Goal: Transaction & Acquisition: Purchase product/service

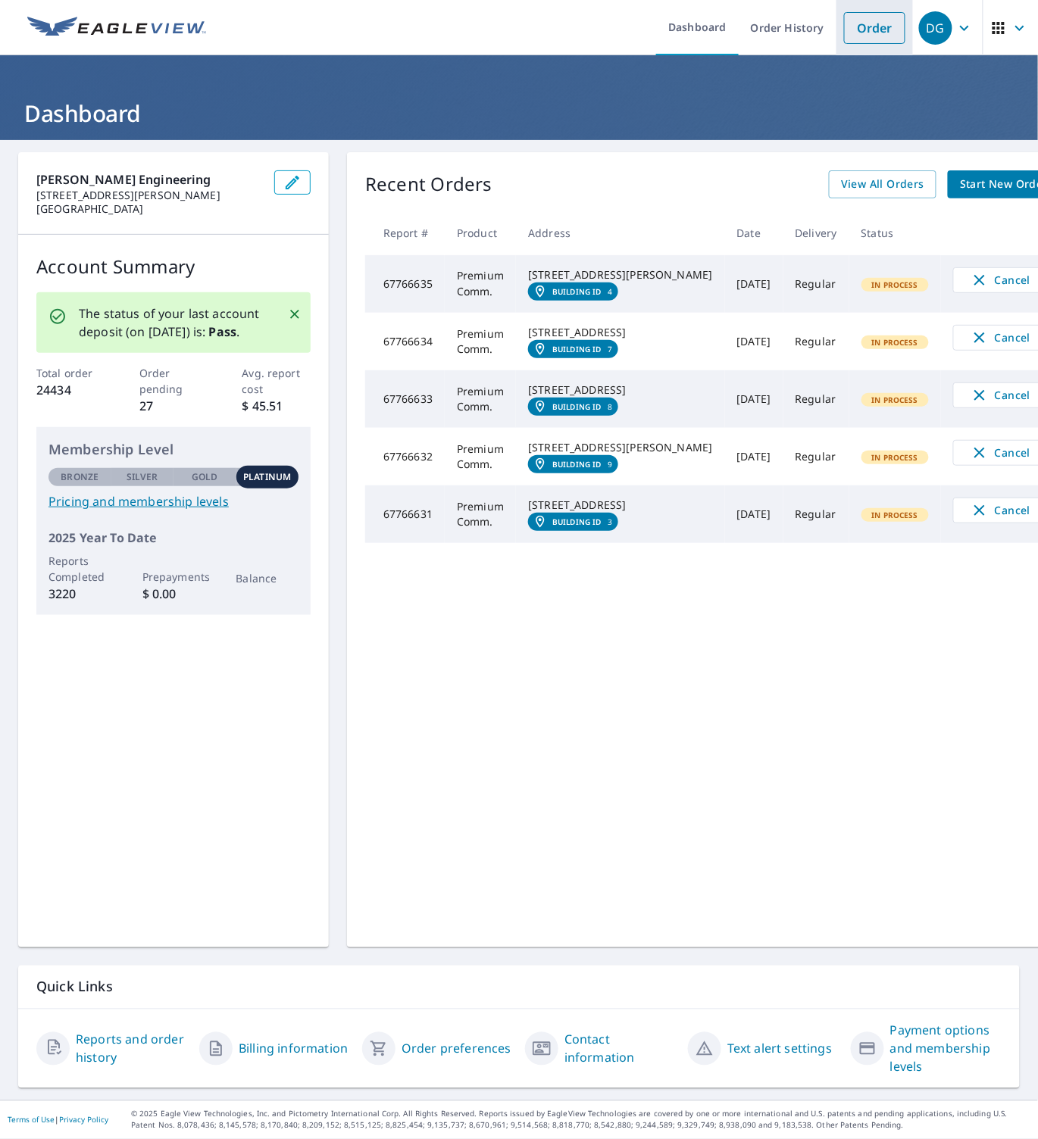
click at [849, 27] on link "Order" at bounding box center [874, 28] width 61 height 32
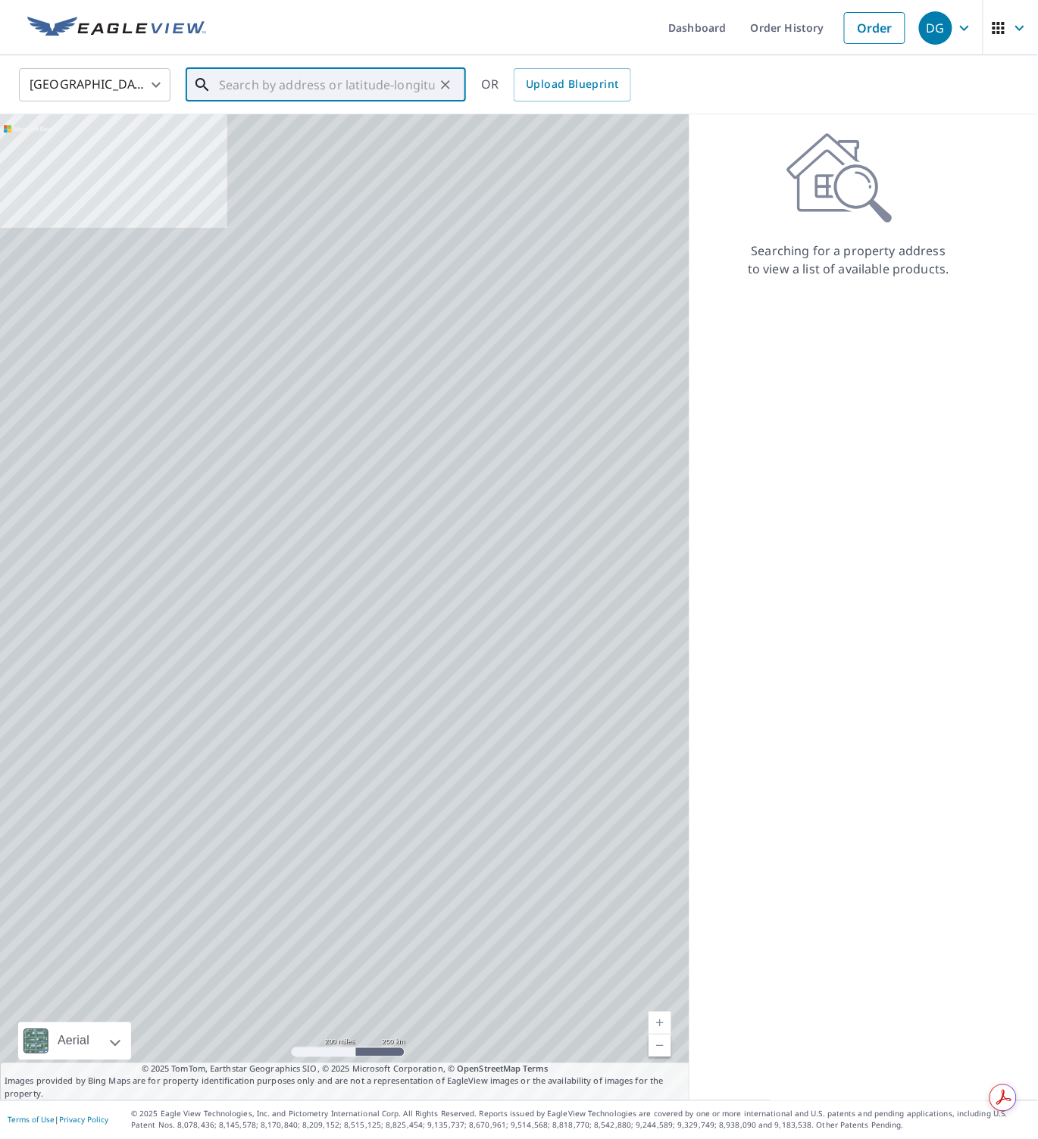
click at [367, 85] on input "text" at bounding box center [327, 85] width 216 height 42
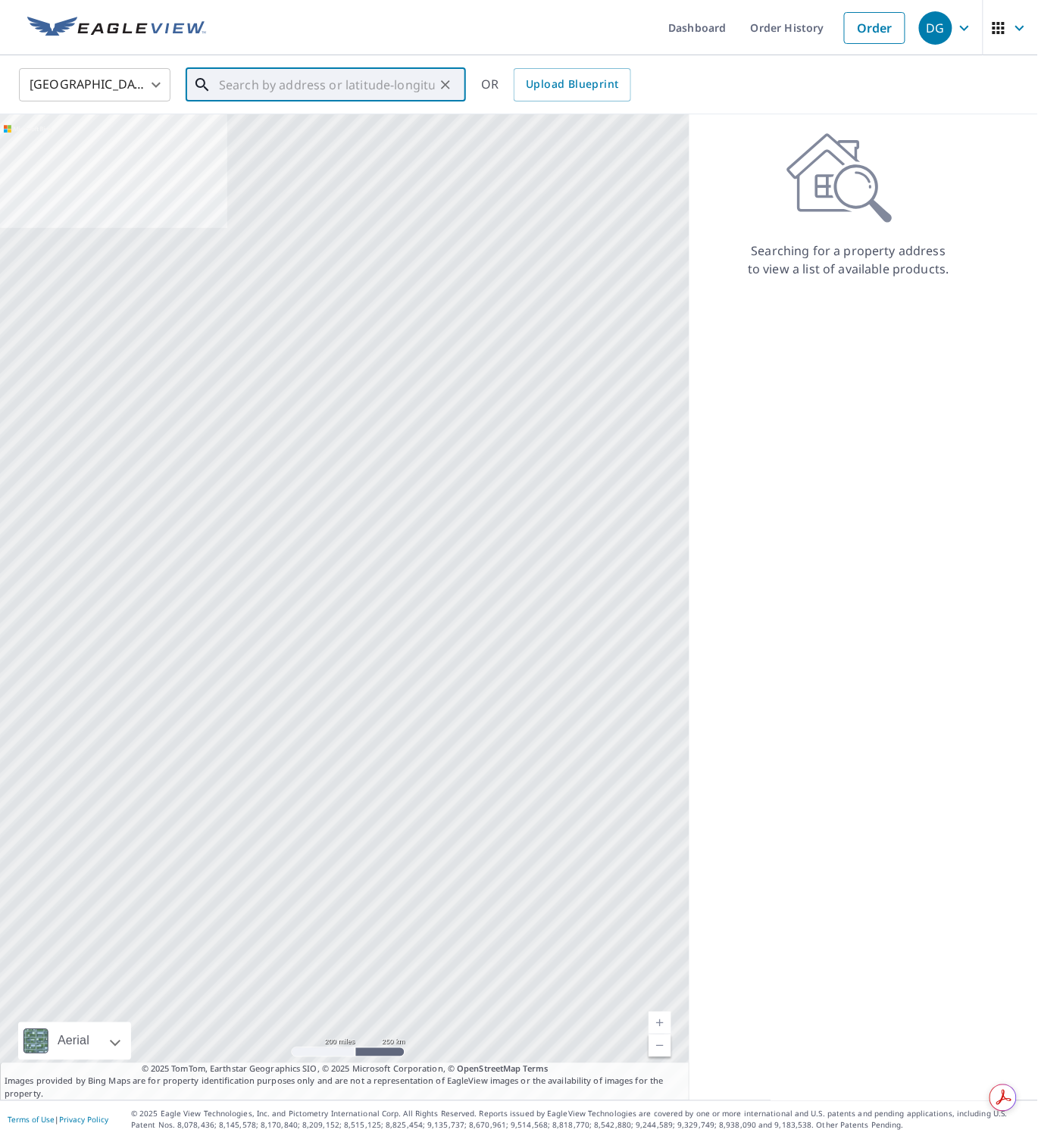
paste input "1626 Northwest 36th Place, Cape Coral, FL, 33993"
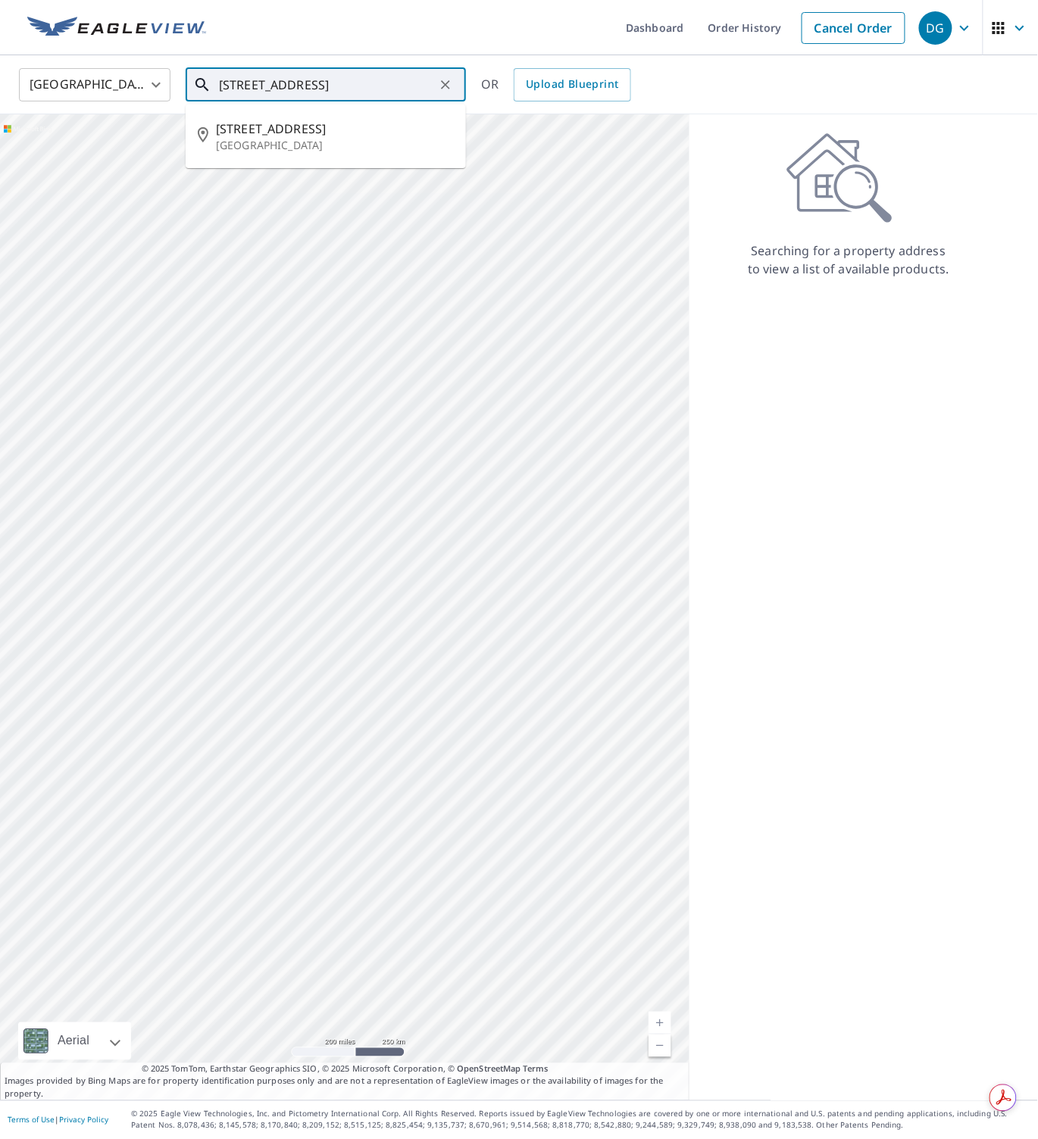
scroll to position [0, 70]
type input "1626 Northwest 36th Place, Cape Coral, FL, 33993"
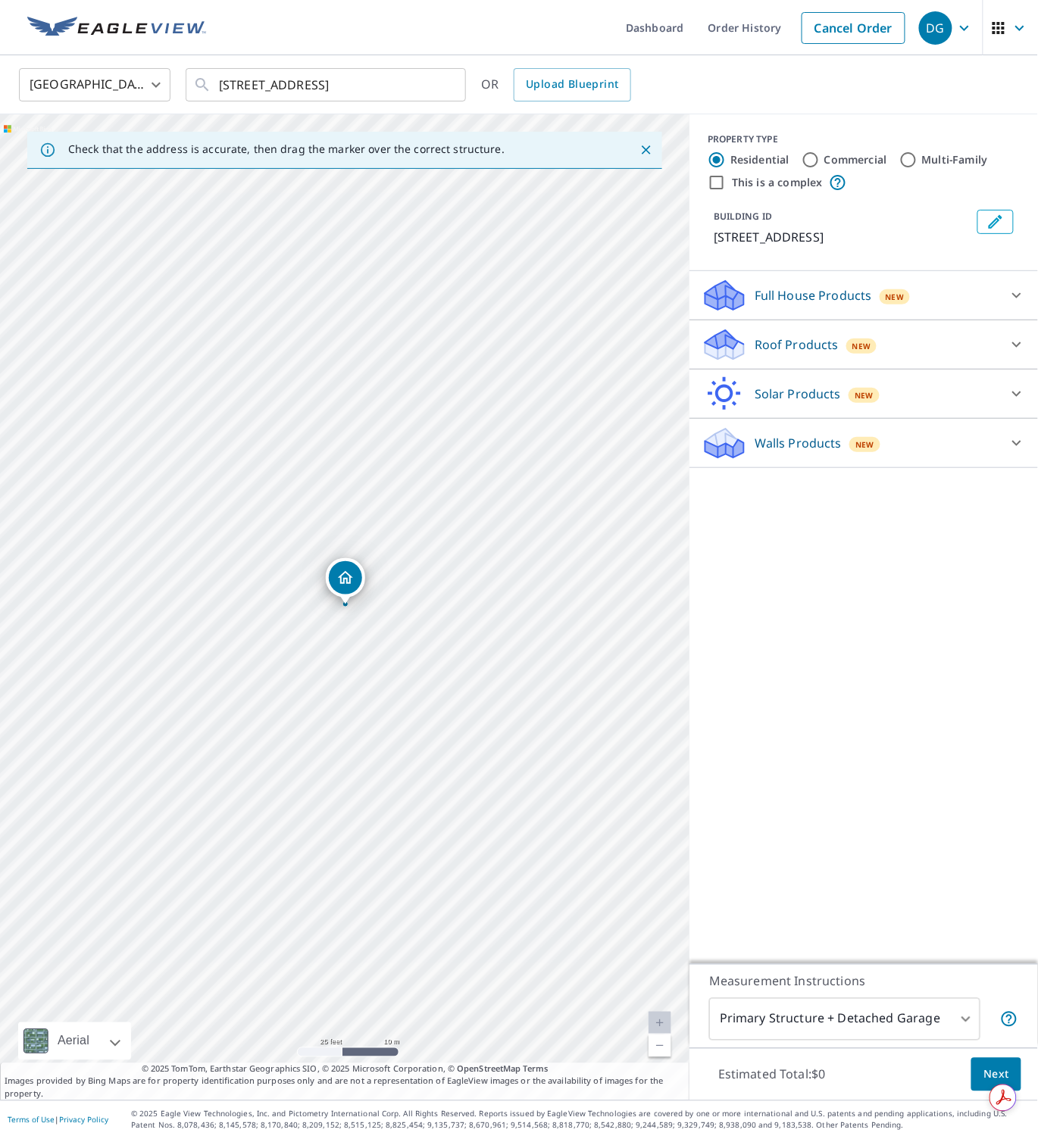
click at [795, 339] on p "Roof Products" at bounding box center [796, 345] width 84 height 18
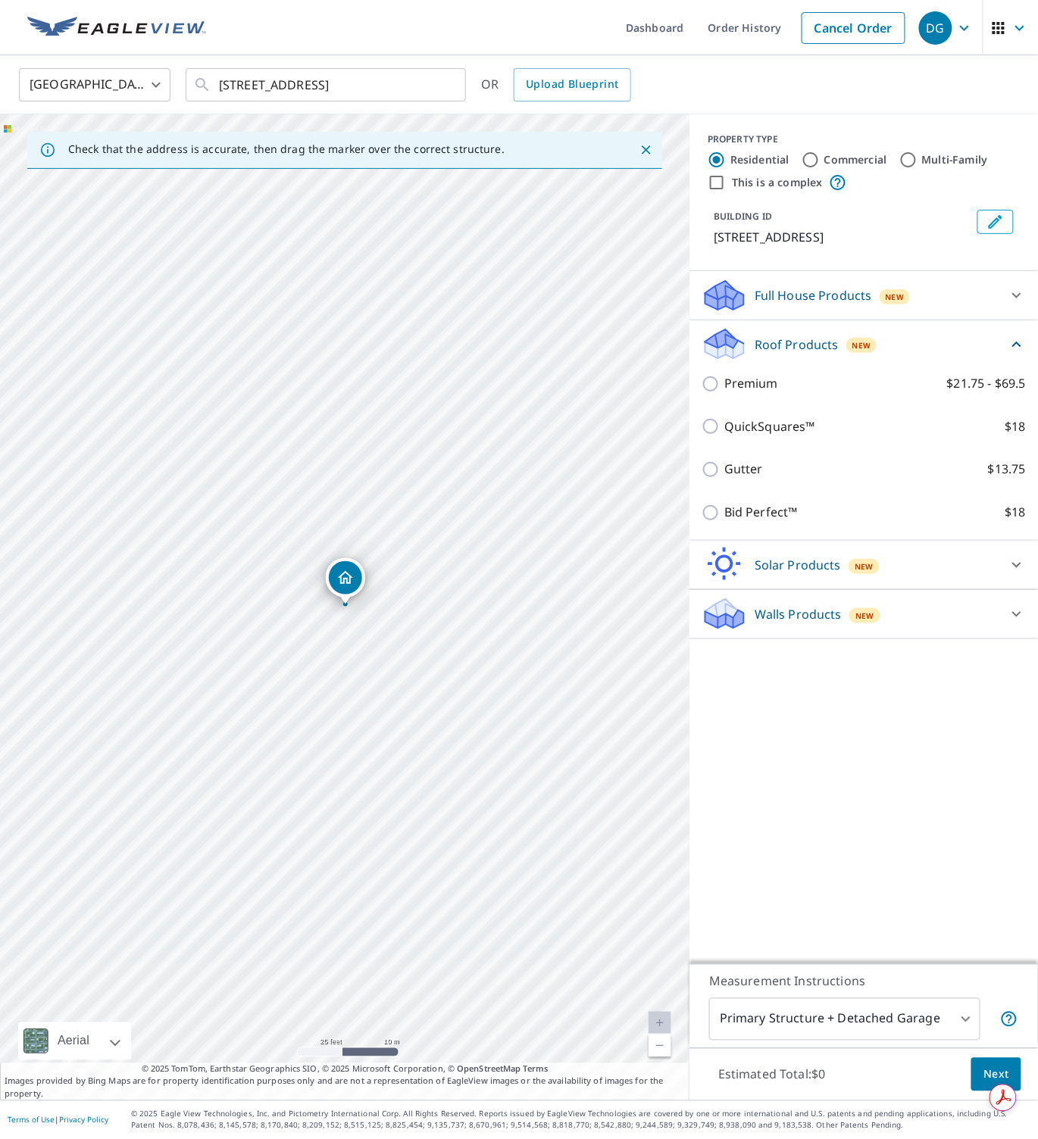
click at [783, 291] on p "Full House Products" at bounding box center [812, 295] width 117 height 18
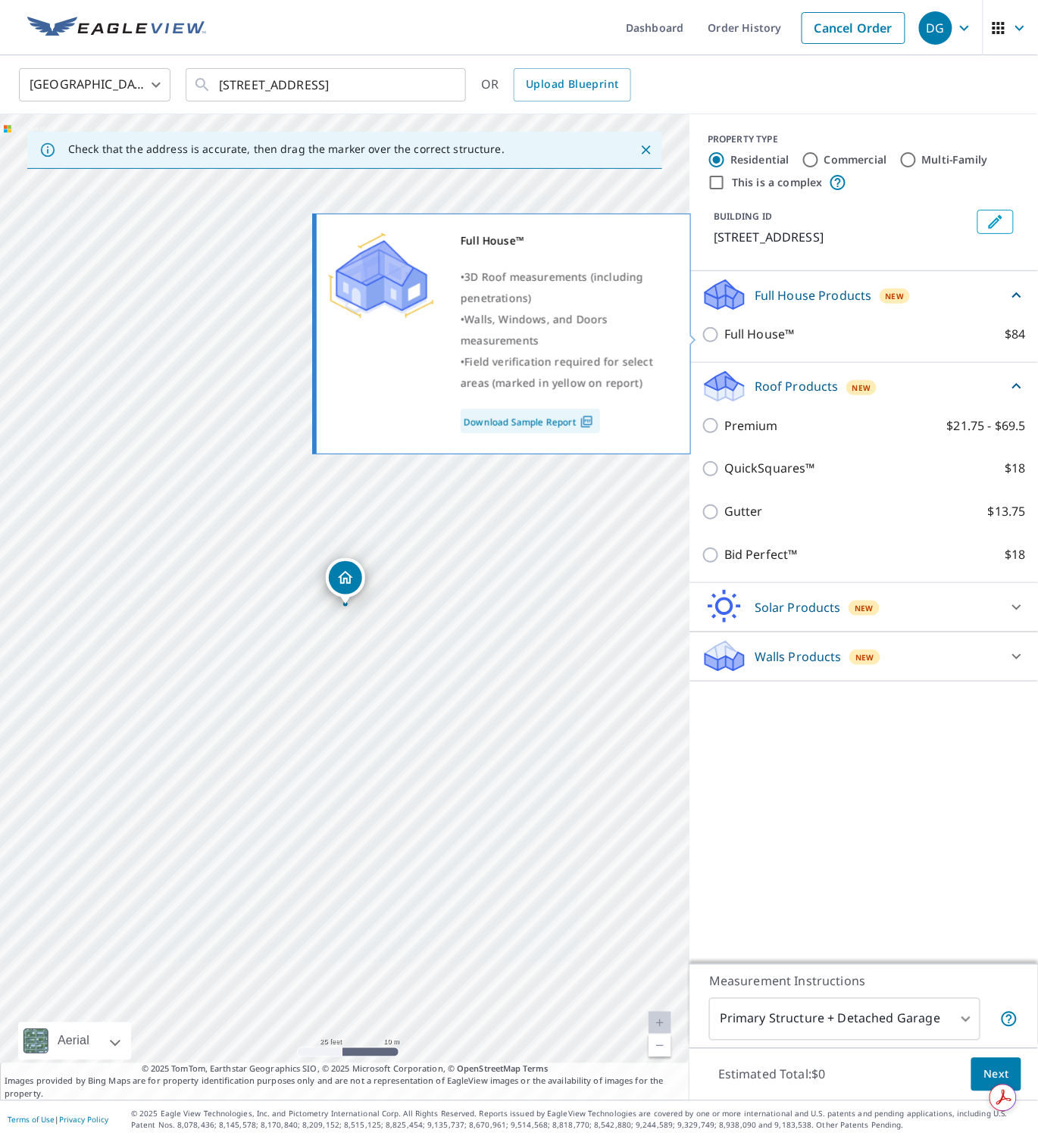
click at [762, 326] on p "Full House™" at bounding box center [759, 334] width 70 height 19
click at [724, 326] on input "Full House™ $84" at bounding box center [712, 335] width 23 height 18
checkbox input "true"
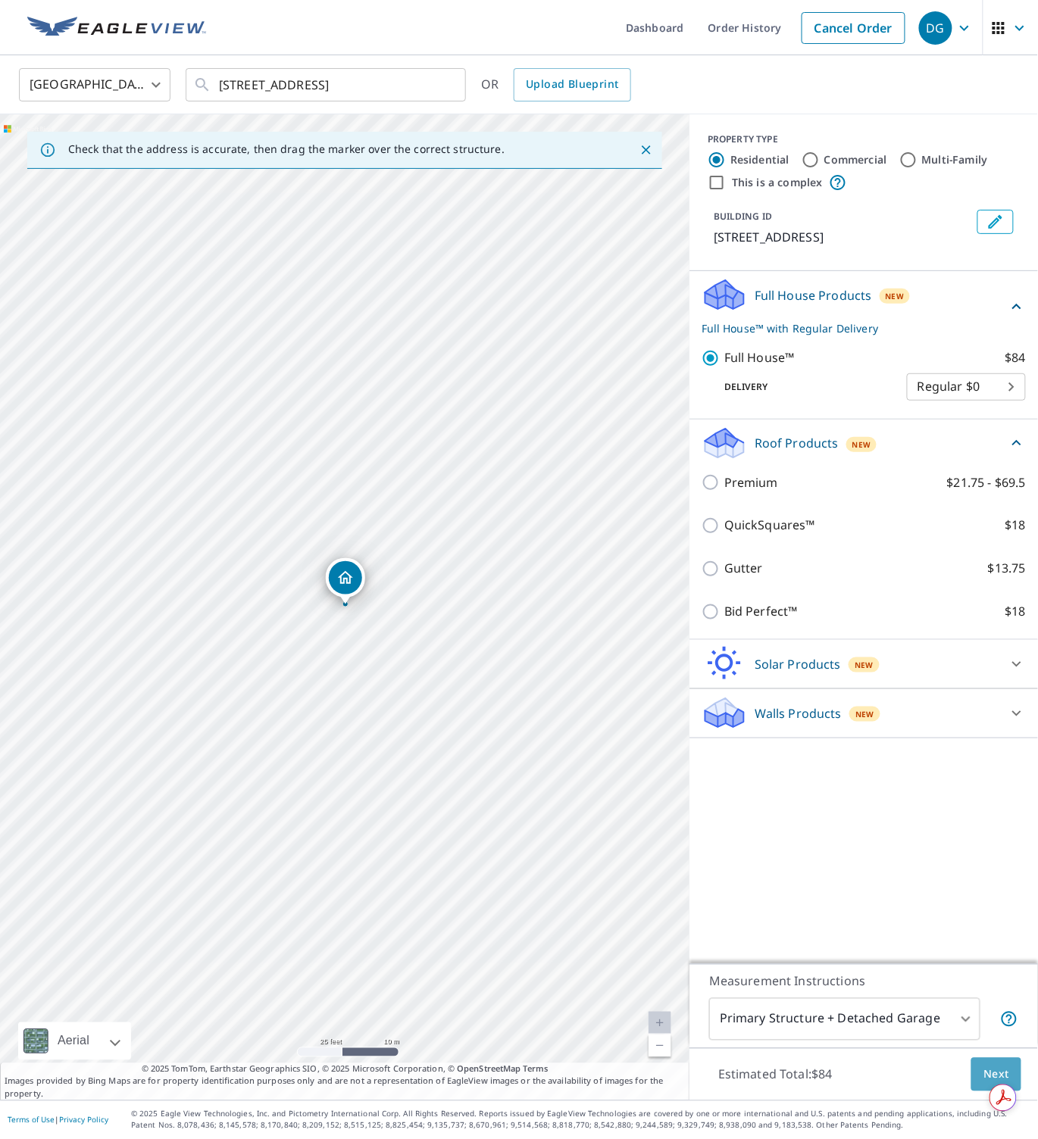
click at [997, 1067] on span "Next" at bounding box center [996, 1075] width 26 height 19
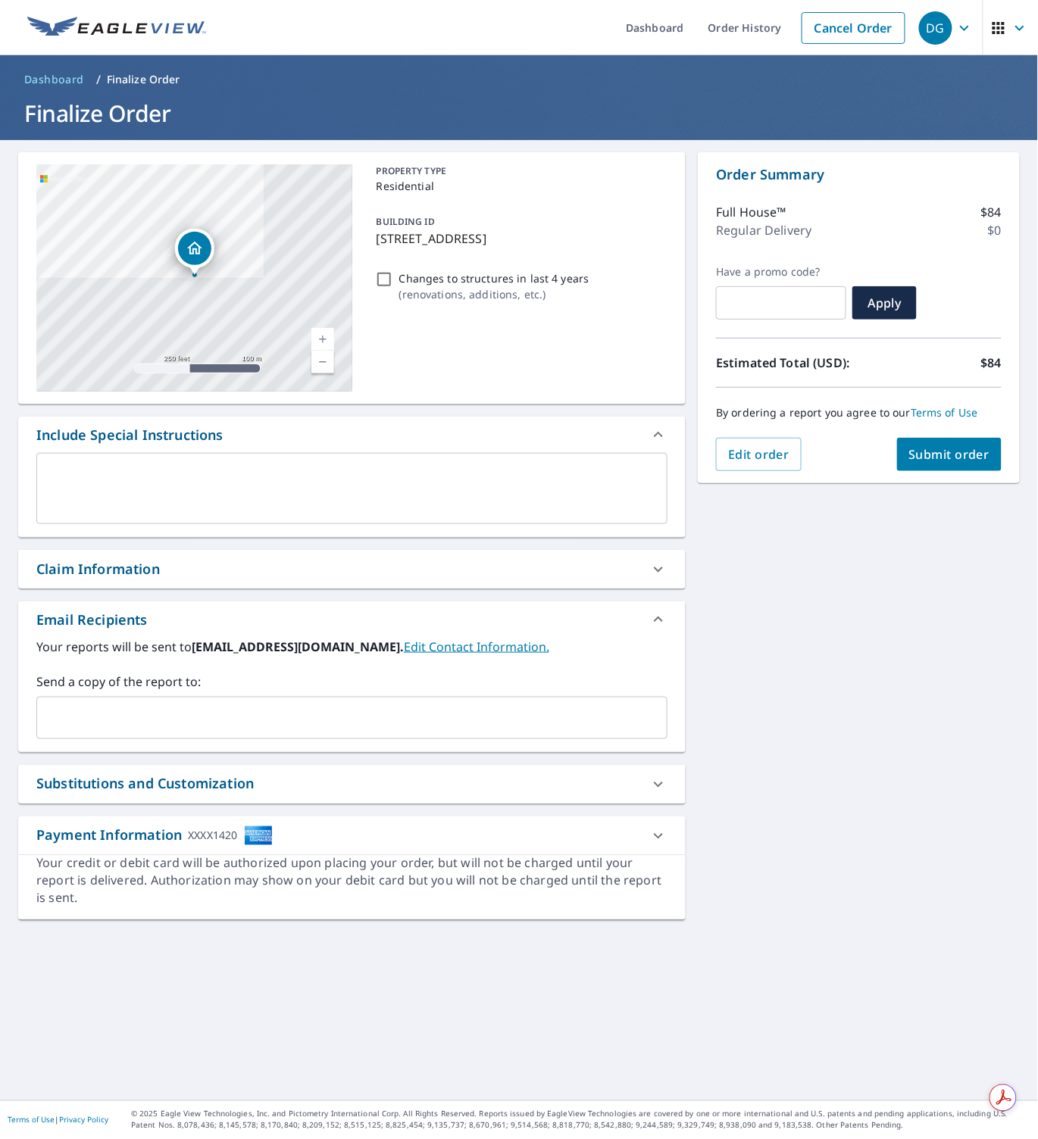
click at [387, 282] on input "Changes to structures in last 4 years ( renovations, additions, etc. )" at bounding box center [384, 279] width 18 height 18
checkbox input "true"
click at [936, 460] on span "Submit order" at bounding box center [949, 454] width 81 height 17
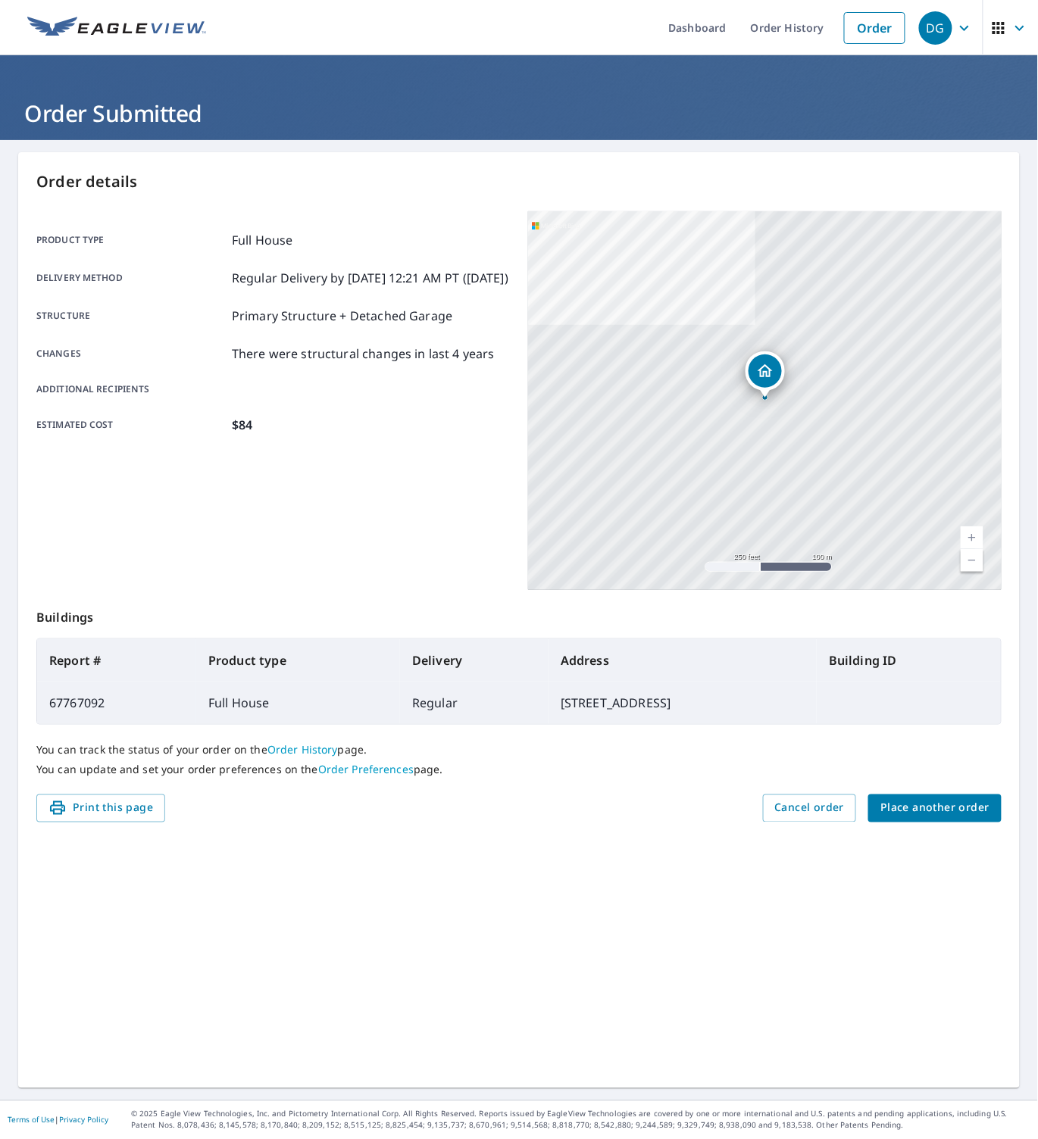
click at [912, 812] on span "Place another order" at bounding box center [934, 808] width 109 height 19
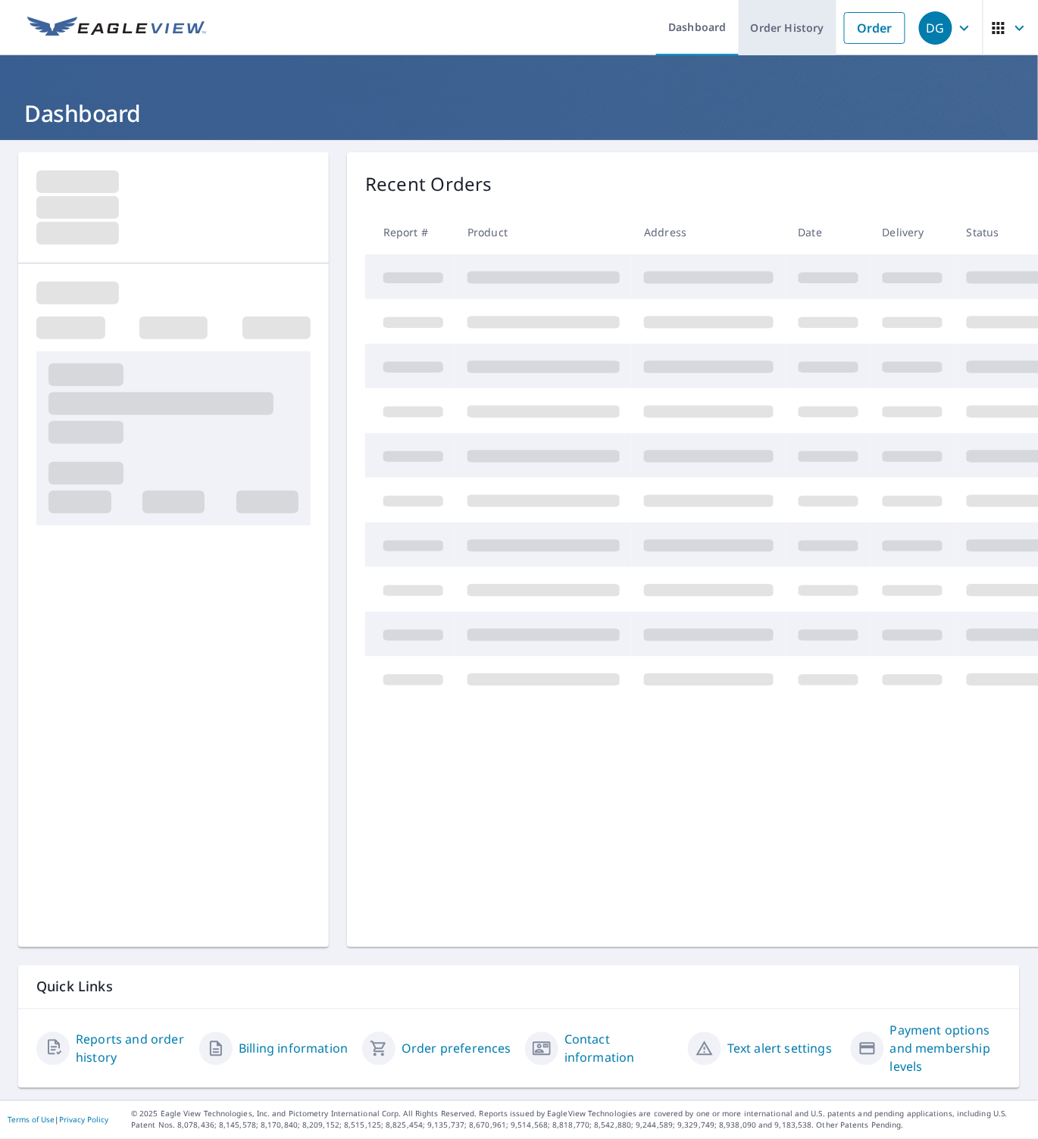
click at [822, 32] on link "Order History" at bounding box center [787, 27] width 98 height 55
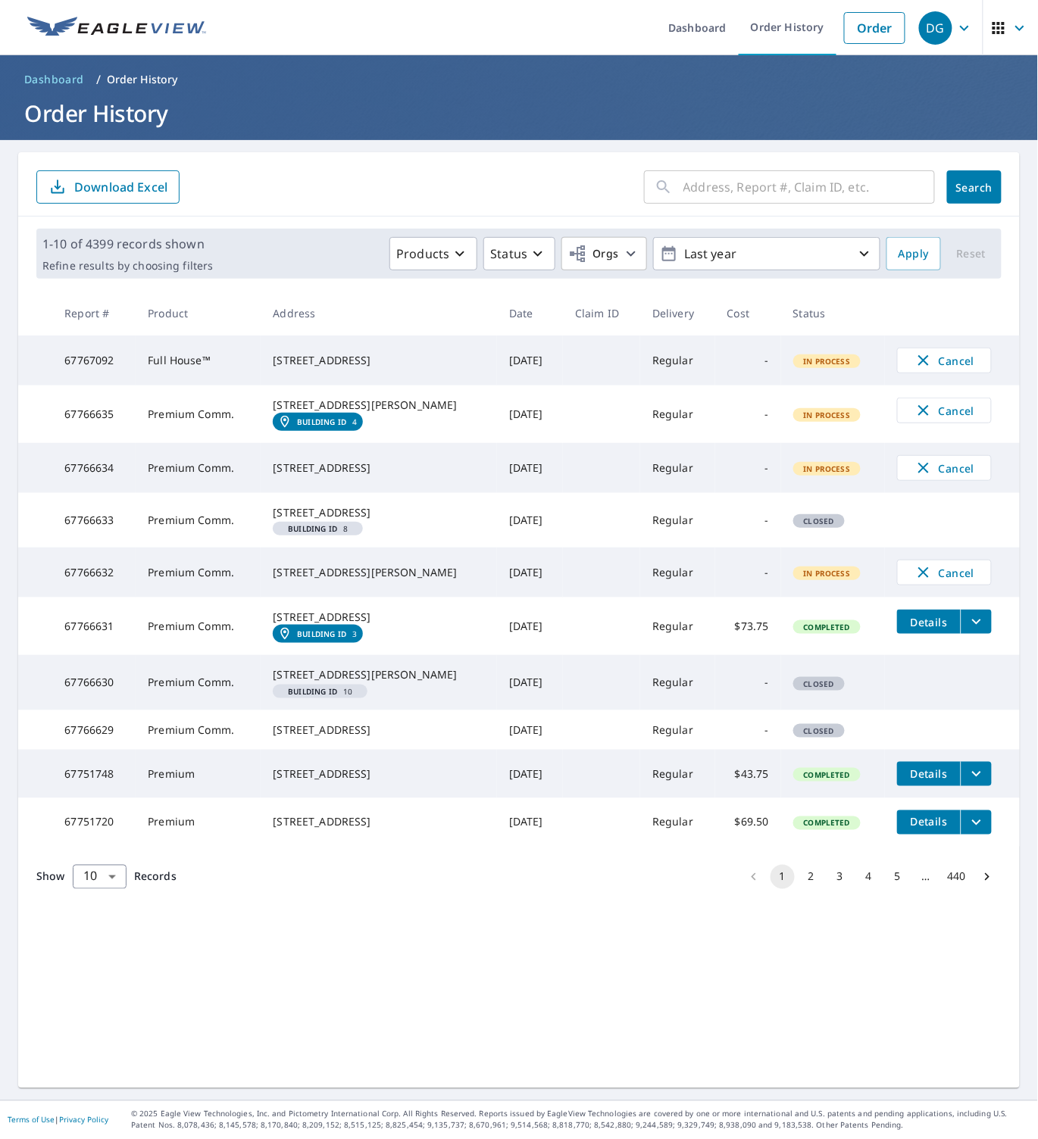
click at [290, 193] on form "​ Search Download Excel" at bounding box center [518, 186] width 965 height 33
drag, startPoint x: 131, startPoint y: 367, endPoint x: 63, endPoint y: 365, distance: 68.2
click at [63, 365] on td "67767092" at bounding box center [93, 361] width 83 height 50
click at [396, 204] on div "​ Search Download Excel" at bounding box center [518, 184] width 1001 height 64
click at [92, 360] on td "67767092" at bounding box center [93, 361] width 83 height 50
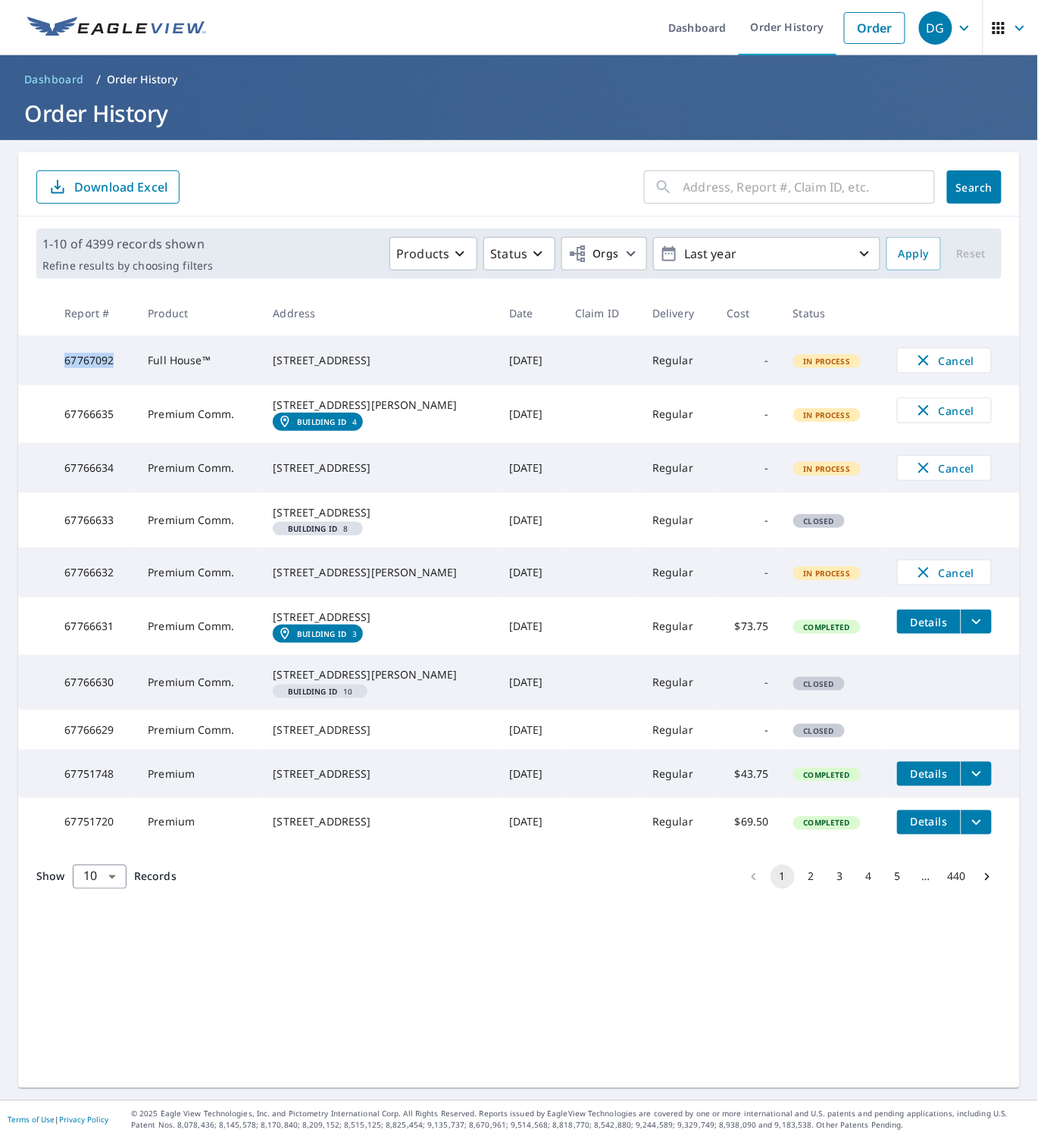
click at [92, 360] on td "67767092" at bounding box center [93, 361] width 83 height 50
copy td "67767092"
click at [963, 26] on icon "button" at bounding box center [964, 28] width 18 height 18
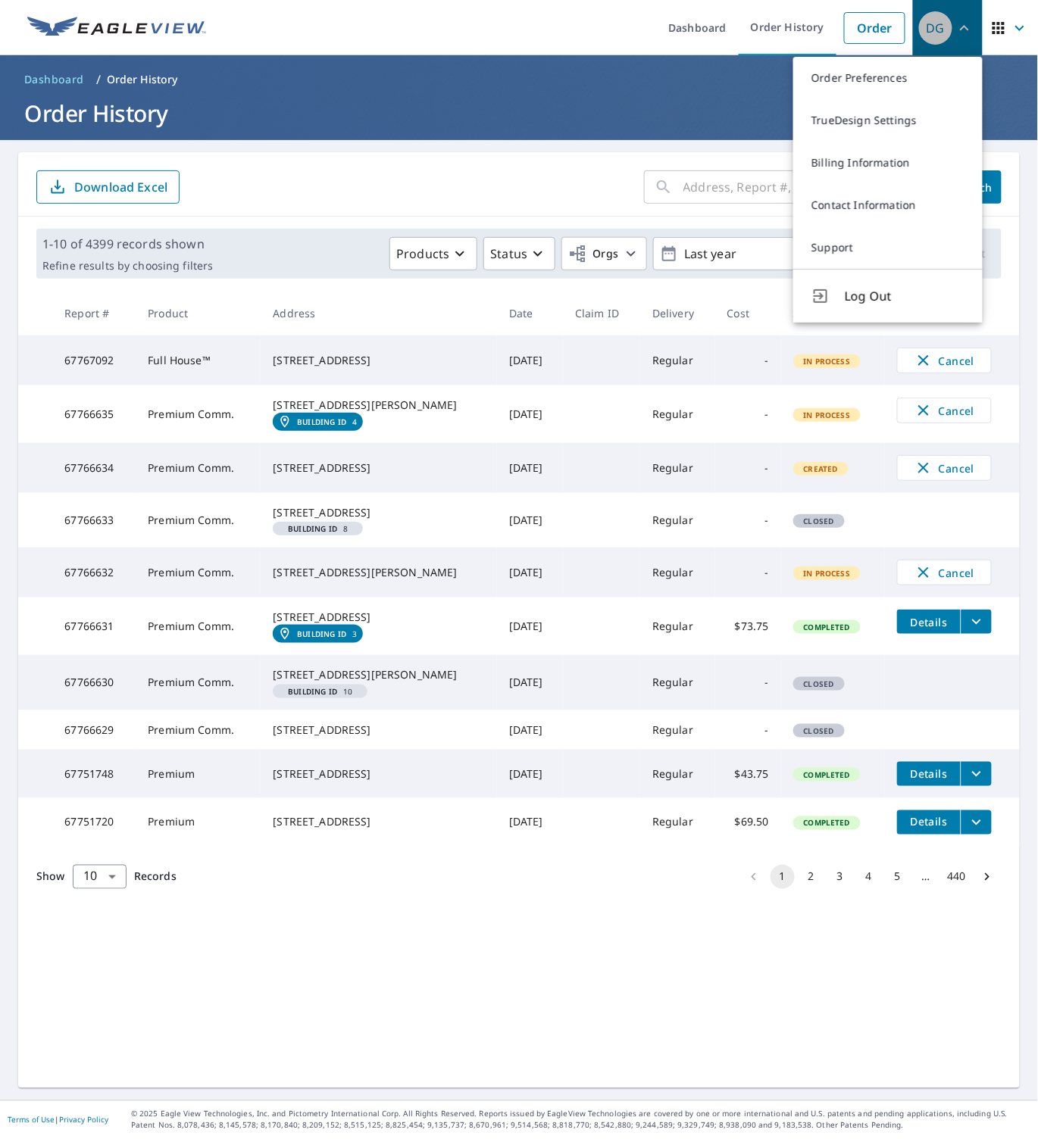
click at [963, 26] on icon "button" at bounding box center [964, 27] width 9 height 5
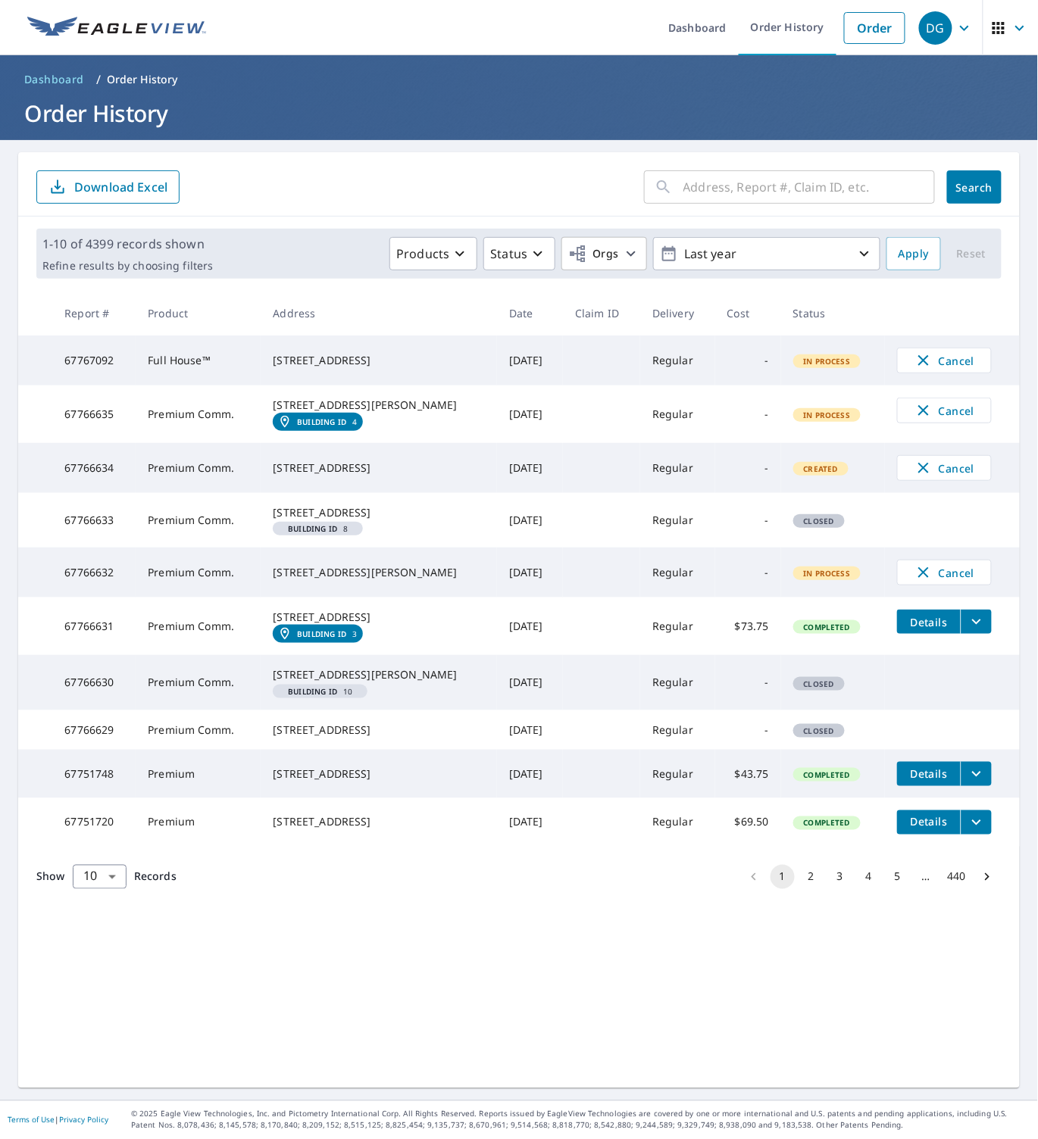
click at [407, 115] on h1 "Order History" at bounding box center [518, 113] width 1001 height 31
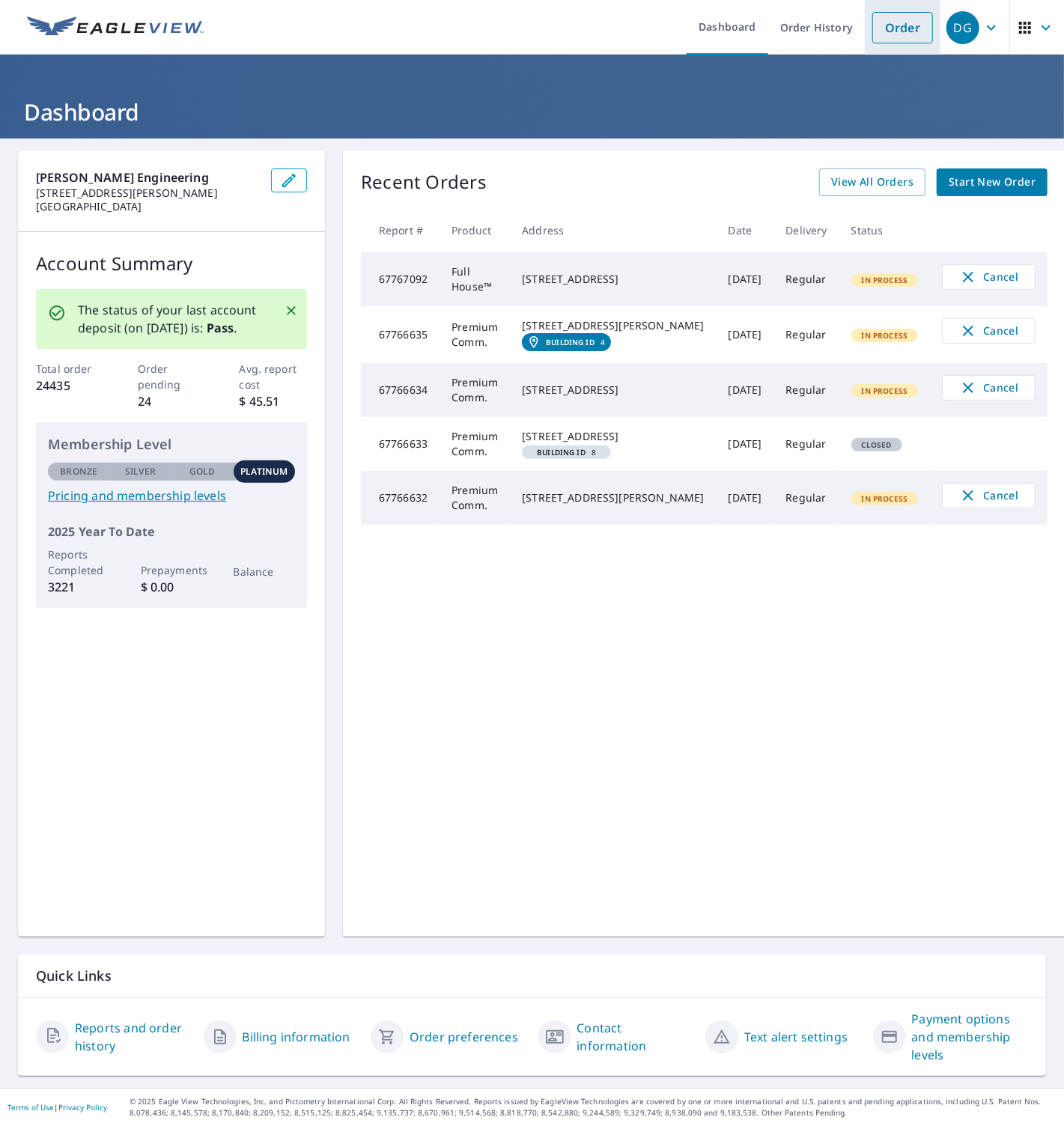
click at [901, 29] on link "Order" at bounding box center [902, 28] width 60 height 32
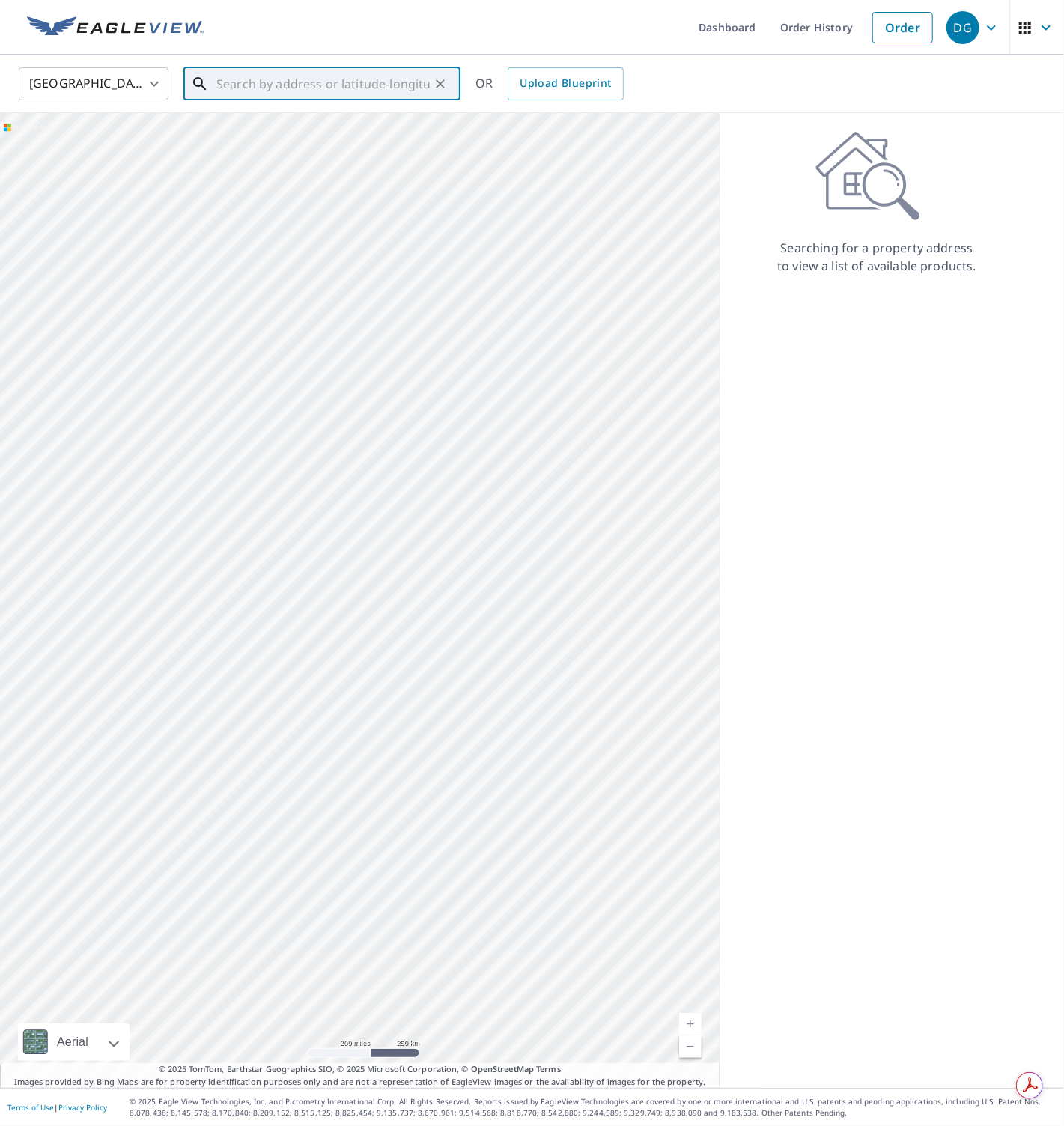
click at [307, 80] on input "text" at bounding box center [323, 84] width 214 height 42
paste input "1891 Grey Falcon Circle Southwest, Vero Beach"
type input "1891 Grey Falcon Cir SW Vero Beach, FL 32962"
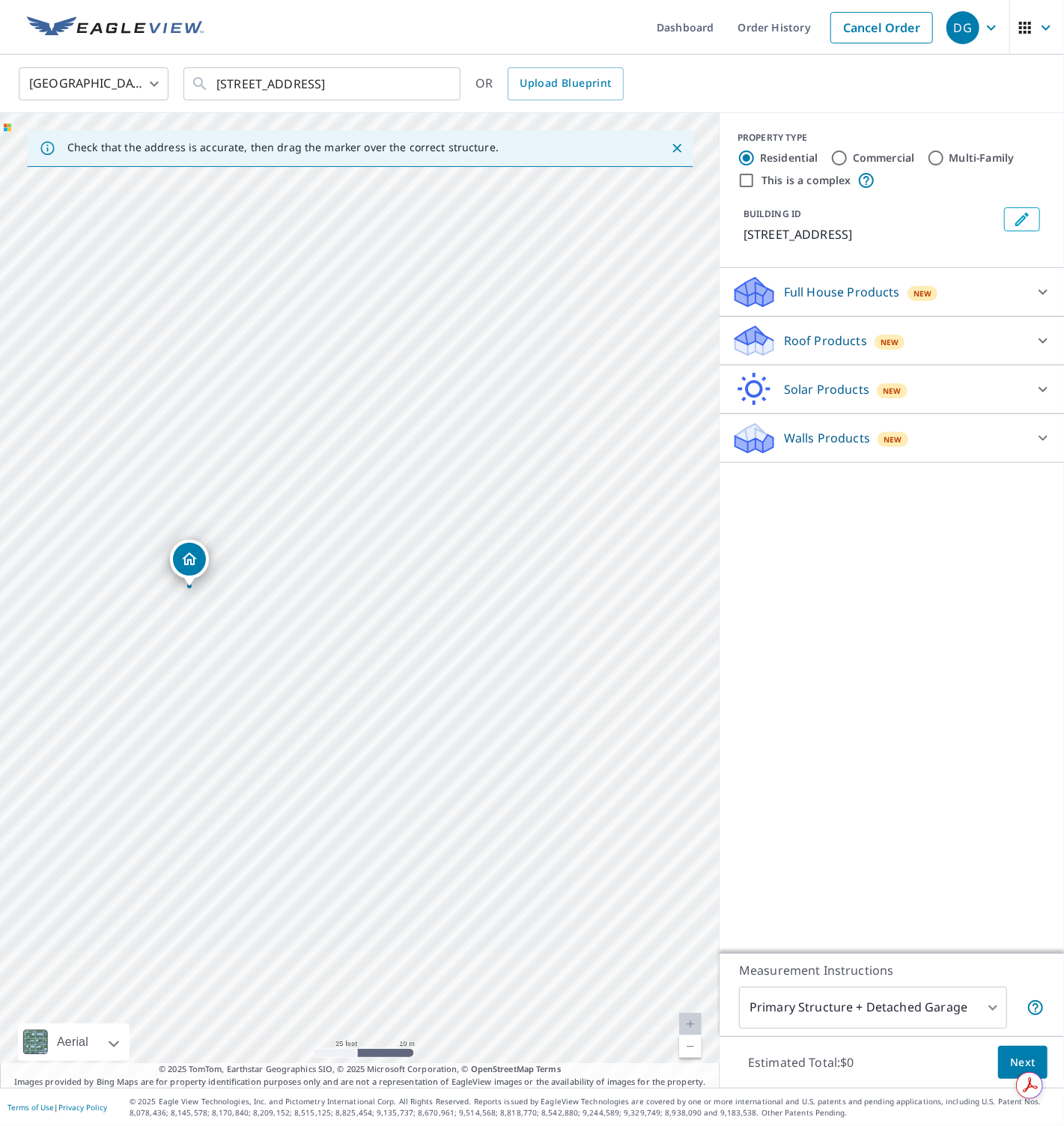
click at [807, 350] on p "Roof Products" at bounding box center [826, 341] width 83 height 18
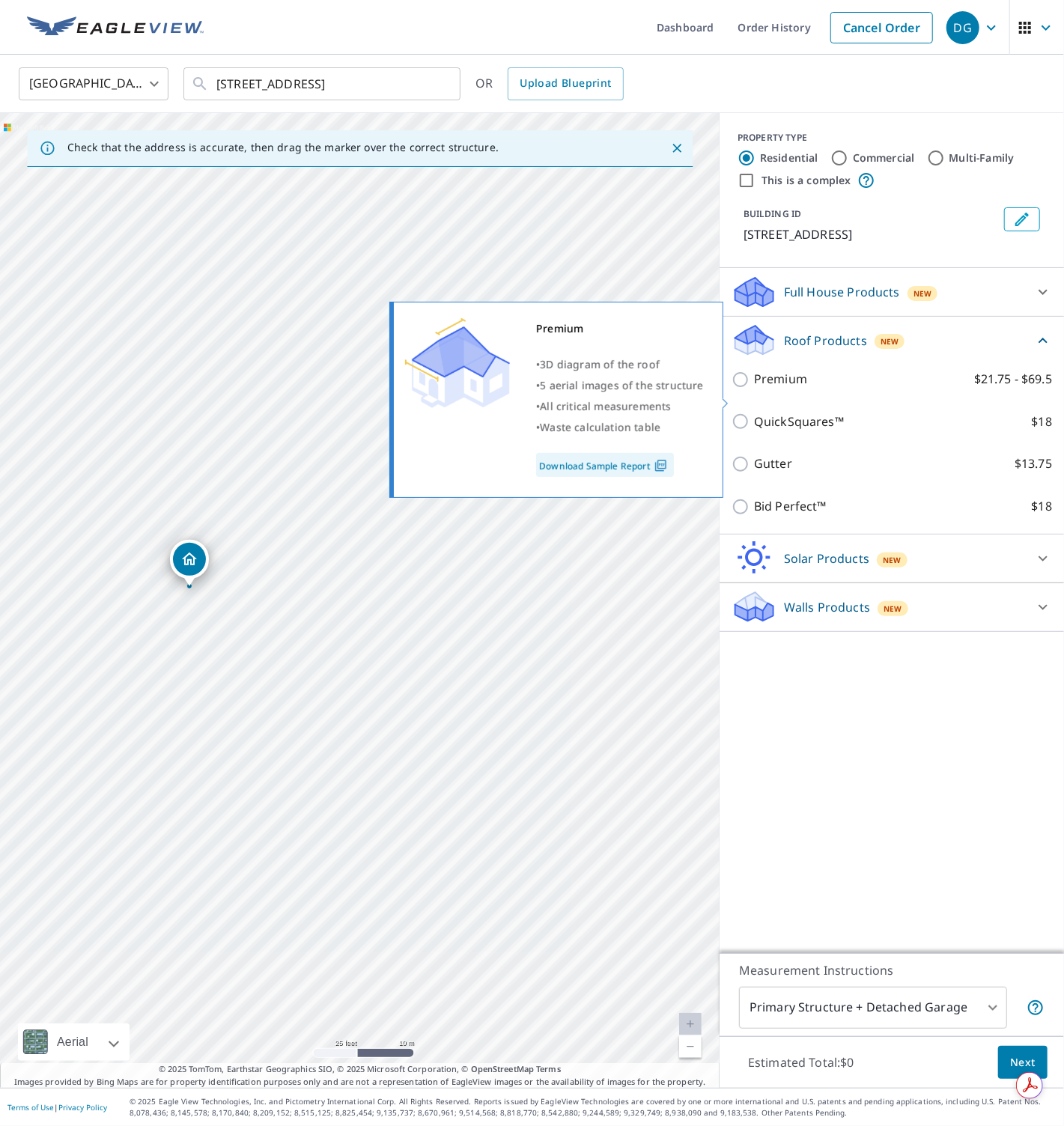
click at [791, 389] on p "Premium" at bounding box center [781, 379] width 53 height 19
click at [754, 389] on input "Premium $21.75 - $69.5" at bounding box center [743, 380] width 23 height 18
checkbox input "true"
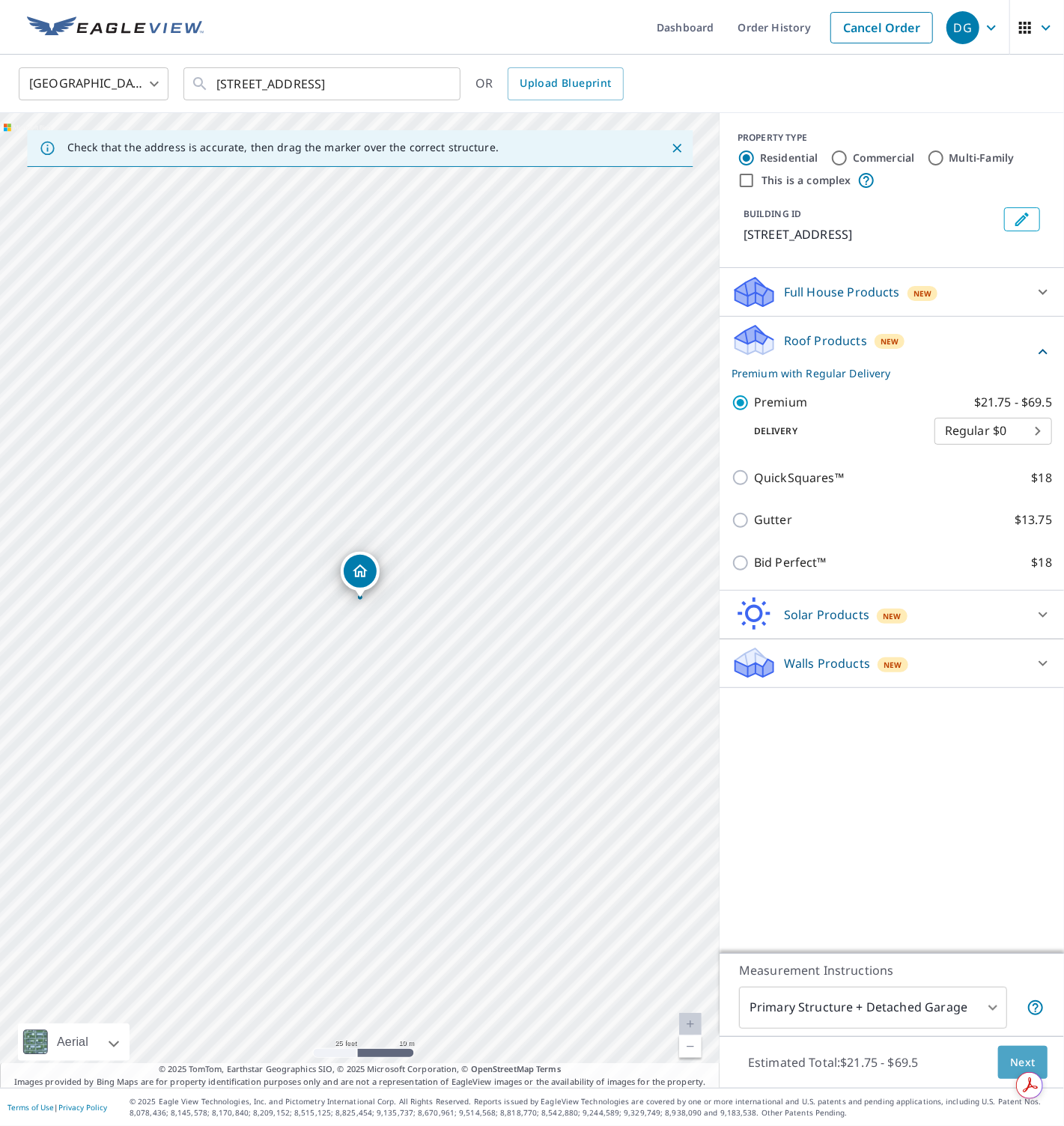
click at [1006, 1063] on span "Next" at bounding box center [1023, 1063] width 26 height 19
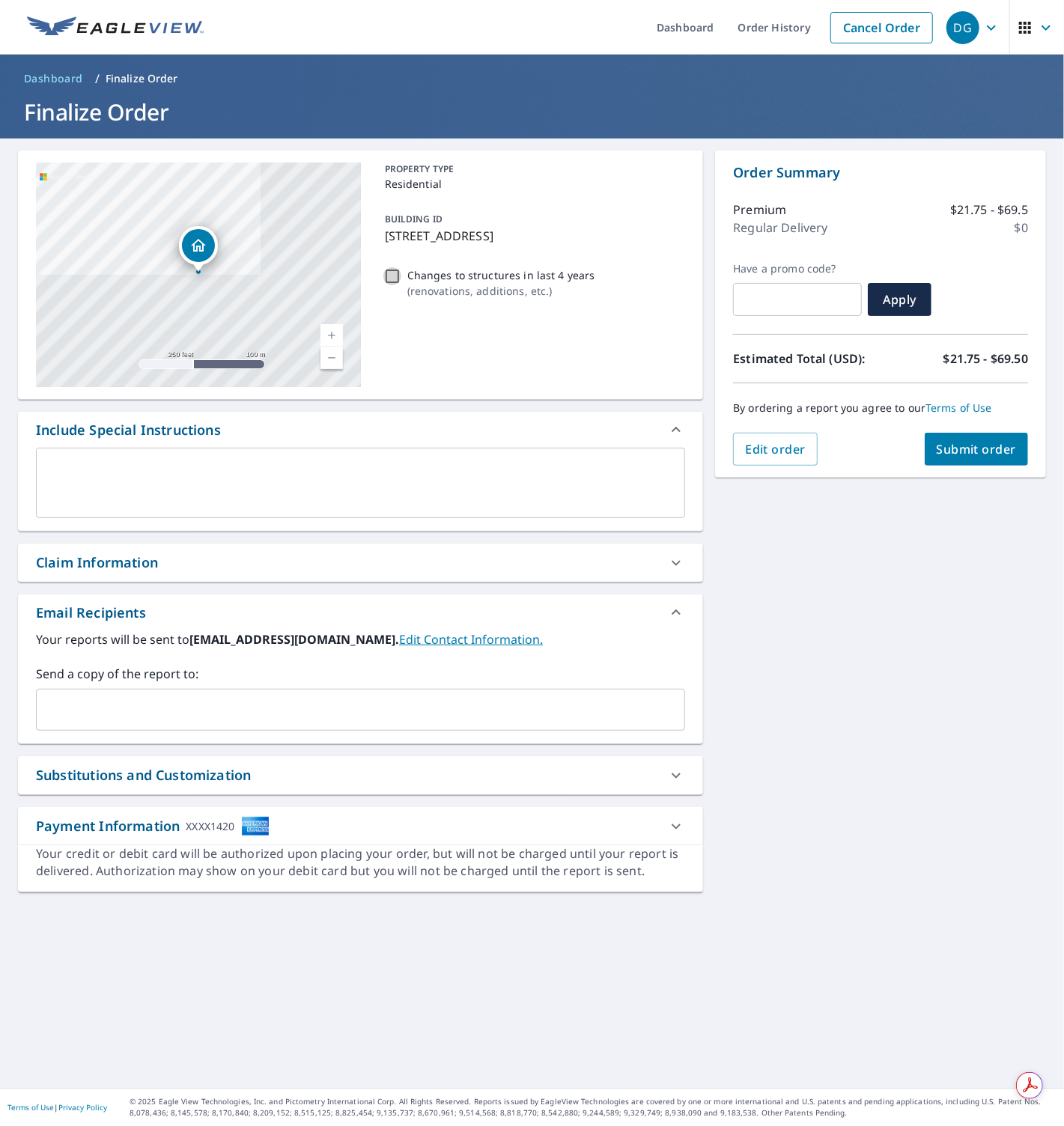
click at [391, 269] on input "Changes to structures in last 4 years ( renovations, additions, etc. )" at bounding box center [393, 276] width 18 height 18
checkbox input "true"
click at [971, 449] on span "Submit order" at bounding box center [976, 449] width 80 height 17
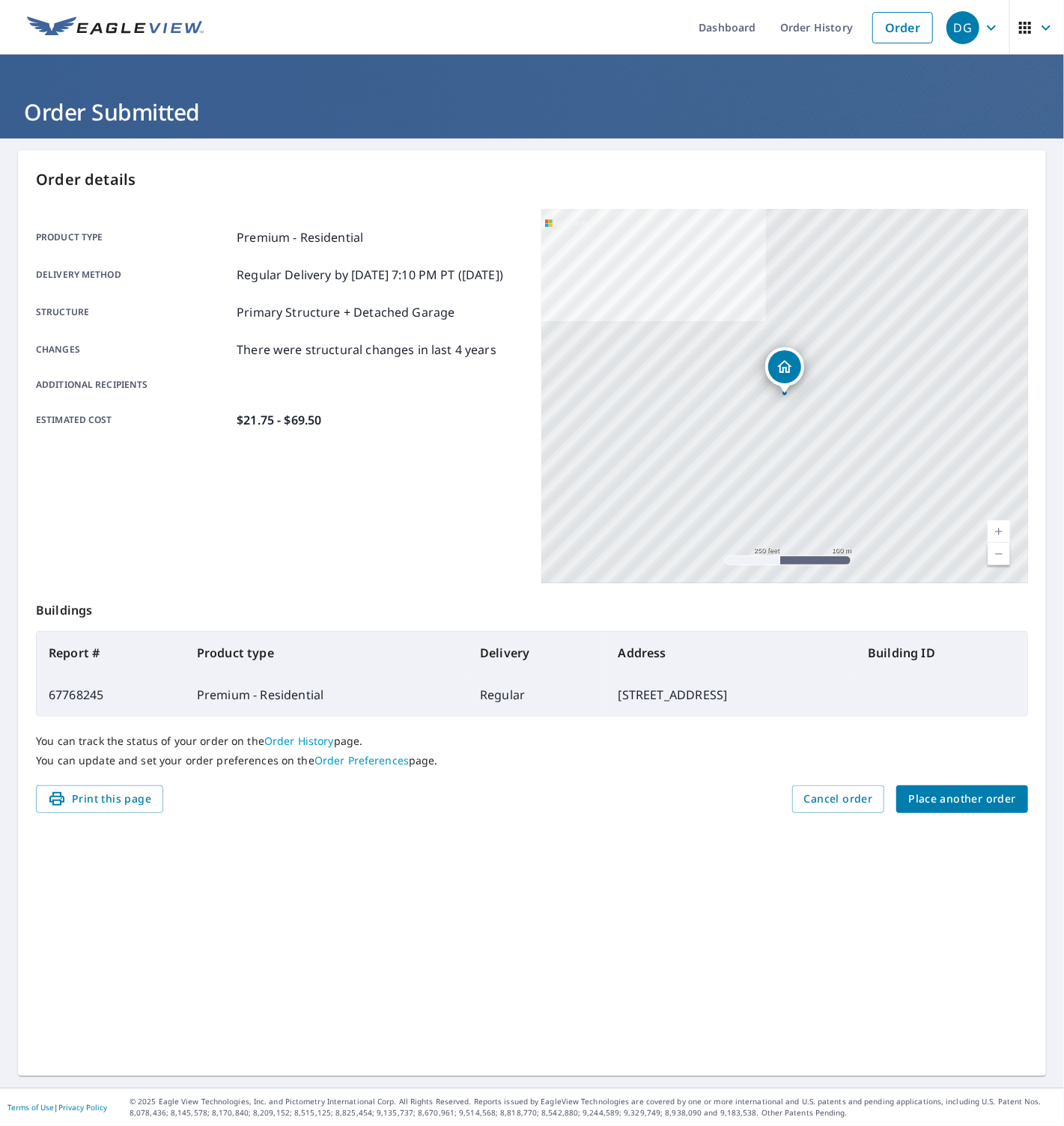
click at [942, 801] on span "Place another order" at bounding box center [962, 799] width 108 height 19
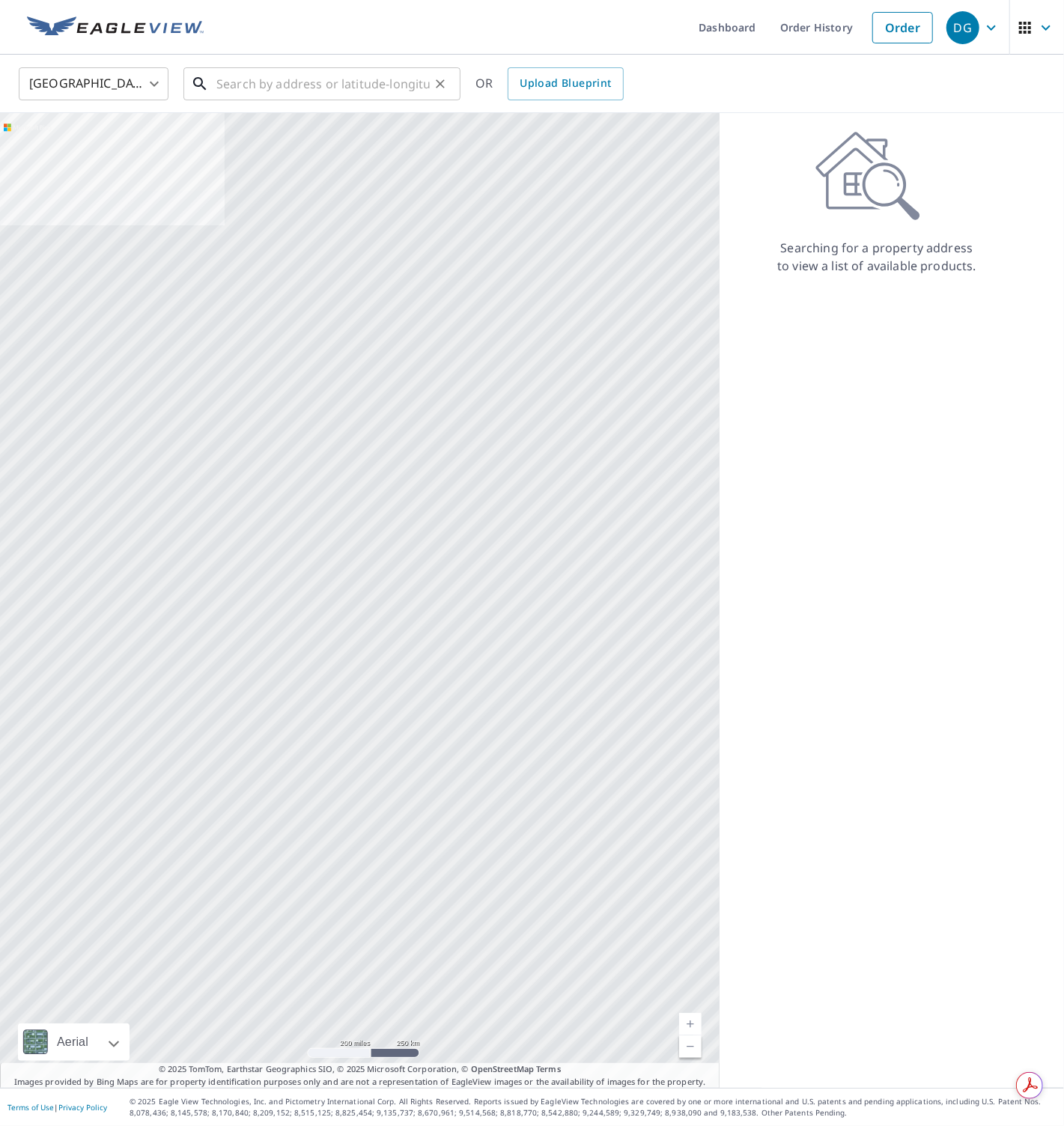
click at [298, 90] on input "text" at bounding box center [323, 84] width 214 height 42
paste input "16302 Wild Mallard Drive, Odessa"
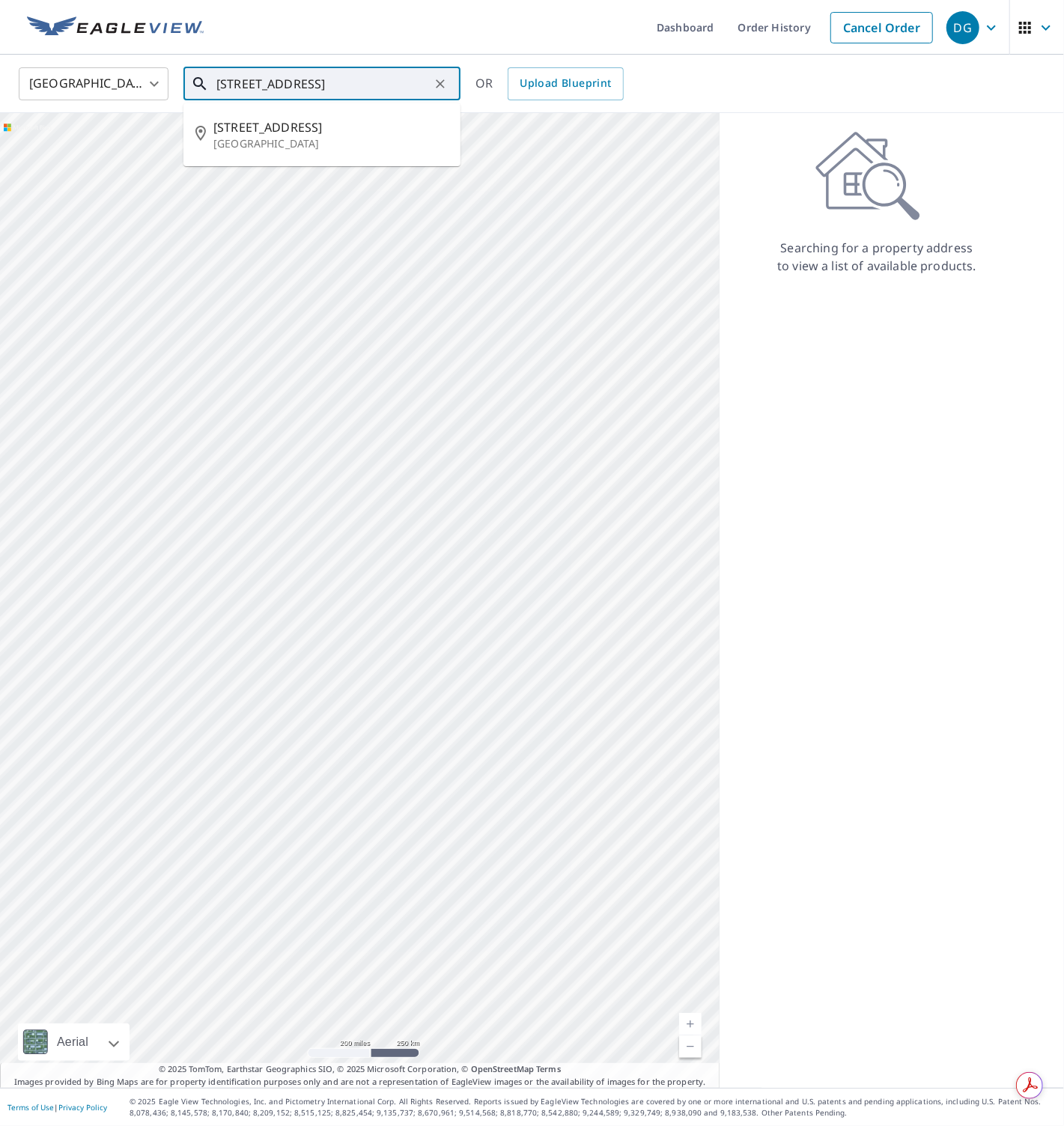
type input "16302 Wild Mallard Drive, Odessa"
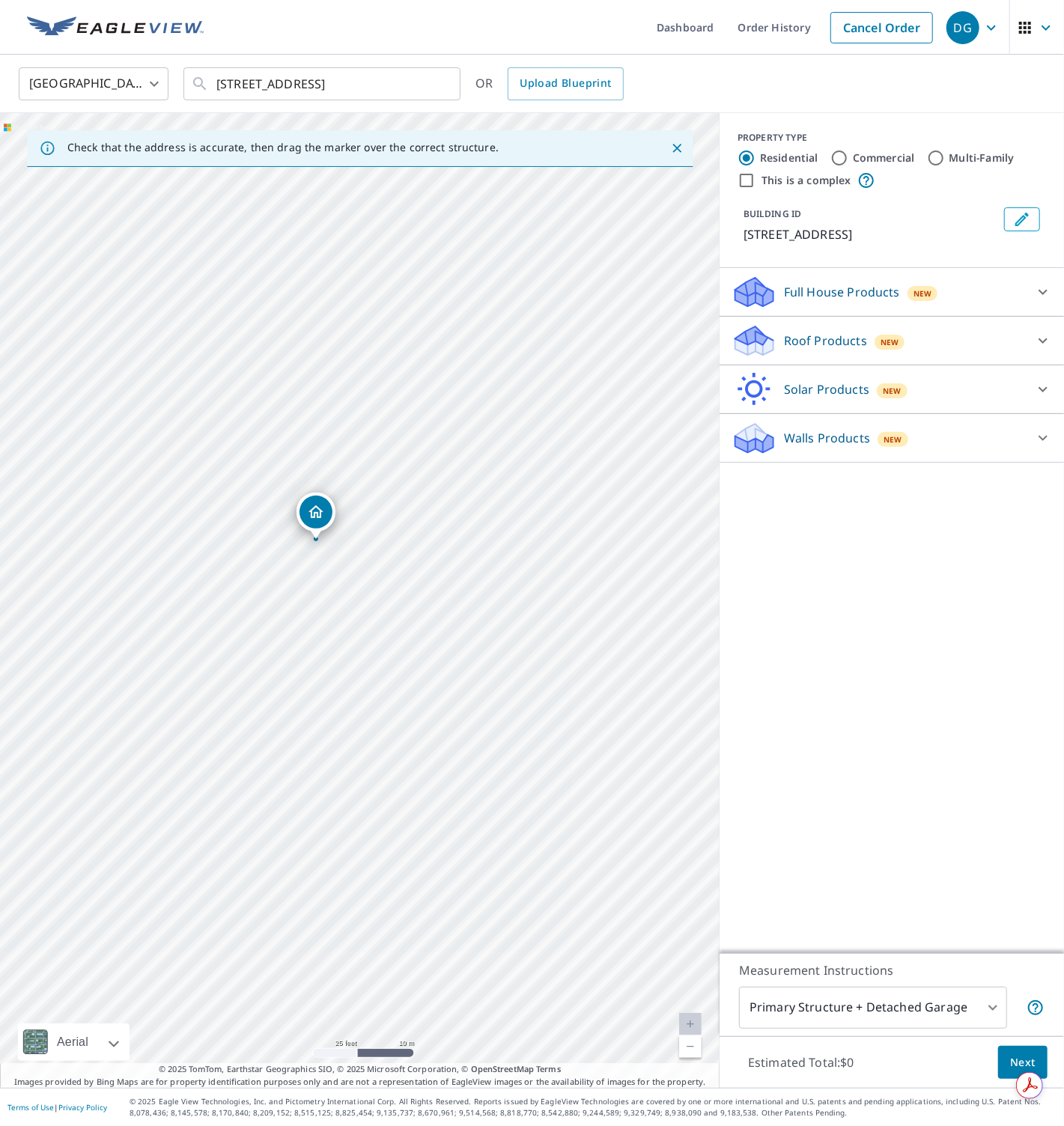
click at [770, 343] on icon at bounding box center [754, 346] width 39 height 18
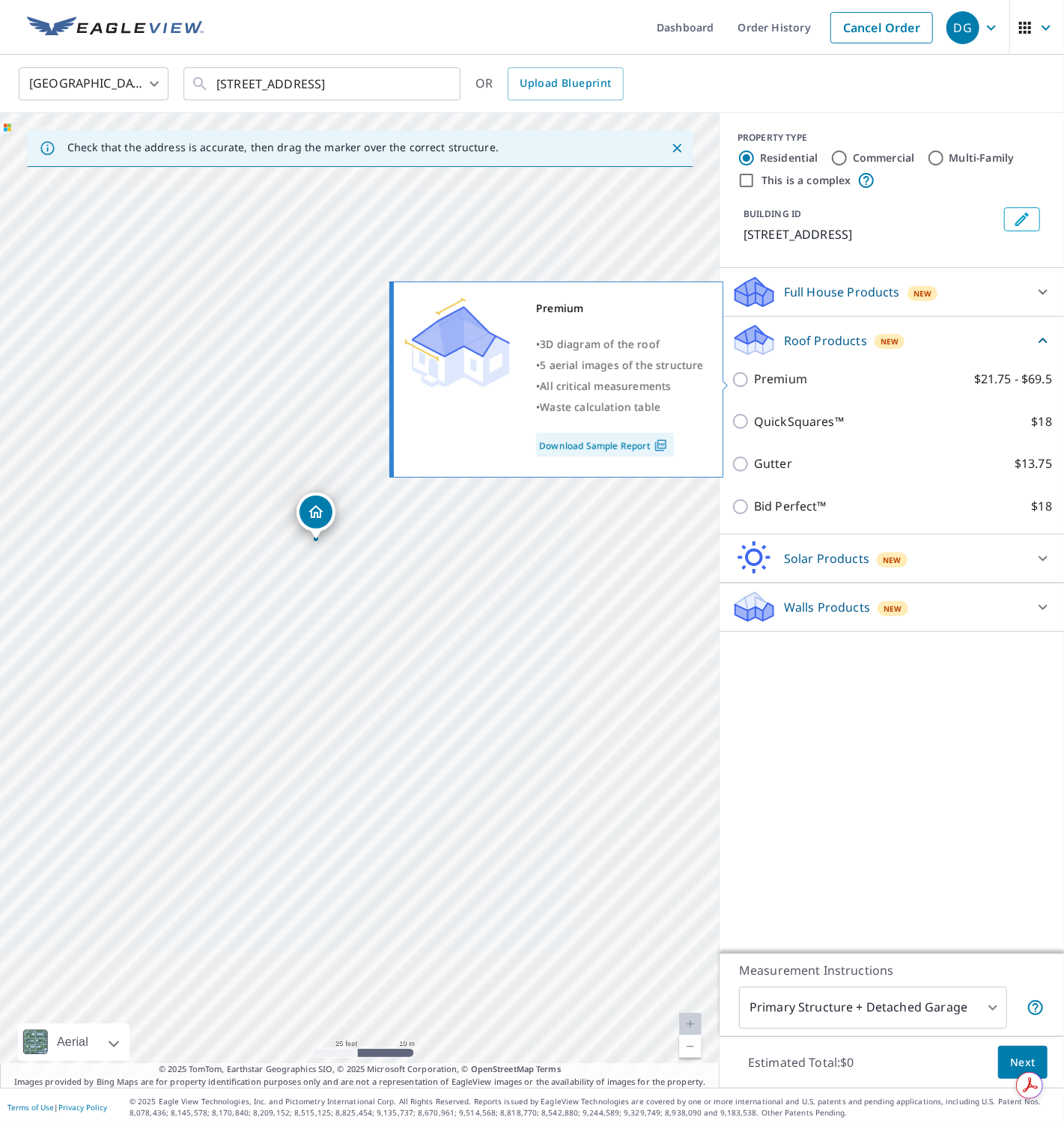
click at [774, 382] on p "Premium" at bounding box center [781, 379] width 53 height 19
click at [754, 382] on input "Premium $21.75 - $69.5" at bounding box center [743, 380] width 23 height 18
checkbox input "true"
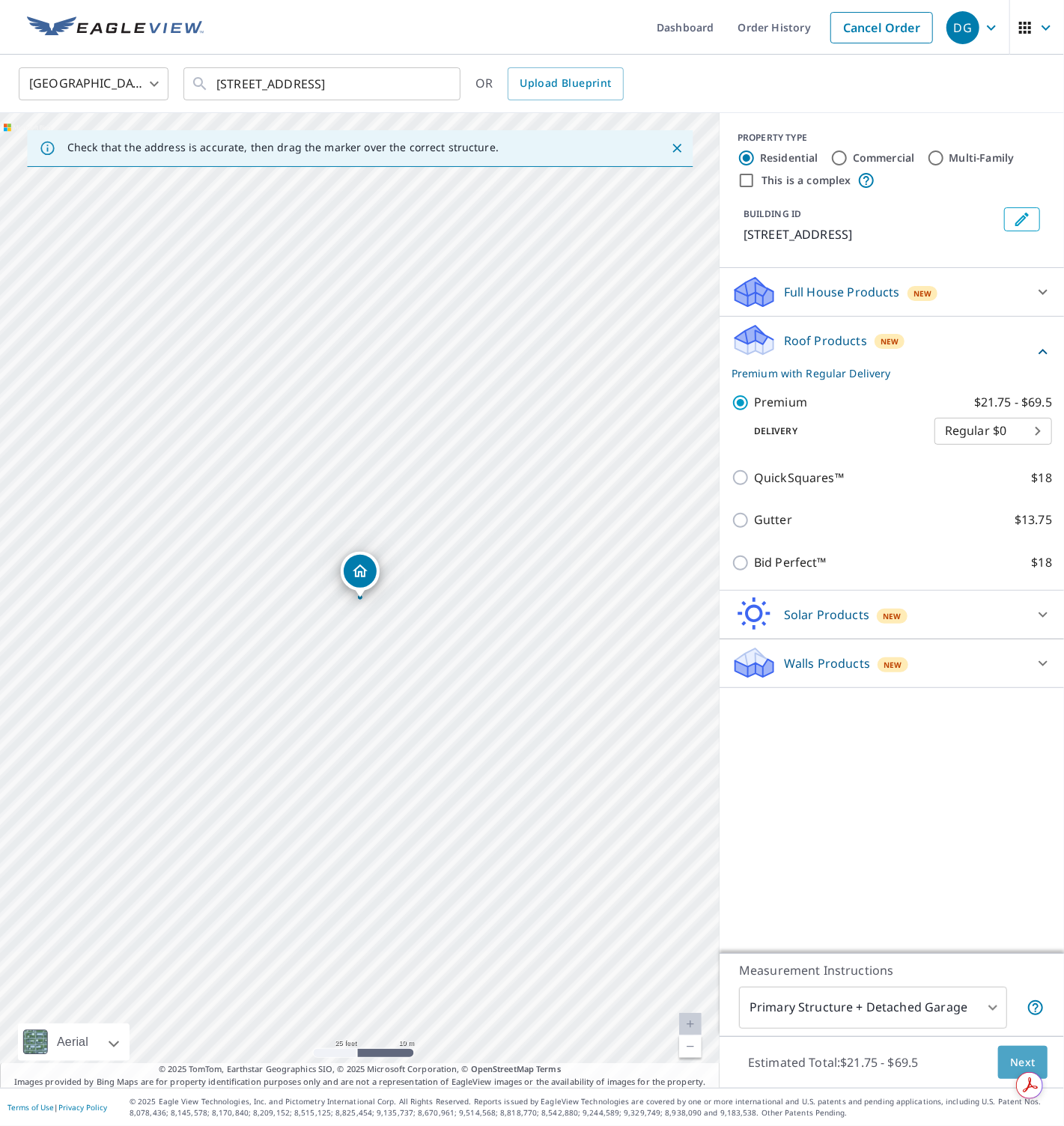
click at [1006, 1057] on span "Next" at bounding box center [1023, 1063] width 26 height 19
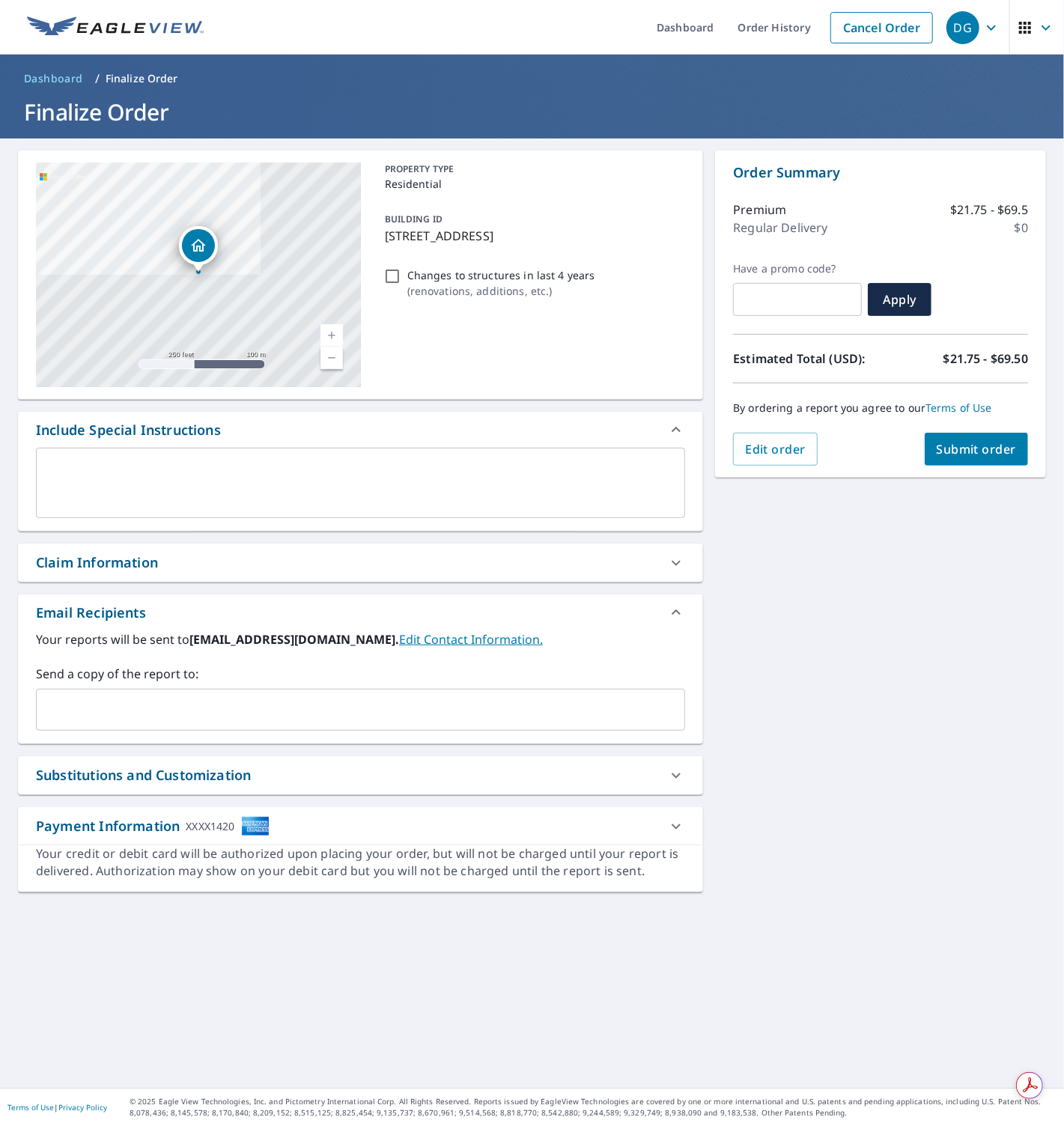
click at [395, 276] on input "Changes to structures in last 4 years ( renovations, additions, etc. )" at bounding box center [393, 276] width 18 height 18
checkbox input "true"
click at [985, 455] on span "Submit order" at bounding box center [976, 449] width 80 height 17
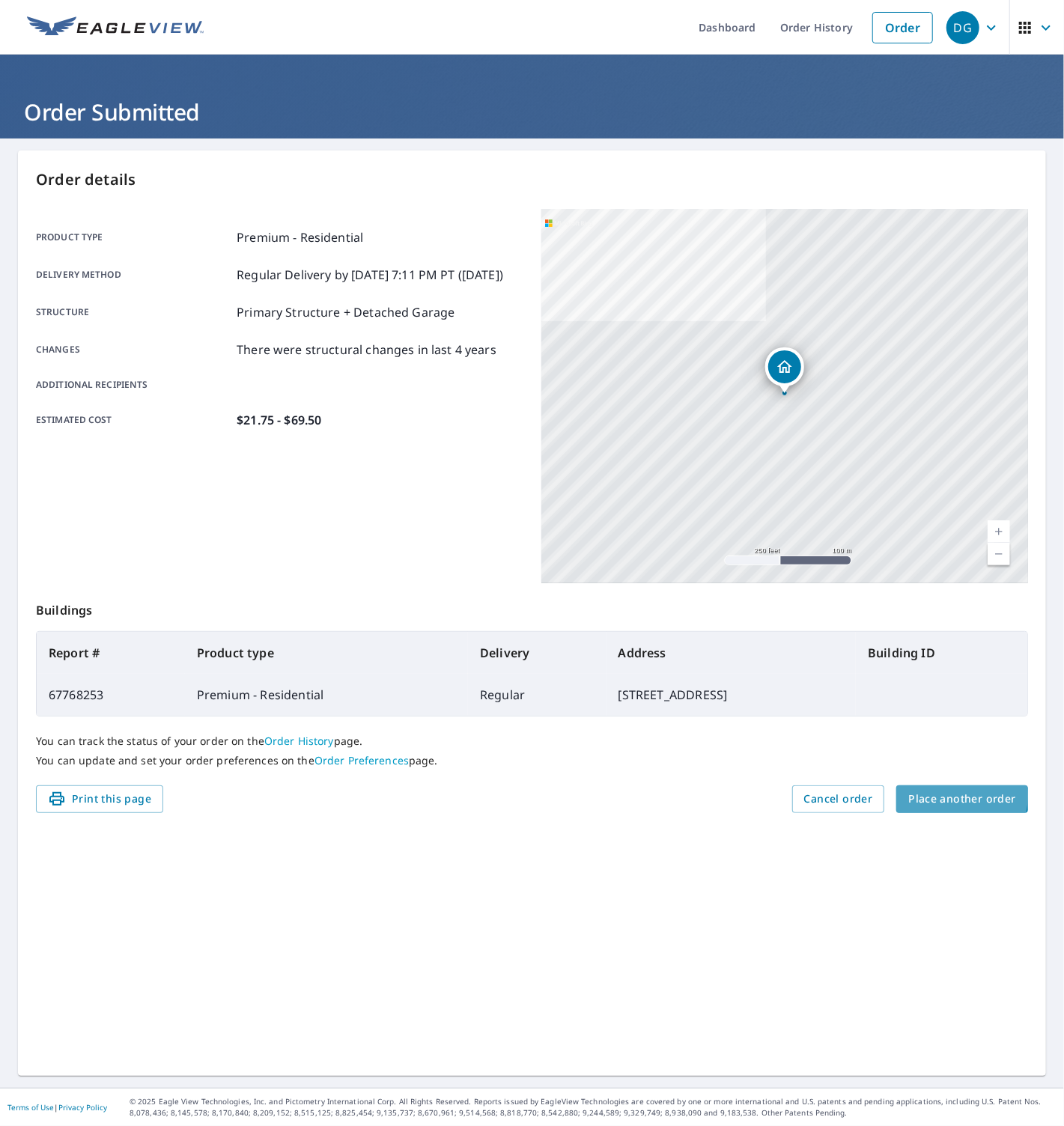
click at [951, 797] on span "Place another order" at bounding box center [962, 799] width 108 height 19
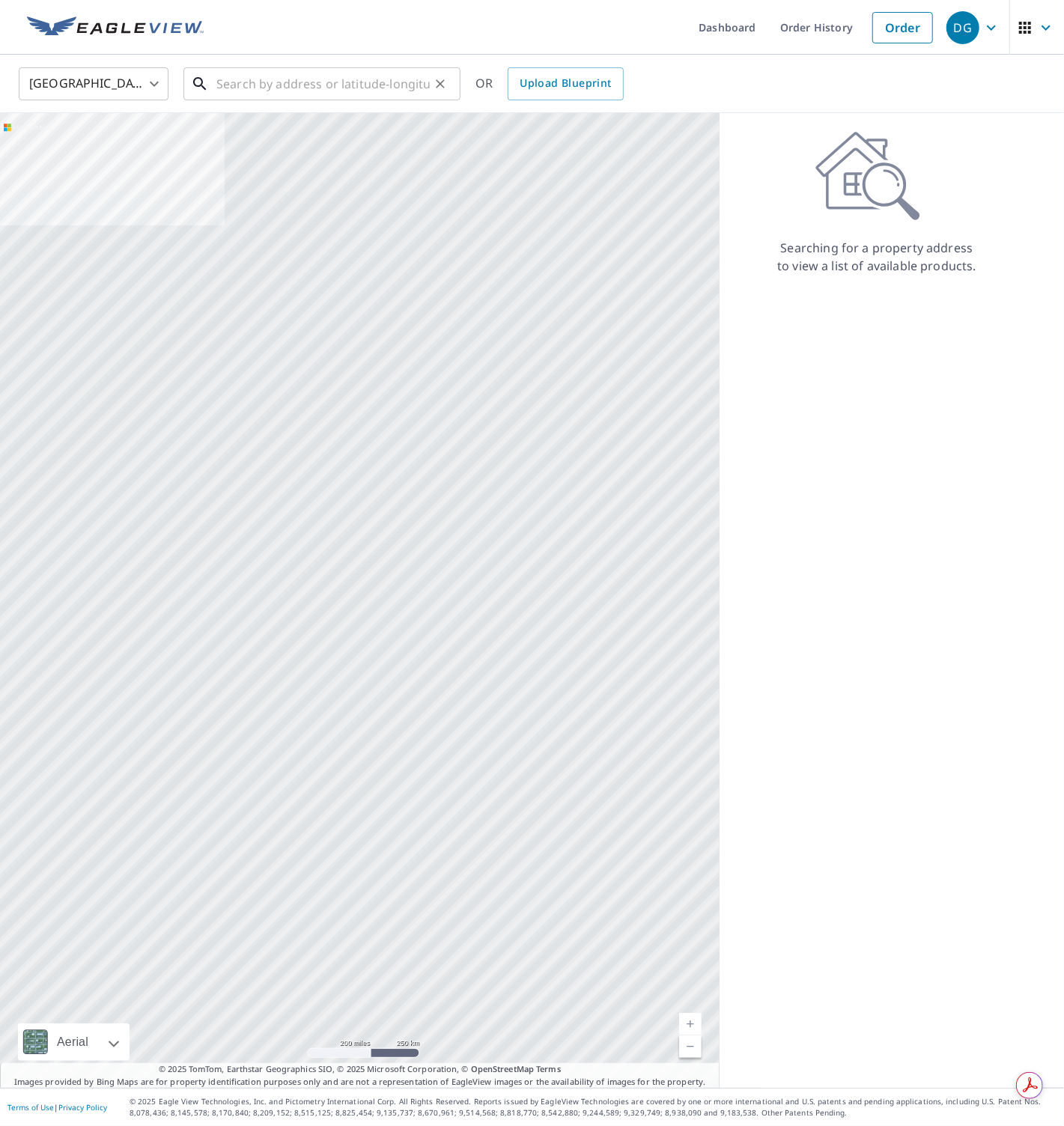
click at [352, 88] on input "text" at bounding box center [323, 84] width 214 height 42
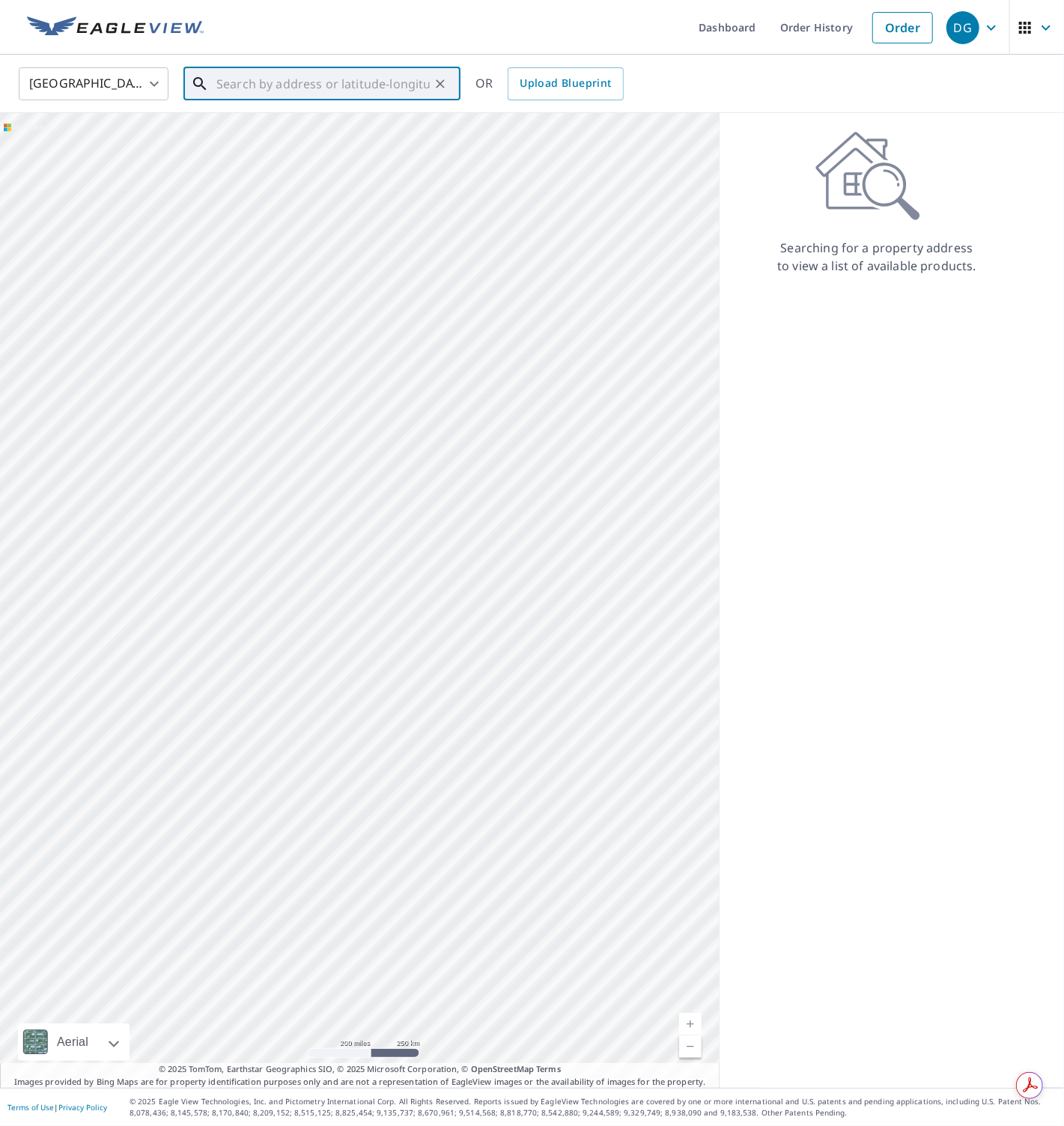
paste input "15834 Southwest 147th Street, Miami"
type input "15834 Southwest 147th Street, Miami"
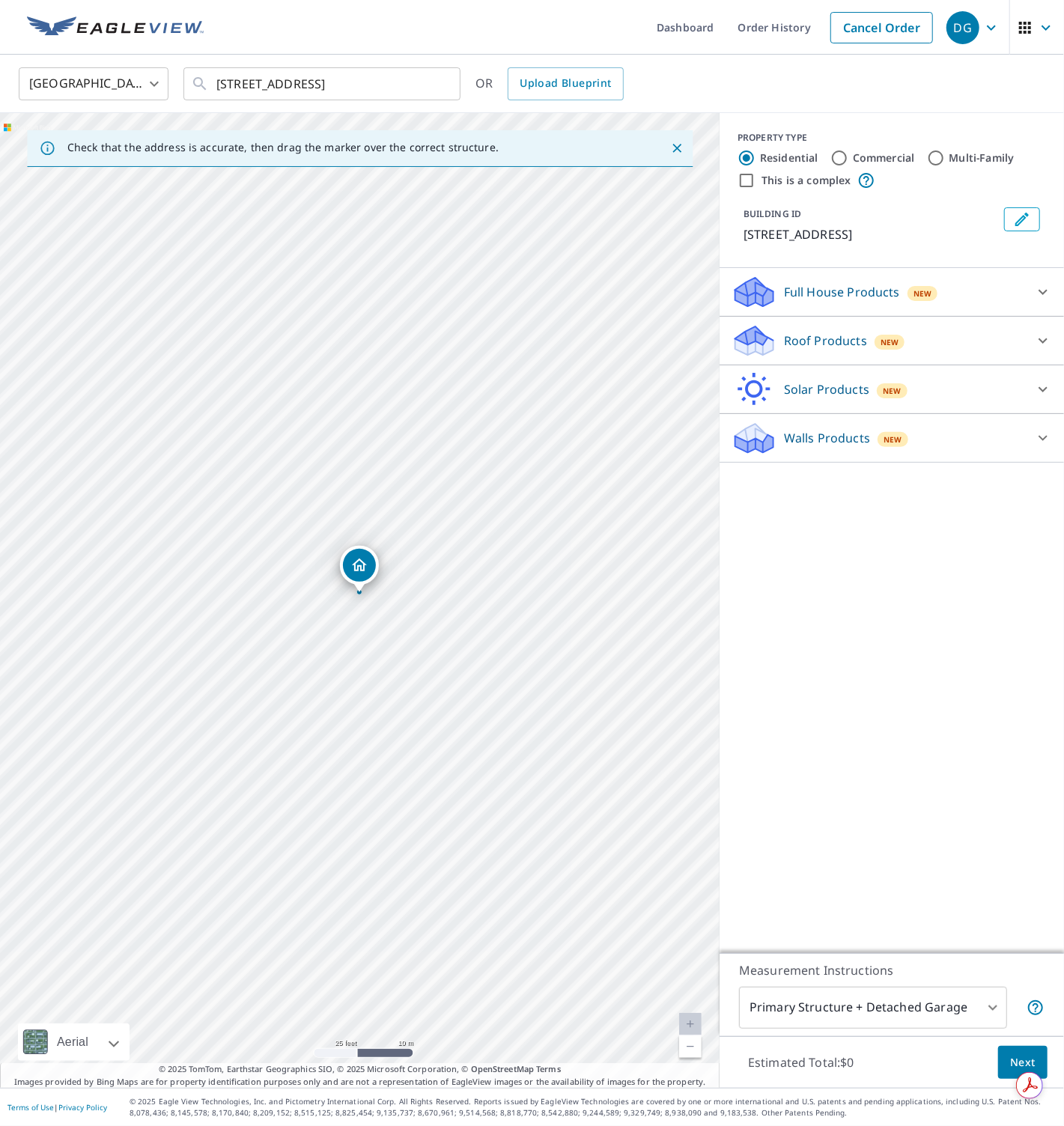
click at [777, 335] on div "Roof Products New" at bounding box center [878, 341] width 294 height 36
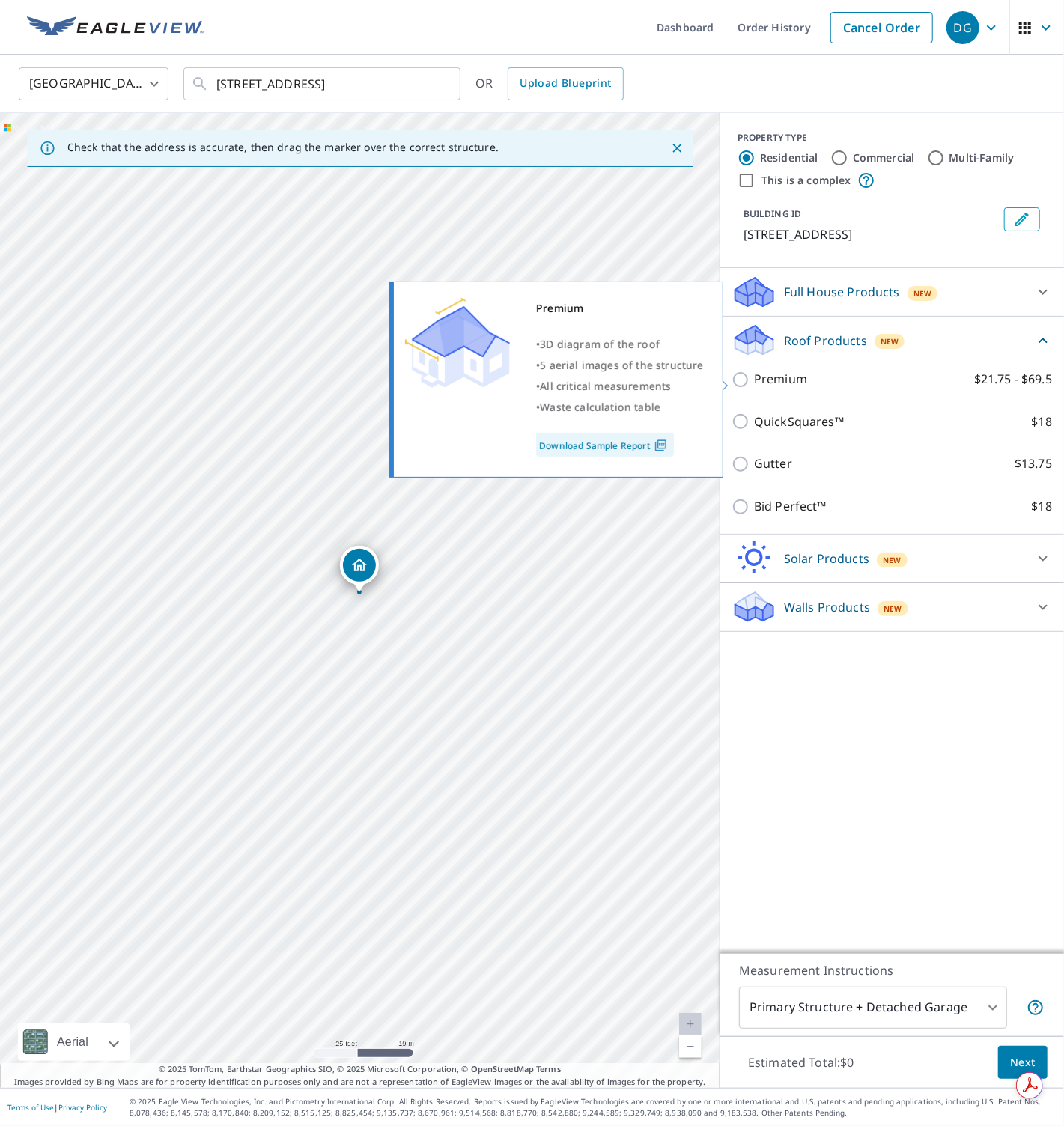
click at [773, 385] on p "Premium" at bounding box center [781, 379] width 53 height 19
click at [754, 385] on input "Premium $21.75 - $69.5" at bounding box center [743, 380] width 23 height 18
checkbox input "true"
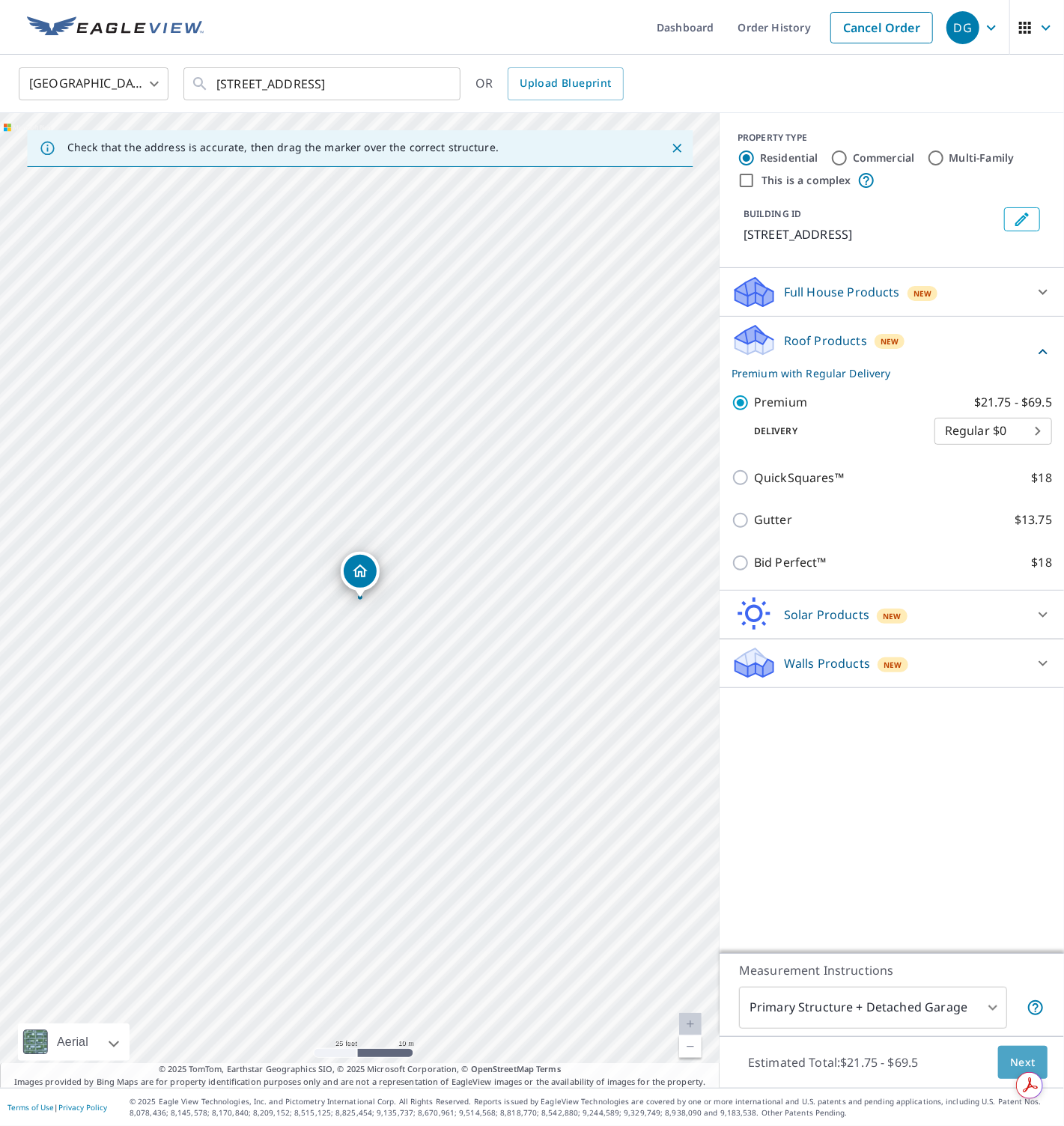
click at [1006, 1051] on button "Next" at bounding box center [1023, 1063] width 49 height 34
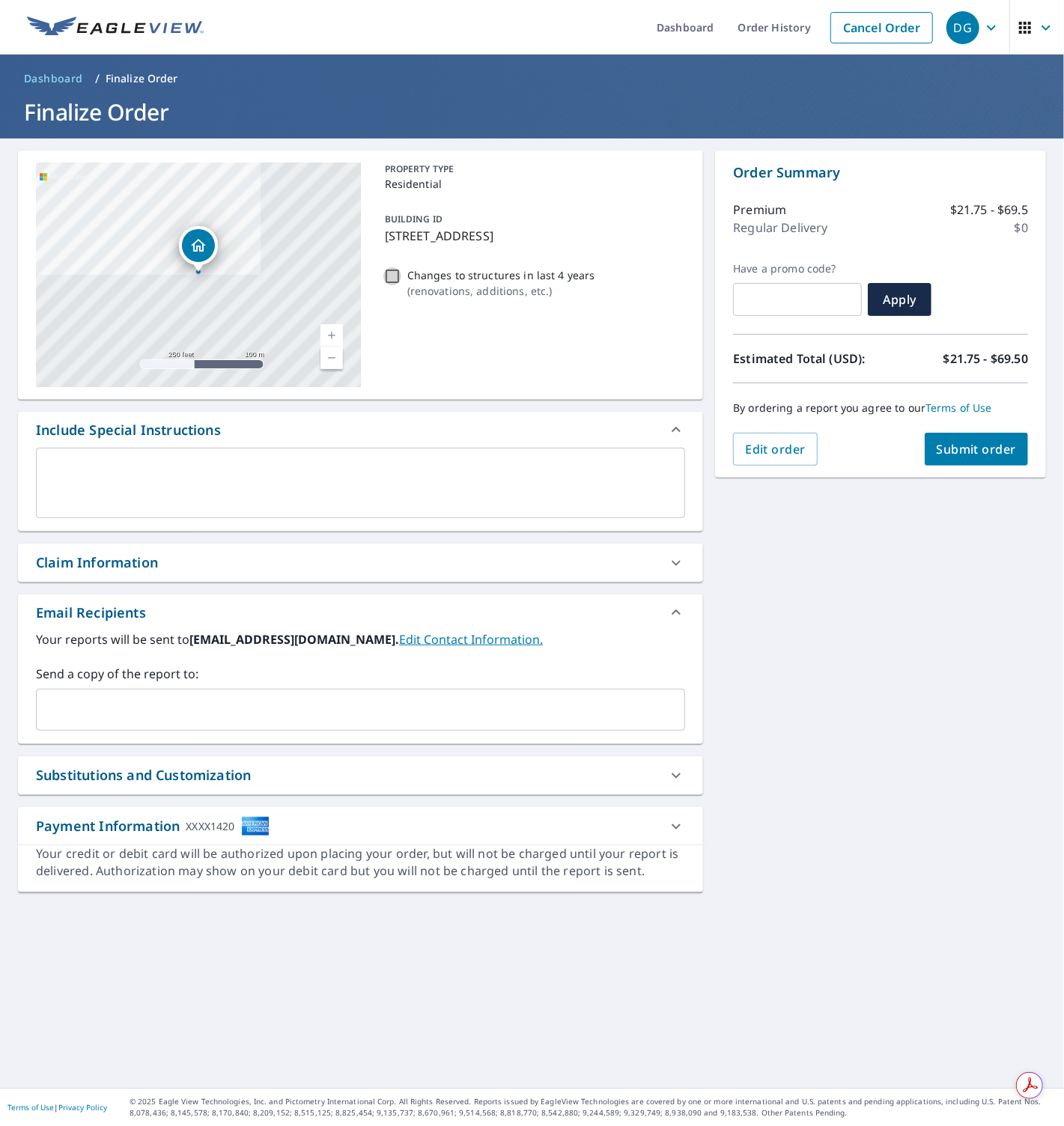
drag, startPoint x: 389, startPoint y: 275, endPoint x: 569, endPoint y: 347, distance: 193.9
click at [390, 275] on input "Changes to structures in last 4 years ( renovations, additions, etc. )" at bounding box center [393, 276] width 18 height 18
checkbox input "true"
click at [960, 454] on span "Submit order" at bounding box center [976, 449] width 80 height 17
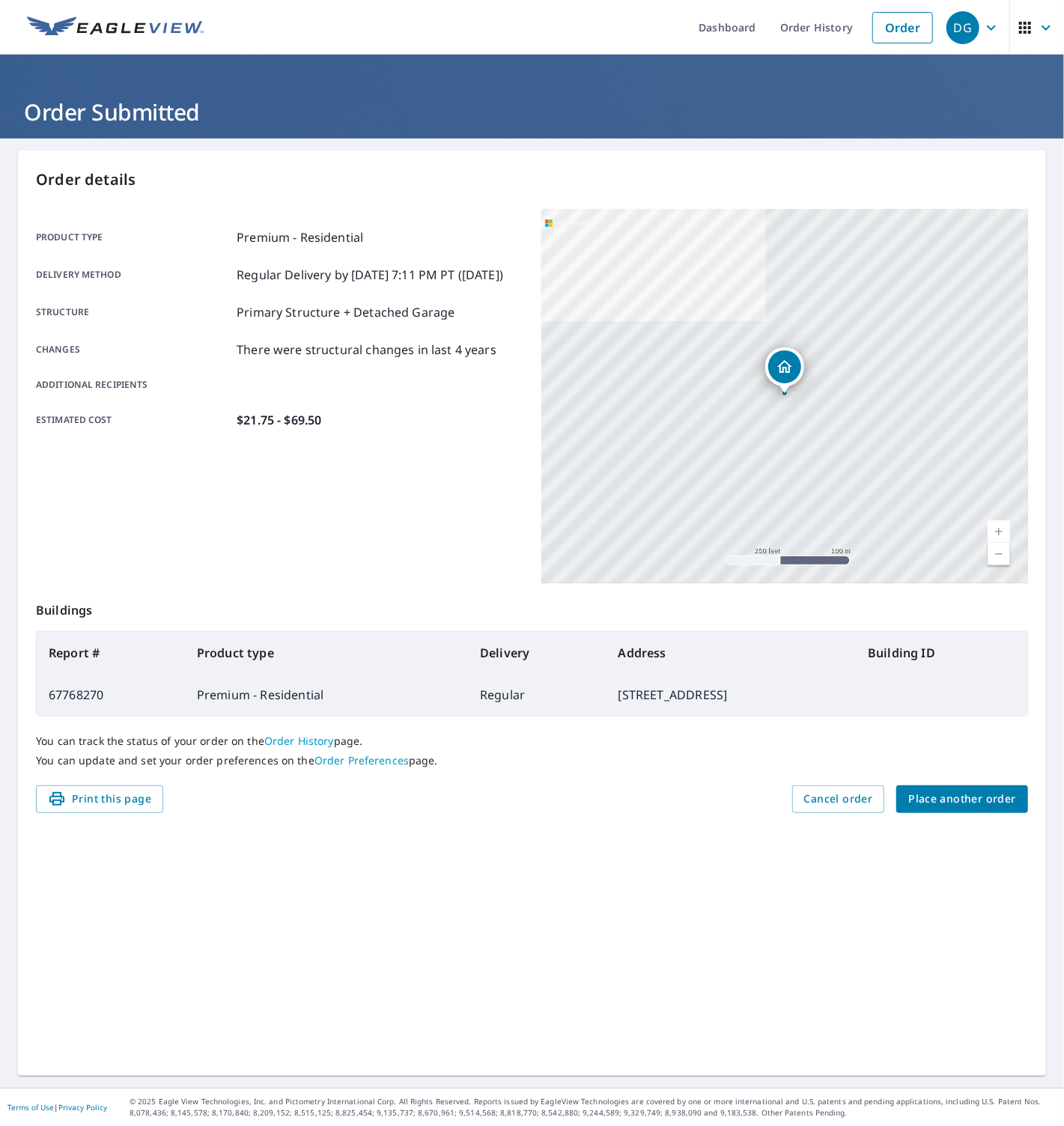
click at [964, 808] on span "Place another order" at bounding box center [962, 799] width 108 height 19
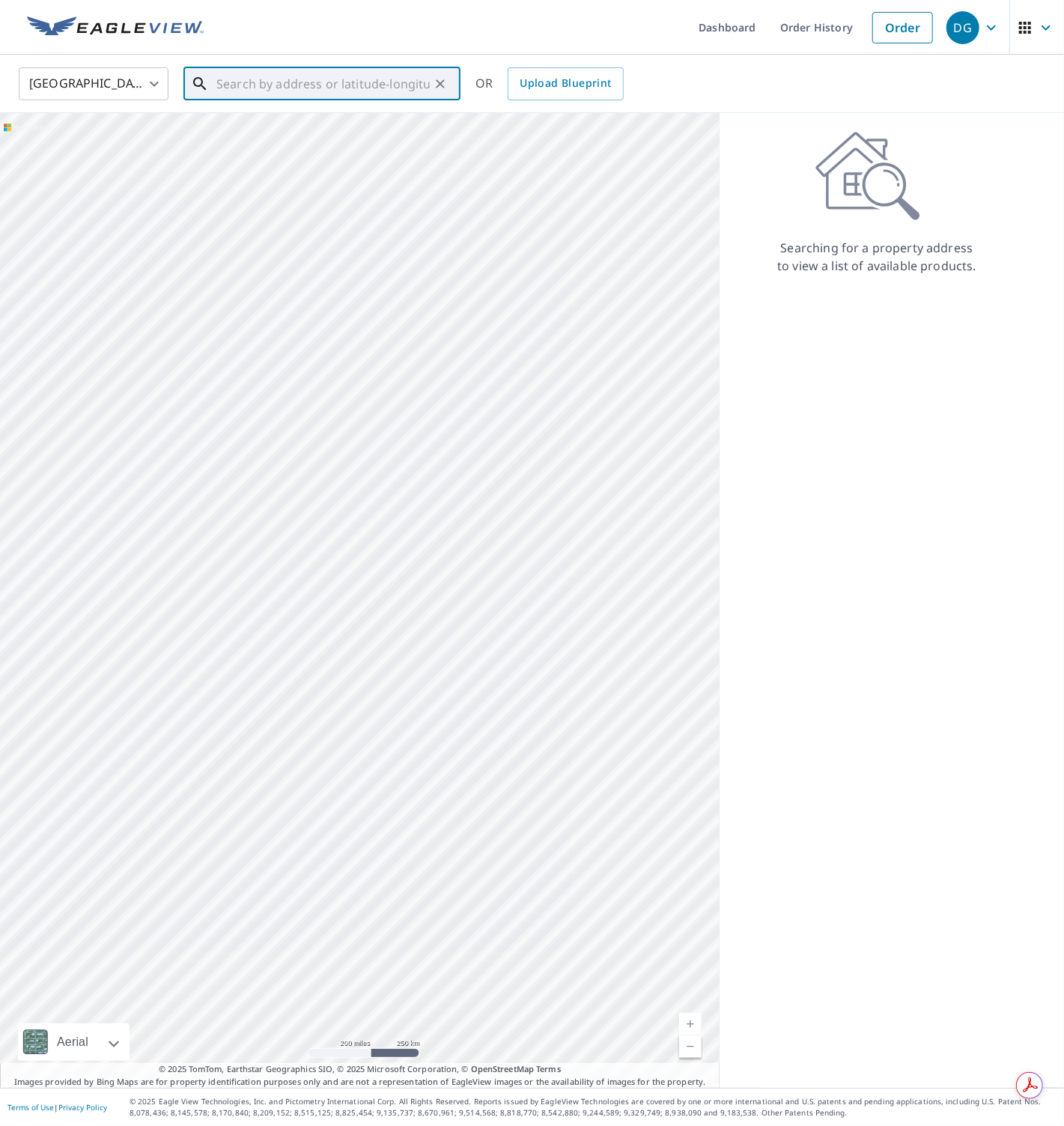
click at [262, 81] on input "text" at bounding box center [323, 84] width 214 height 42
paste input "215 Southwest Maclay Way, Port Saint Lucie"
type input "215 Southwest Maclay Way, Port Saint Lucie"
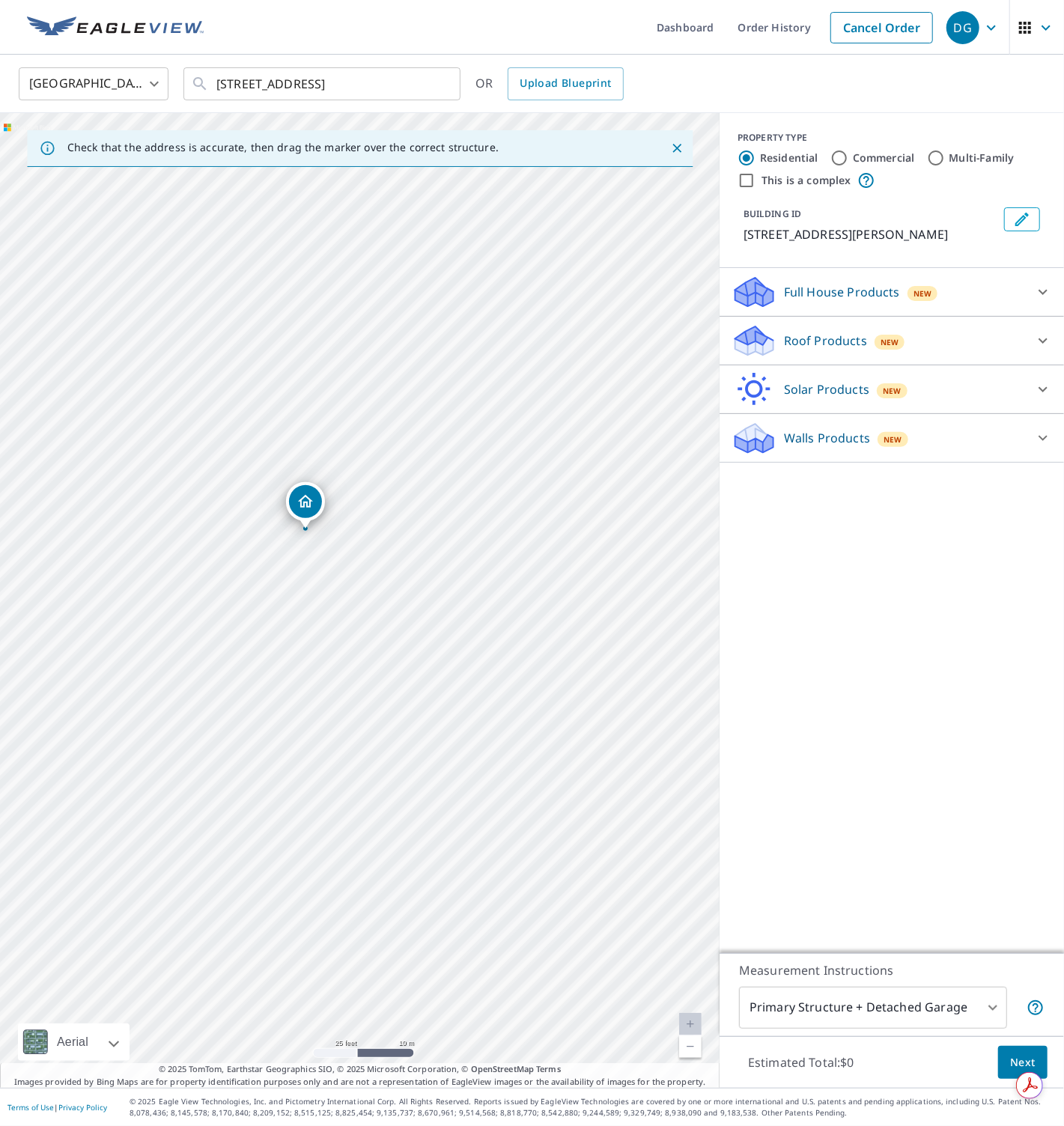
click at [760, 345] on icon at bounding box center [754, 335] width 39 height 19
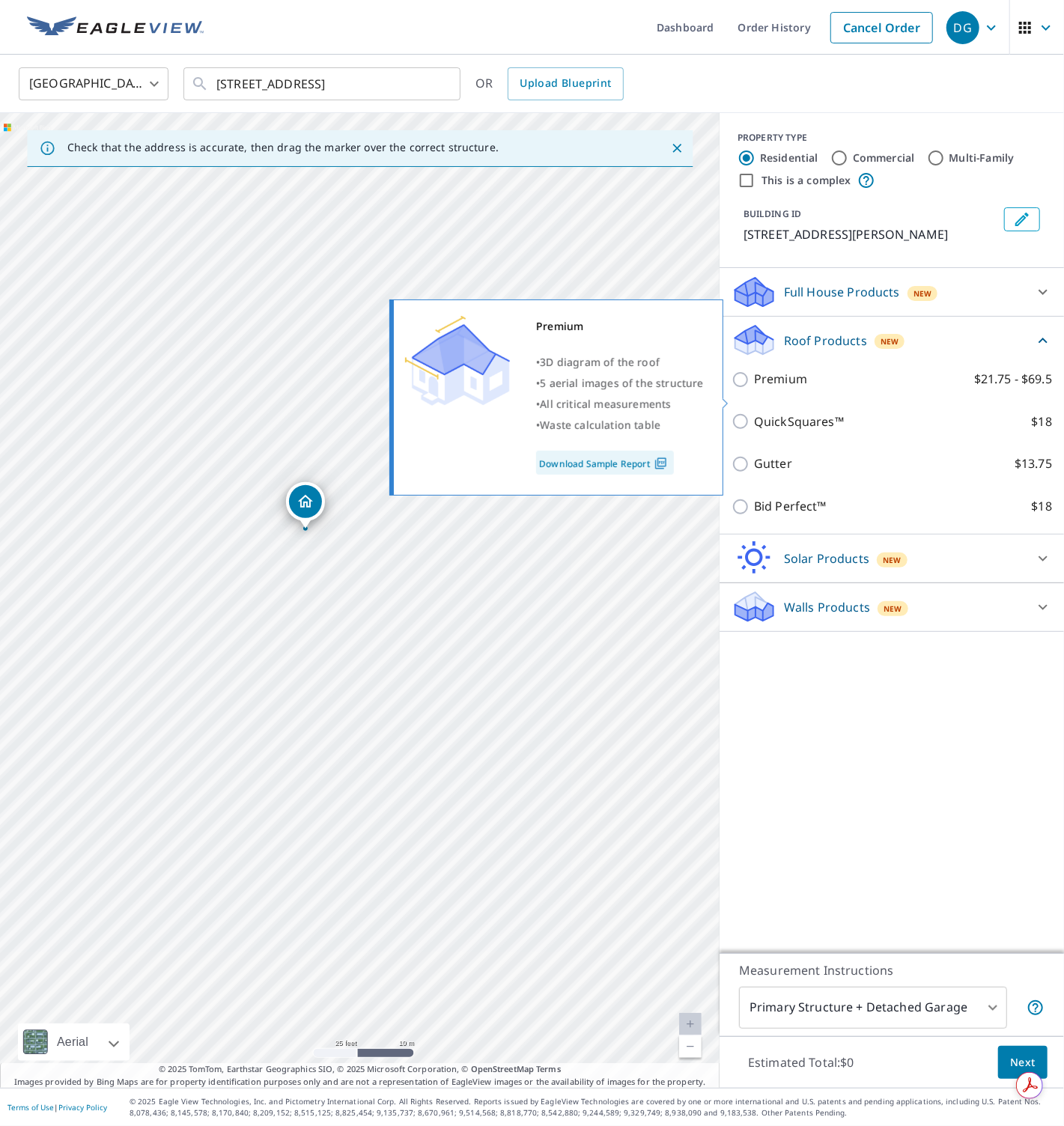
click at [785, 389] on p "Premium" at bounding box center [781, 379] width 53 height 19
click at [754, 389] on input "Premium $21.75 - $69.5" at bounding box center [743, 380] width 23 height 18
checkbox input "true"
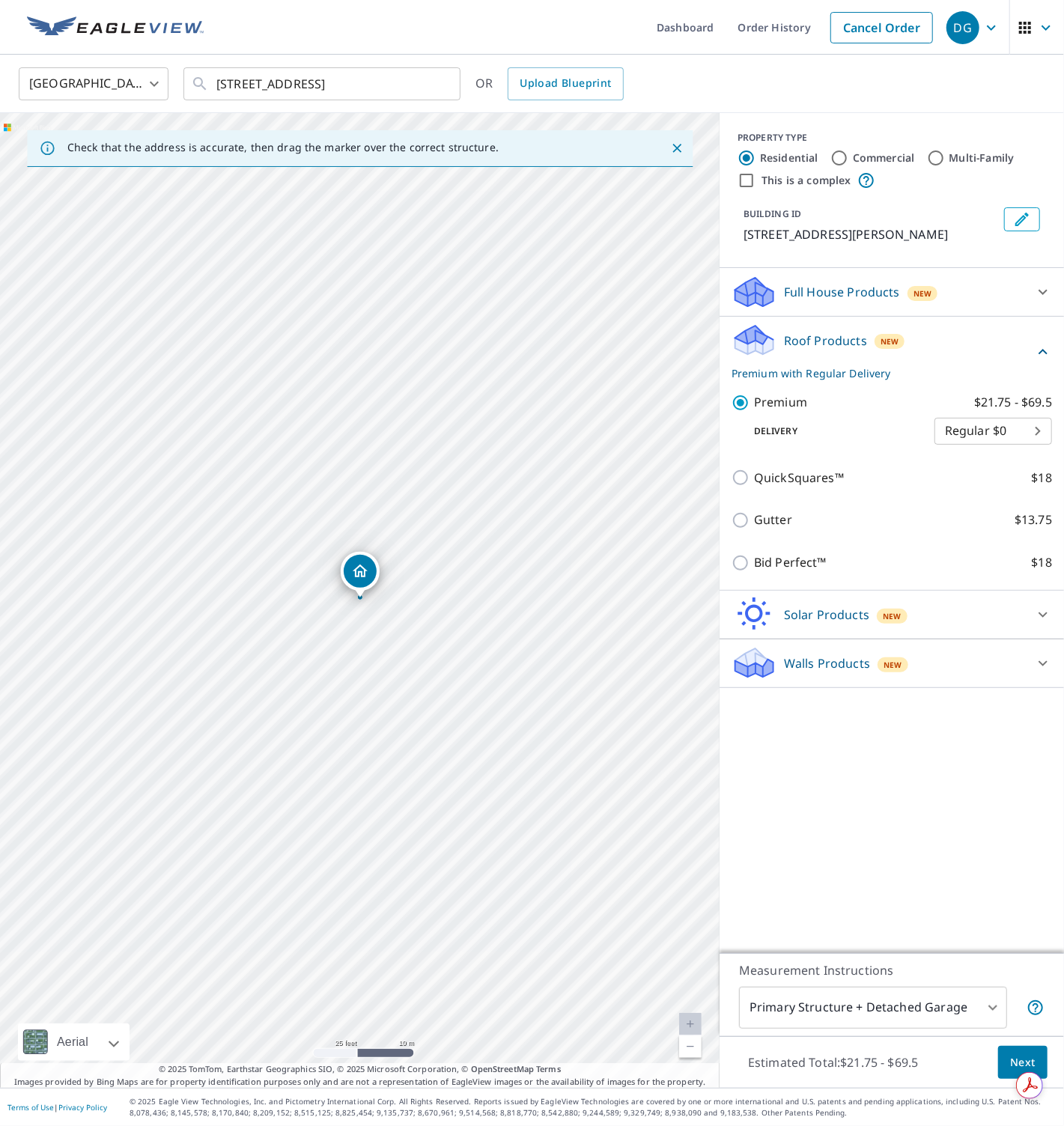
click at [1006, 1054] on span "Next" at bounding box center [1023, 1063] width 26 height 19
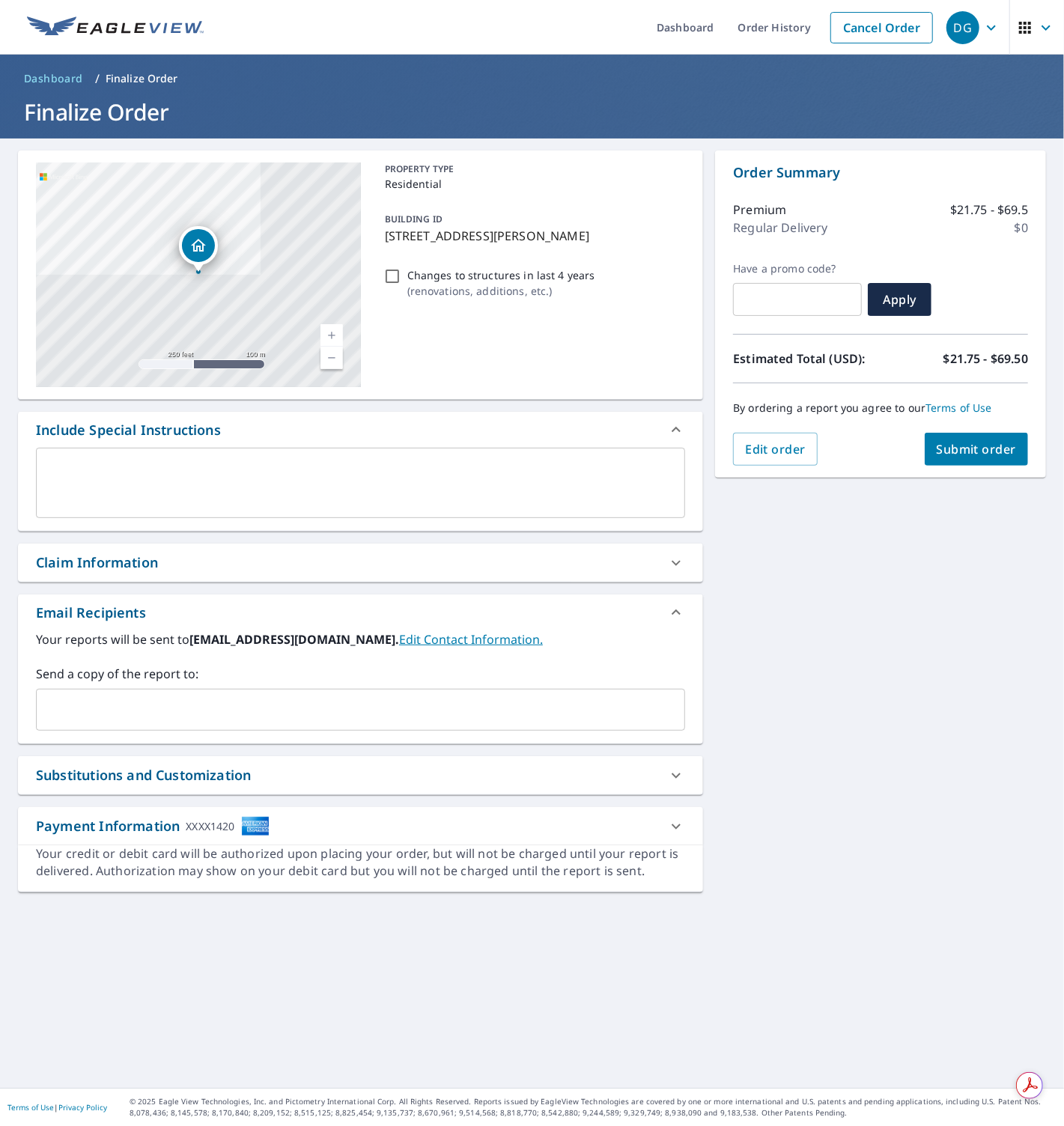
click at [393, 273] on input "Changes to structures in last 4 years ( renovations, additions, etc. )" at bounding box center [393, 276] width 18 height 18
checkbox input "true"
drag, startPoint x: 935, startPoint y: 554, endPoint x: 971, endPoint y: 471, distance: 90.5
click at [938, 545] on div "215 SW Maclay Way Port Saint Lucie, FL 34986 Aerial Road A standard road map Ae…" at bounding box center [532, 613] width 1064 height 949
click at [974, 452] on span "Submit order" at bounding box center [976, 449] width 80 height 17
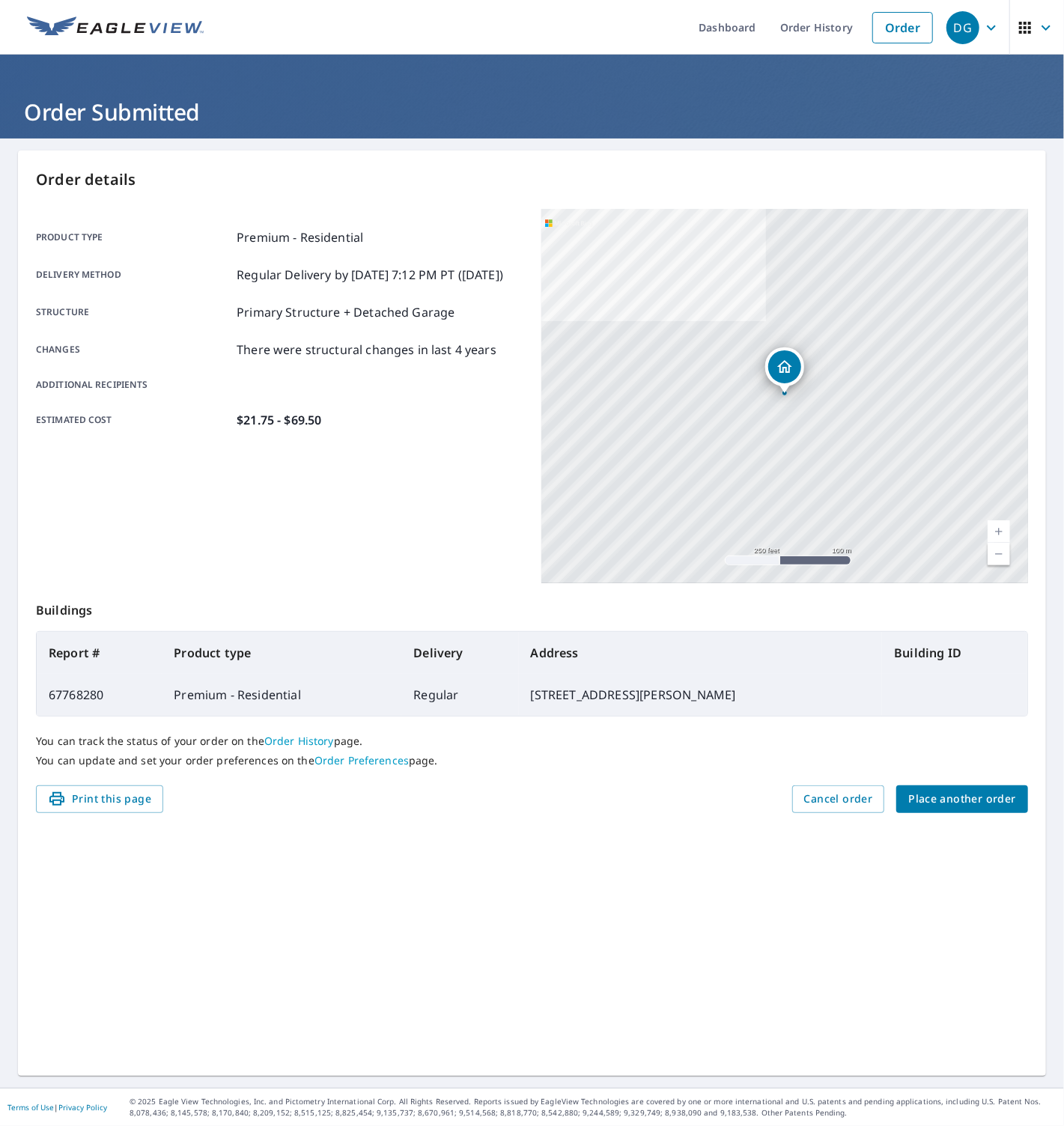
click at [948, 798] on span "Place another order" at bounding box center [962, 799] width 108 height 19
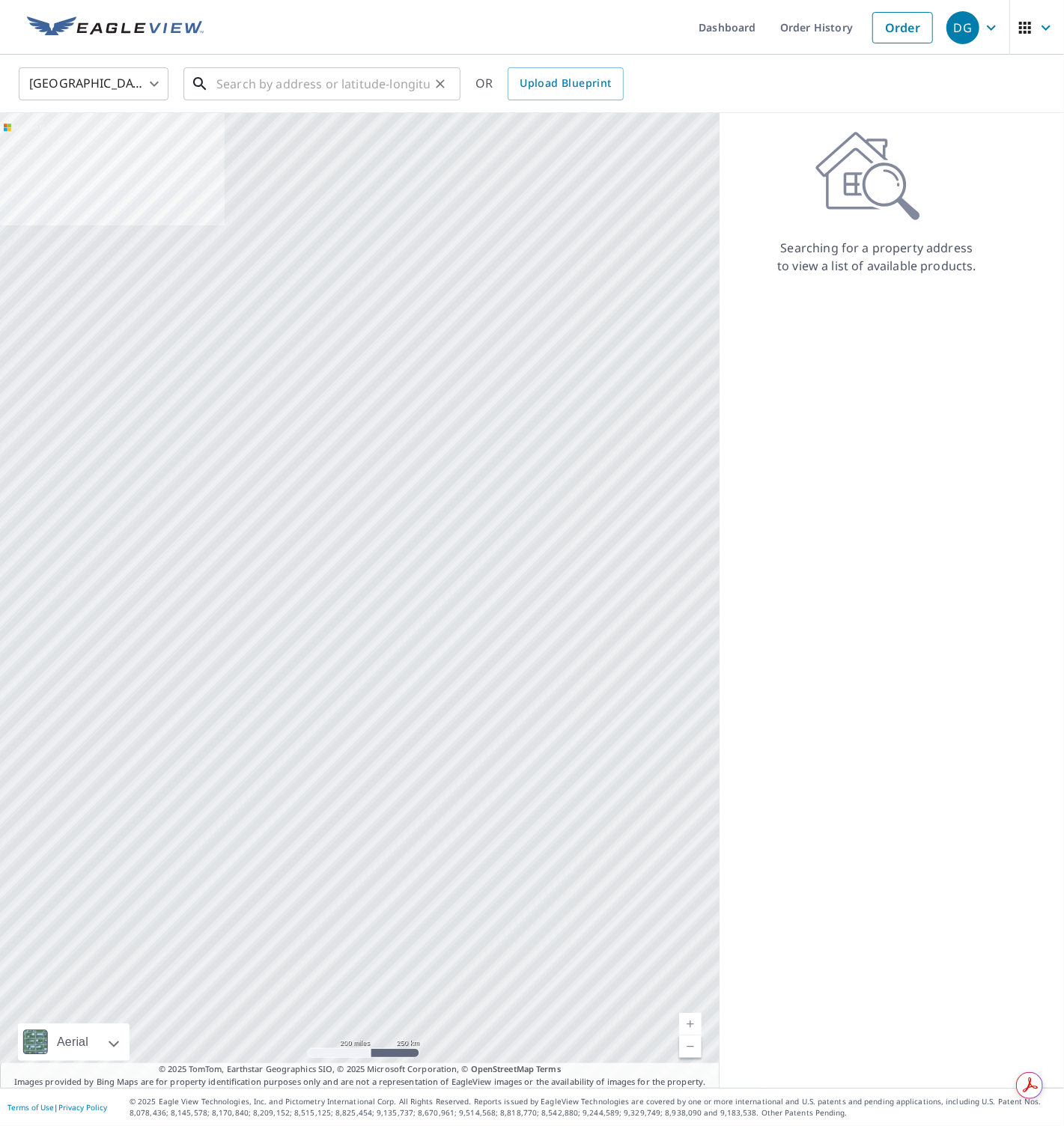
click at [259, 87] on input "text" at bounding box center [323, 84] width 214 height 42
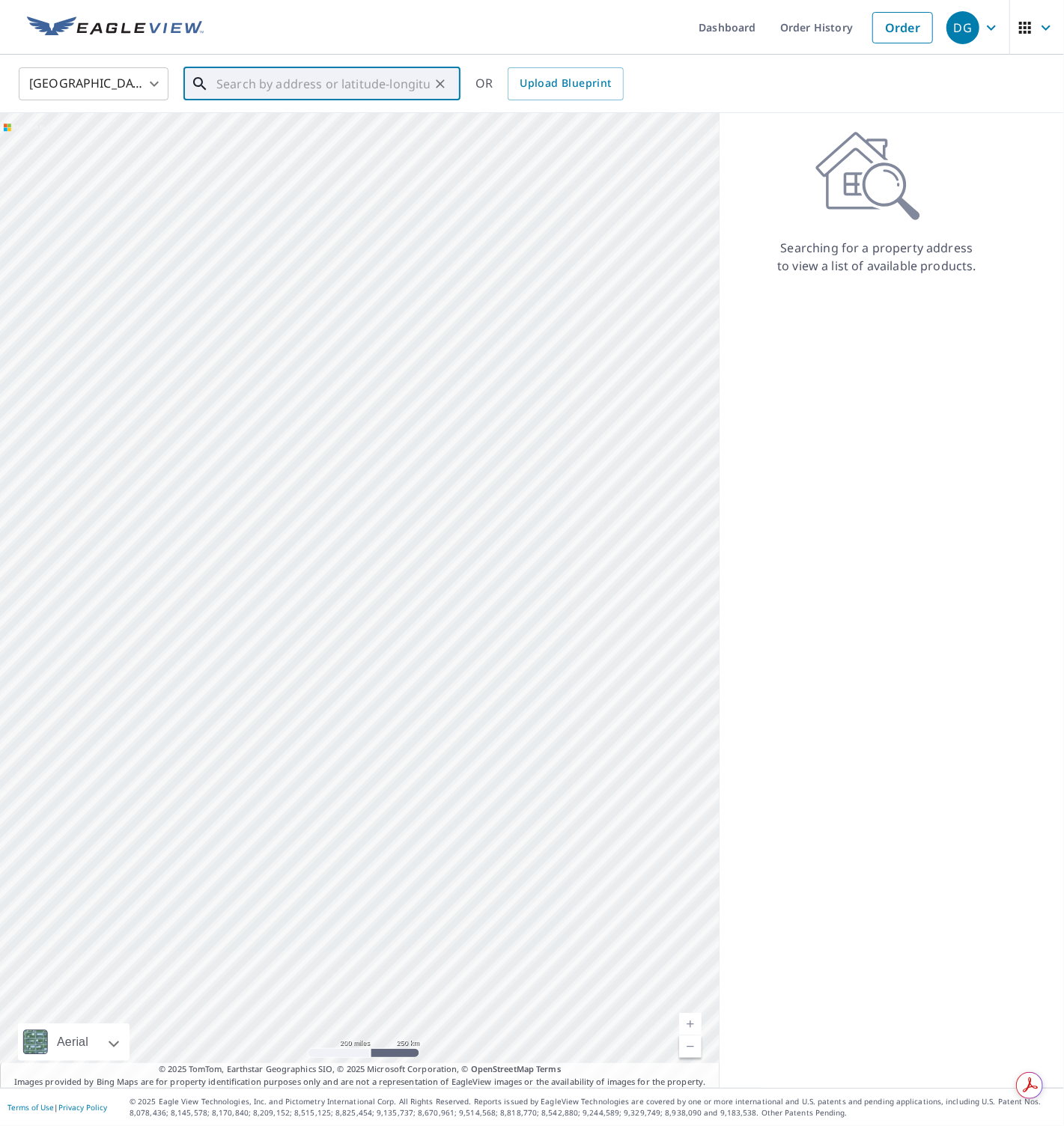
paste input "15423 Winter Breeze Lane, Wimauma"
type input "15423 Winter Breeze Lane, Wimauma"
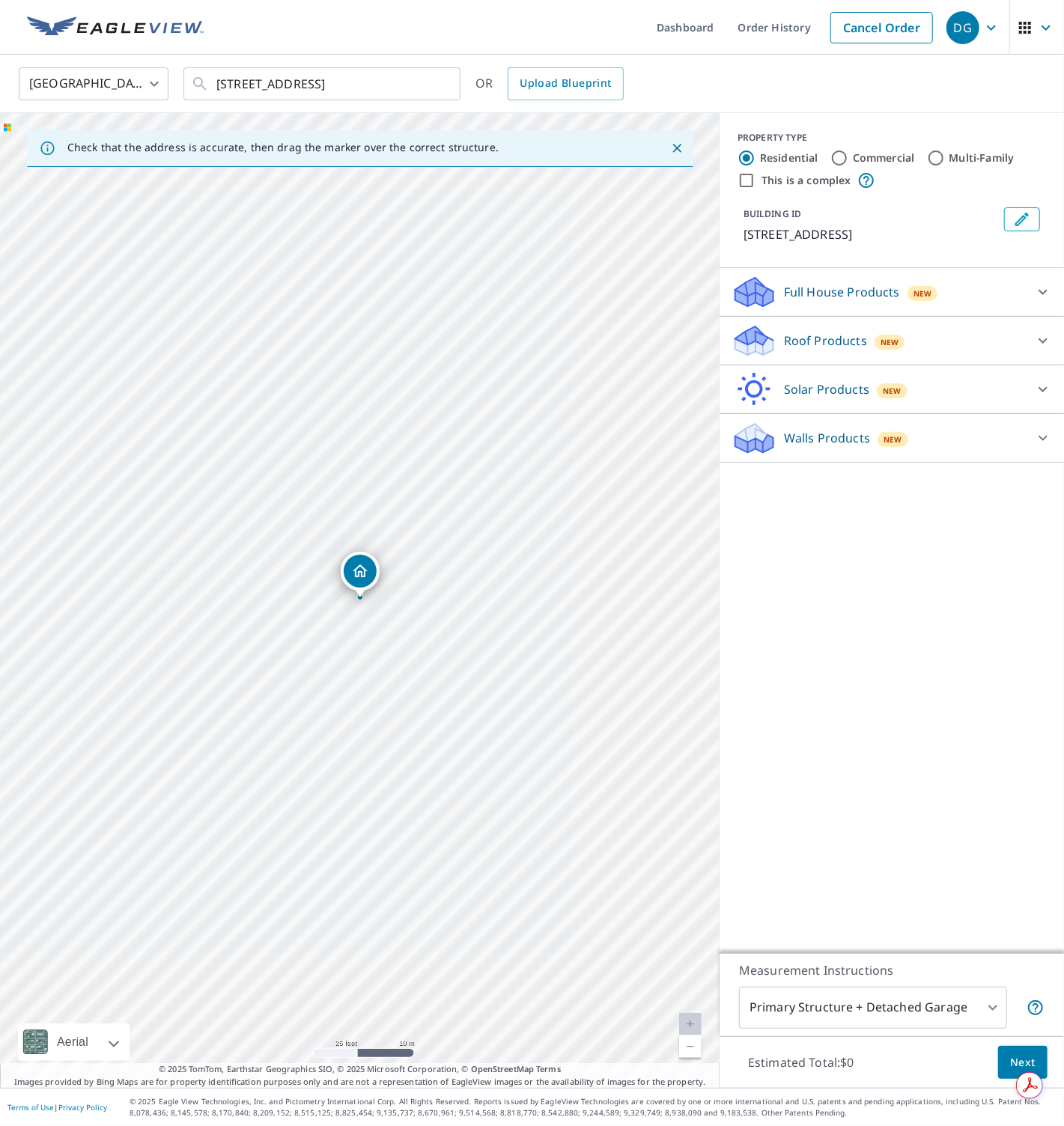
click at [794, 349] on p "Roof Products" at bounding box center [826, 341] width 83 height 18
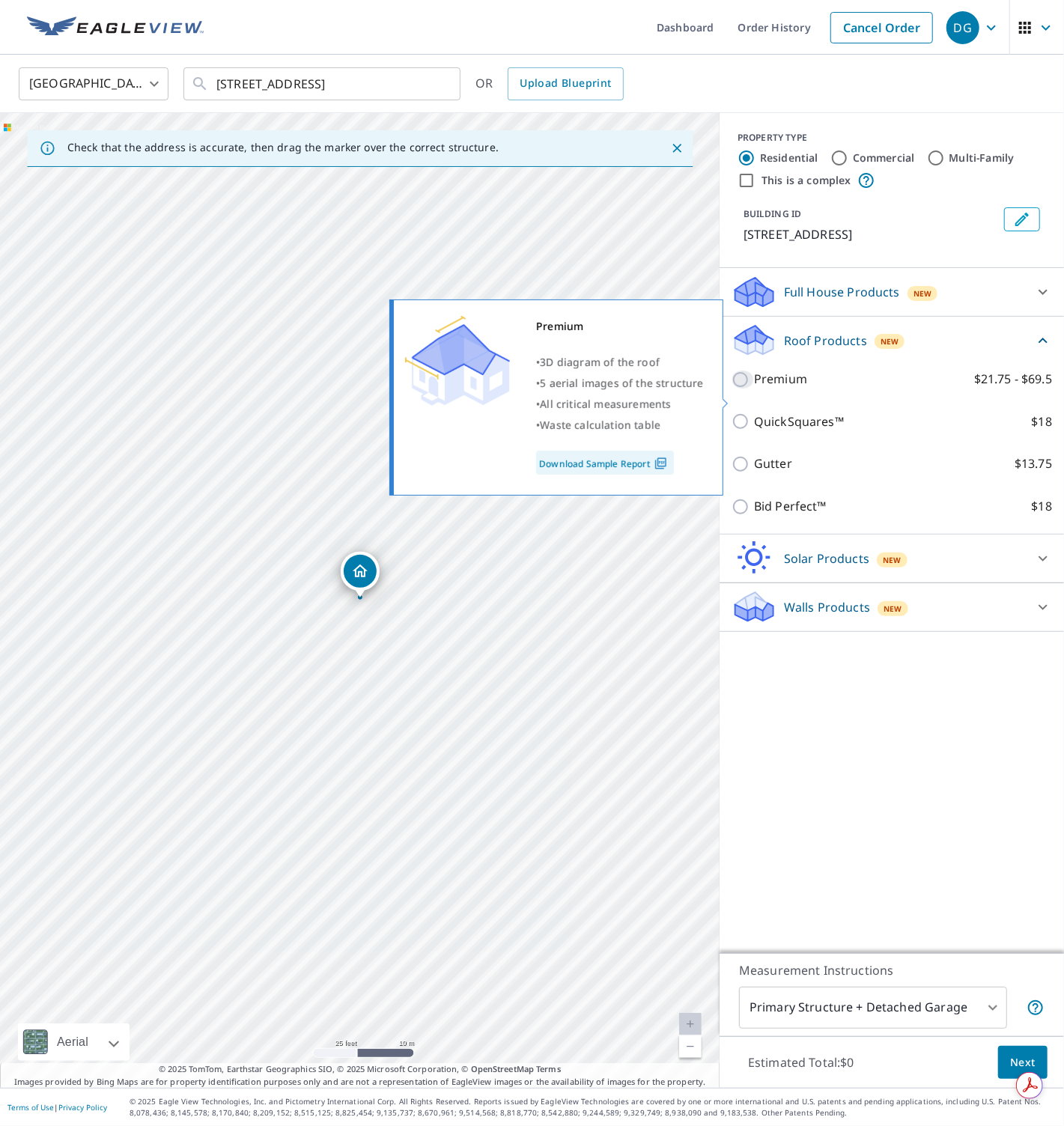
click at [749, 389] on input "Premium $21.75 - $69.5" at bounding box center [743, 380] width 23 height 18
checkbox input "true"
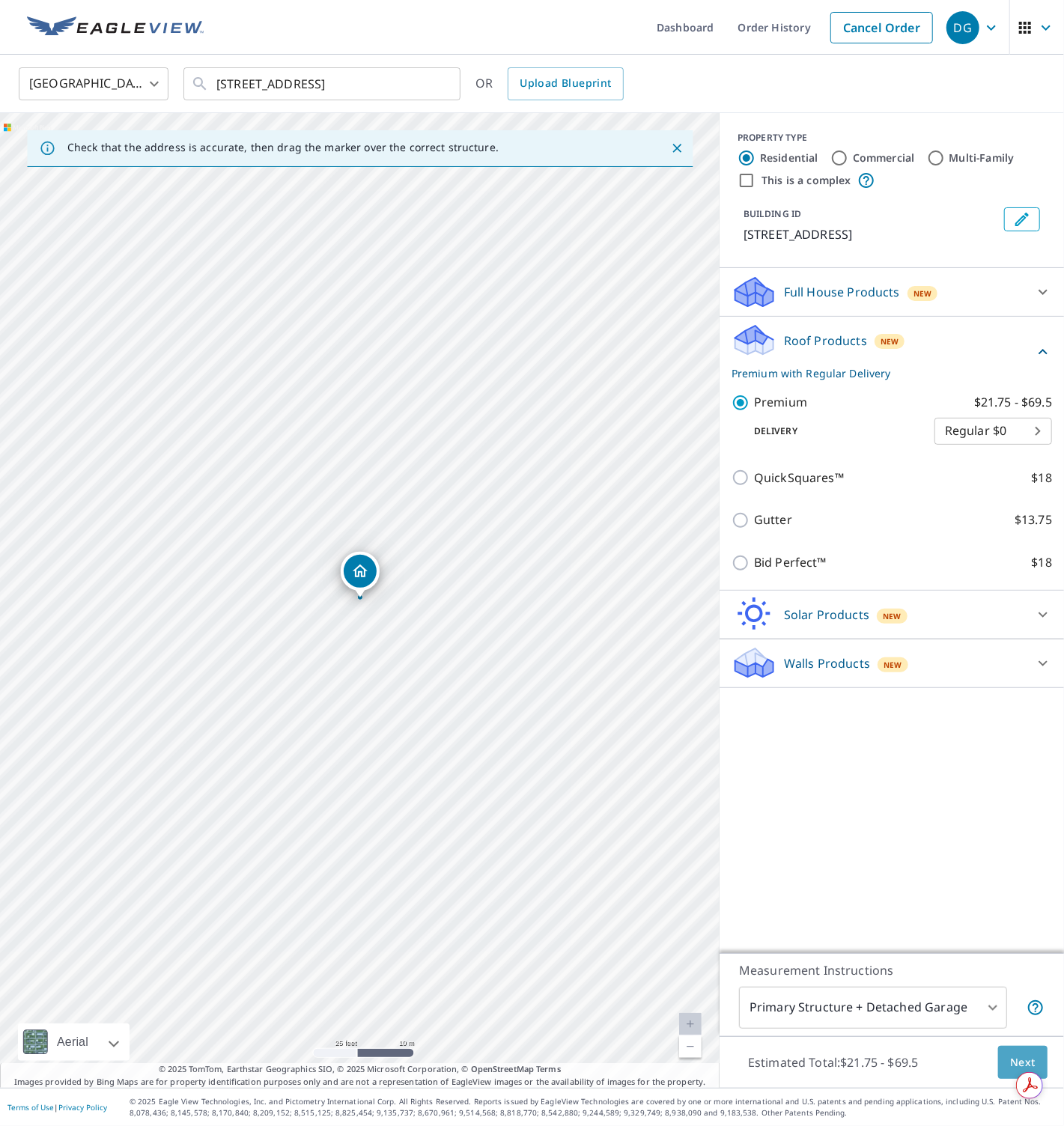
click at [1006, 1061] on button "Next" at bounding box center [1023, 1063] width 49 height 34
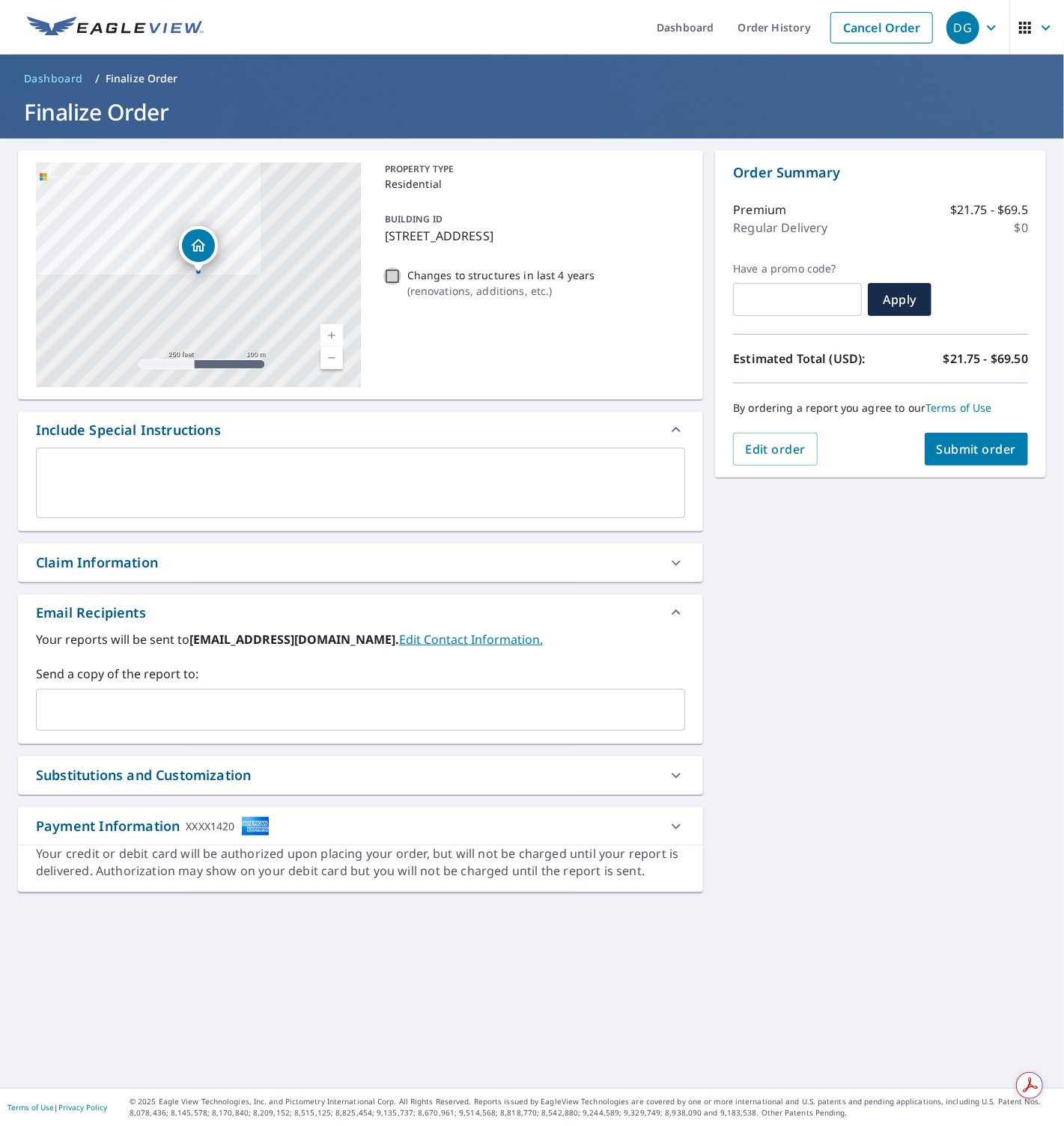
click at [395, 276] on input "Changes to structures in last 4 years ( renovations, additions, etc. )" at bounding box center [393, 276] width 18 height 18
checkbox input "true"
drag, startPoint x: 952, startPoint y: 630, endPoint x: 967, endPoint y: 492, distance: 138.8
click at [955, 620] on div "15423 Winter Breeze Ln Wimauma, FL 33598 Aerial Road A standard road map Aerial…" at bounding box center [532, 613] width 1064 height 949
click at [961, 445] on span "Submit order" at bounding box center [976, 449] width 80 height 17
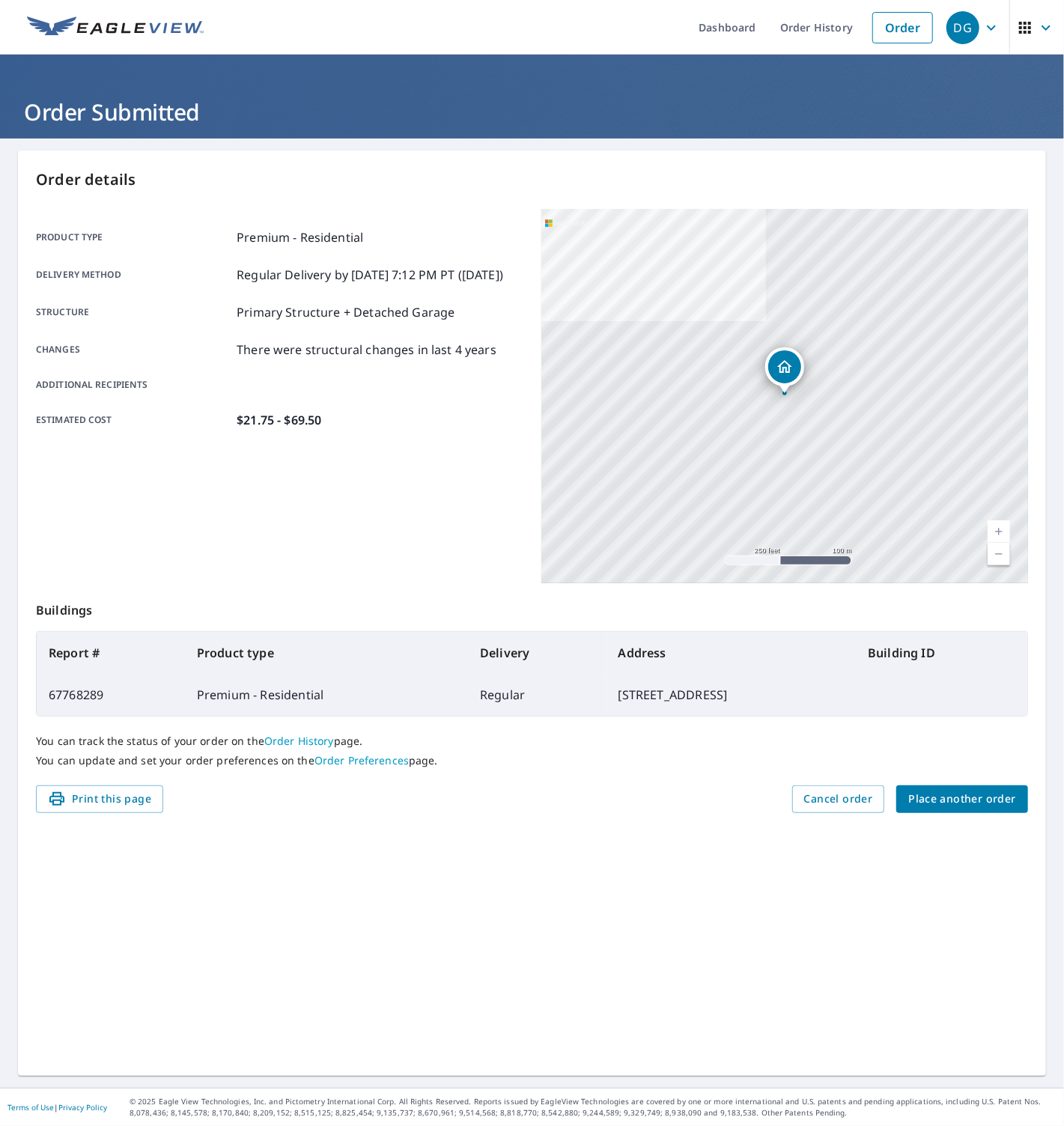
click at [939, 796] on span "Place another order" at bounding box center [962, 799] width 108 height 19
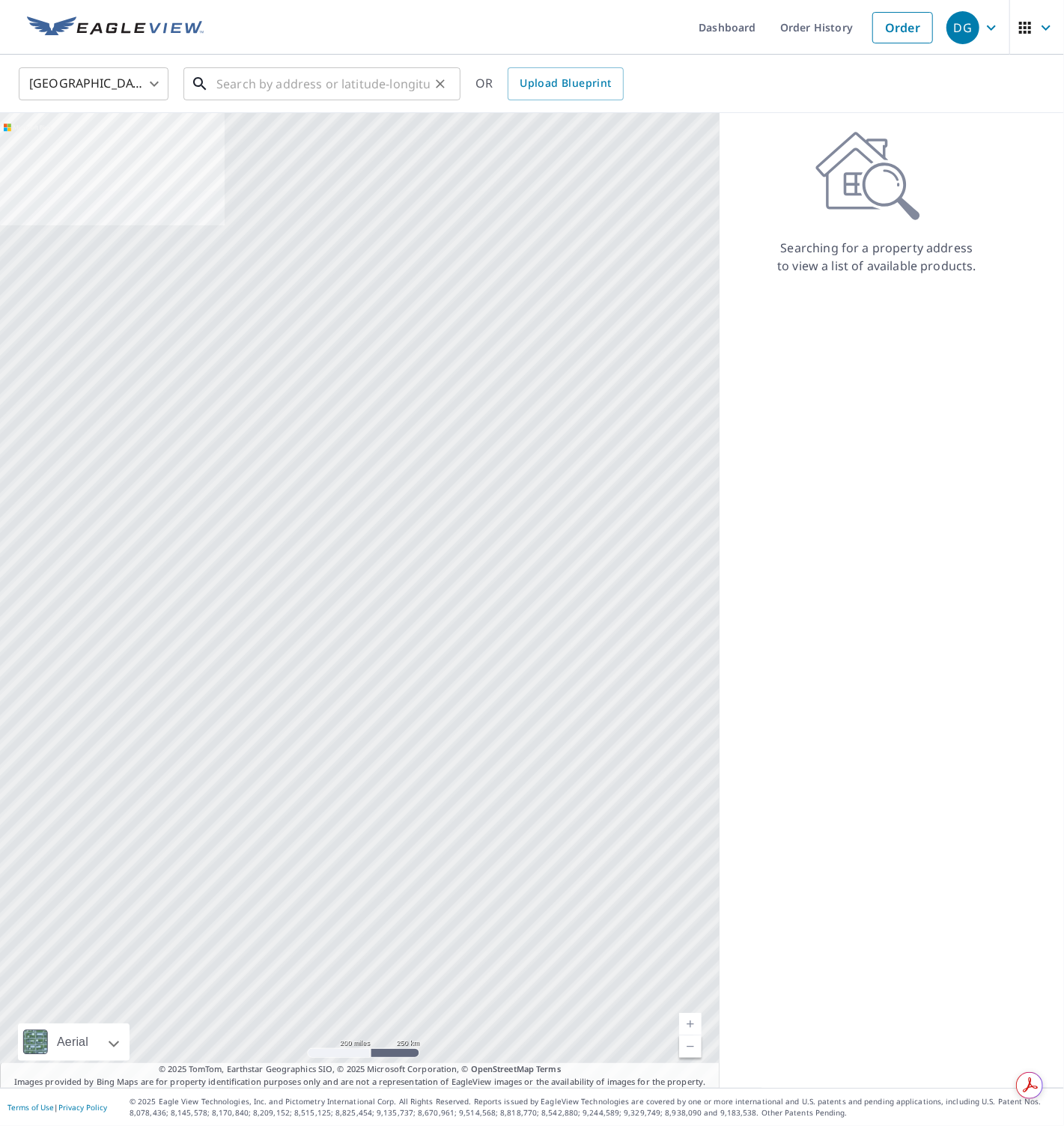
click at [255, 80] on input "text" at bounding box center [323, 84] width 214 height 42
paste input "7516 Carolyn Avenue, Orlando"
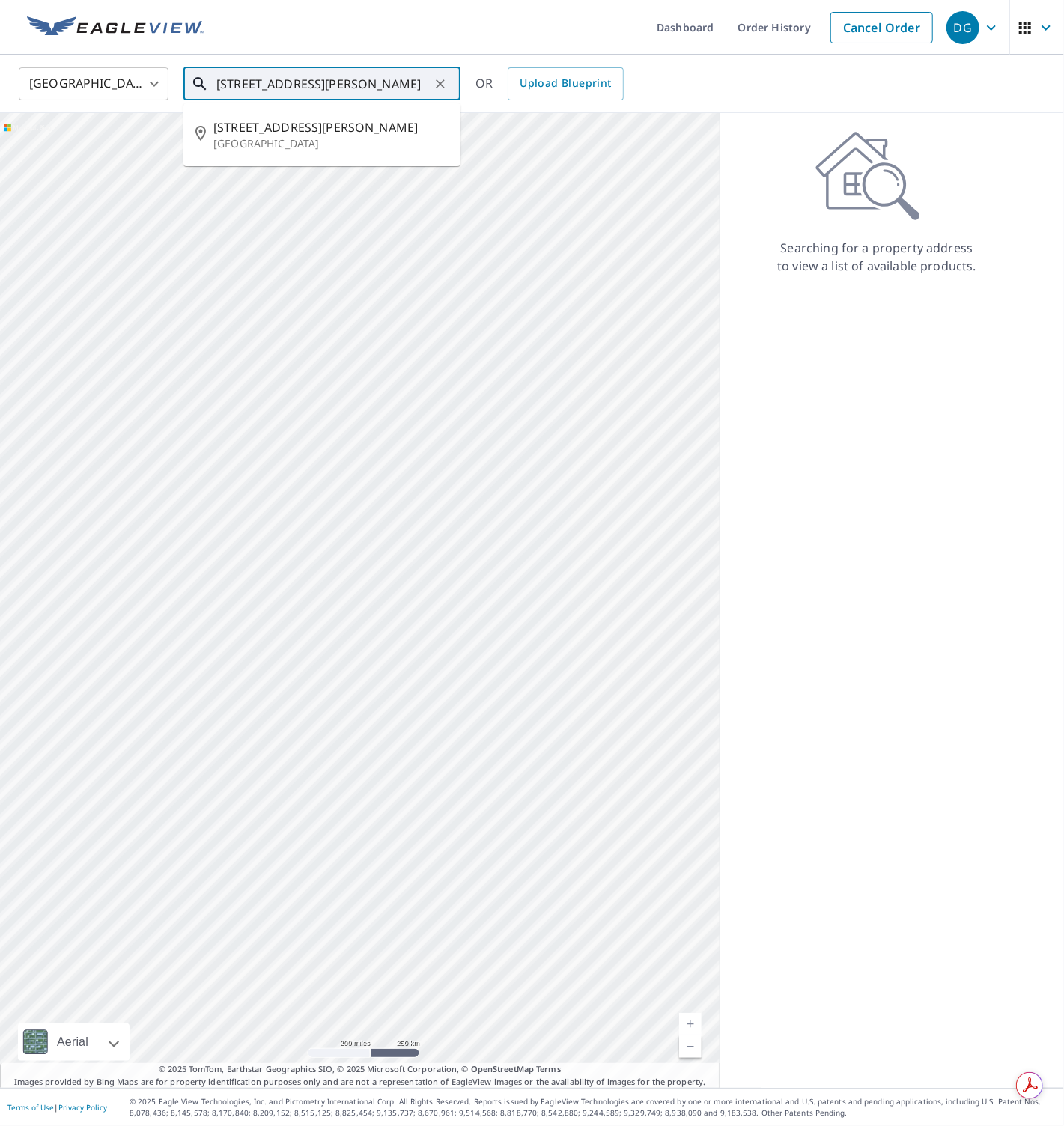
type input "7516 Carolyn Avenue, Orlando"
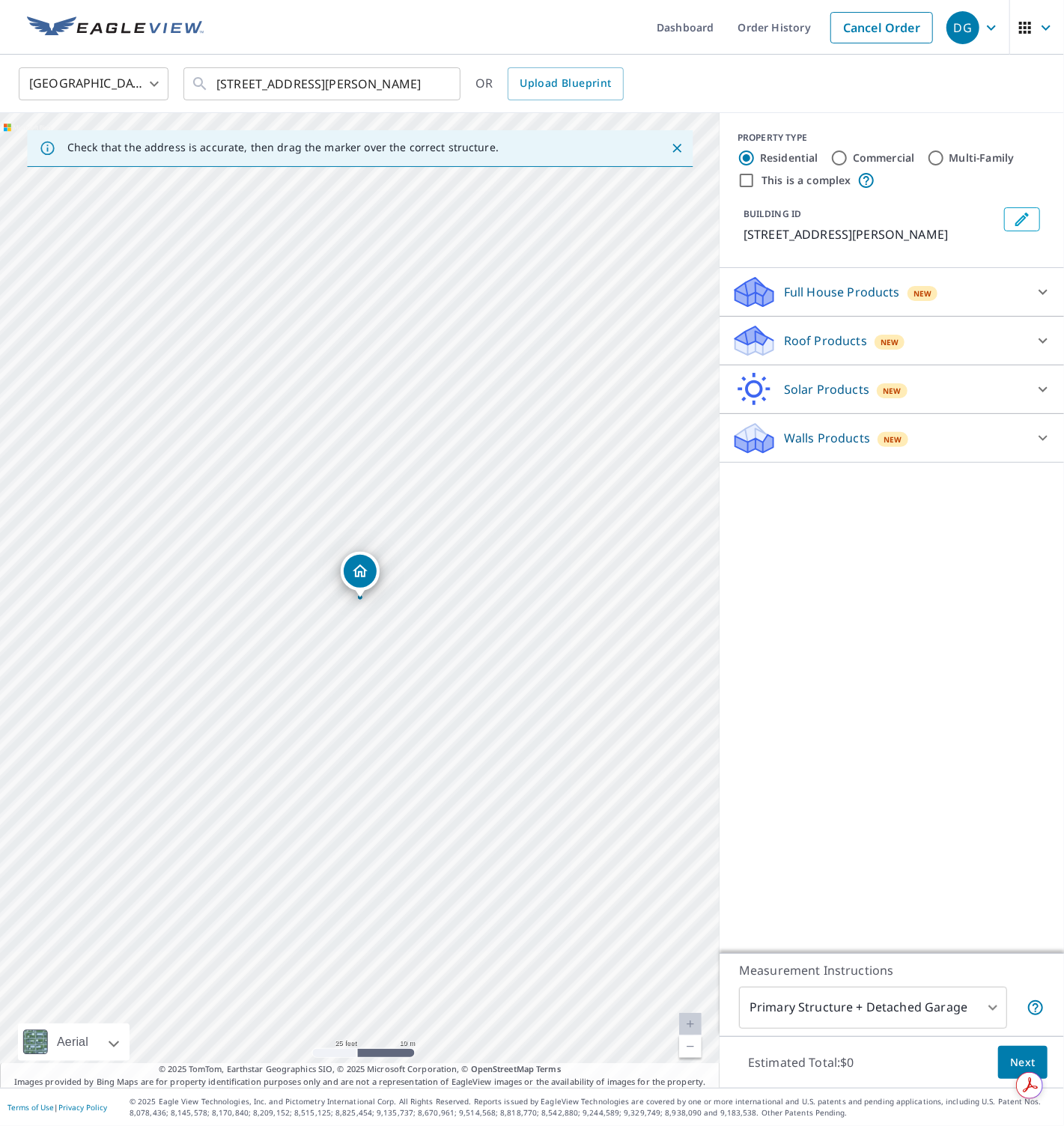
click at [769, 341] on icon at bounding box center [754, 346] width 39 height 18
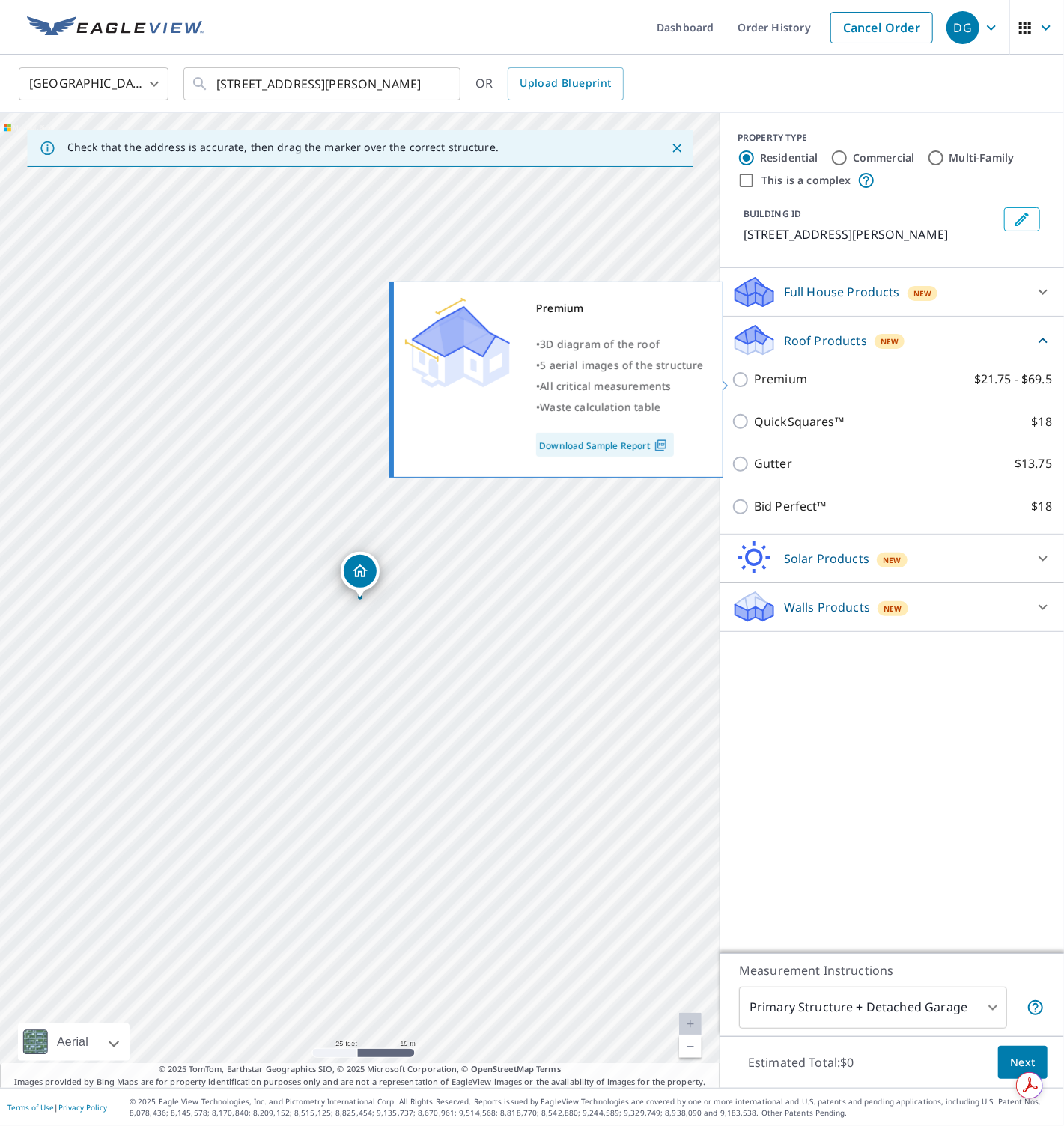
click at [760, 382] on p "Premium" at bounding box center [781, 379] width 53 height 19
click at [754, 382] on input "Premium $21.75 - $69.5" at bounding box center [743, 380] width 23 height 18
checkbox input "true"
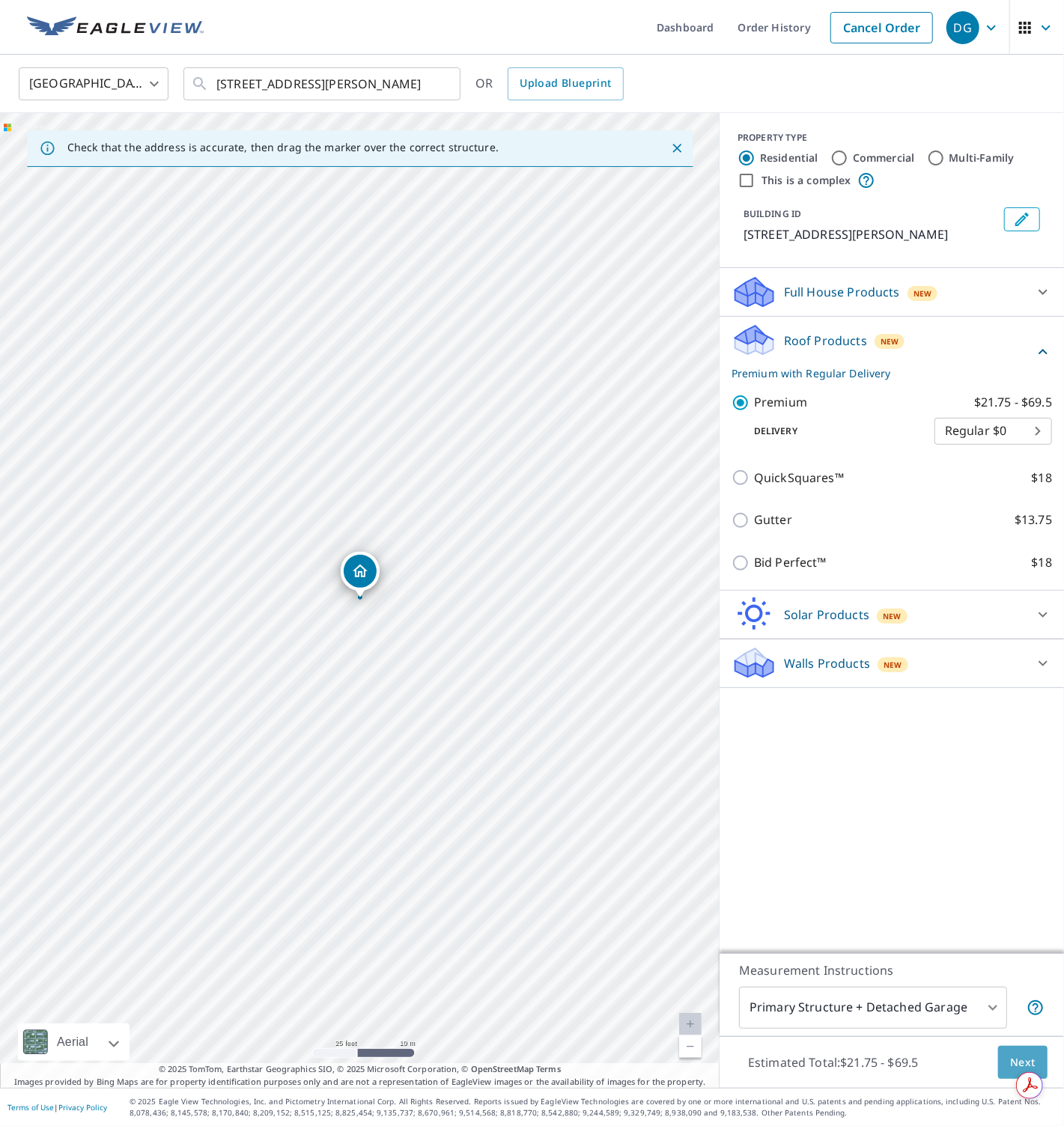
click at [1006, 1060] on span "Next" at bounding box center [1023, 1063] width 26 height 19
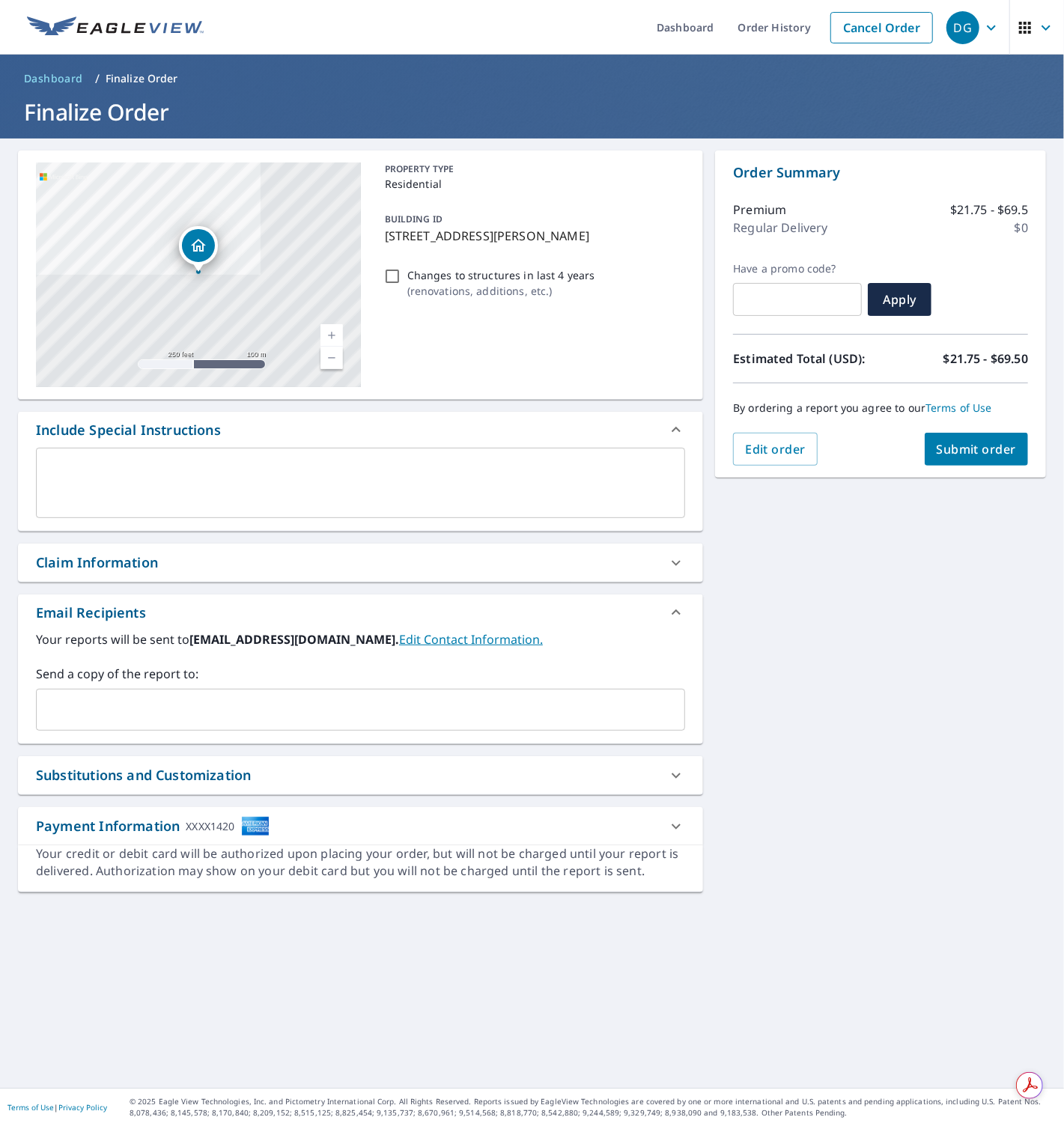
click at [391, 271] on input "Changes to structures in last 4 years ( renovations, additions, etc. )" at bounding box center [393, 276] width 18 height 18
checkbox input "true"
drag, startPoint x: 844, startPoint y: 552, endPoint x: 921, endPoint y: 480, distance: 105.4
click at [844, 551] on div "7516 Carolyn Ave Orlando, FL 32807 Aerial Road A standard road map Aerial A det…" at bounding box center [532, 613] width 1064 height 949
click at [965, 453] on span "Submit order" at bounding box center [976, 449] width 80 height 17
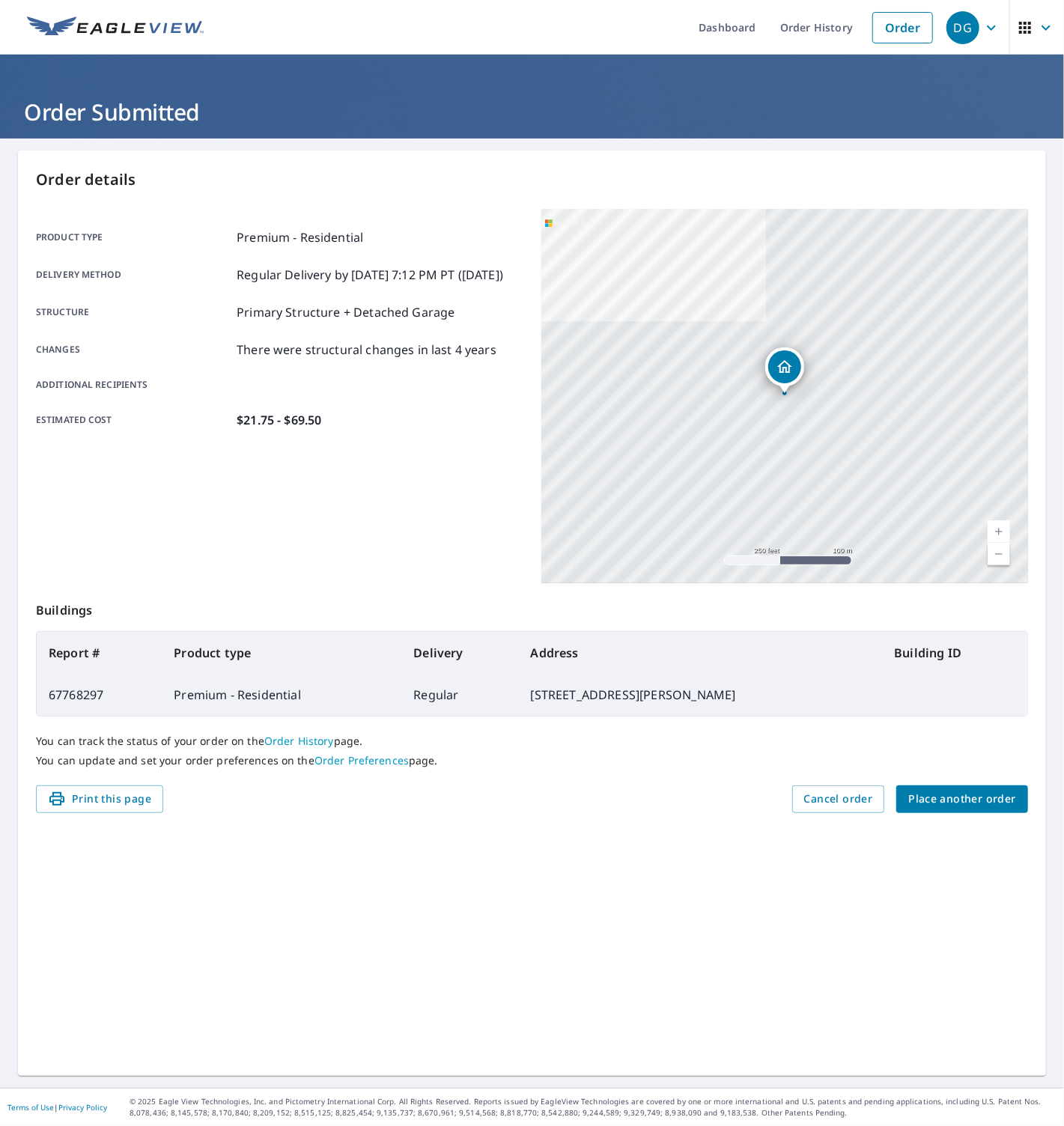
click at [938, 796] on span "Place another order" at bounding box center [962, 799] width 108 height 19
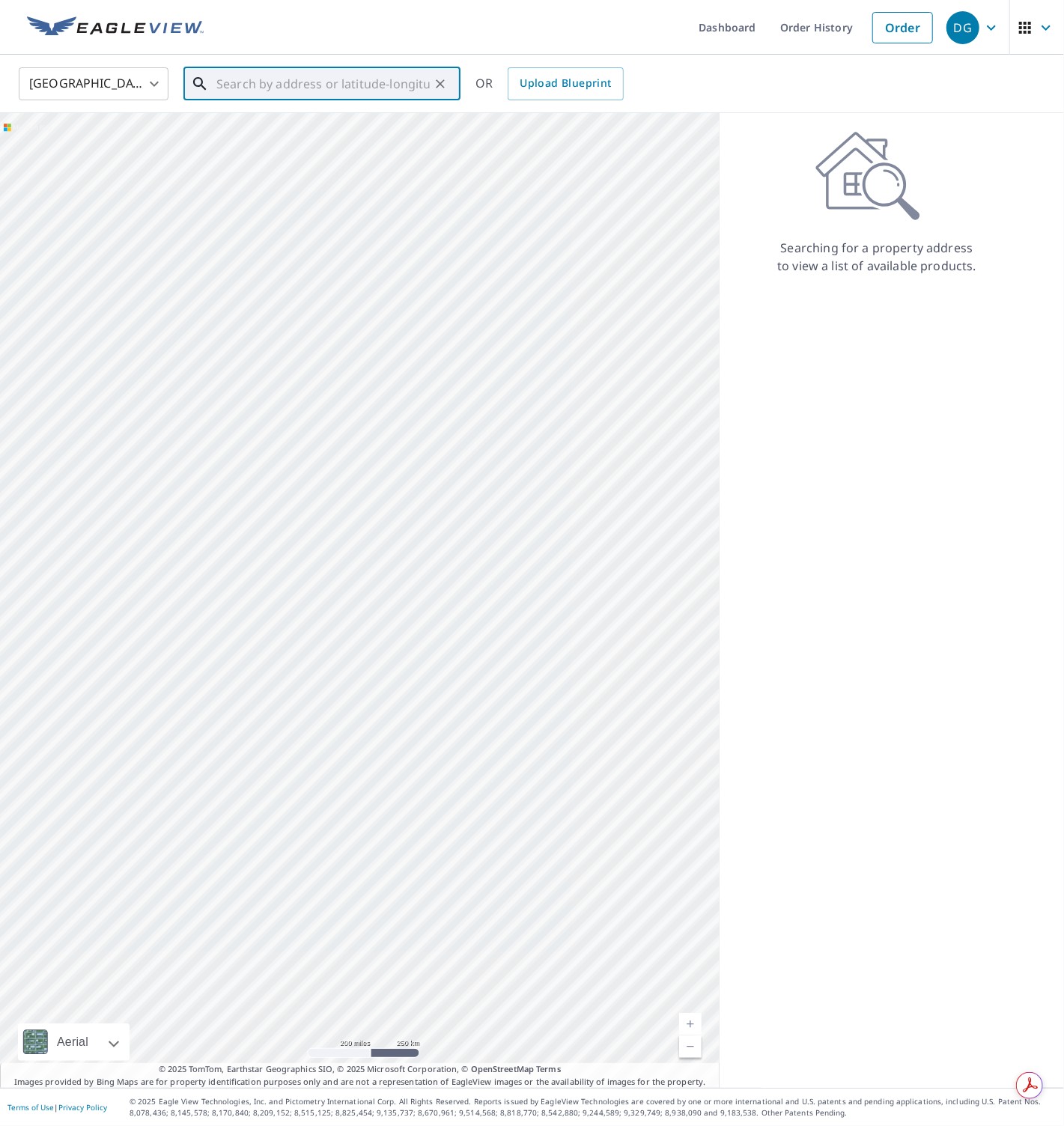
click at [305, 83] on input "text" at bounding box center [323, 84] width 214 height 42
paste input "9111 Northwest 166th Terrace, Miami Lakes"
type input "9111 Northwest 166th Terrace, Miami Lakes"
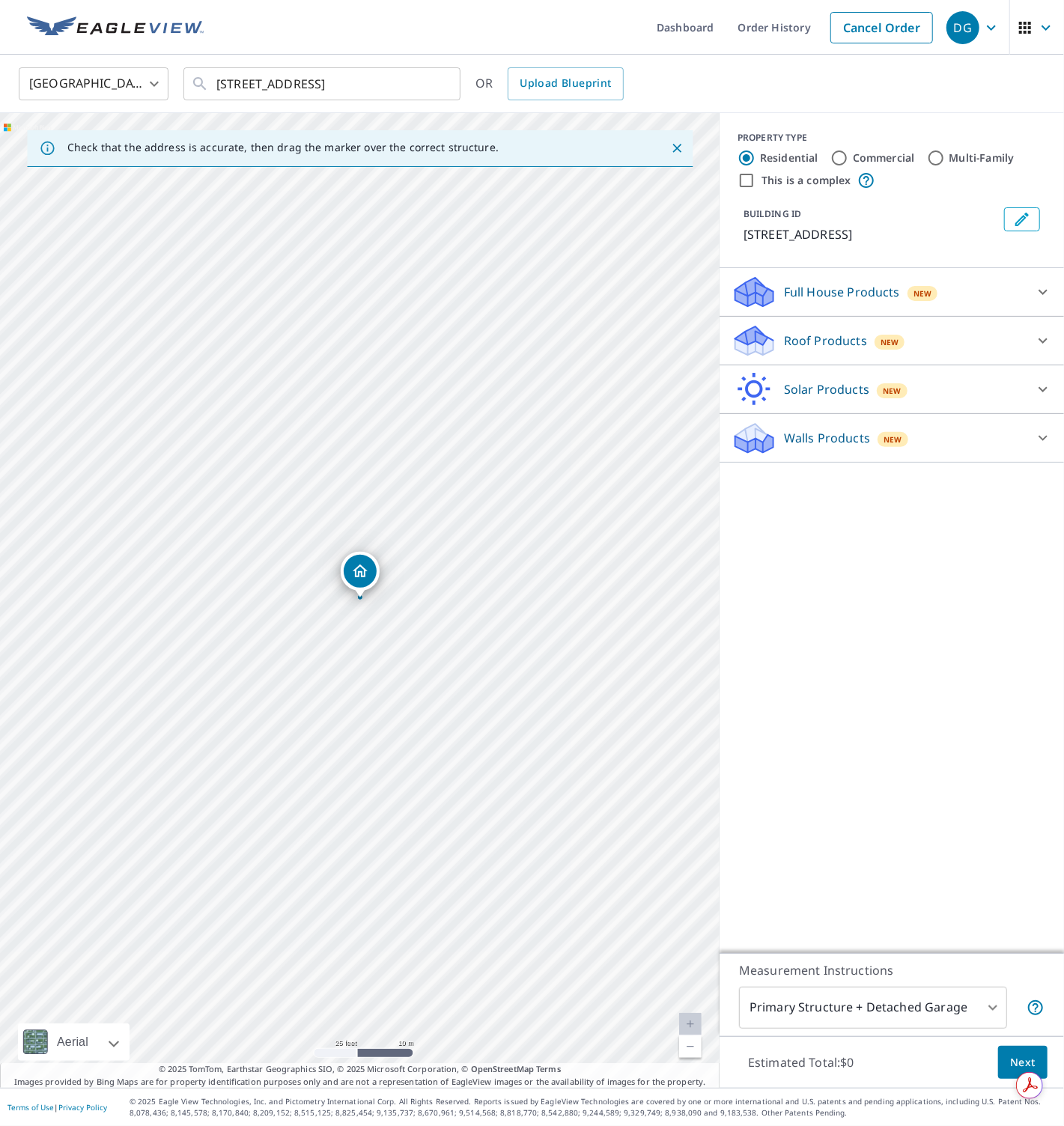
click at [770, 344] on icon at bounding box center [754, 346] width 39 height 18
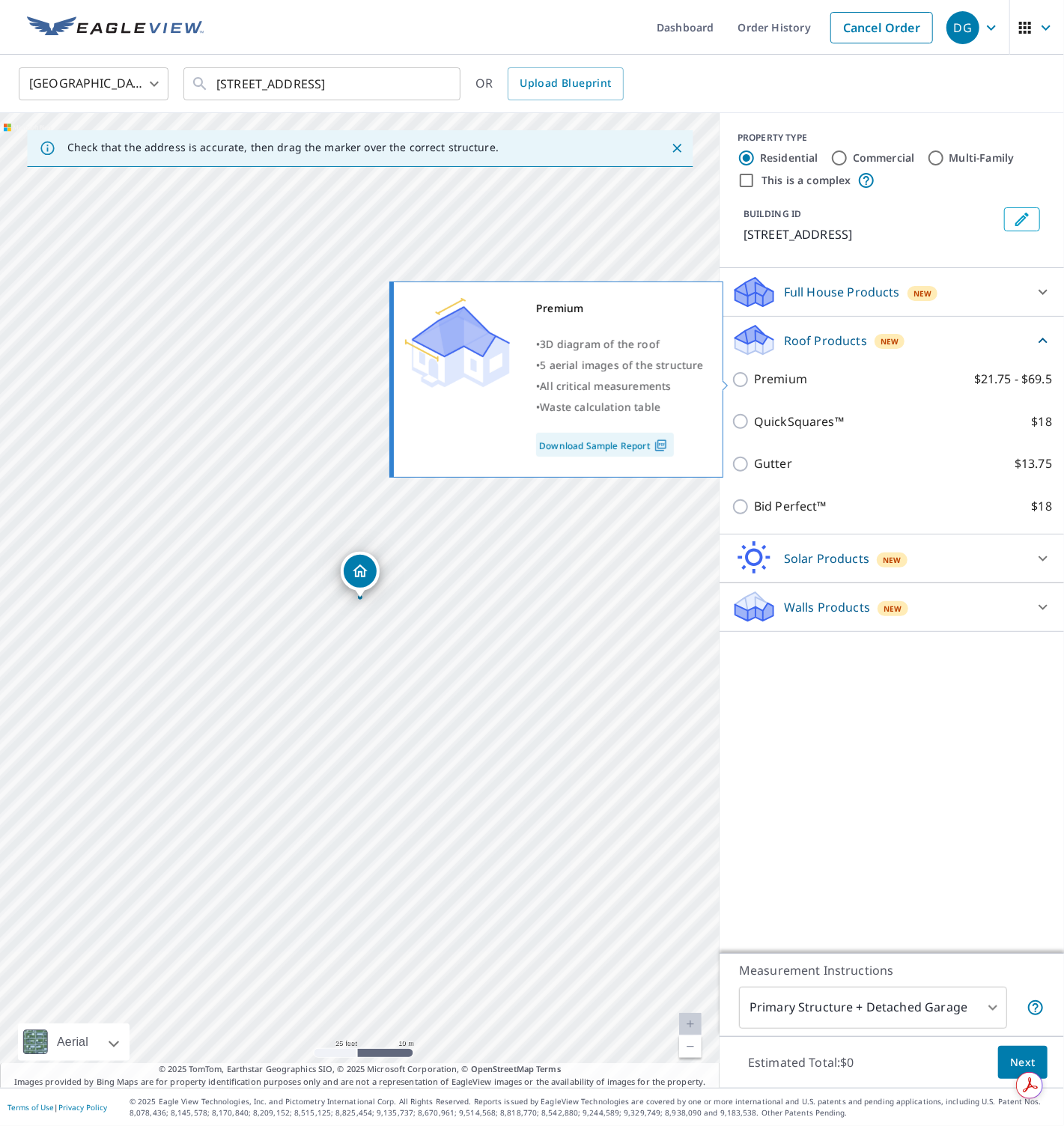
click at [780, 379] on p "Premium" at bounding box center [781, 379] width 53 height 19
click at [754, 379] on input "Premium $21.75 - $69.5" at bounding box center [743, 380] width 23 height 18
checkbox input "true"
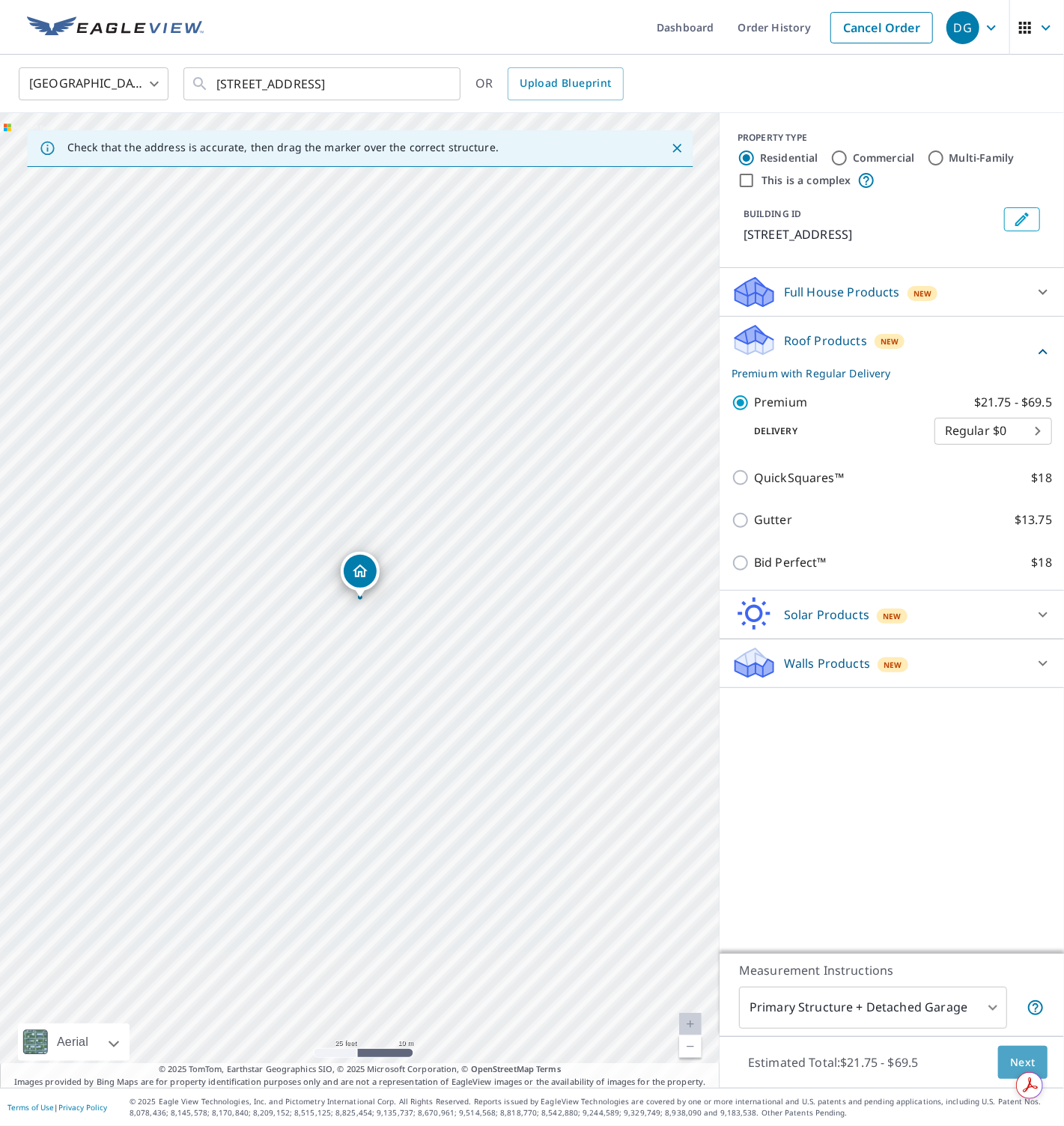
click at [1006, 1054] on span "Next" at bounding box center [1023, 1063] width 26 height 19
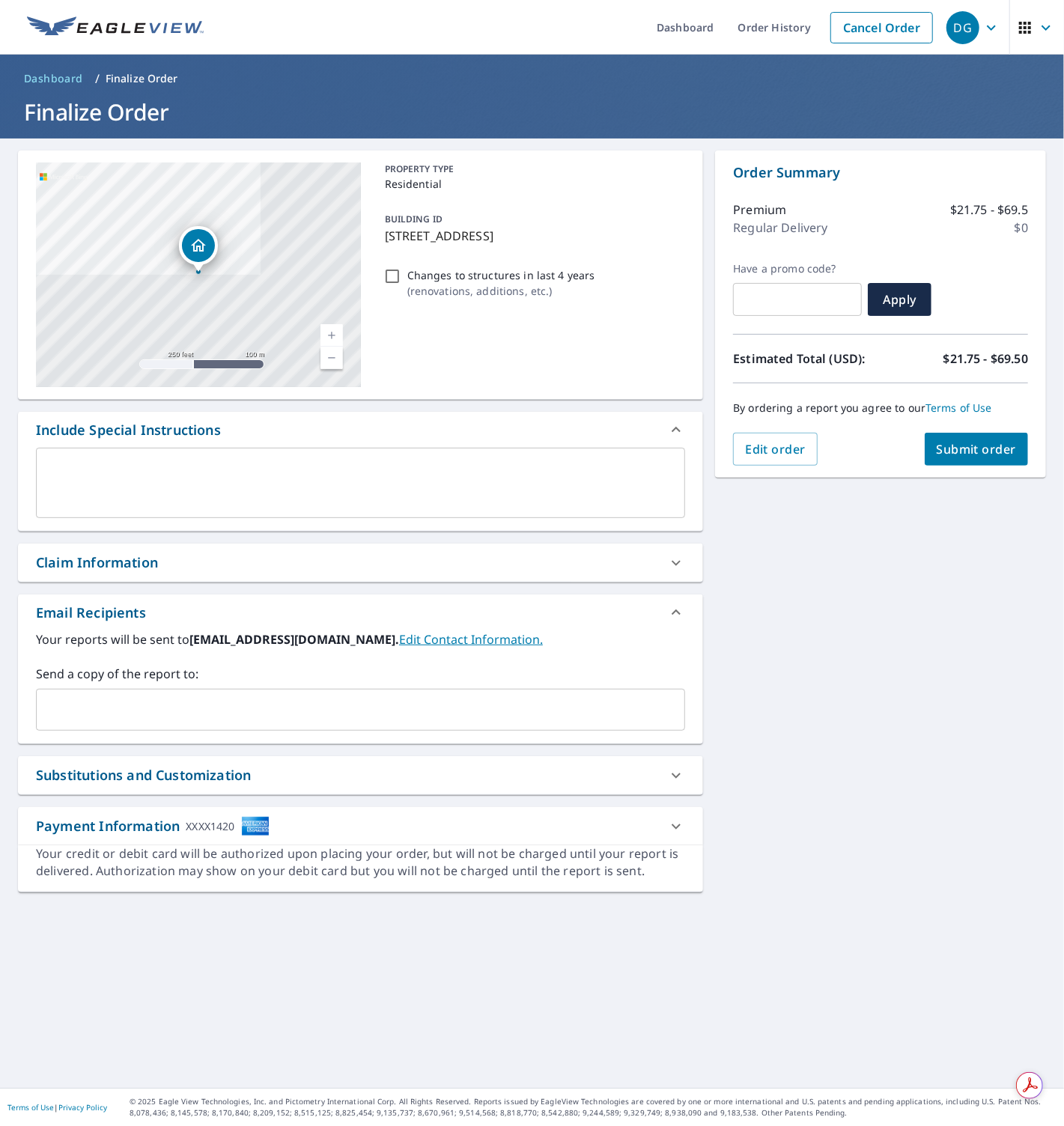
drag, startPoint x: 388, startPoint y: 275, endPoint x: 418, endPoint y: 292, distance: 34.5
click at [388, 275] on input "Changes to structures in last 4 years ( renovations, additions, etc. )" at bounding box center [393, 276] width 18 height 18
checkbox input "true"
click at [907, 656] on div "9111 NW 166th Ter Miami Lakes, FL 33018 Aerial Road A standard road map Aerial …" at bounding box center [532, 613] width 1064 height 949
click at [989, 441] on span "Submit order" at bounding box center [976, 449] width 80 height 17
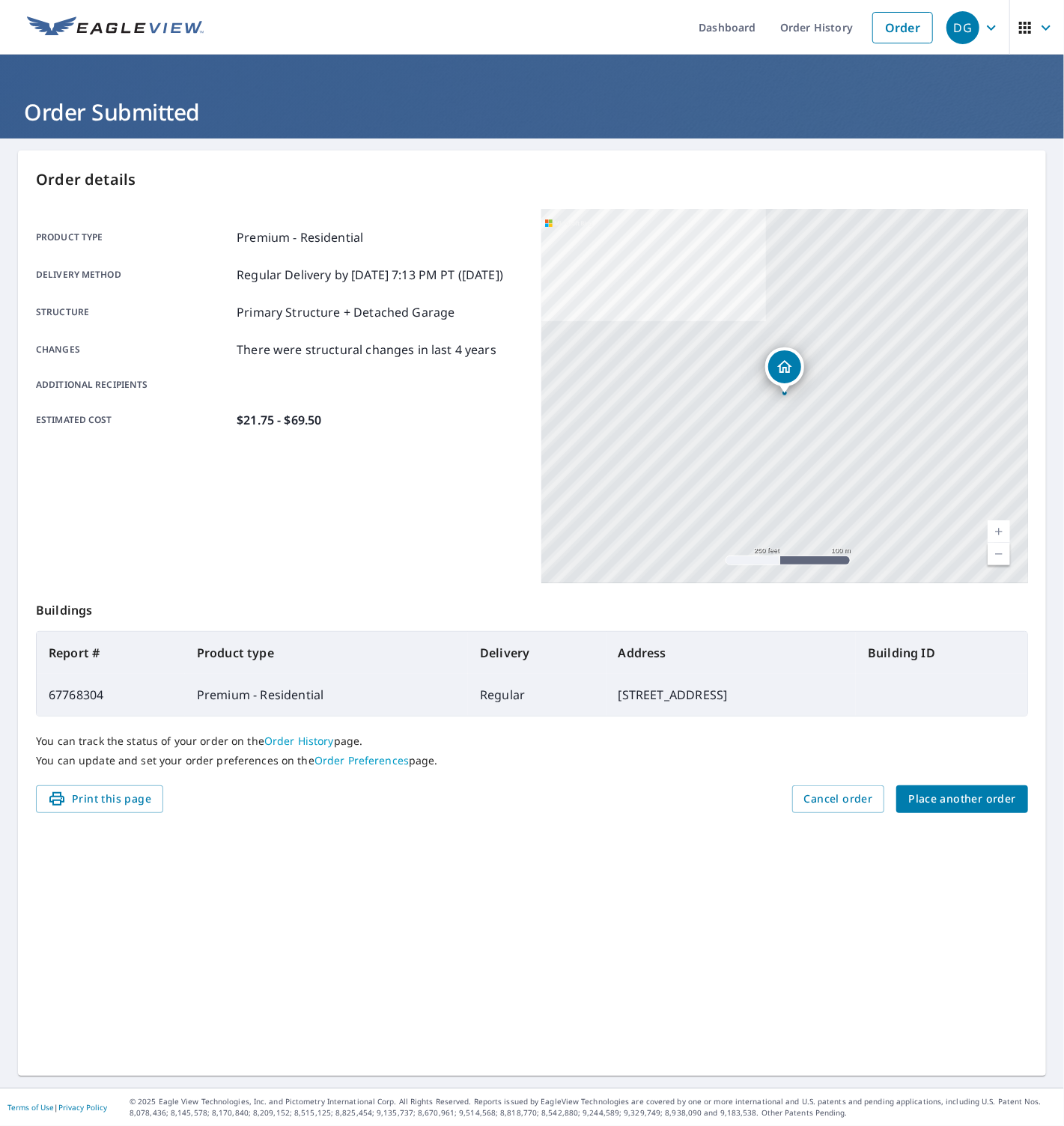
click at [961, 785] on button "Place another order" at bounding box center [962, 799] width 132 height 28
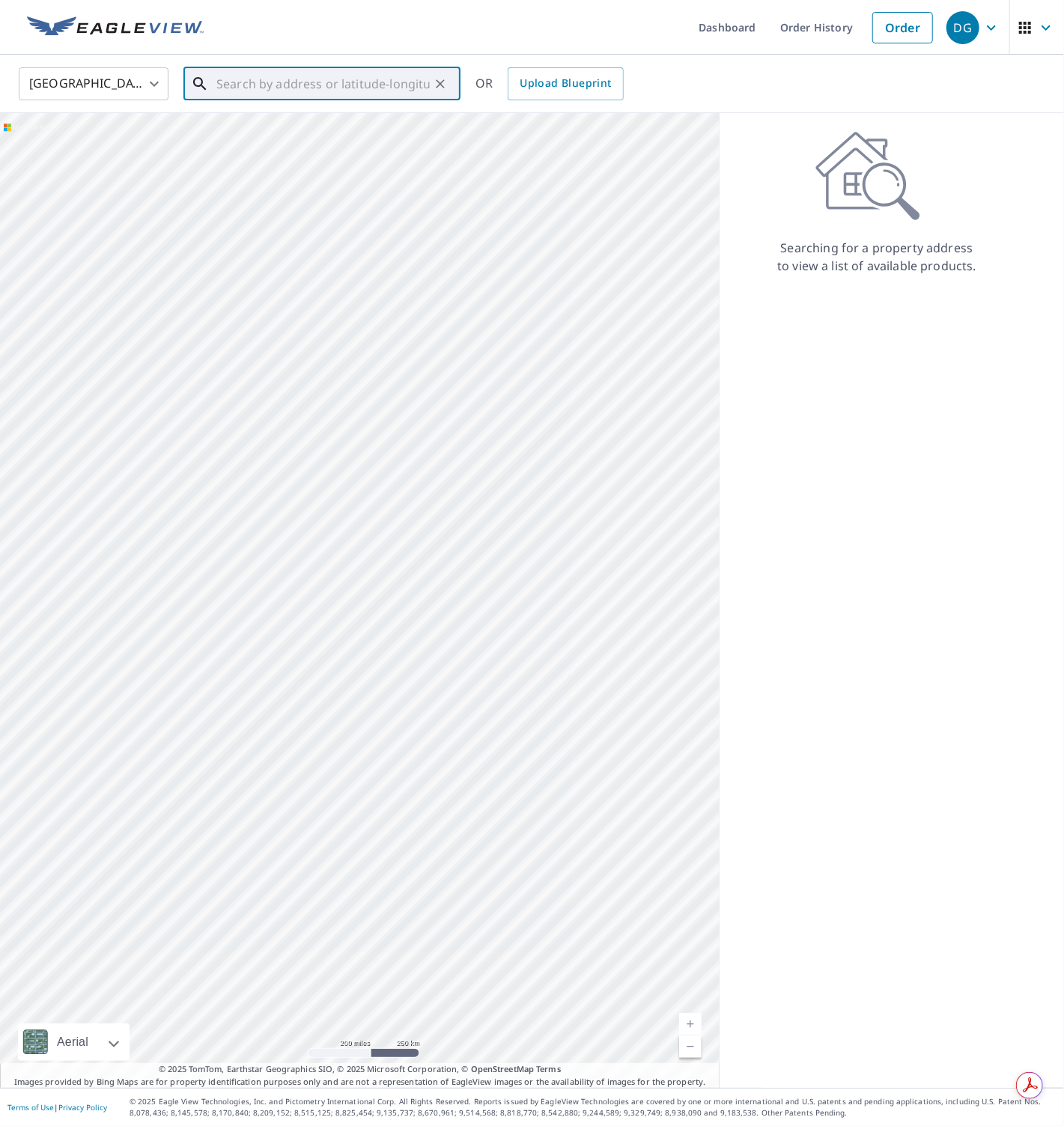
drag, startPoint x: 295, startPoint y: 82, endPoint x: 254, endPoint y: 82, distance: 41.0
click at [290, 82] on input "text" at bounding box center [323, 84] width 214 height 42
paste input "4594 Yorkshire Lane, Kissimmee"
type input "4594 Yorkshire Lane, Kissimmee"
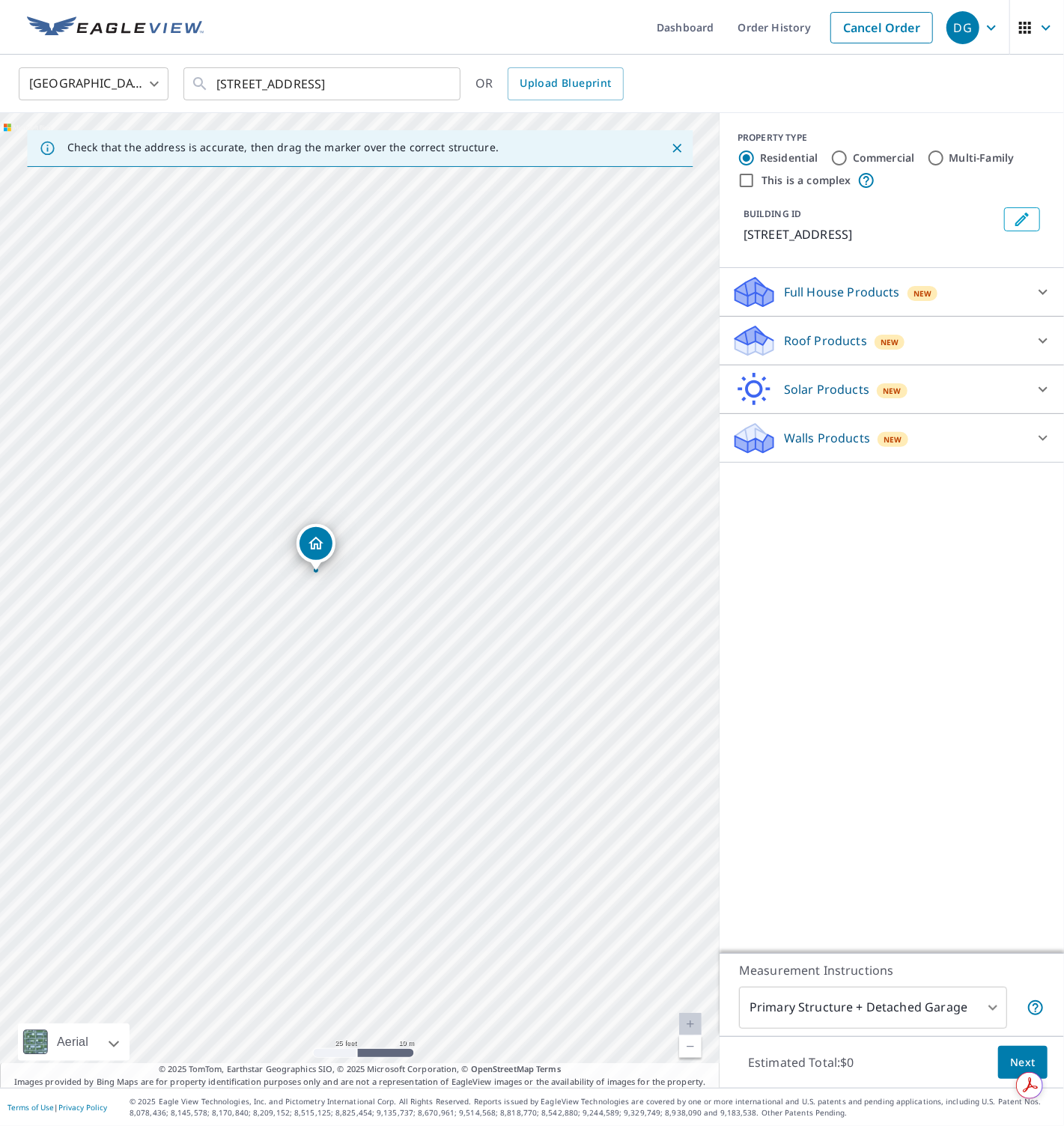
click at [776, 344] on icon at bounding box center [754, 341] width 44 height 36
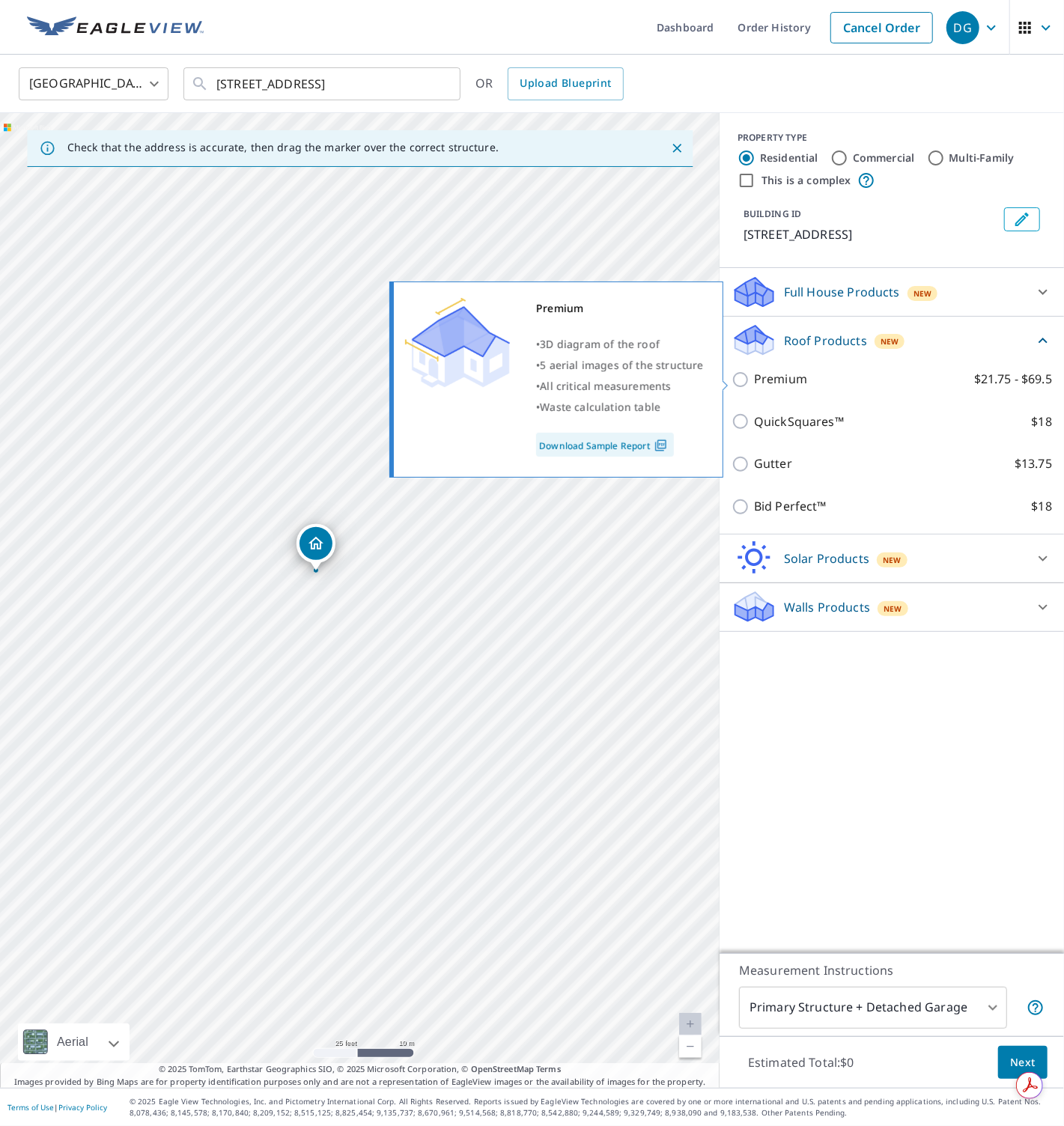
click at [789, 384] on p "Premium" at bounding box center [781, 379] width 53 height 19
click at [754, 384] on input "Premium $21.75 - $69.5" at bounding box center [743, 380] width 23 height 18
checkbox input "true"
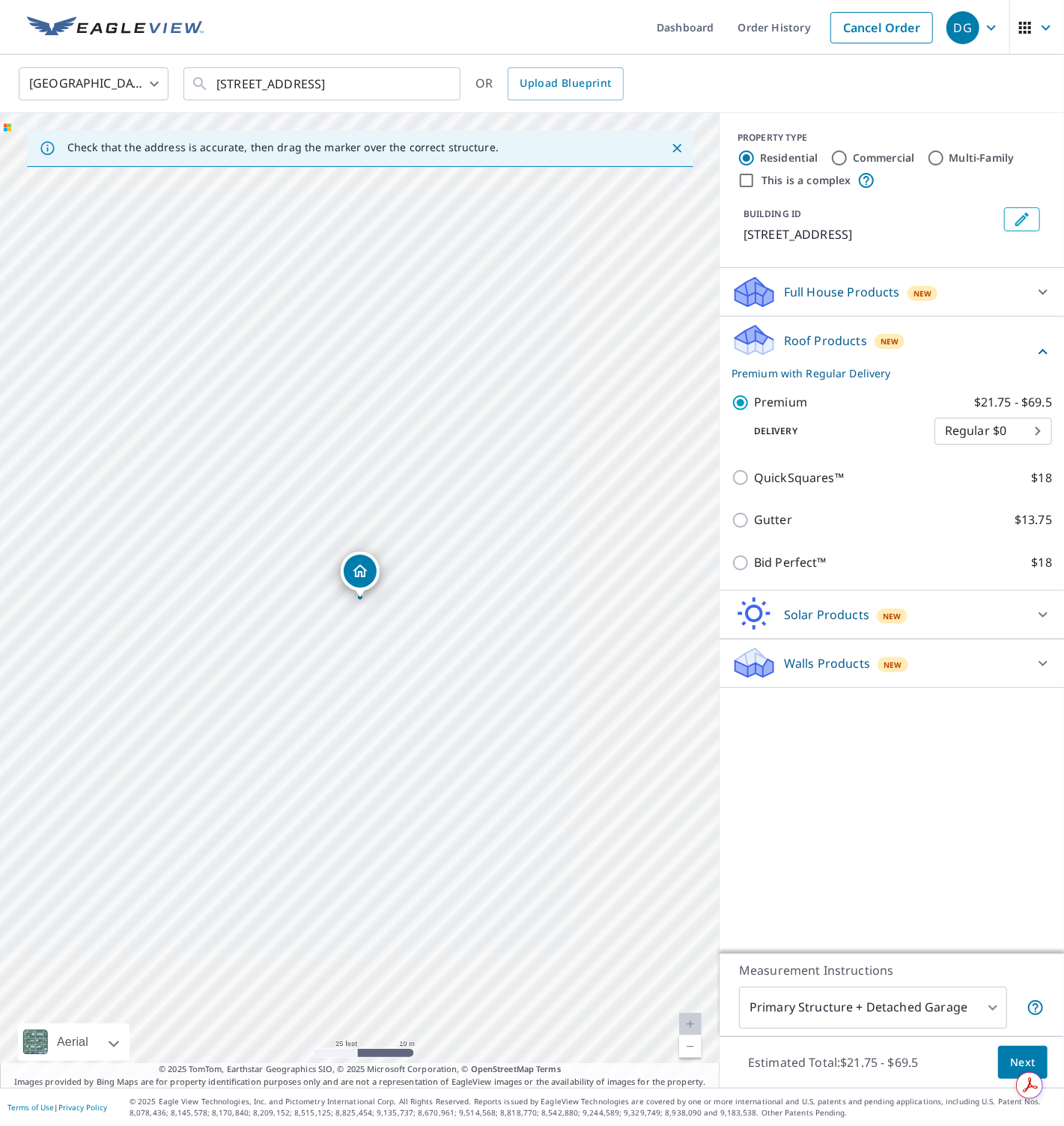
click at [1006, 1054] on span "Next" at bounding box center [1023, 1063] width 26 height 19
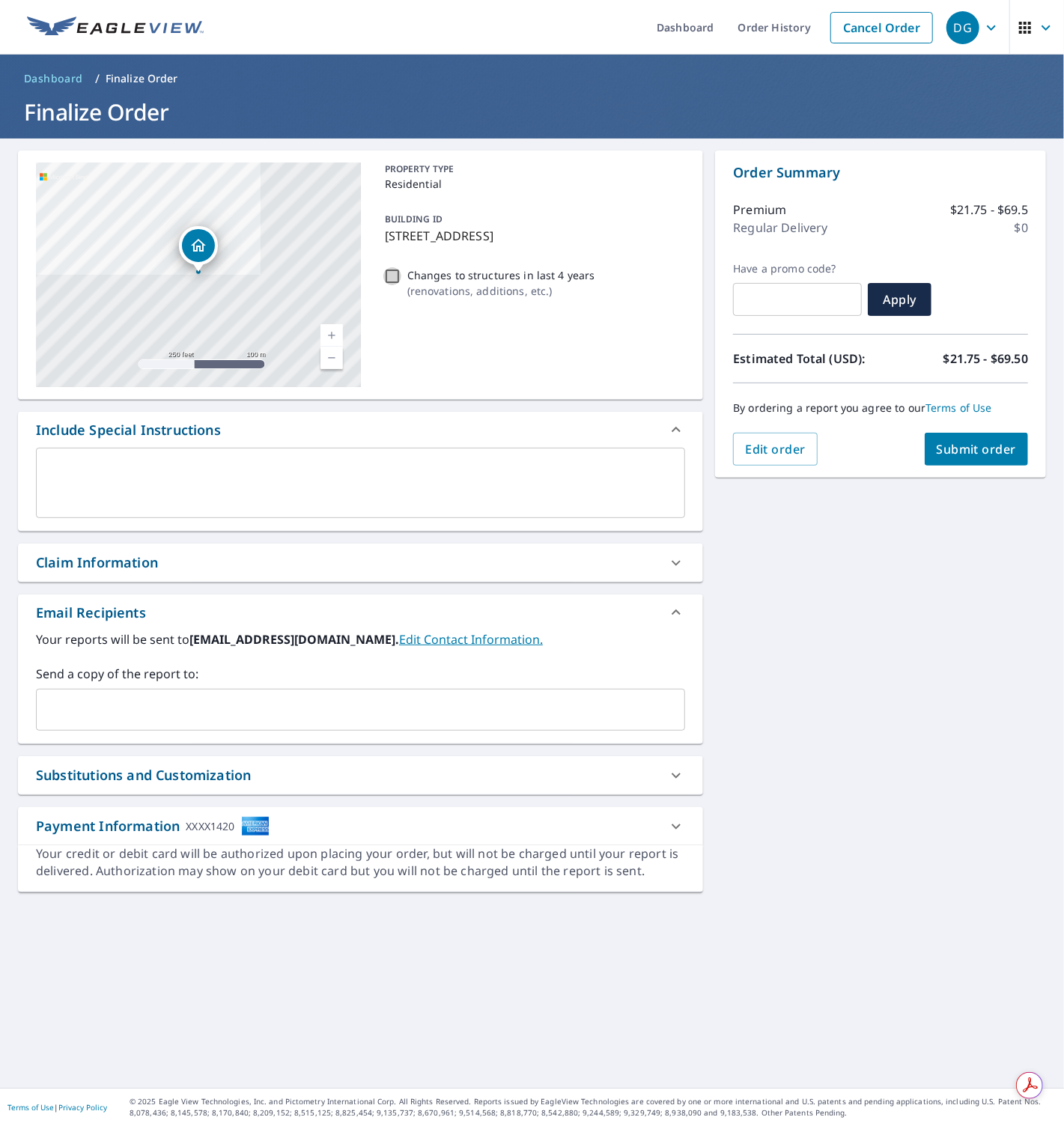
click at [394, 275] on input "Changes to structures in last 4 years ( renovations, additions, etc. )" at bounding box center [393, 276] width 18 height 18
checkbox input "true"
drag, startPoint x: 942, startPoint y: 545, endPoint x: 947, endPoint y: 529, distance: 16.8
click at [943, 543] on div "4594 Yorkshire Ln Kissimmee, FL 34758 Aerial Road A standard road map Aerial A …" at bounding box center [532, 613] width 1064 height 949
click at [977, 446] on span "Submit order" at bounding box center [976, 449] width 80 height 17
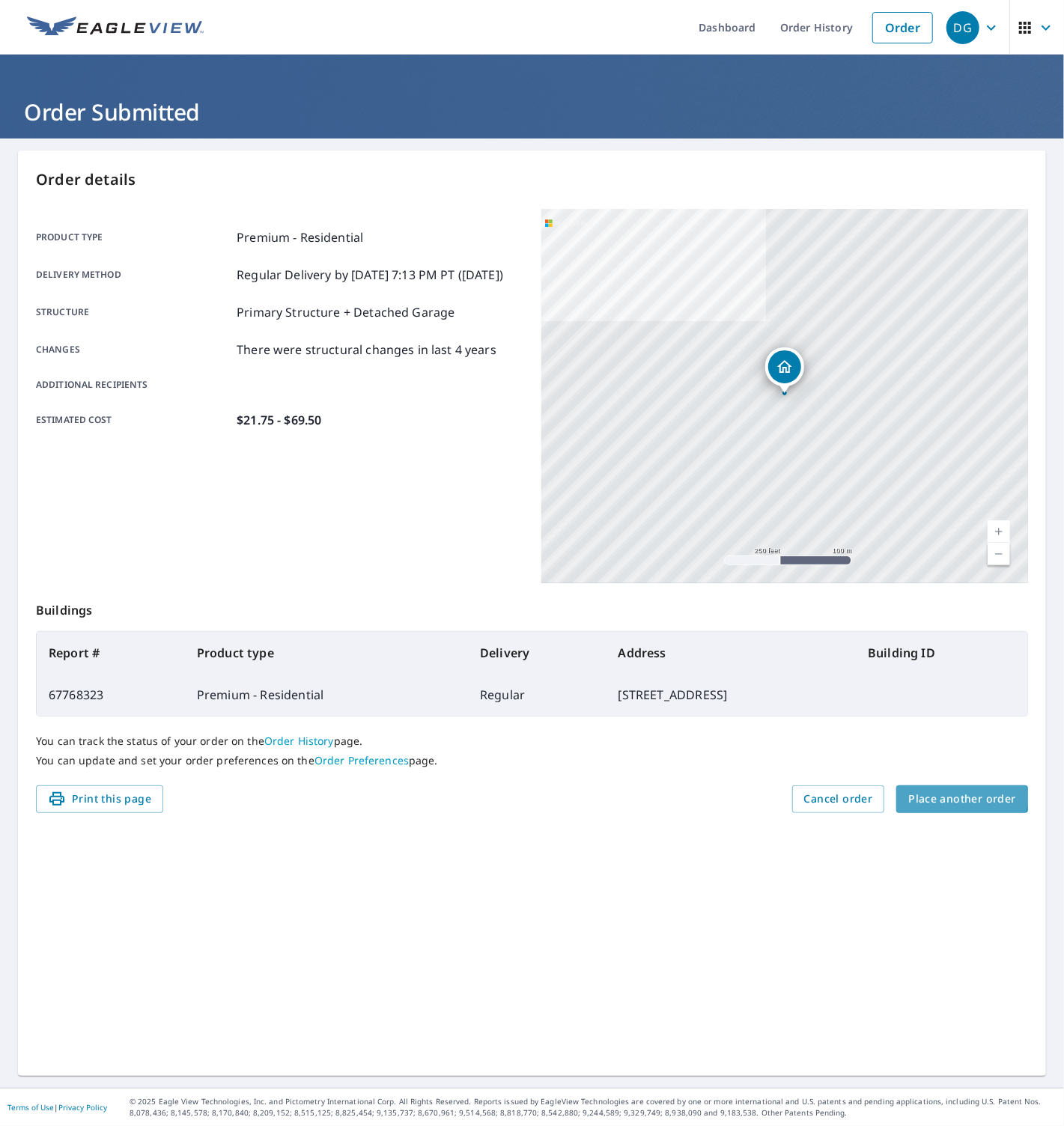
click at [956, 799] on span "Place another order" at bounding box center [962, 799] width 108 height 19
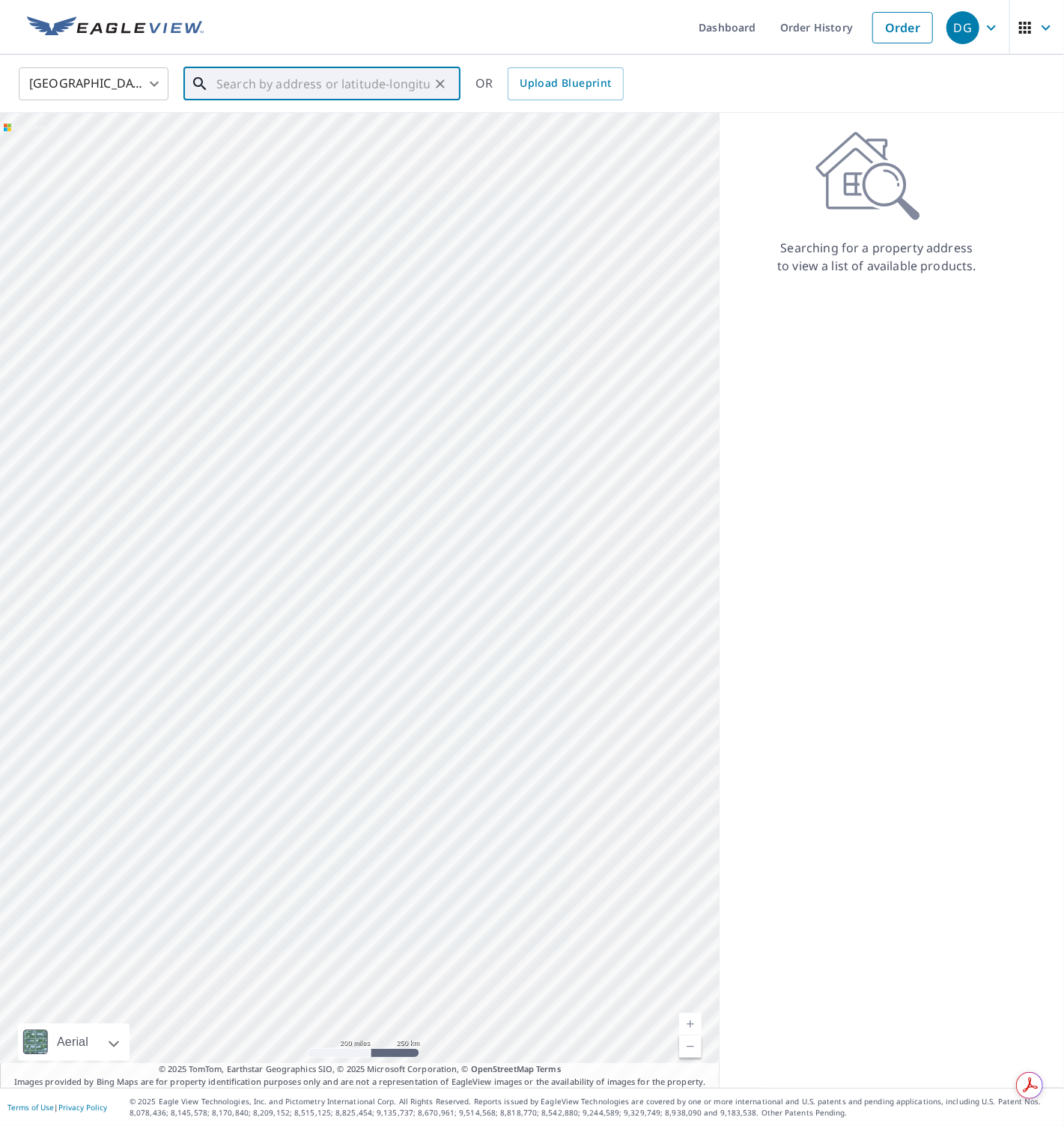
click at [298, 85] on input "text" at bounding box center [323, 84] width 214 height 42
paste input "5503 Albin Drive, Greenacres"
type input "5503 Albin Drive, Greenacres"
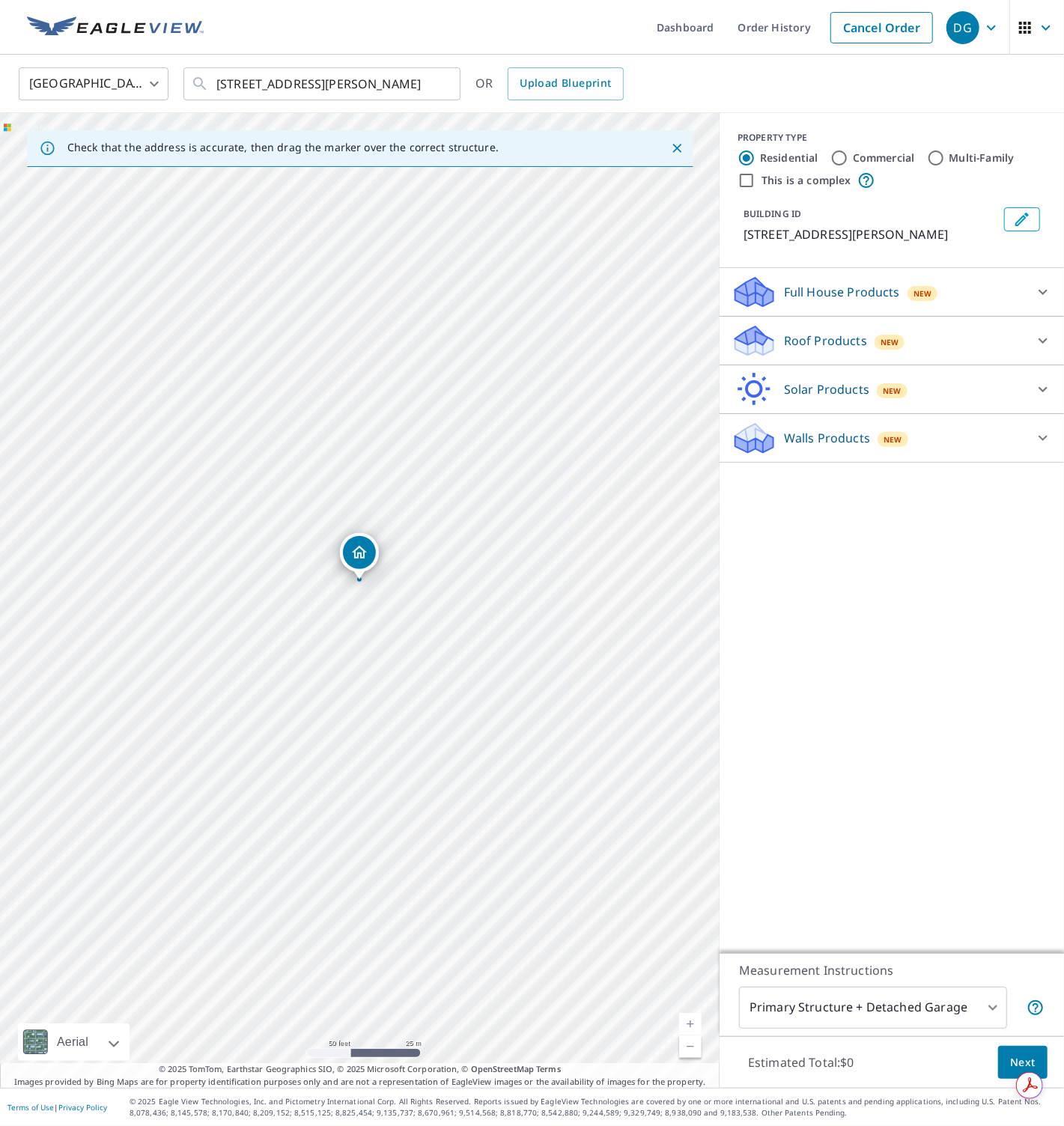
click at [811, 338] on p "Roof Products" at bounding box center [826, 341] width 83 height 18
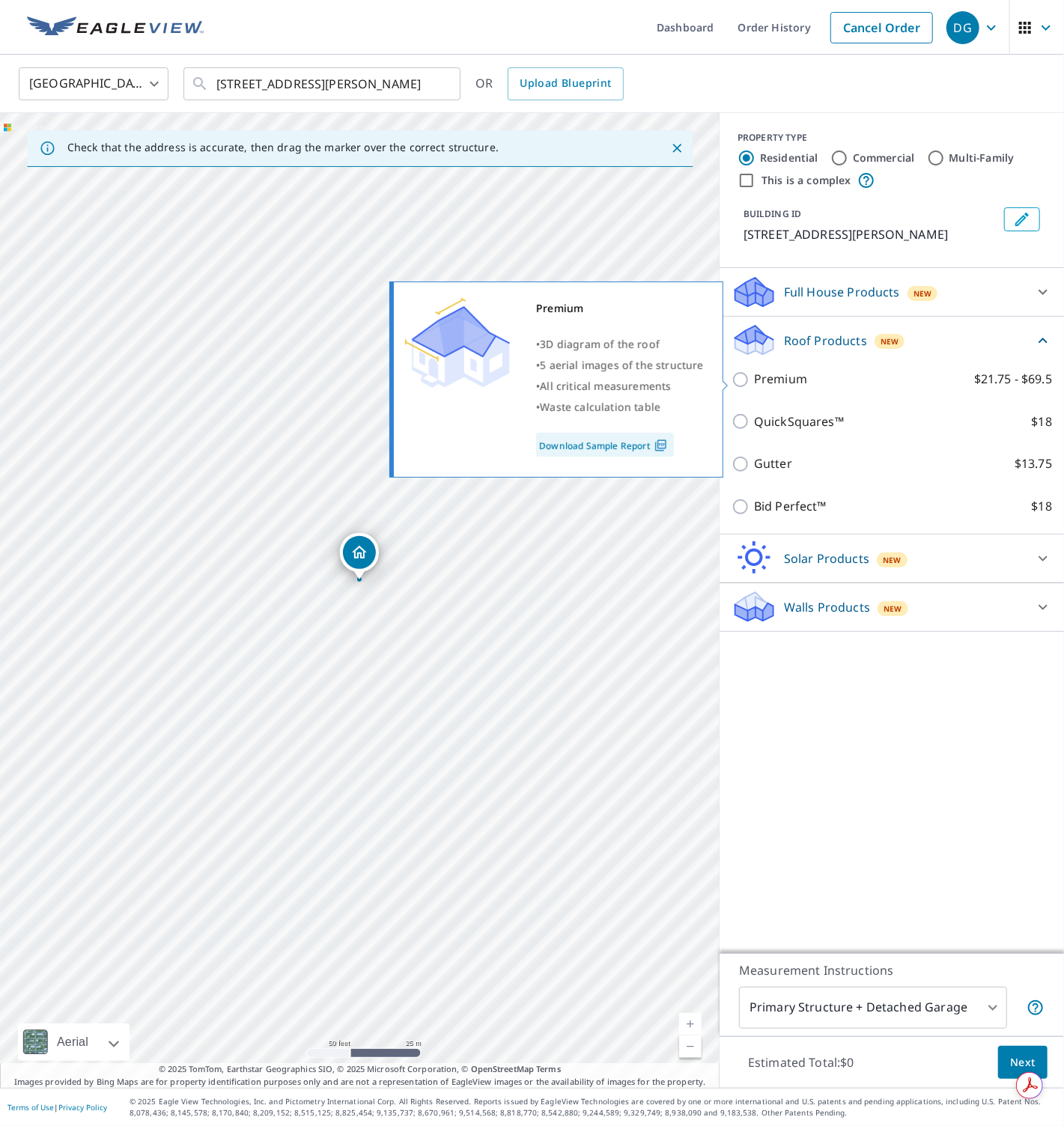
click at [800, 381] on p "Premium" at bounding box center [781, 379] width 53 height 19
click at [754, 381] on input "Premium $21.75 - $69.5" at bounding box center [743, 380] width 23 height 18
checkbox input "true"
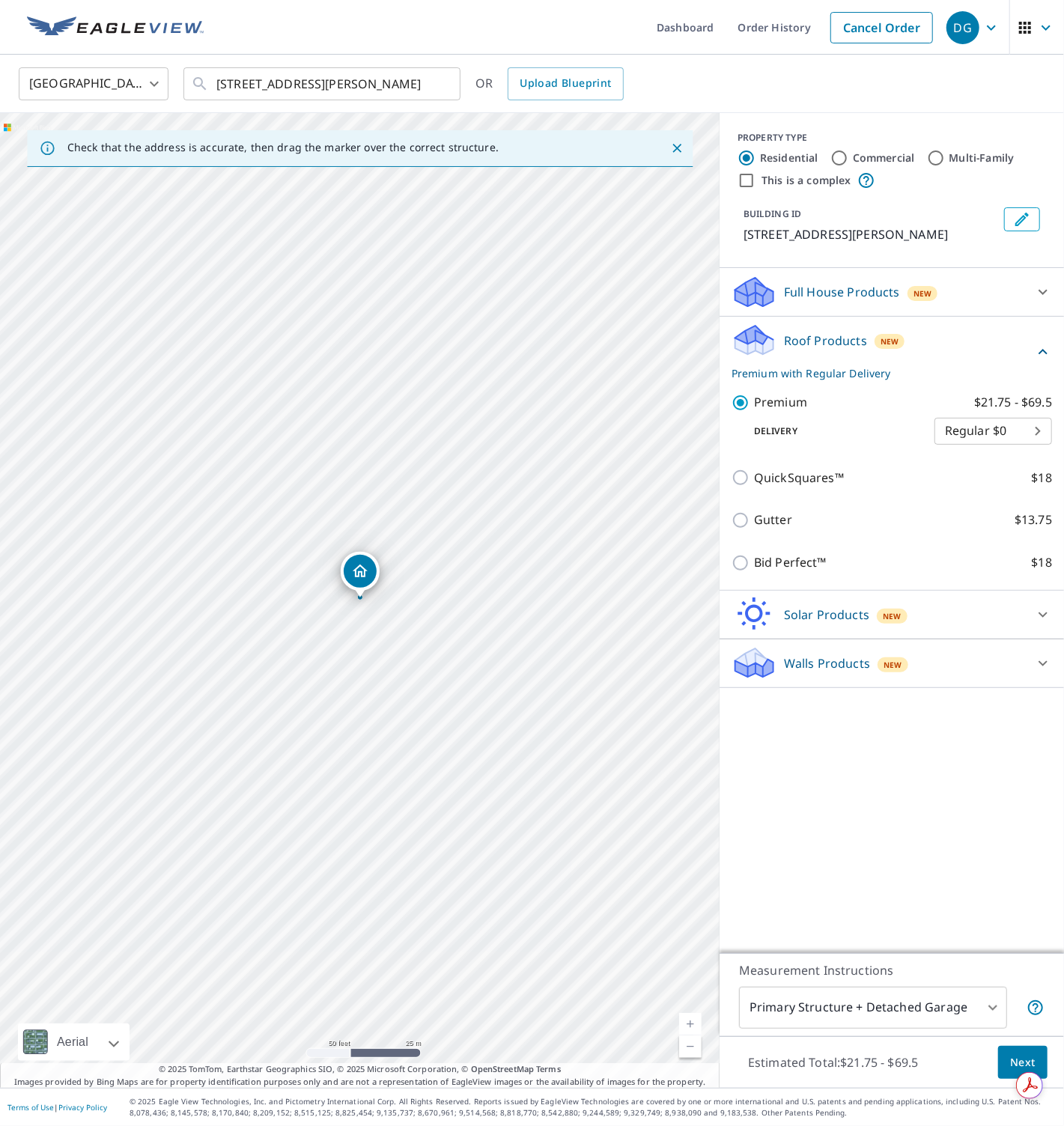
click at [1006, 1060] on button "Next" at bounding box center [1023, 1063] width 49 height 34
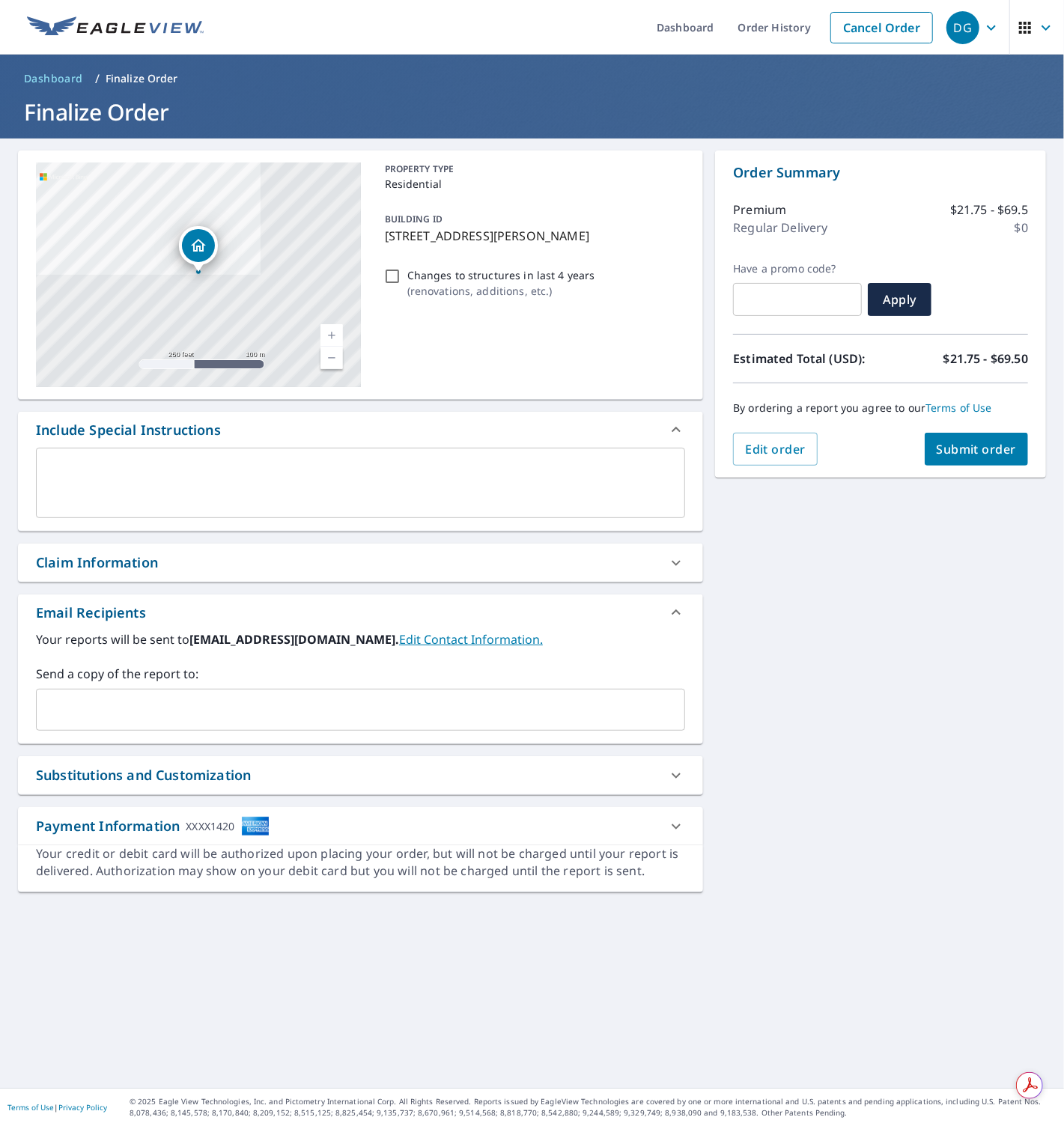
click at [391, 276] on input "Changes to structures in last 4 years ( renovations, additions, etc. )" at bounding box center [393, 276] width 18 height 18
checkbox input "true"
click at [952, 446] on span "Submit order" at bounding box center [976, 449] width 80 height 17
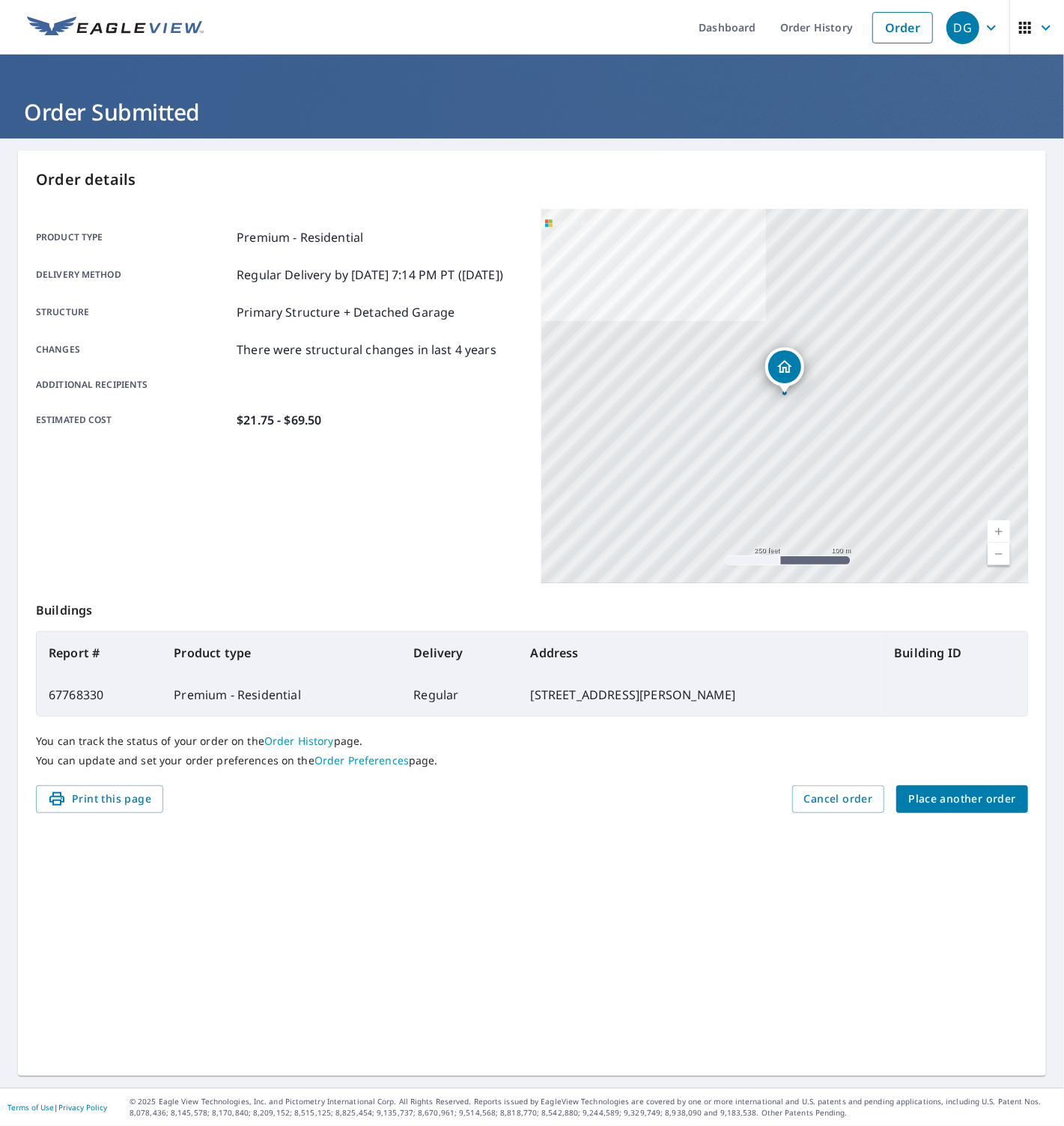
click at [971, 801] on span "Place another order" at bounding box center [962, 799] width 108 height 19
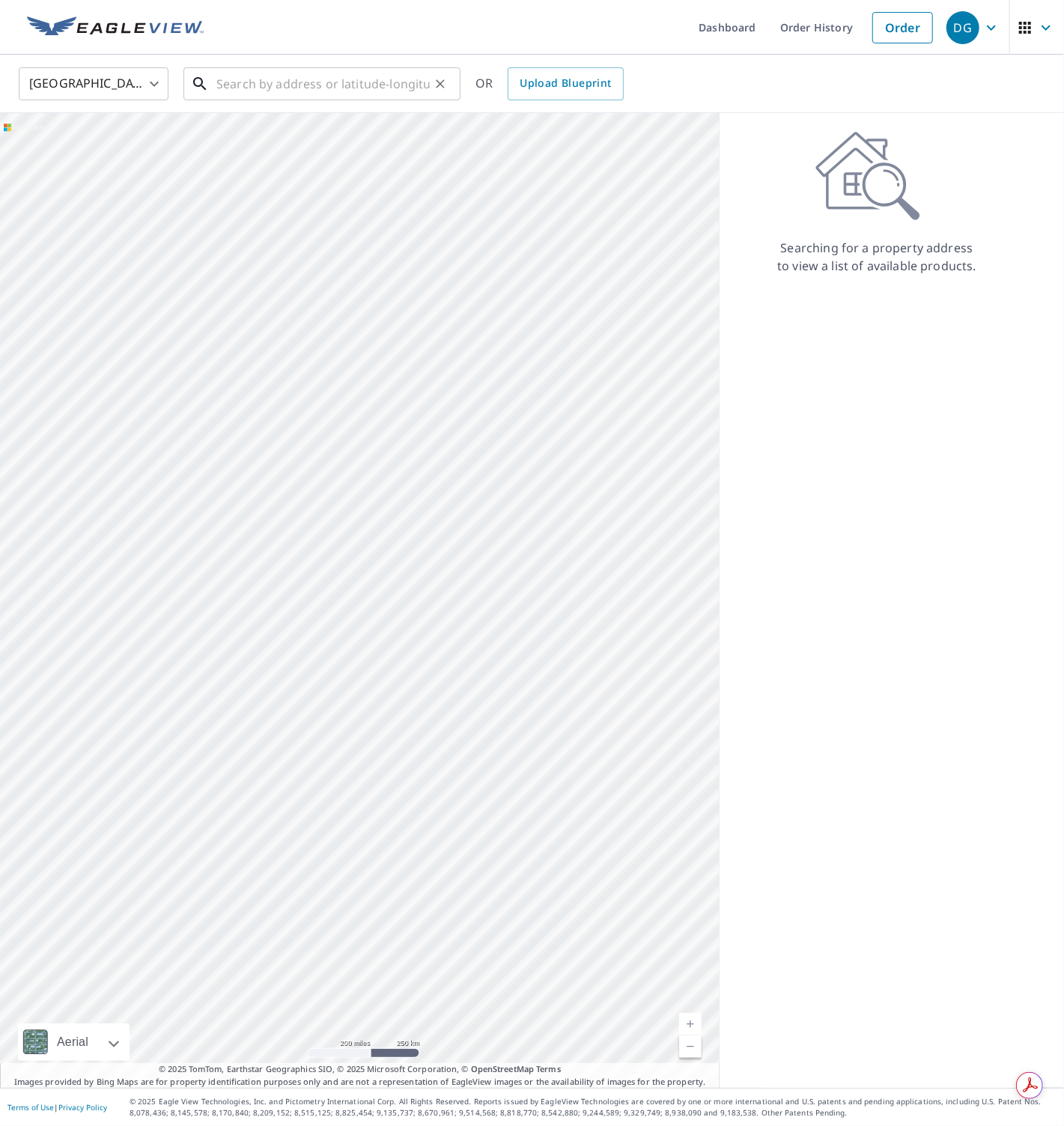
click at [308, 89] on input "text" at bounding box center [323, 84] width 214 height 42
paste input "540 Swallowtail Drive, Haines City"
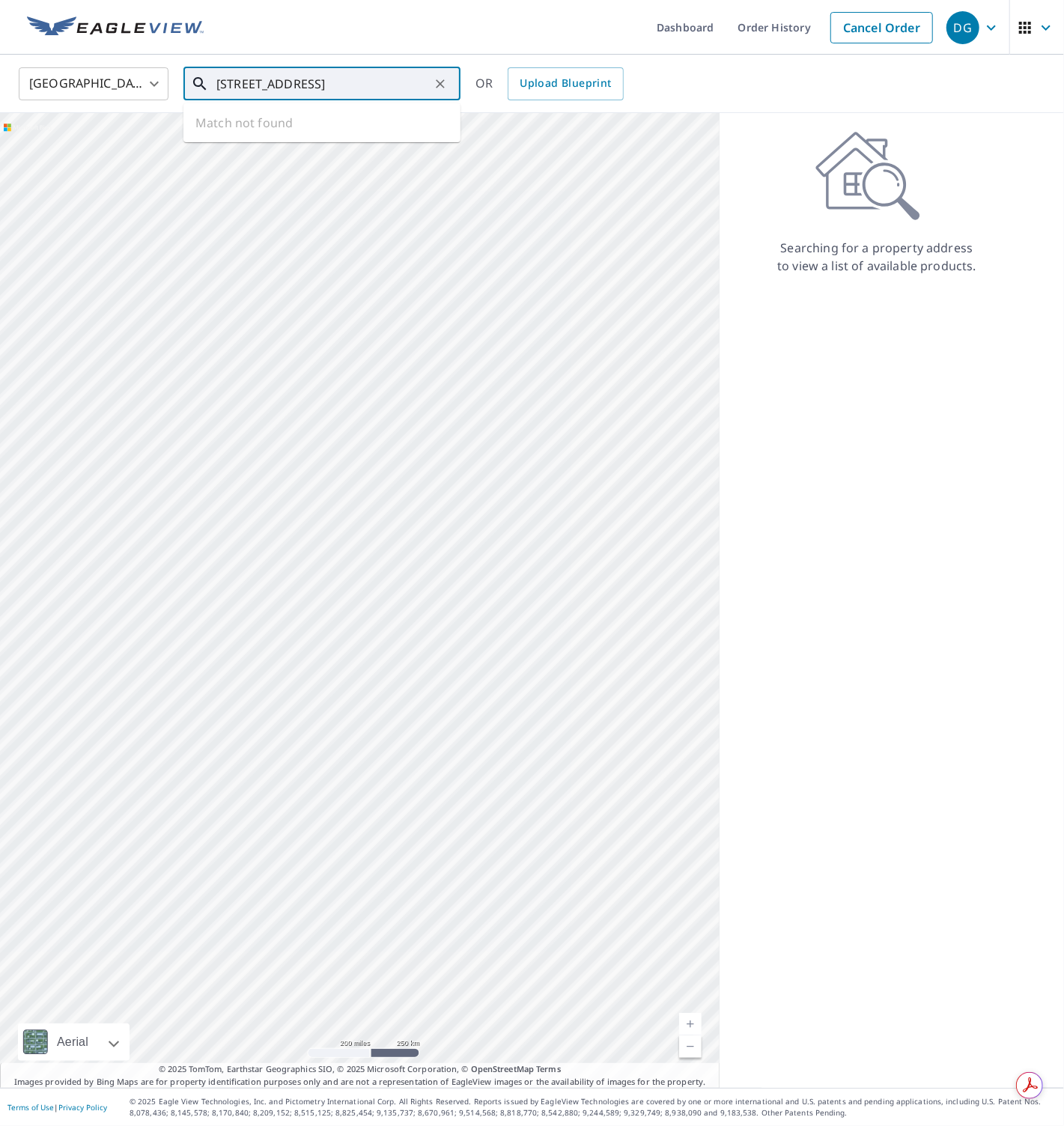
type input "540 Swallowtail Drive, Haines City"
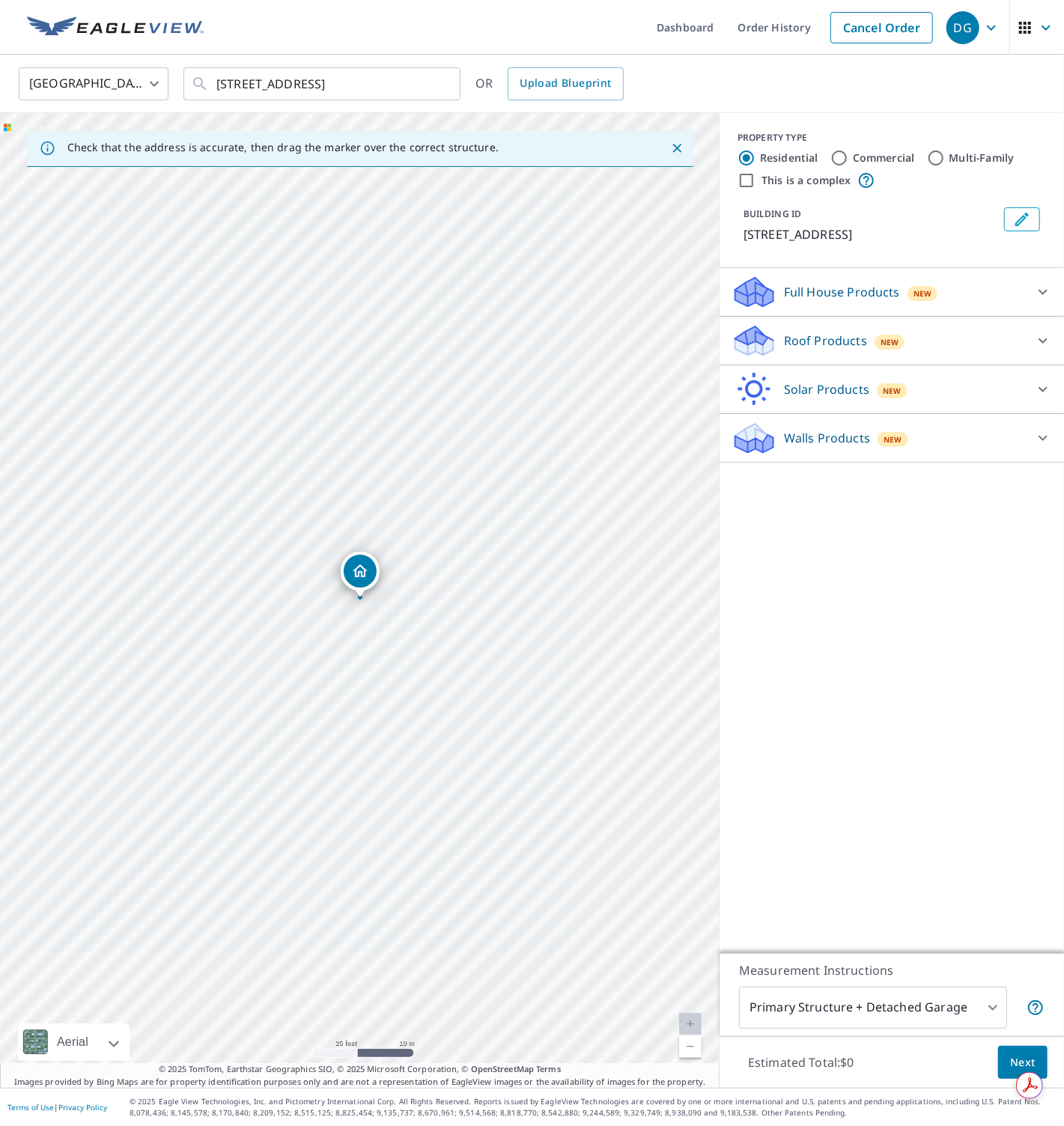
click at [847, 335] on p "Roof Products" at bounding box center [826, 341] width 83 height 18
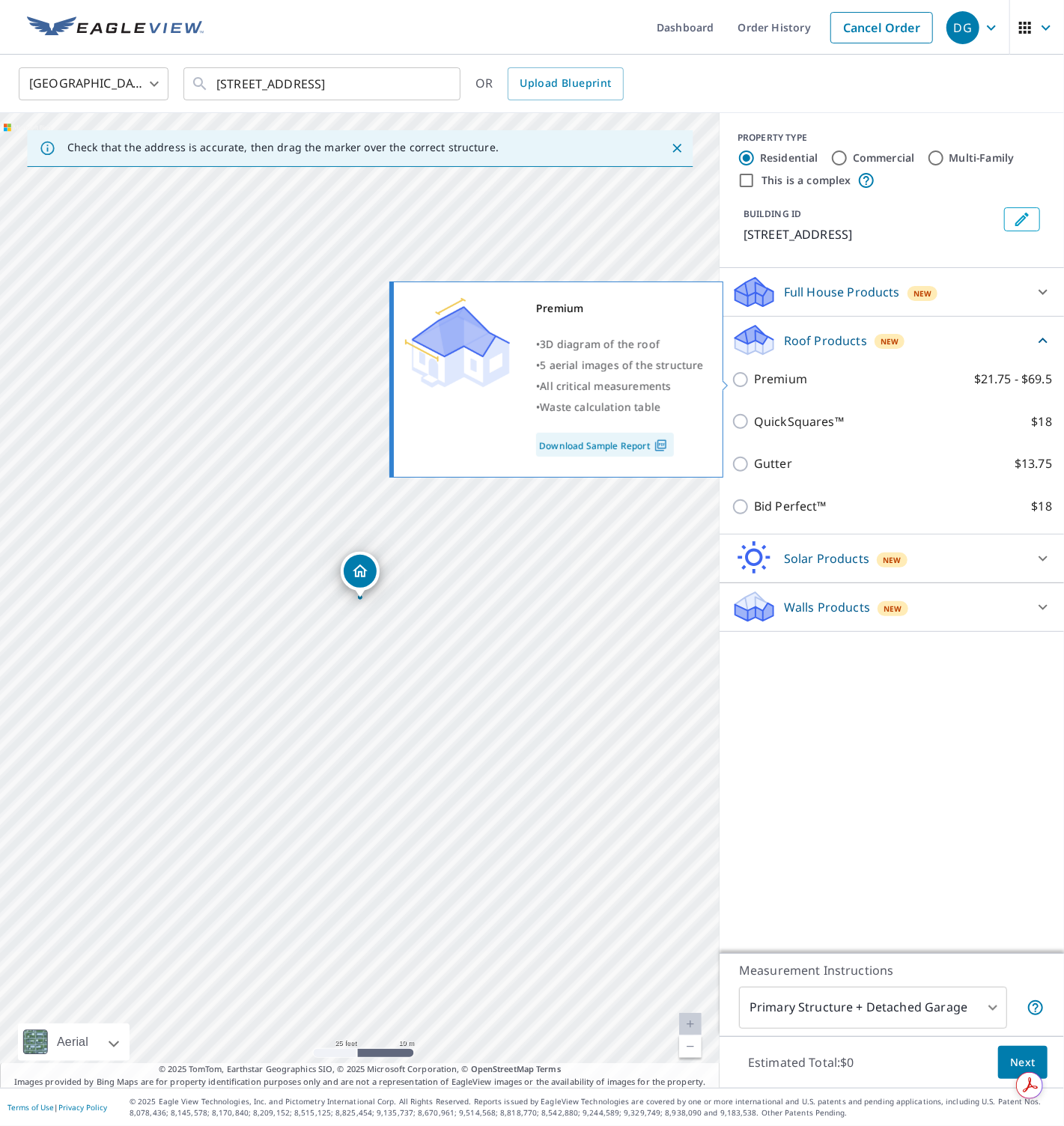
click at [794, 379] on p "Premium" at bounding box center [781, 379] width 53 height 19
click at [754, 379] on input "Premium $21.75 - $69.5" at bounding box center [743, 380] width 23 height 18
checkbox input "true"
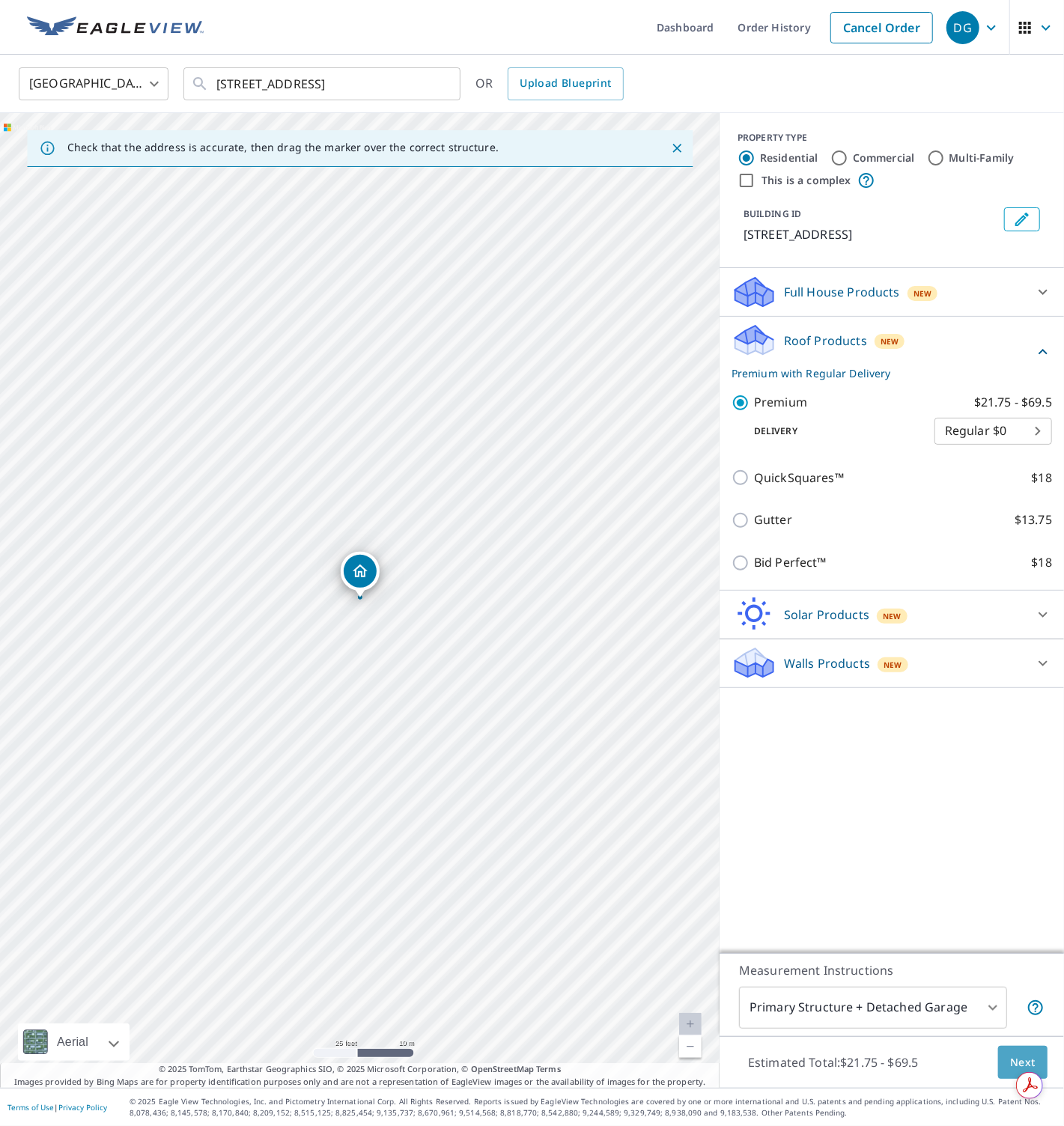
click at [1006, 1049] on button "Next" at bounding box center [1023, 1063] width 49 height 34
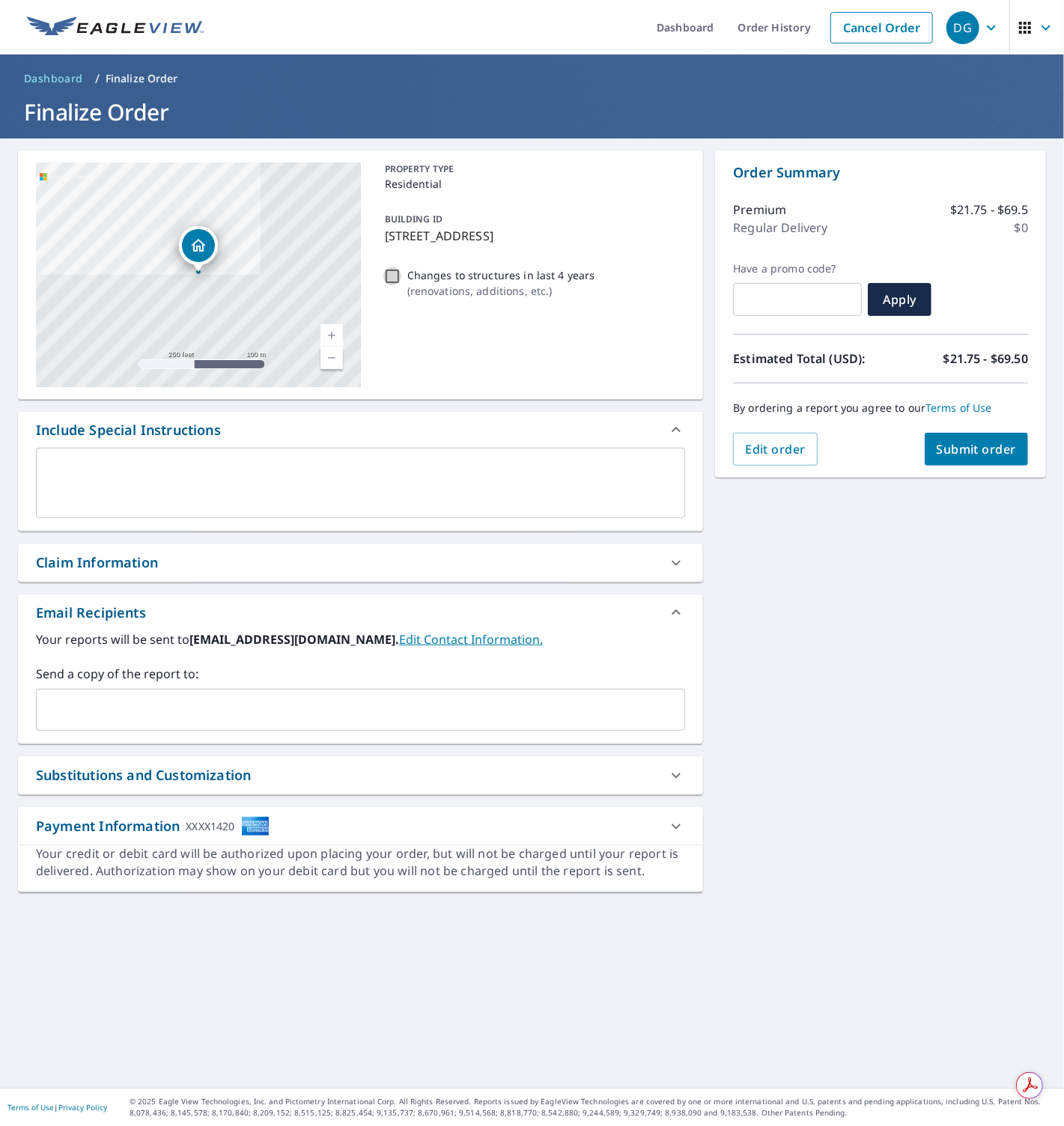
click at [392, 276] on input "Changes to structures in last 4 years ( renovations, additions, etc. )" at bounding box center [393, 276] width 18 height 18
checkbox input "true"
drag, startPoint x: 919, startPoint y: 598, endPoint x: 952, endPoint y: 514, distance: 90.2
click at [921, 595] on div "540 Swallowtail Dr Haines City, FL 33844 Aerial Road A standard road map Aerial…" at bounding box center [532, 613] width 1064 height 949
click at [957, 449] on span "Submit order" at bounding box center [976, 449] width 80 height 17
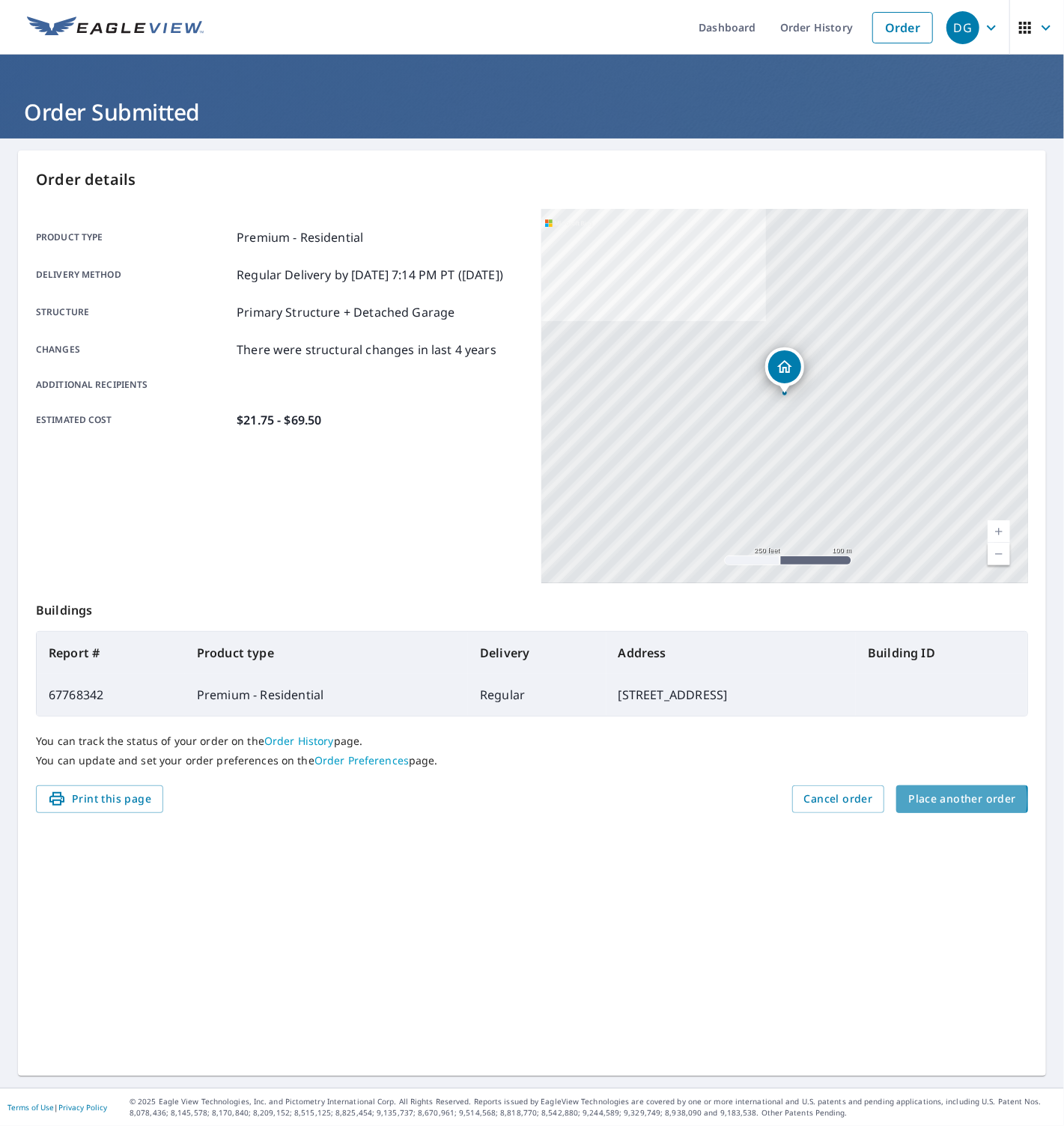
click at [946, 801] on span "Place another order" at bounding box center [962, 799] width 108 height 19
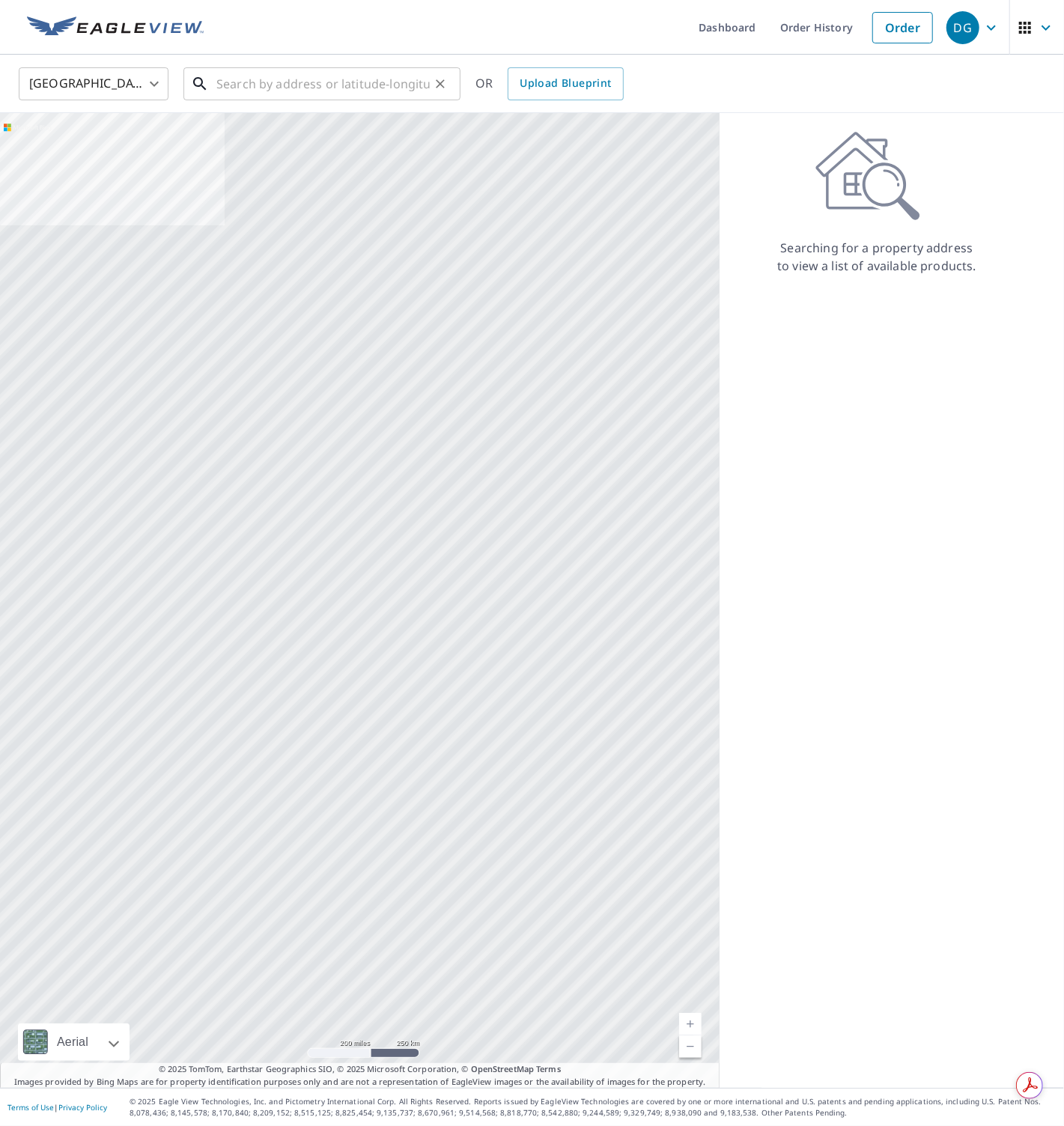
click at [284, 85] on input "text" at bounding box center [323, 84] width 214 height 42
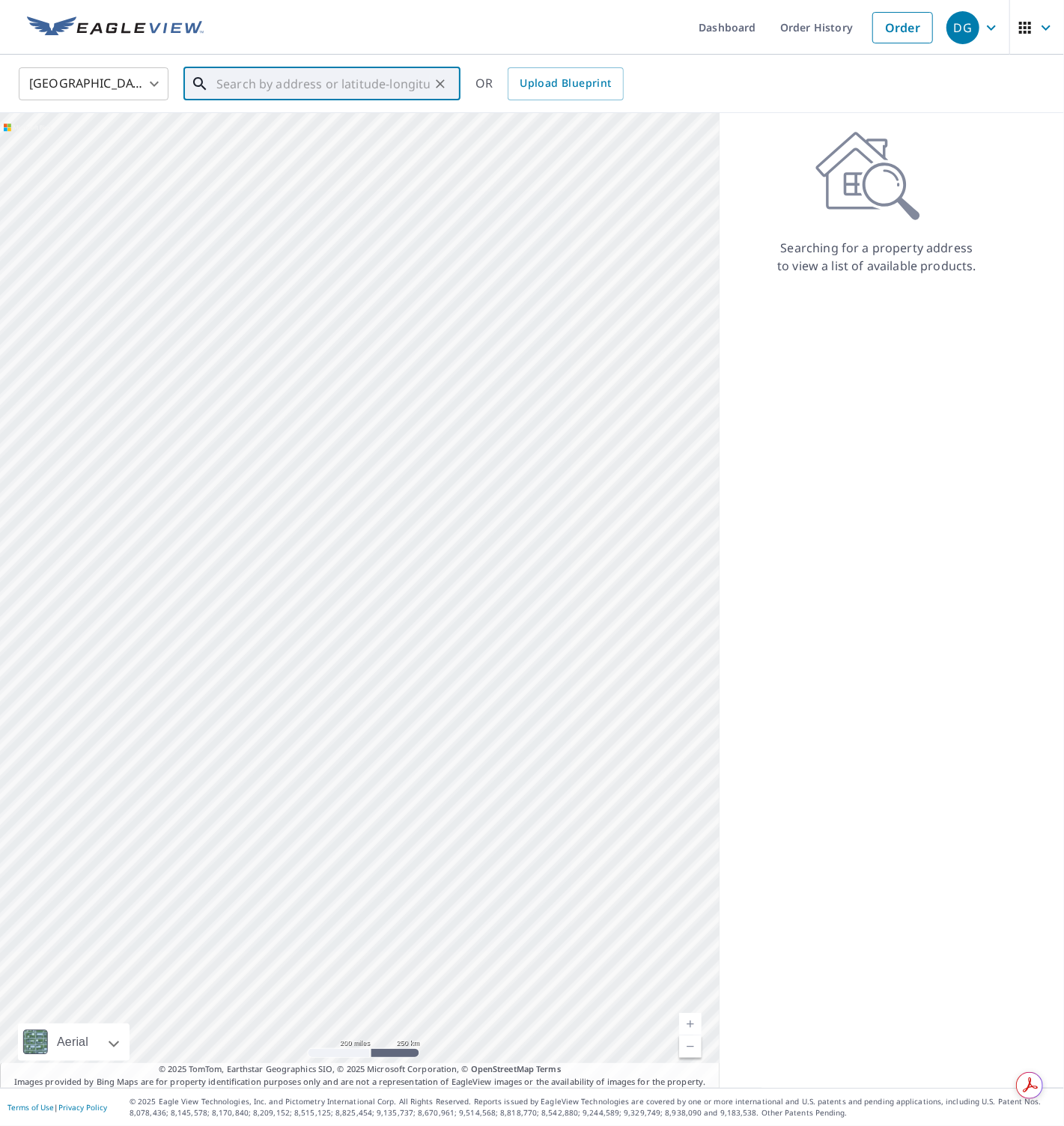
paste input "2334 Rockwood Drive, Apopka"
type input "2334 Rockwood Drive, Apopka"
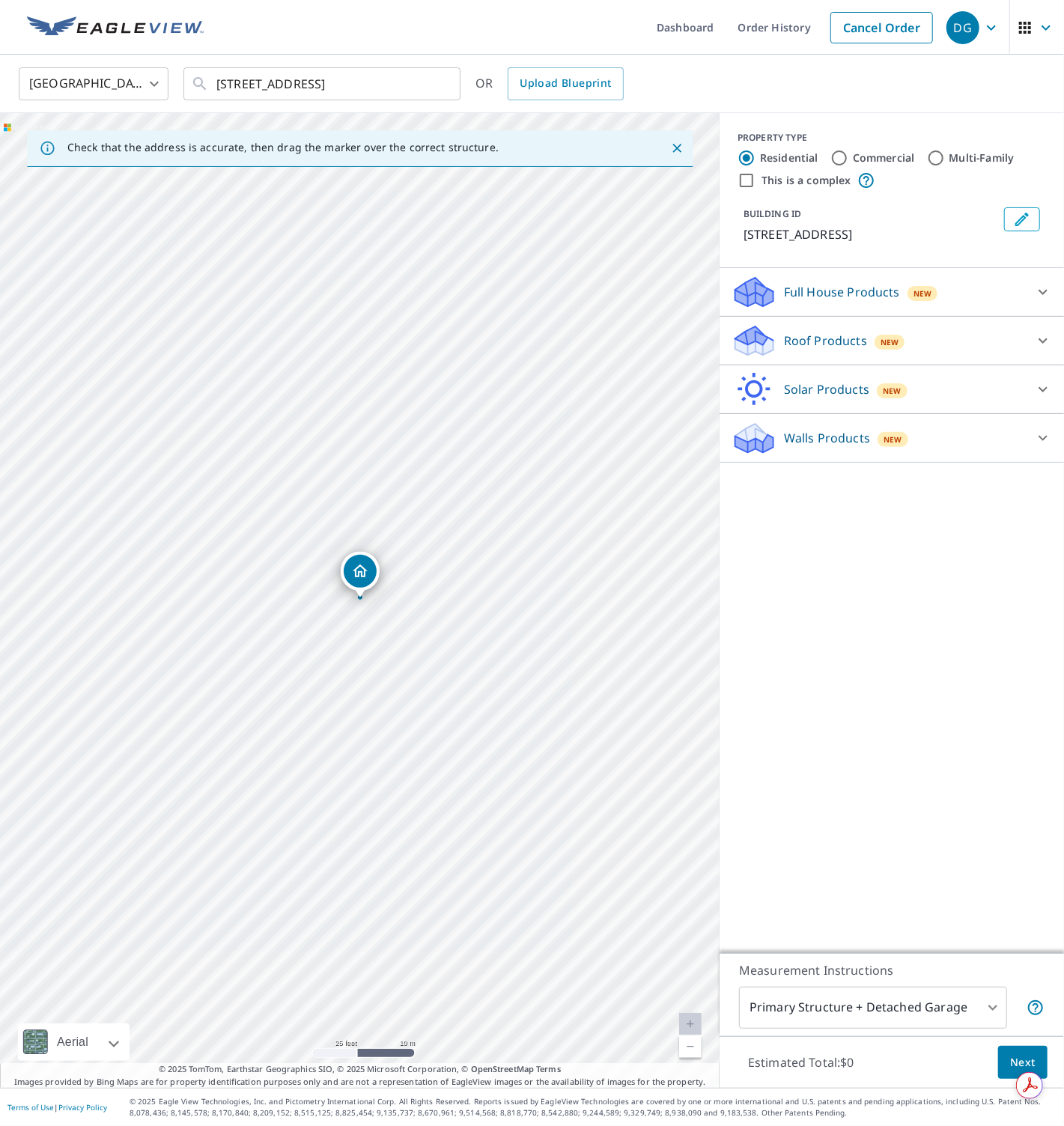
click at [780, 342] on div "Roof Products New" at bounding box center [878, 341] width 294 height 36
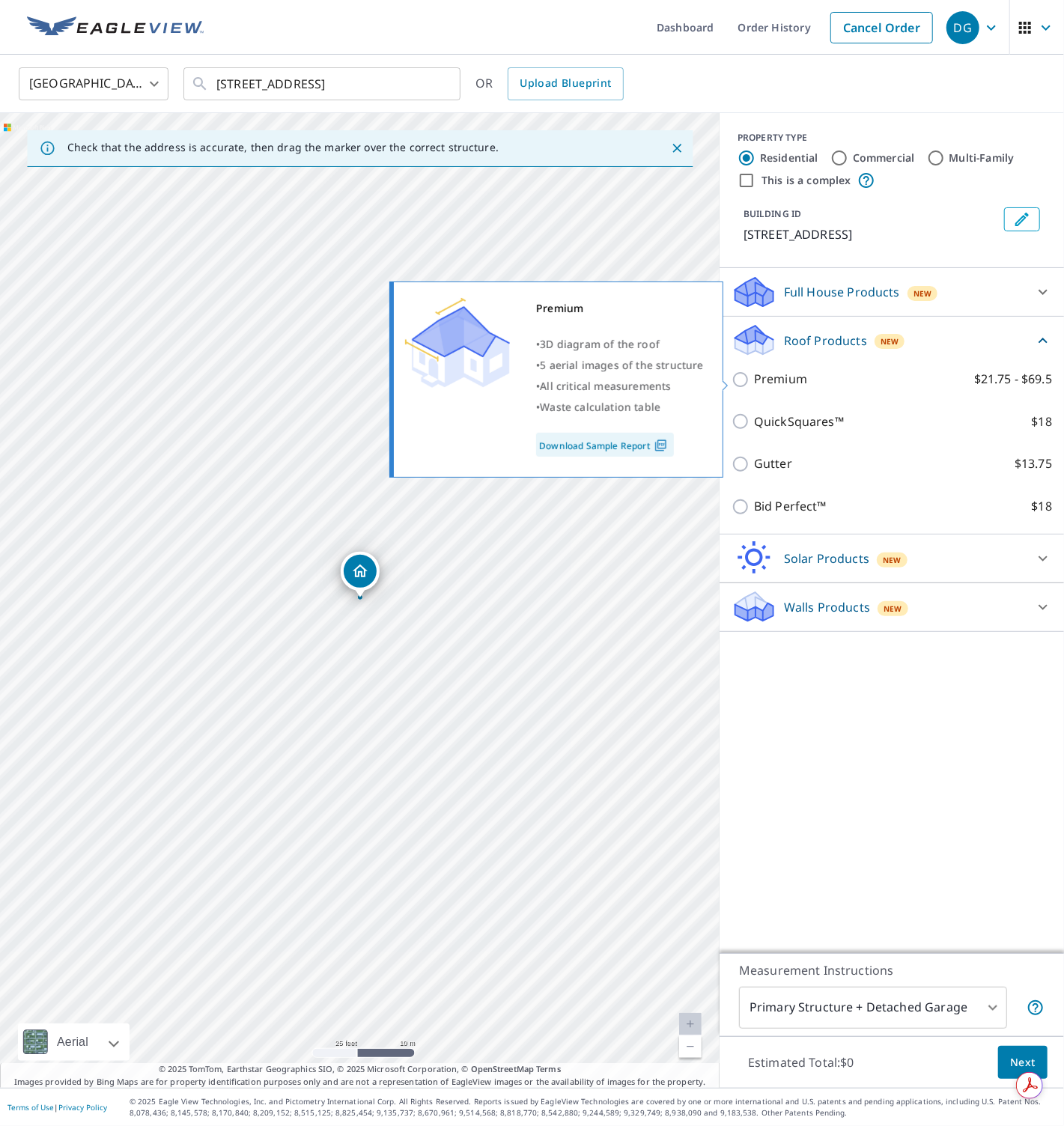
click at [779, 385] on p "Premium" at bounding box center [781, 379] width 53 height 19
click at [754, 385] on input "Premium $21.75 - $69.5" at bounding box center [743, 380] width 23 height 18
checkbox input "true"
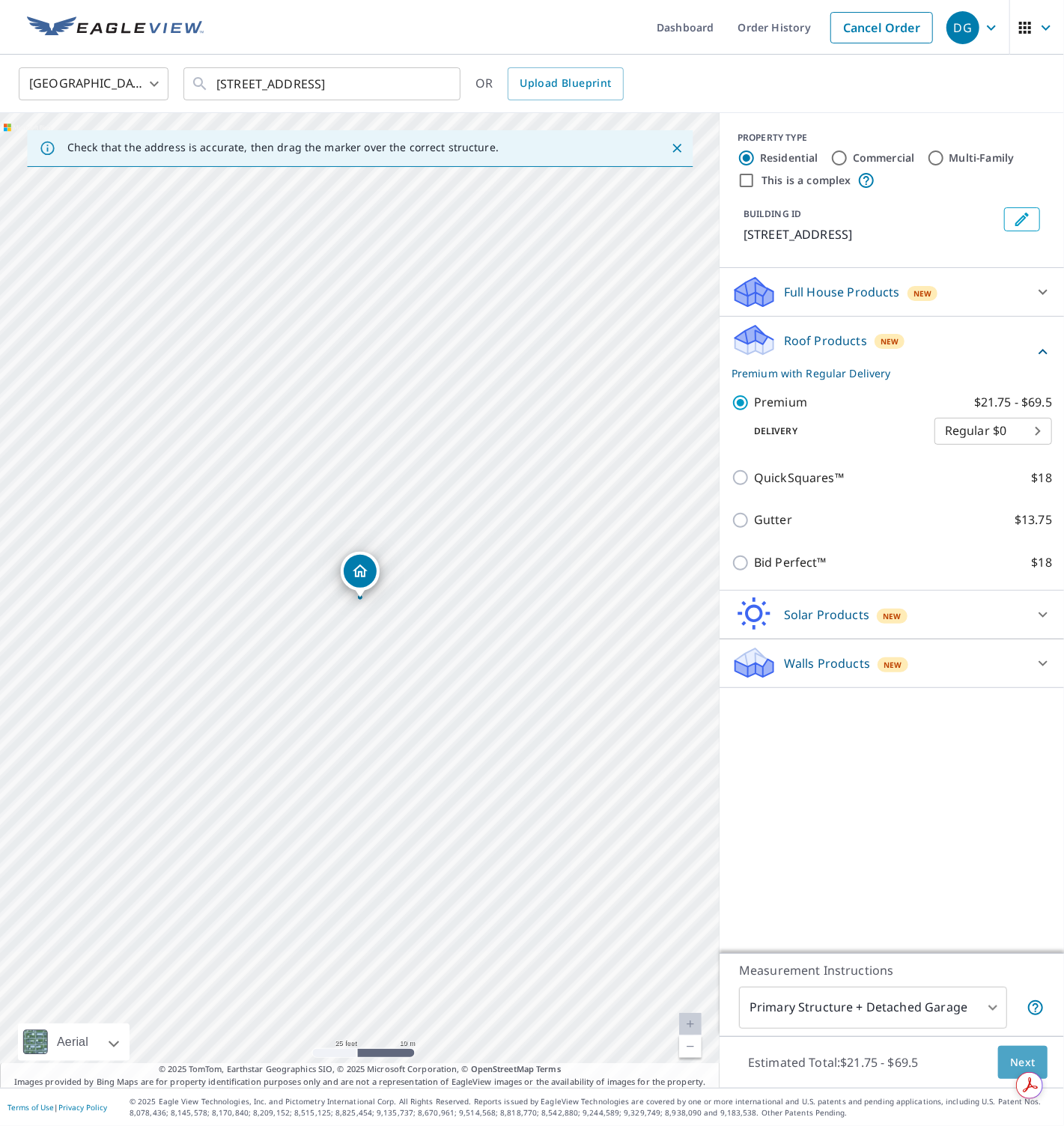
click at [1006, 1054] on span "Next" at bounding box center [1023, 1063] width 26 height 19
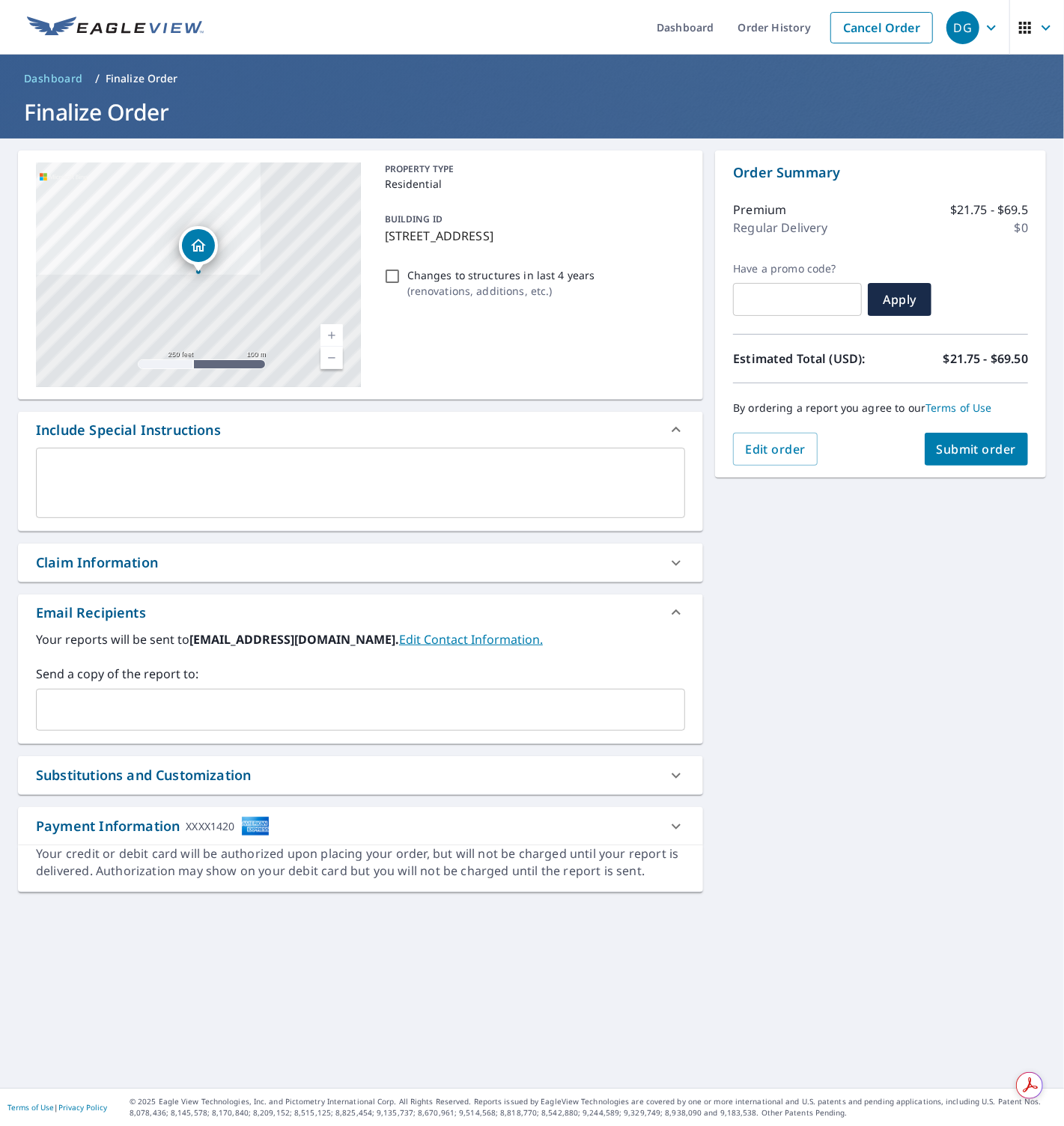
click at [388, 276] on input "Changes to structures in last 4 years ( renovations, additions, etc. )" at bounding box center [393, 276] width 18 height 18
checkbox input "true"
drag, startPoint x: 912, startPoint y: 575, endPoint x: 941, endPoint y: 492, distance: 87.9
click at [913, 572] on div "2334 Rockwood Dr Apopka, FL 32703 Aerial Road A standard road map Aerial A deta…" at bounding box center [532, 613] width 1064 height 949
click at [967, 452] on span "Submit order" at bounding box center [976, 449] width 80 height 17
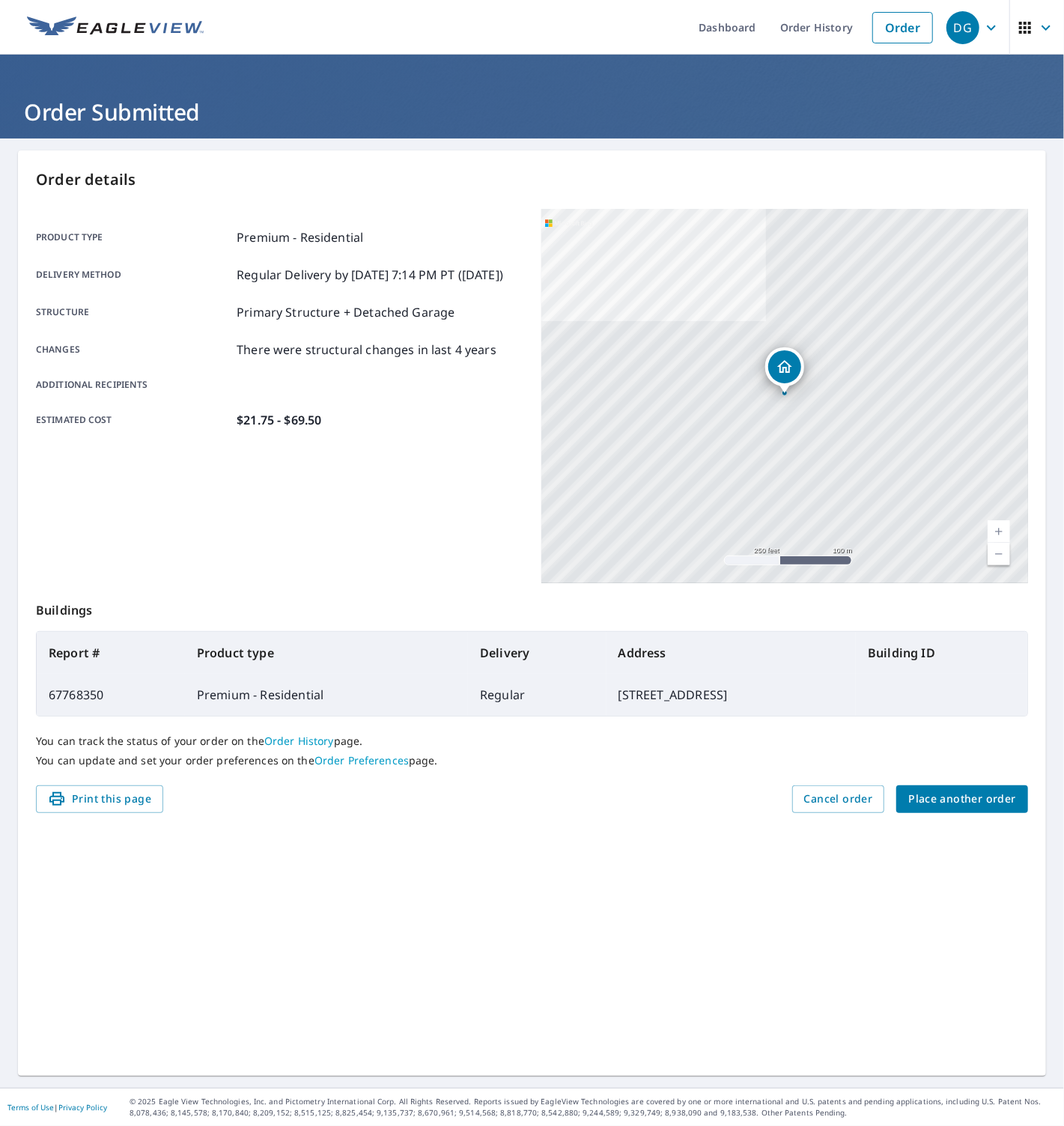
click at [941, 802] on span "Place another order" at bounding box center [962, 799] width 108 height 19
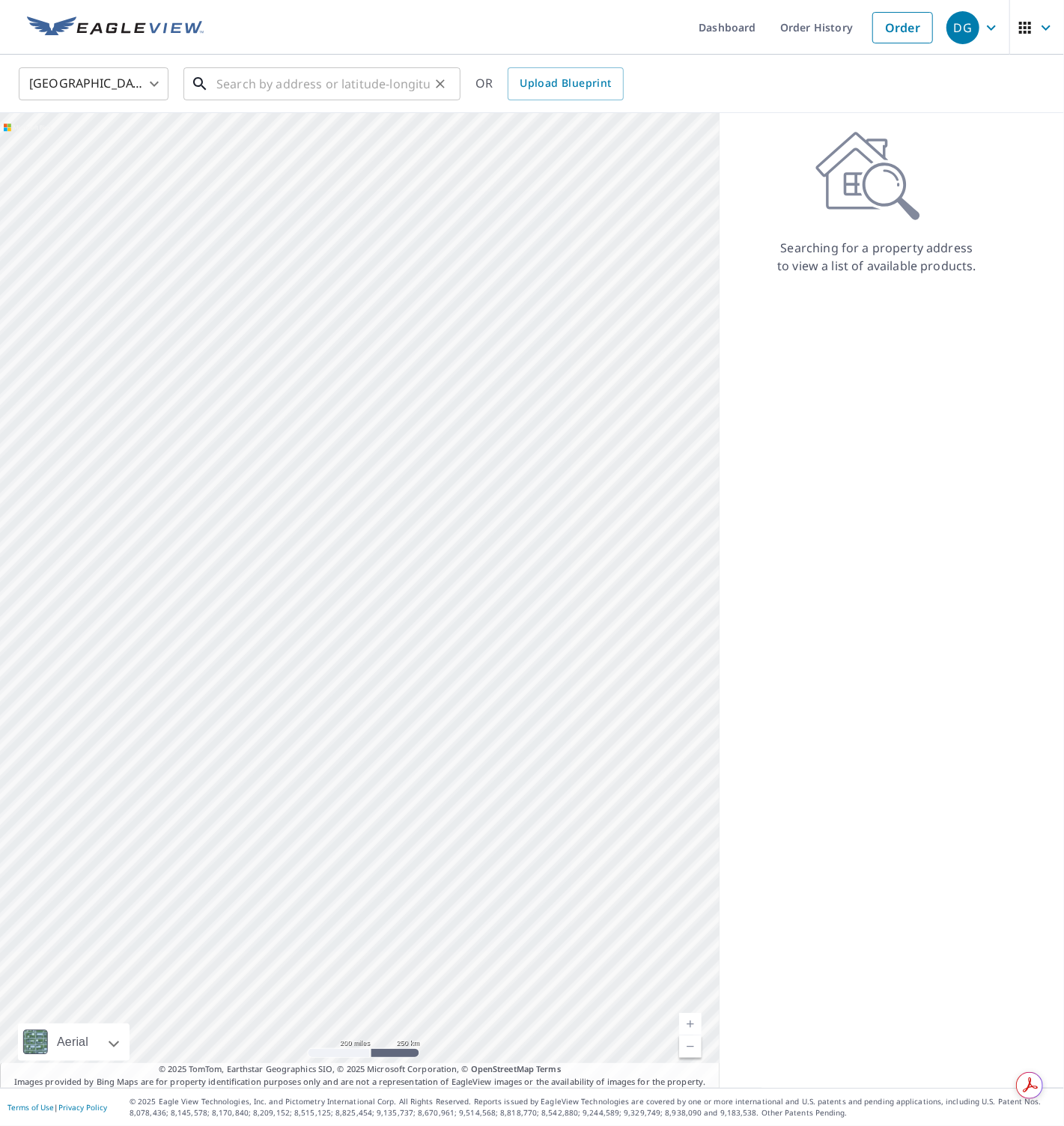
click at [313, 96] on input "text" at bounding box center [323, 84] width 214 height 42
paste input "35813 Lakewood Drive, Leesburg"
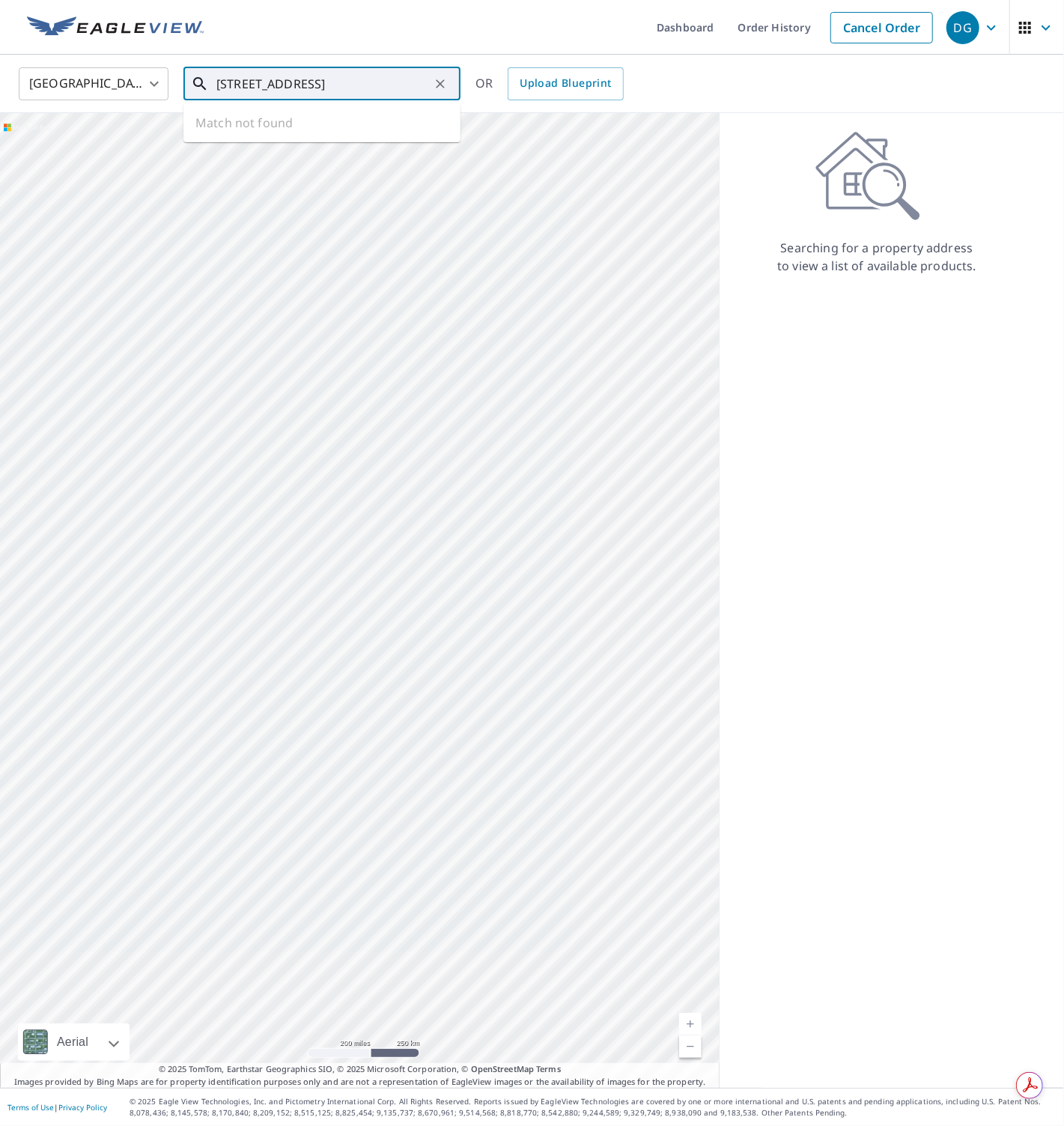
type input "35813 Lakewood Drive, Leesburg"
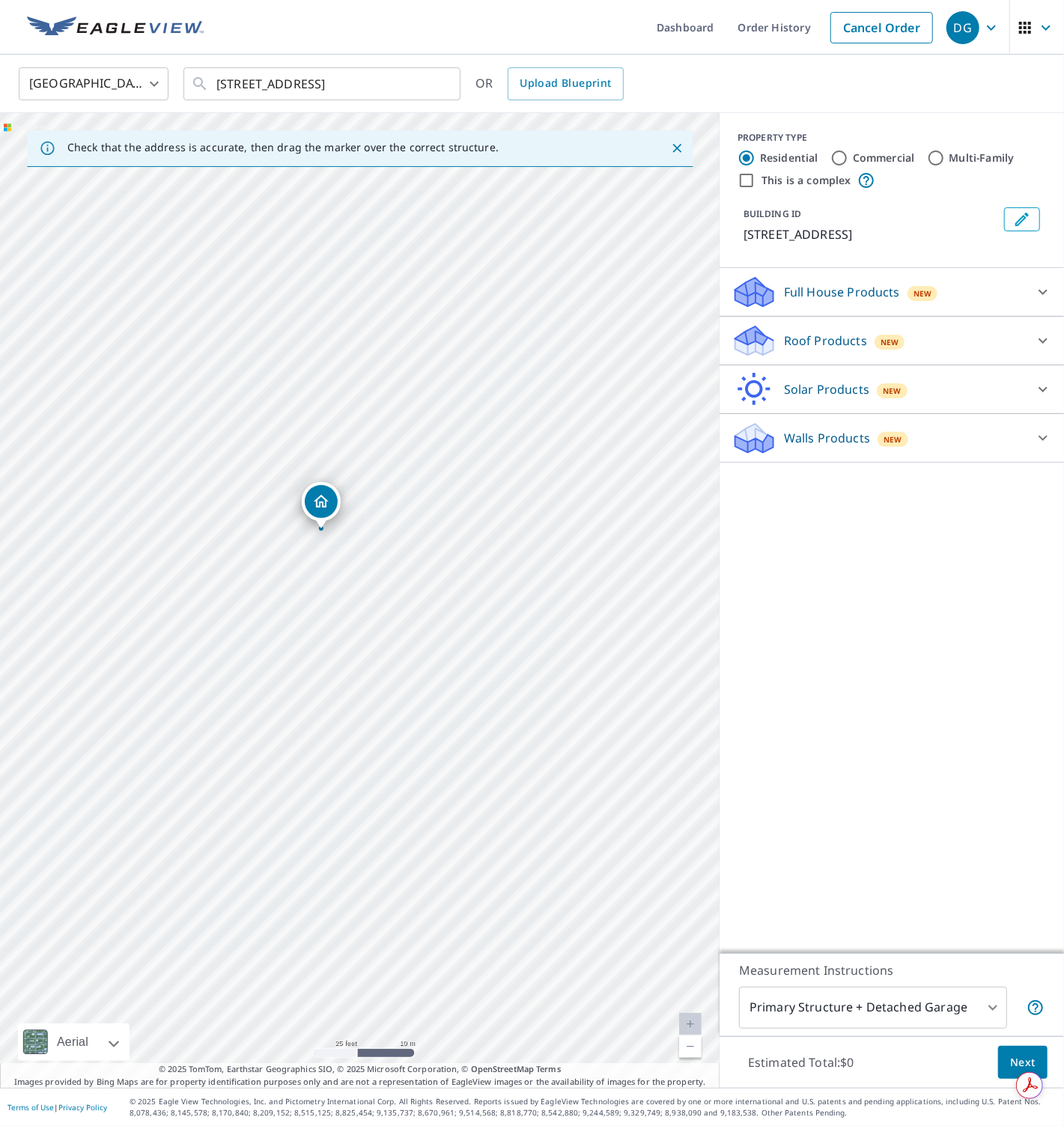
click at [761, 345] on icon at bounding box center [754, 335] width 39 height 19
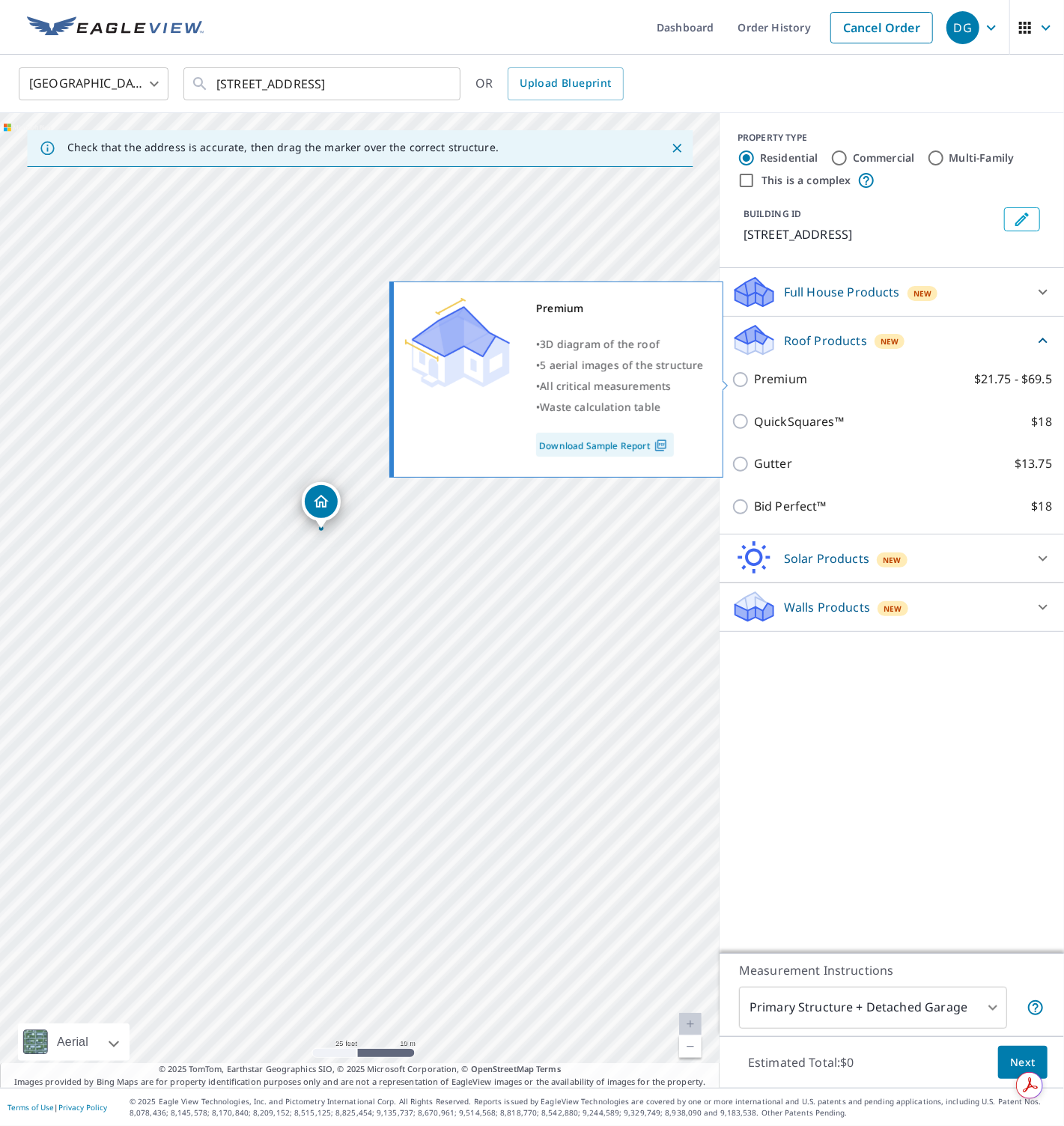
click at [771, 376] on p "Premium" at bounding box center [781, 379] width 53 height 19
click at [754, 376] on input "Premium $21.75 - $69.5" at bounding box center [743, 380] width 23 height 18
checkbox input "true"
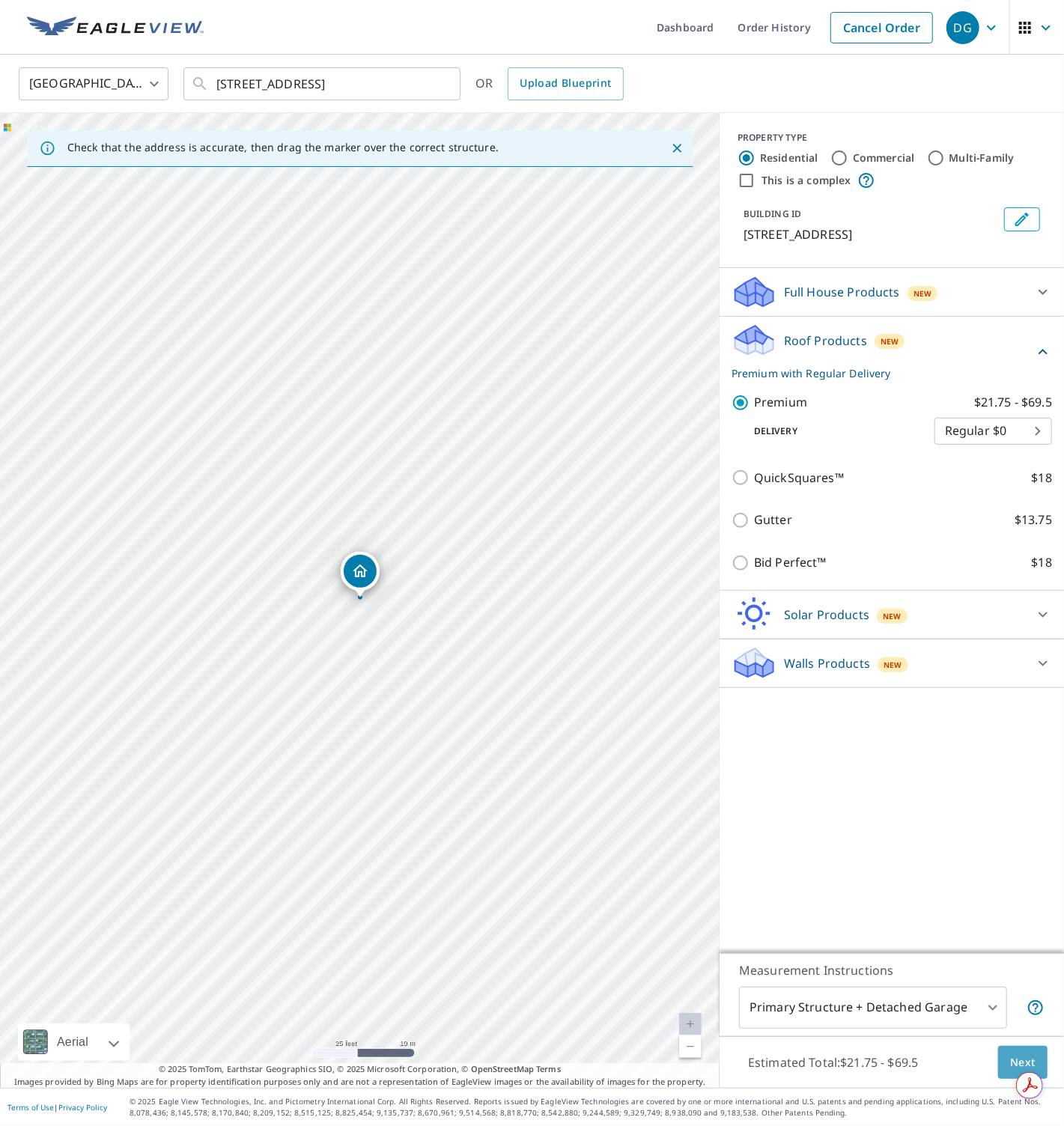
click at [1006, 1056] on span "Next" at bounding box center [1023, 1063] width 26 height 19
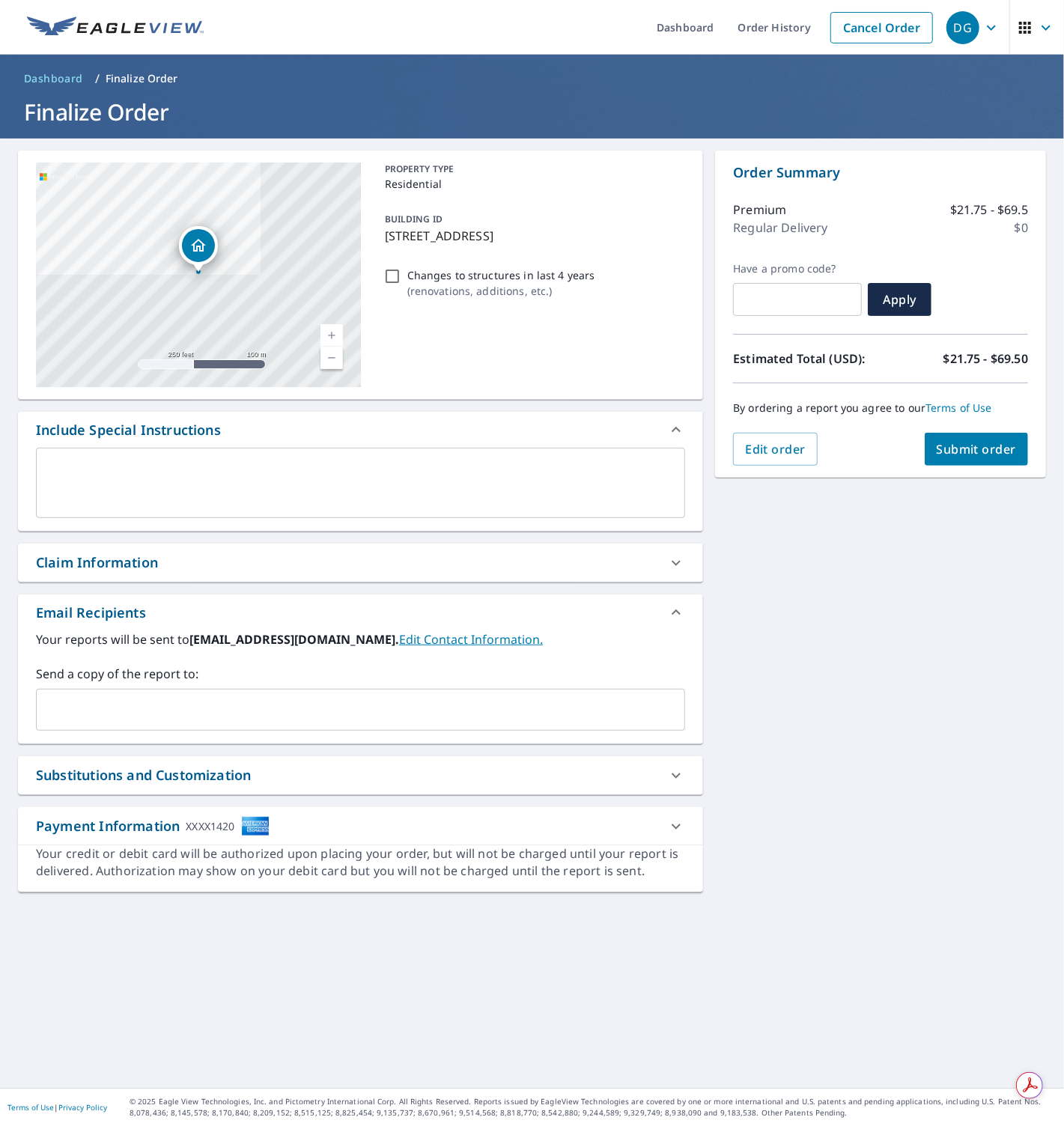
click at [387, 273] on input "Changes to structures in last 4 years ( renovations, additions, etc. )" at bounding box center [393, 276] width 18 height 18
checkbox input "true"
drag, startPoint x: 971, startPoint y: 600, endPoint x: 967, endPoint y: 510, distance: 90.1
click at [973, 589] on div "35813 Lakewood Dr Leesburg, FL 34788 Aerial Road A standard road map Aerial A d…" at bounding box center [532, 613] width 1064 height 949
click at [962, 452] on span "Submit order" at bounding box center [976, 449] width 80 height 17
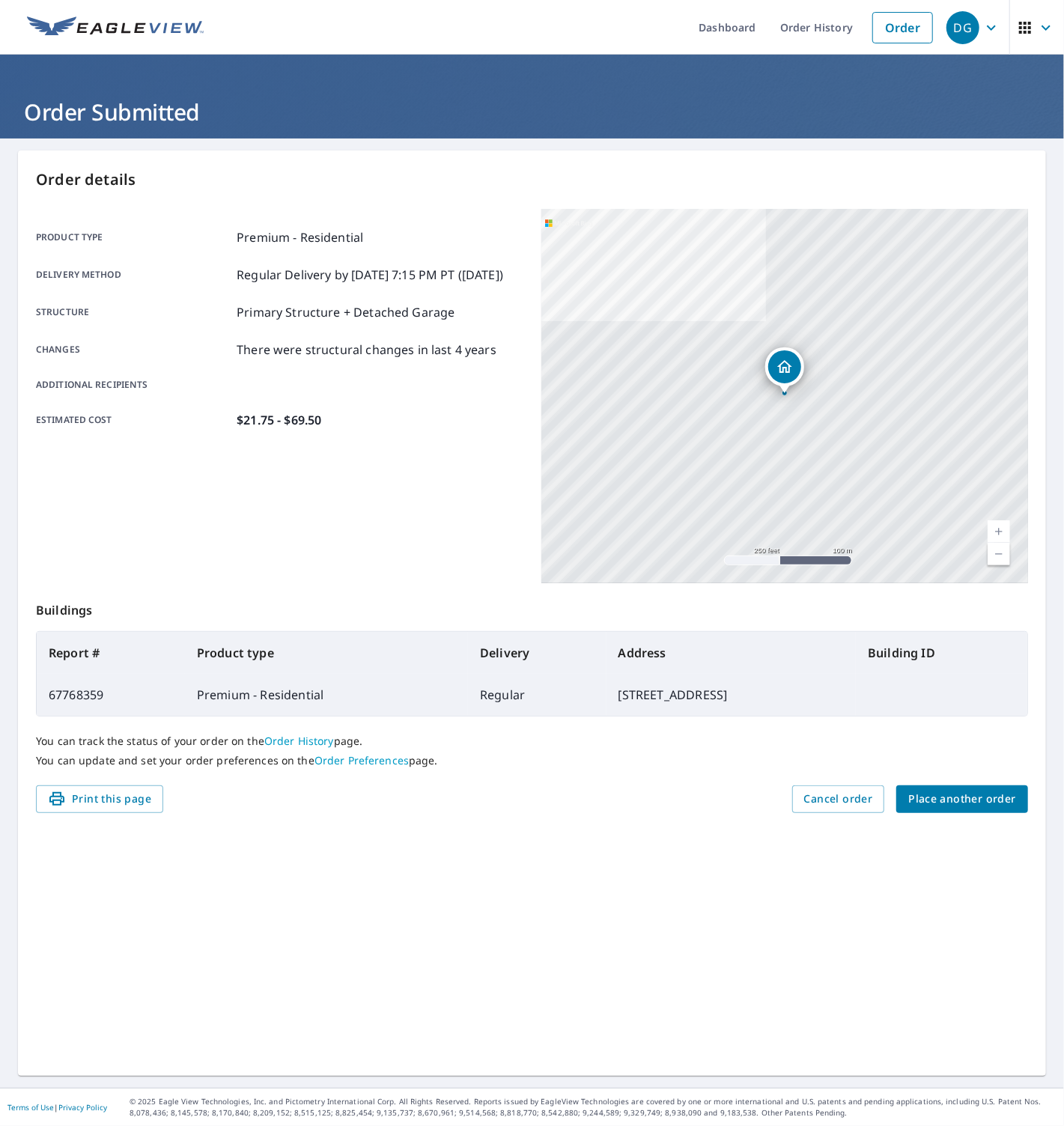
click at [931, 798] on span "Place another order" at bounding box center [962, 799] width 108 height 19
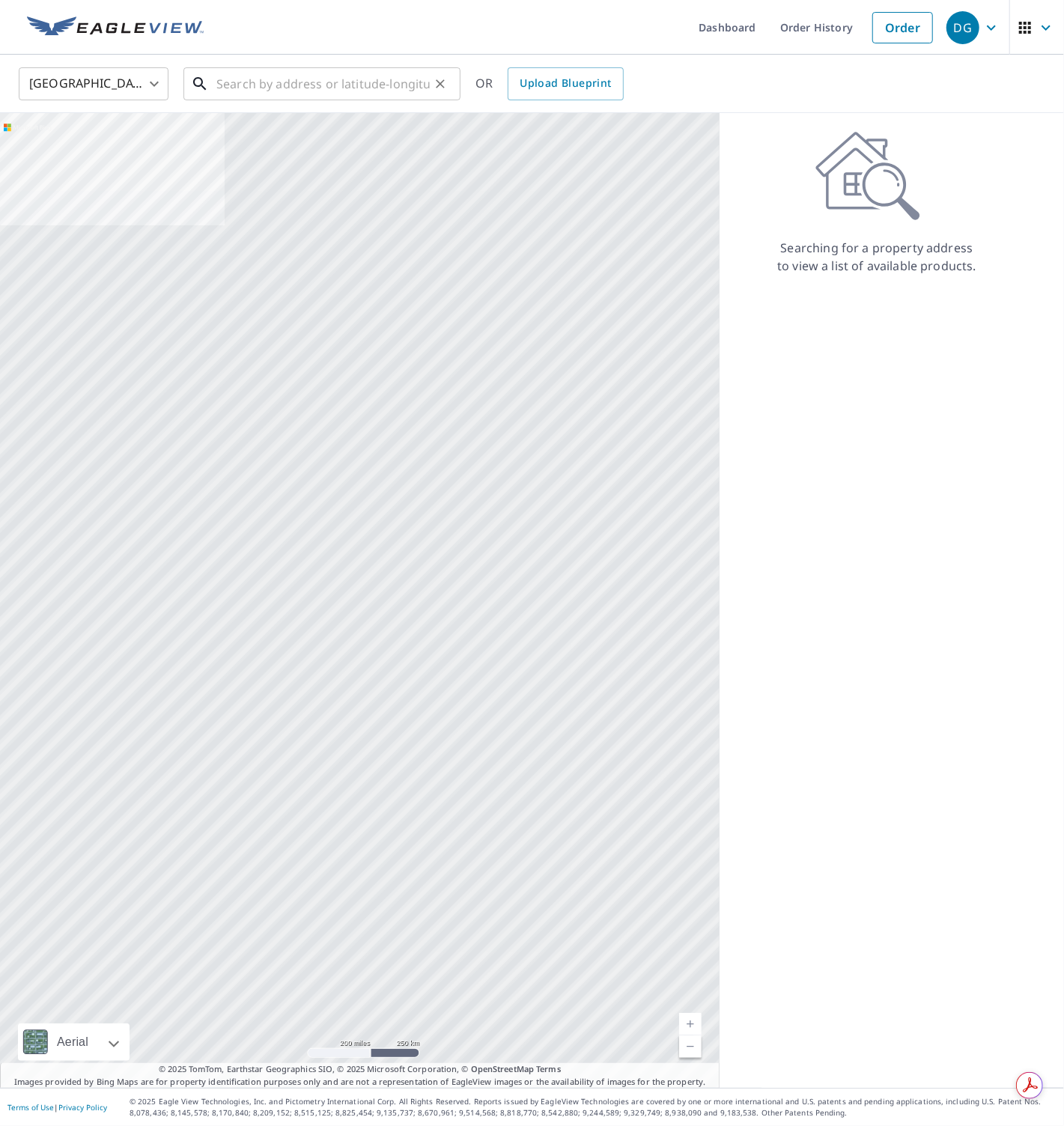
click at [286, 86] on input "text" at bounding box center [323, 84] width 214 height 42
paste input "651 Arbor Lane, Largo"
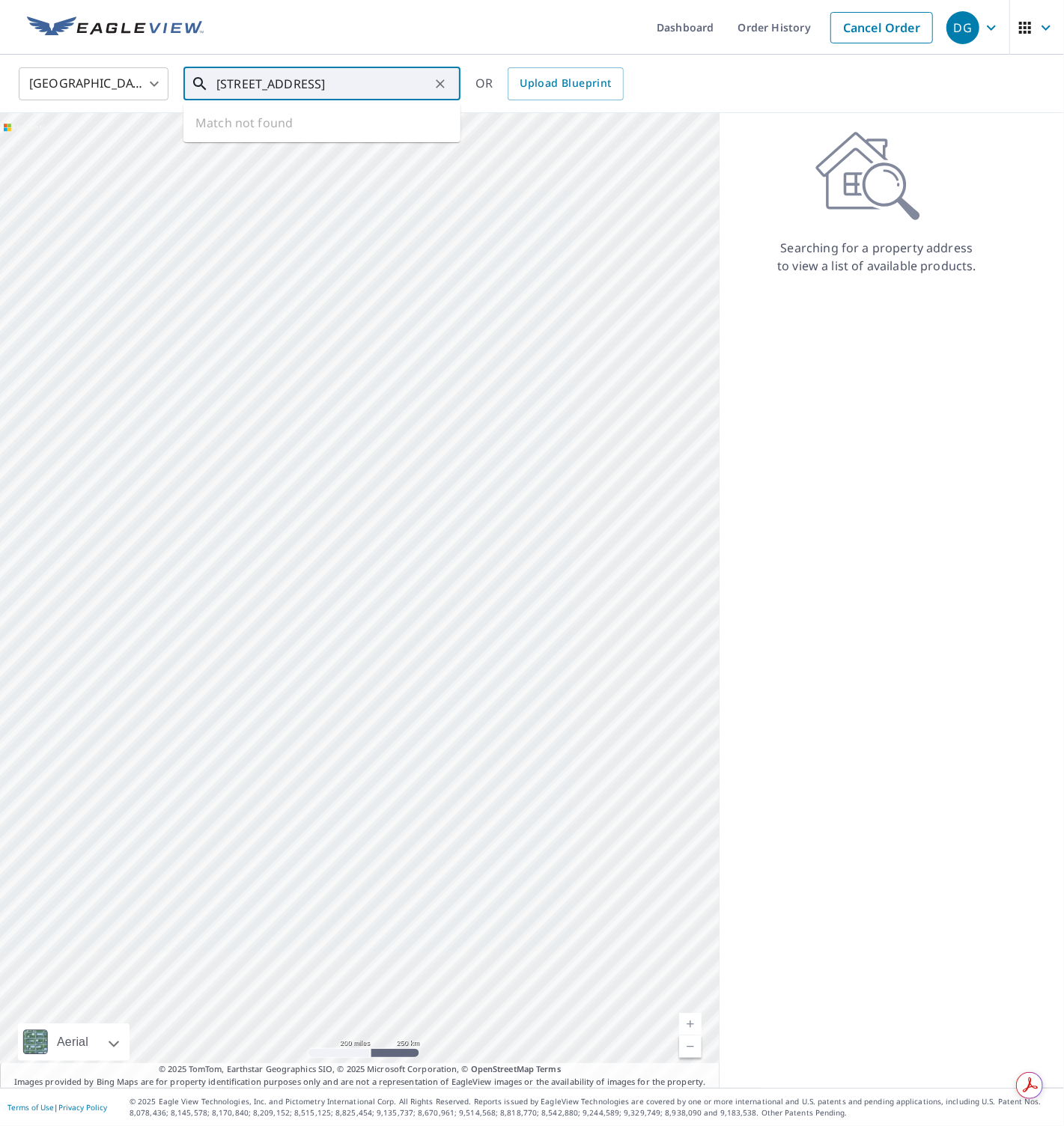
type input "651 Arbor Lane, Largo"
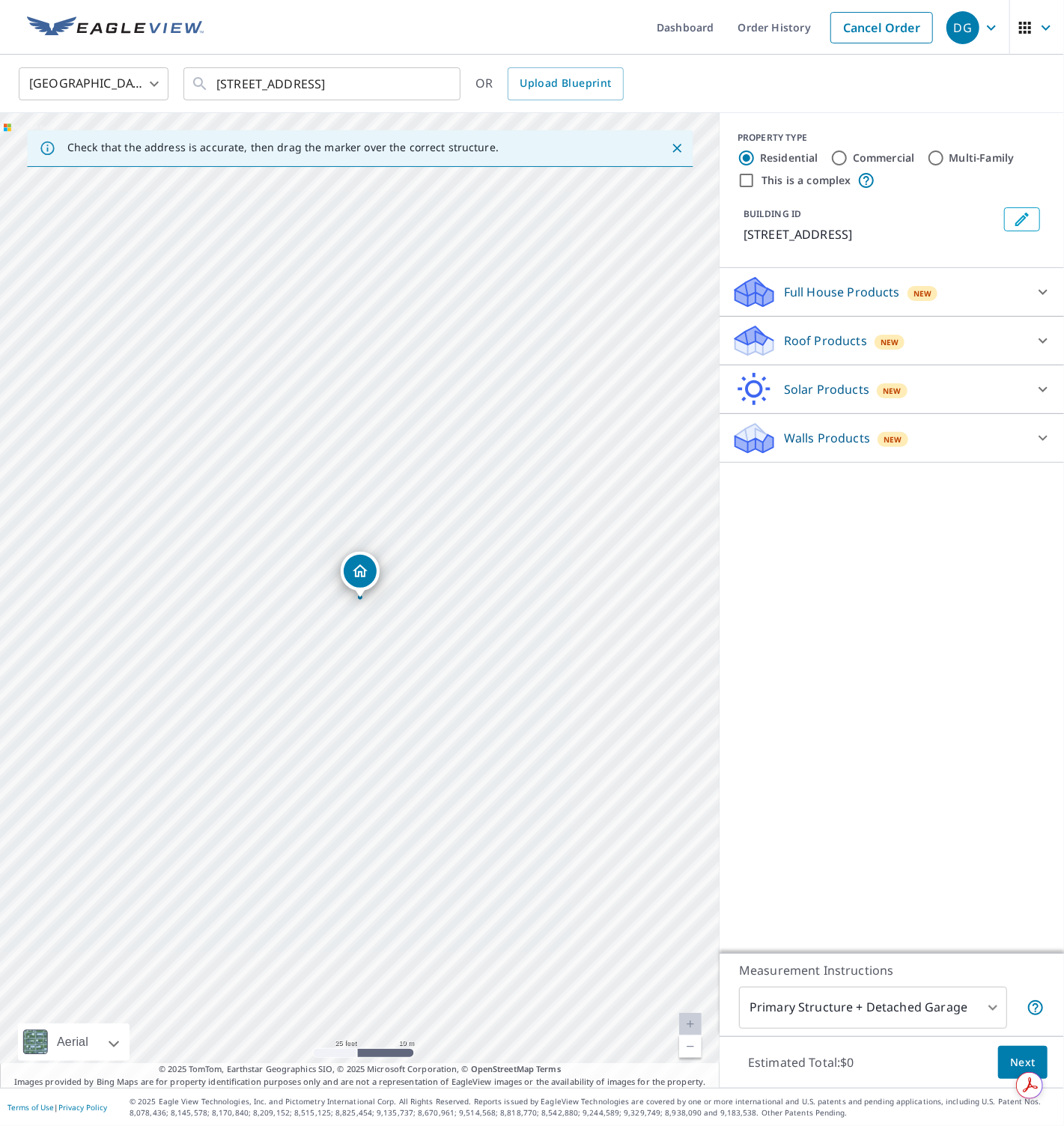
click at [794, 333] on p "Roof Products" at bounding box center [826, 341] width 83 height 18
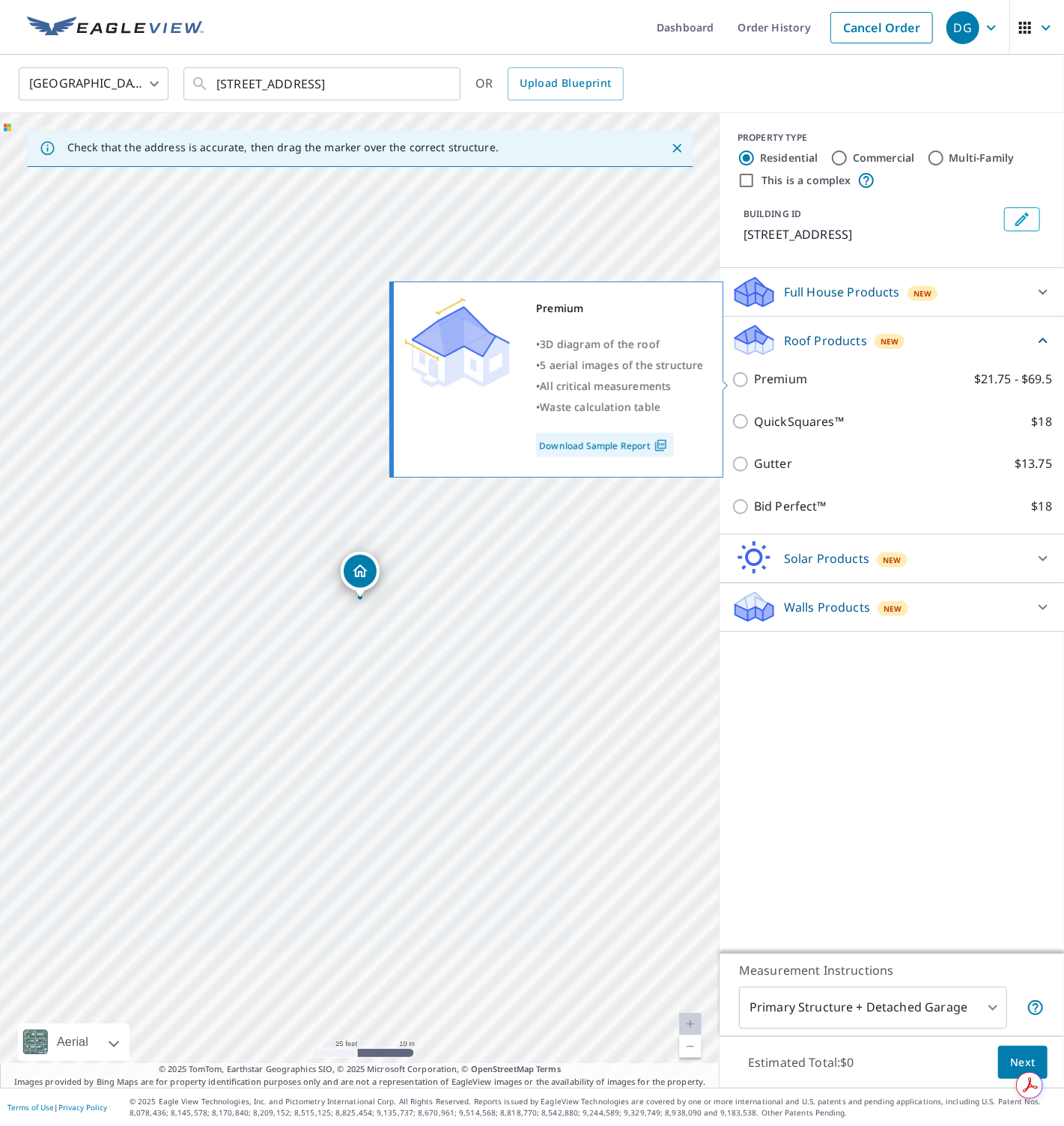
click at [767, 374] on p "Premium" at bounding box center [781, 379] width 53 height 19
click at [754, 374] on input "Premium $21.75 - $69.5" at bounding box center [743, 380] width 23 height 18
checkbox input "true"
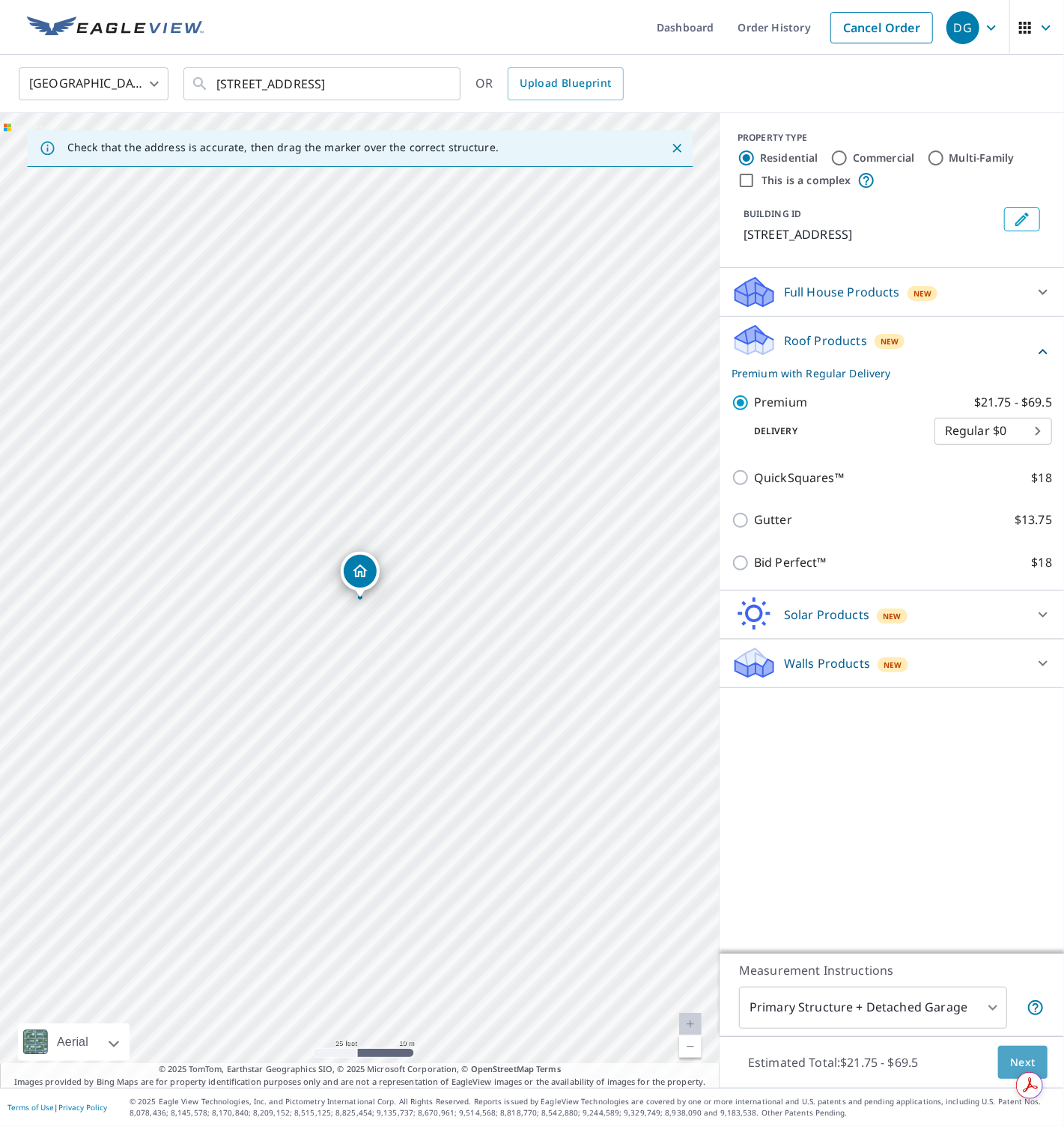
click at [1006, 1054] on span "Next" at bounding box center [1023, 1063] width 26 height 19
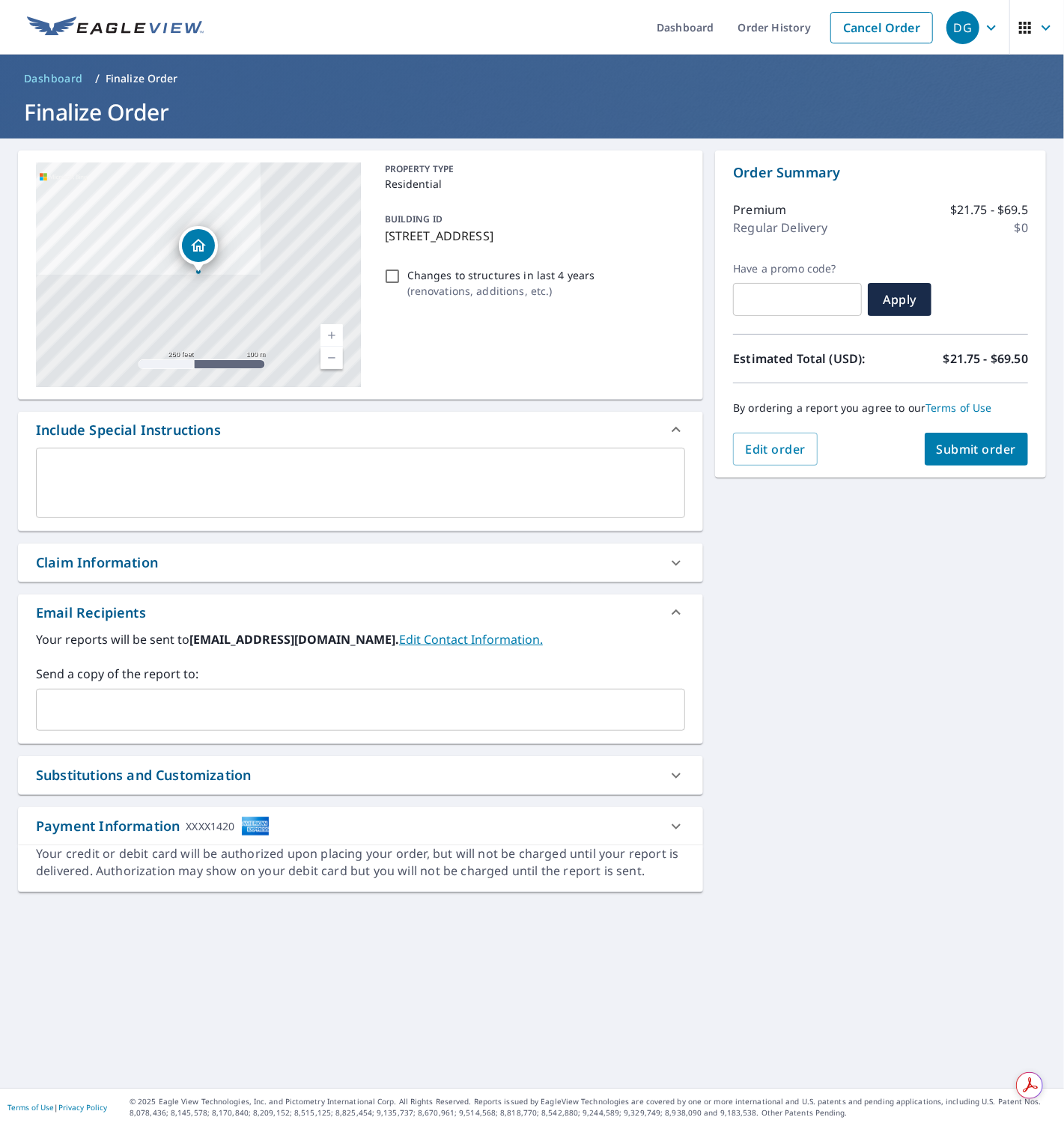
click at [392, 275] on input "Changes to structures in last 4 years ( renovations, additions, etc. )" at bounding box center [393, 276] width 18 height 18
checkbox input "true"
drag, startPoint x: 1005, startPoint y: 631, endPoint x: 977, endPoint y: 572, distance: 65.3
click at [992, 612] on div "651 Arbor Ln Largo, FL 33770 Aerial Road A standard road map Aerial A detailed …" at bounding box center [532, 613] width 1064 height 949
click at [969, 452] on span "Submit order" at bounding box center [976, 449] width 80 height 17
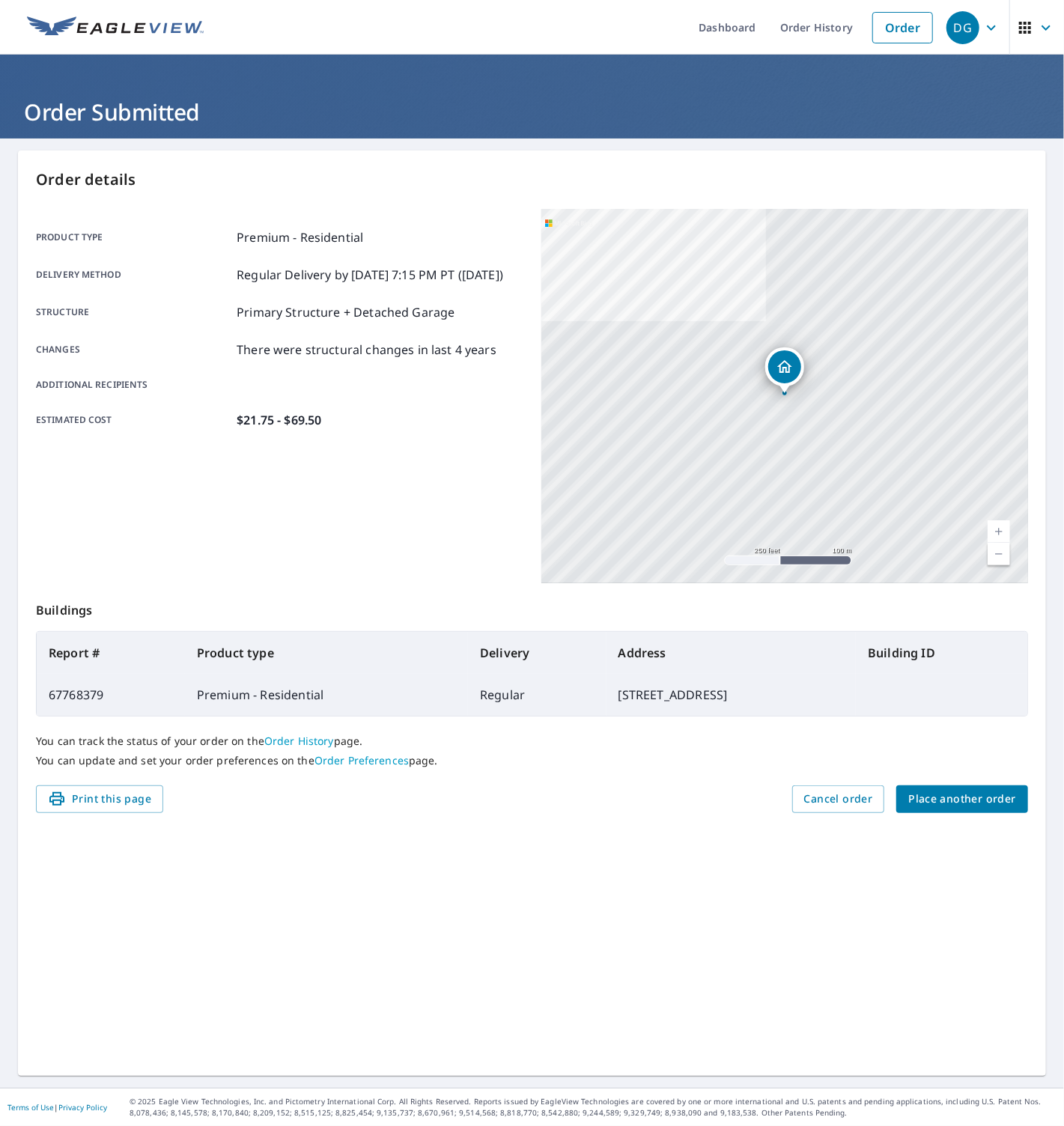
click at [930, 795] on span "Place another order" at bounding box center [962, 799] width 108 height 19
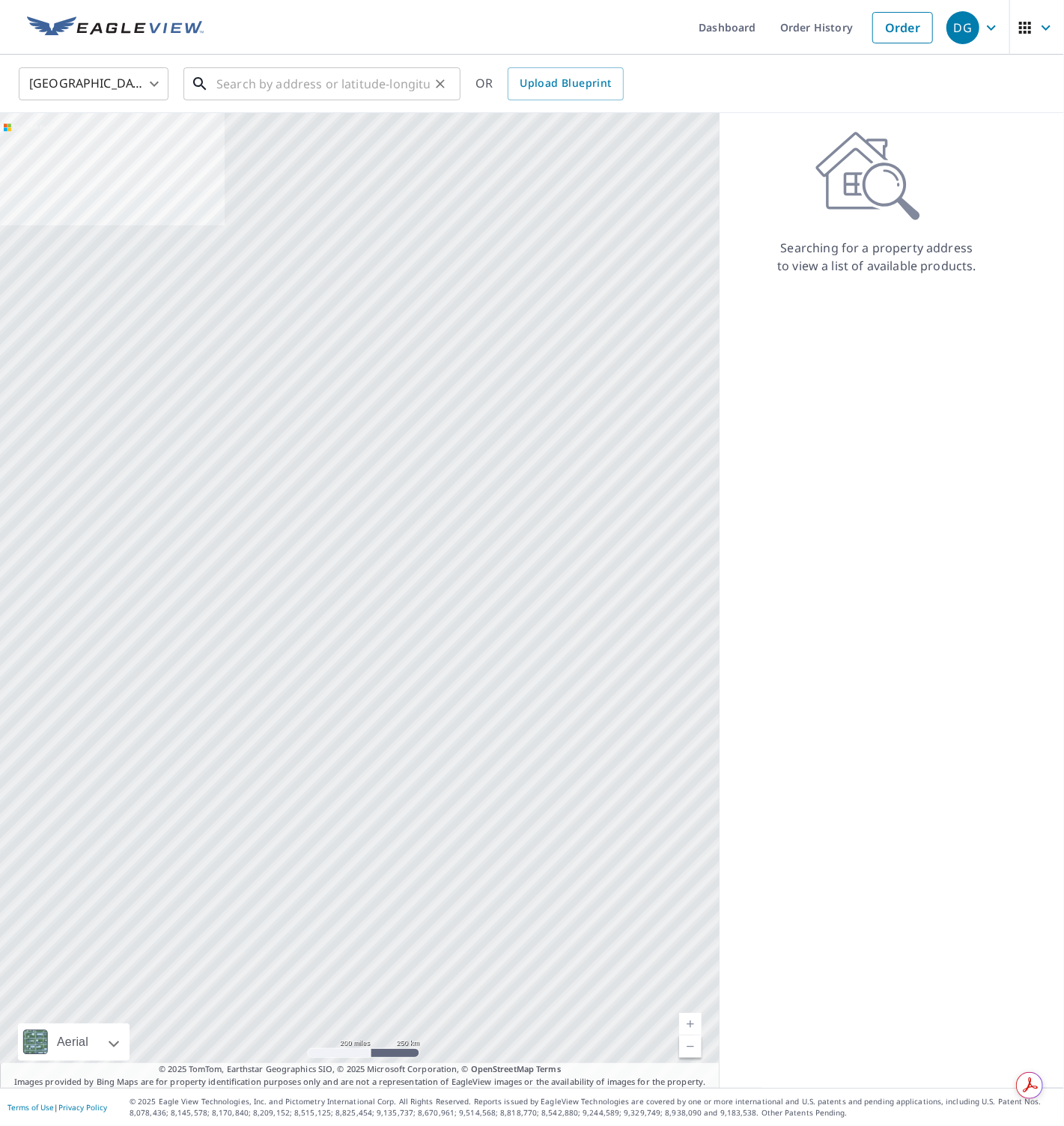
click at [258, 94] on input "text" at bounding box center [323, 84] width 214 height 42
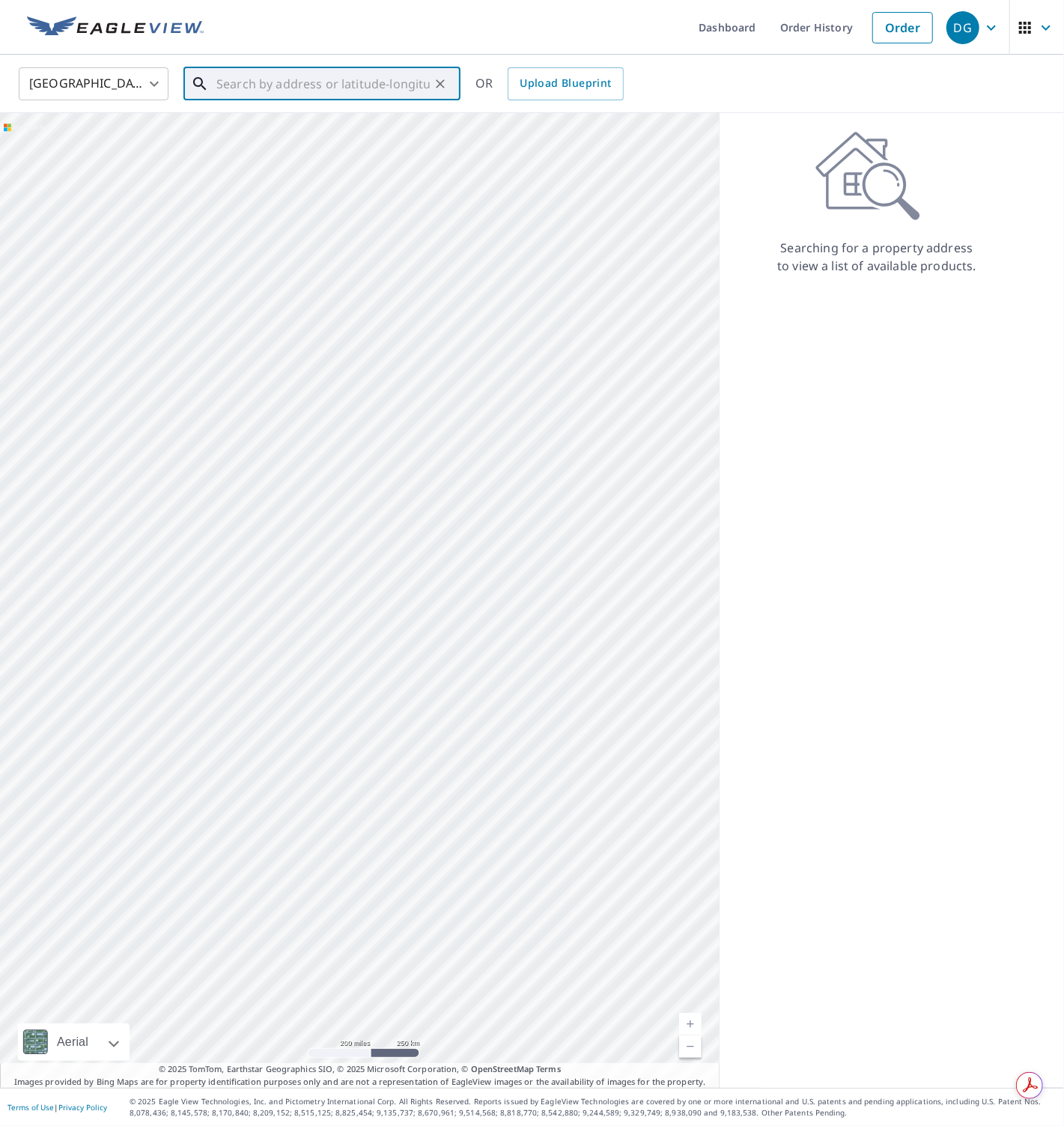
paste input "3109 Tishman Avenue, North Port"
type input "3109 Tishman Avenue, North Port"
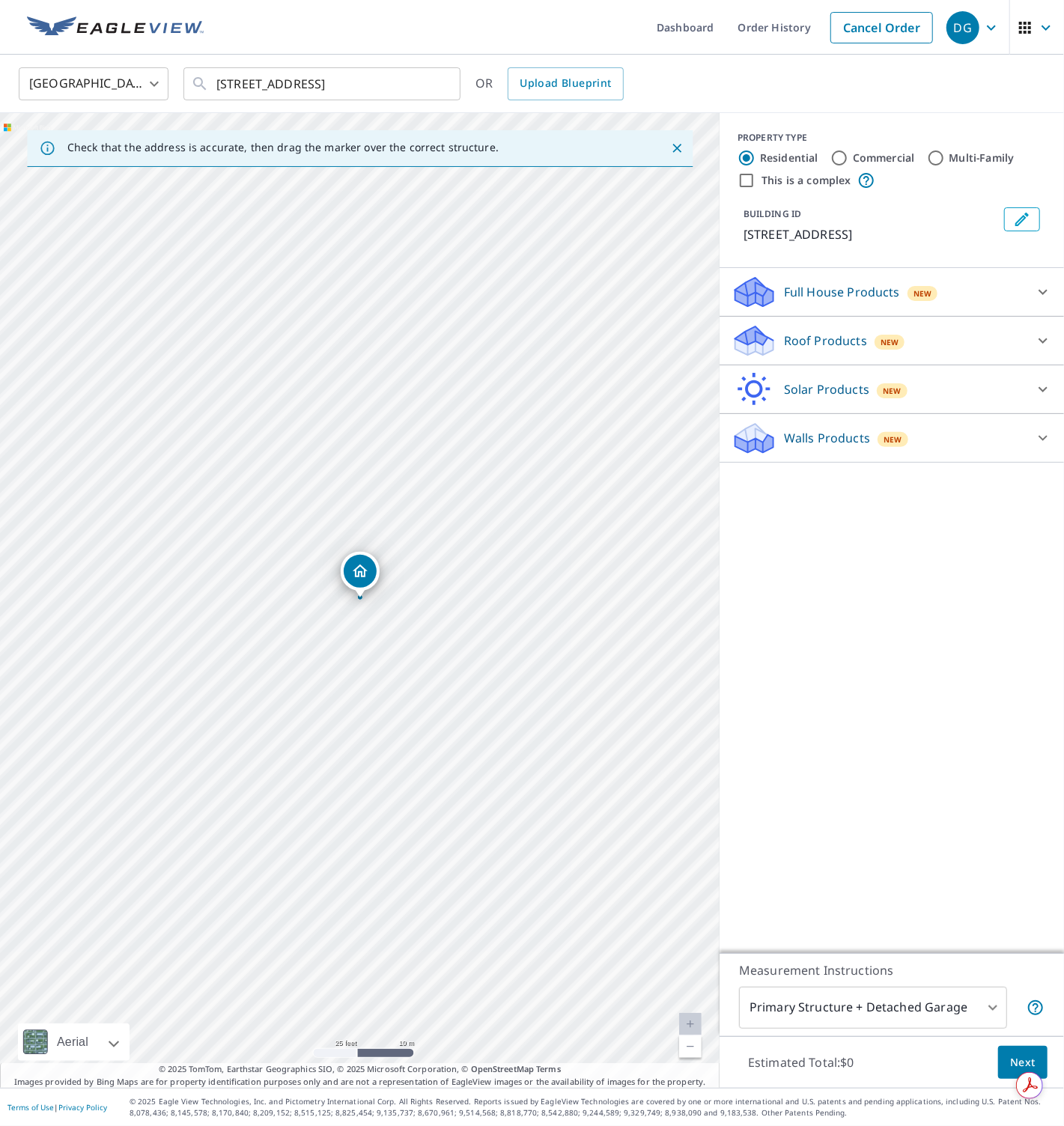
drag, startPoint x: 768, startPoint y: 341, endPoint x: 764, endPoint y: 360, distance: 19.4
click at [768, 341] on icon at bounding box center [754, 346] width 39 height 18
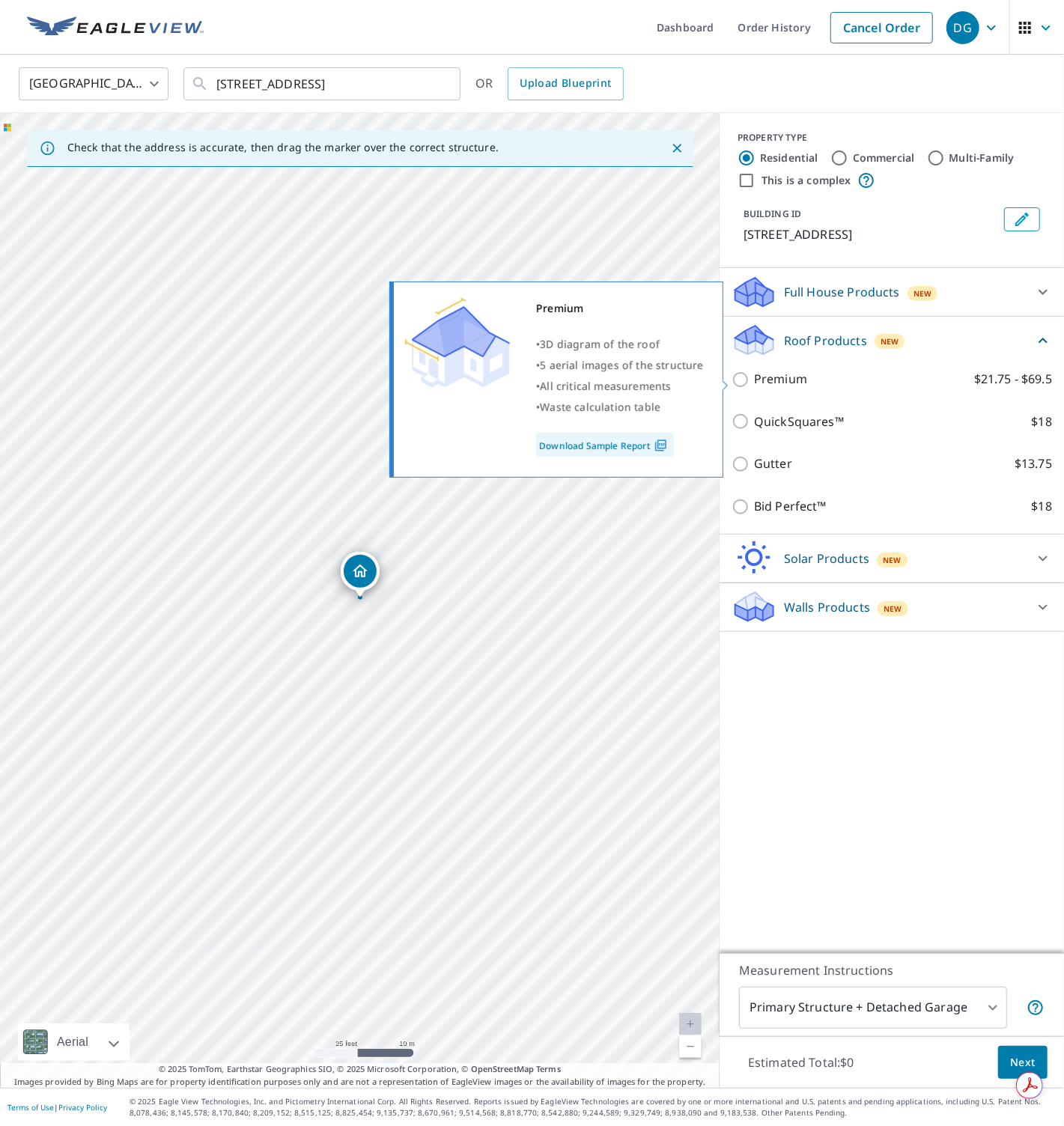
click at [761, 388] on p "Premium" at bounding box center [781, 379] width 53 height 19
click at [754, 388] on input "Premium $21.75 - $69.5" at bounding box center [743, 380] width 23 height 18
checkbox input "true"
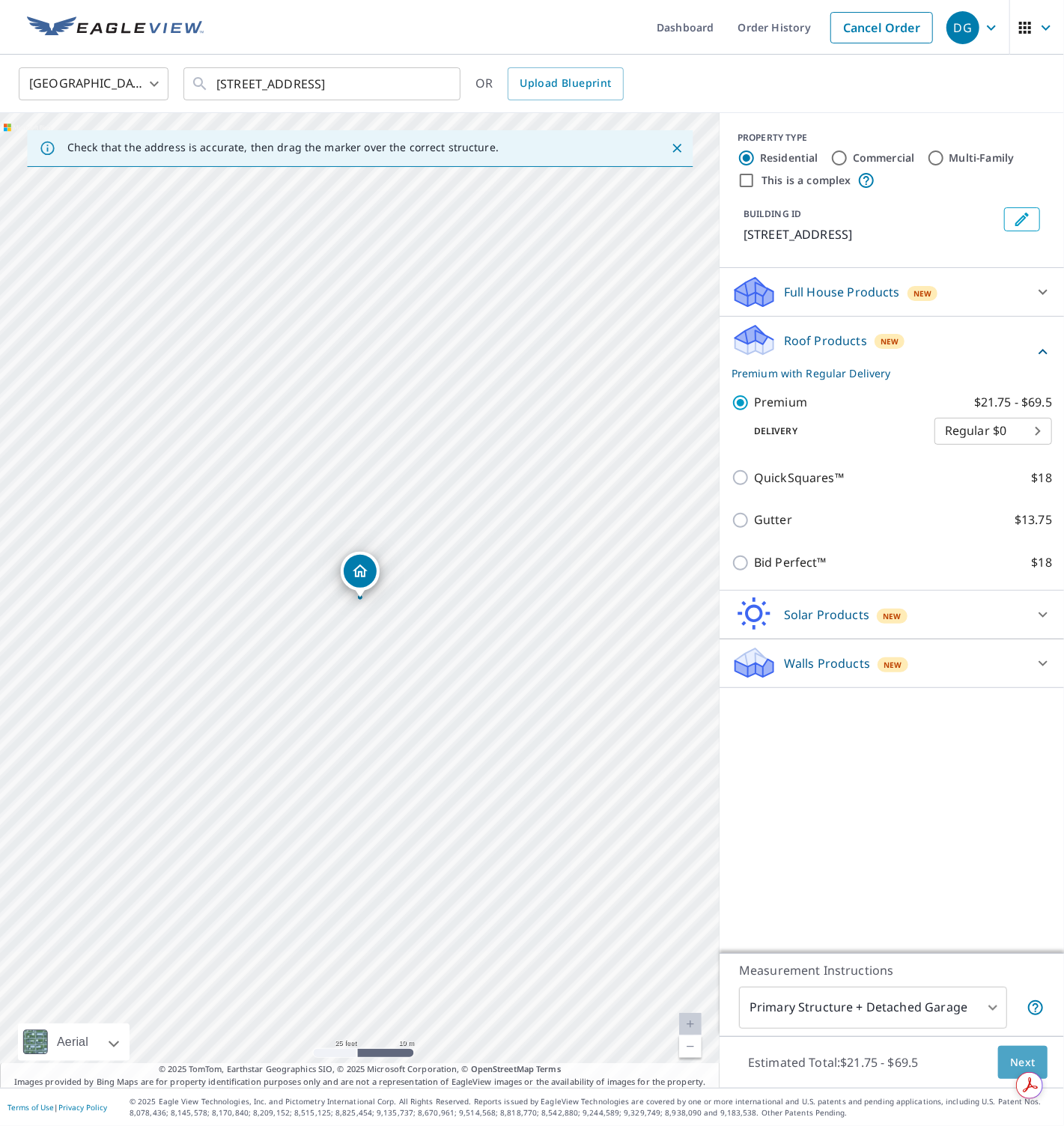
click at [1006, 1054] on span "Next" at bounding box center [1023, 1063] width 26 height 19
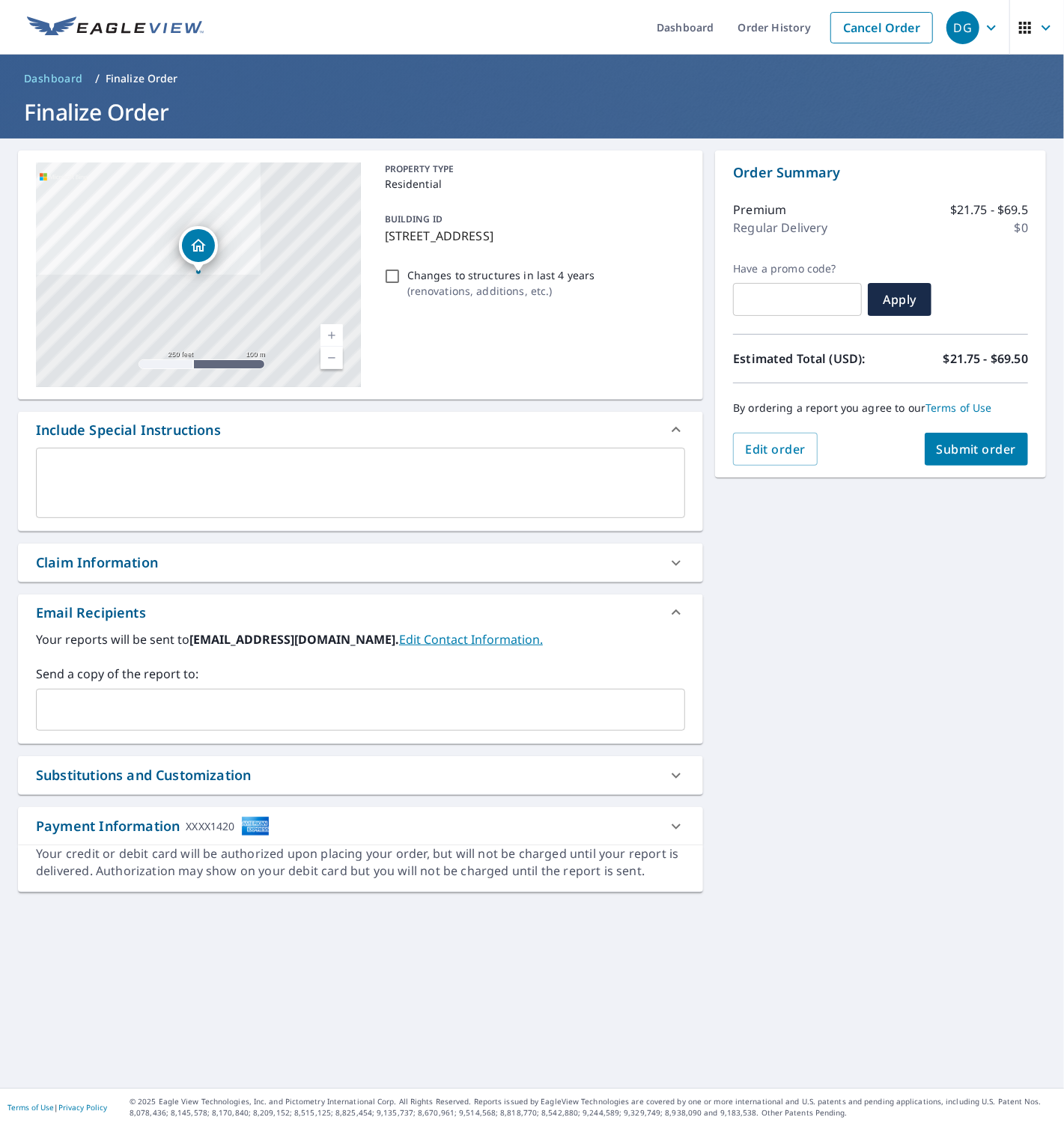
click at [391, 279] on input "Changes to structures in last 4 years ( renovations, additions, etc. )" at bounding box center [393, 276] width 18 height 18
checkbox input "true"
click at [970, 452] on span "Submit order" at bounding box center [976, 449] width 80 height 17
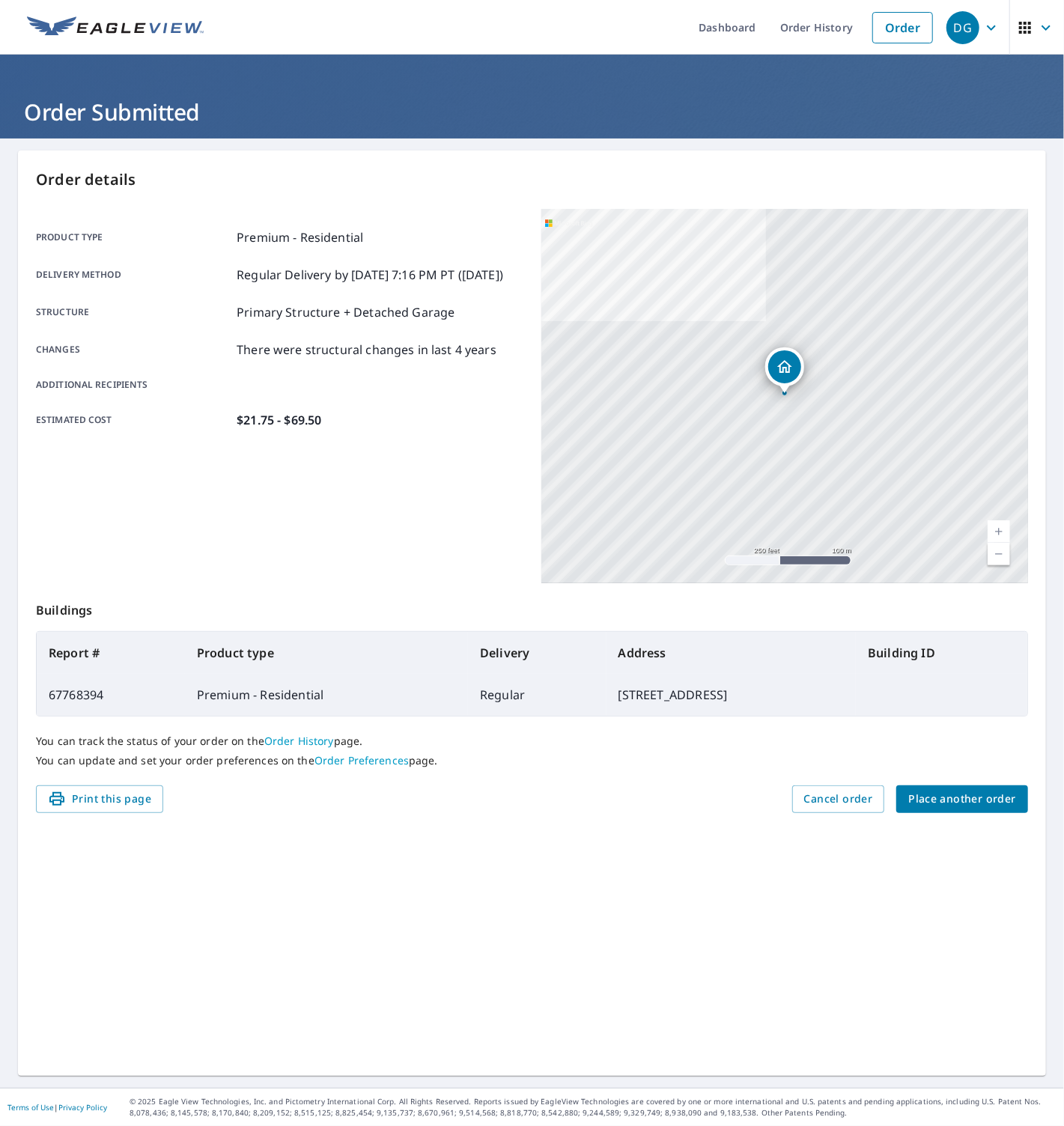
click at [930, 795] on span "Place another order" at bounding box center [962, 799] width 108 height 19
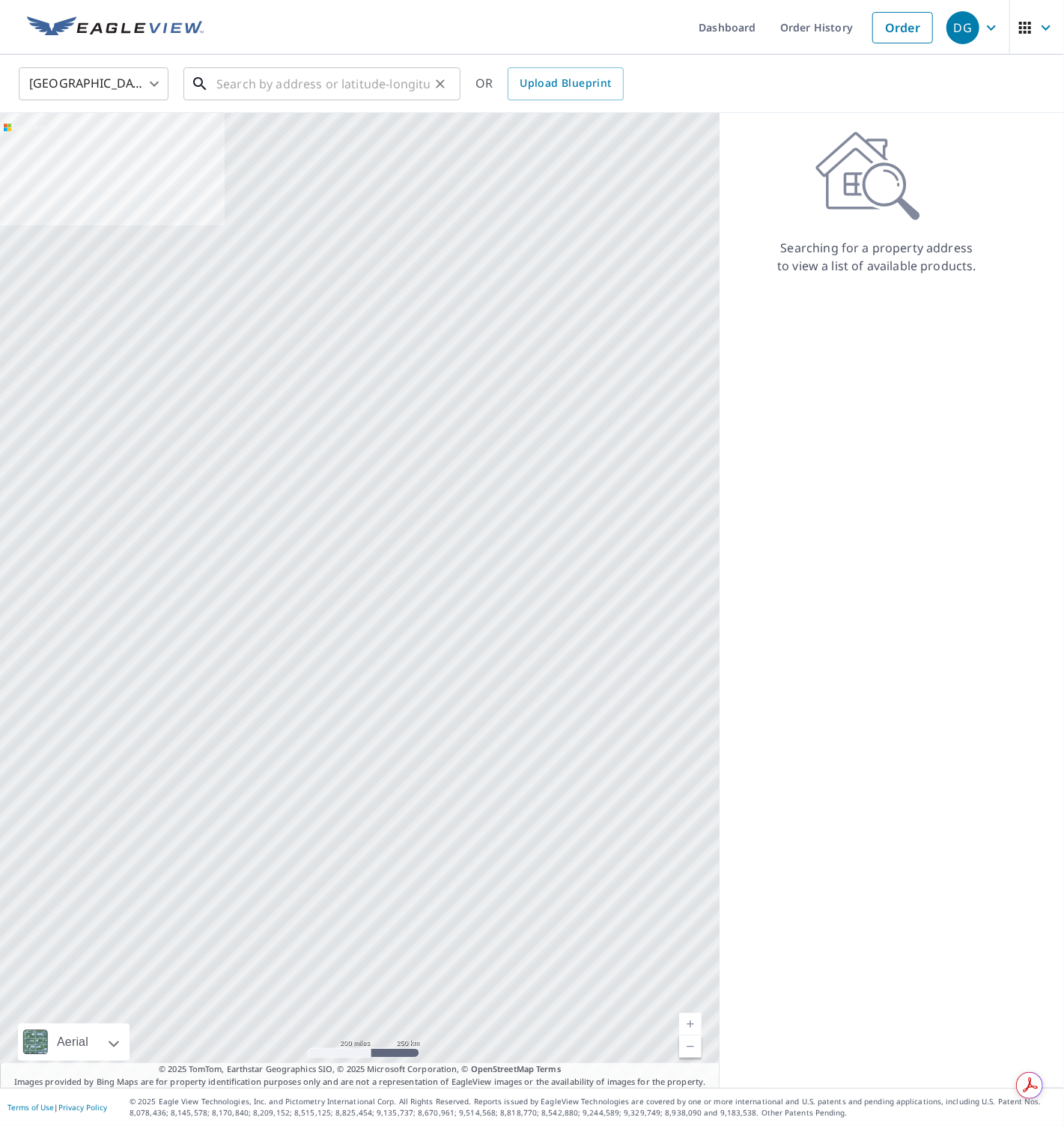
click at [269, 86] on input "text" at bounding box center [323, 84] width 214 height 42
paste input "1 Talaquah Boulevard, Ormond Beach"
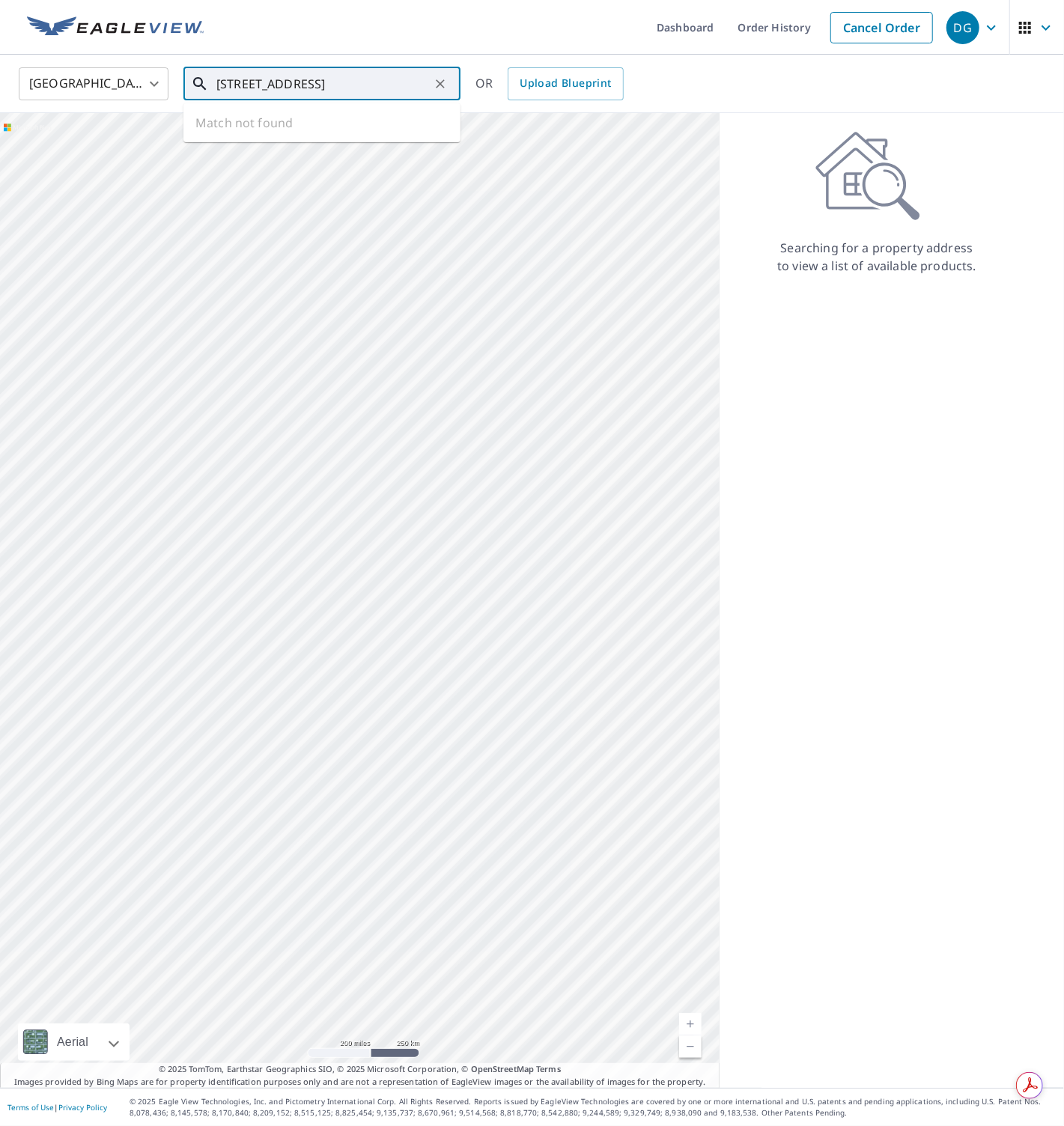
scroll to position [0, 6]
type input "1 Talaquah Boulevard, Ormond Beach"
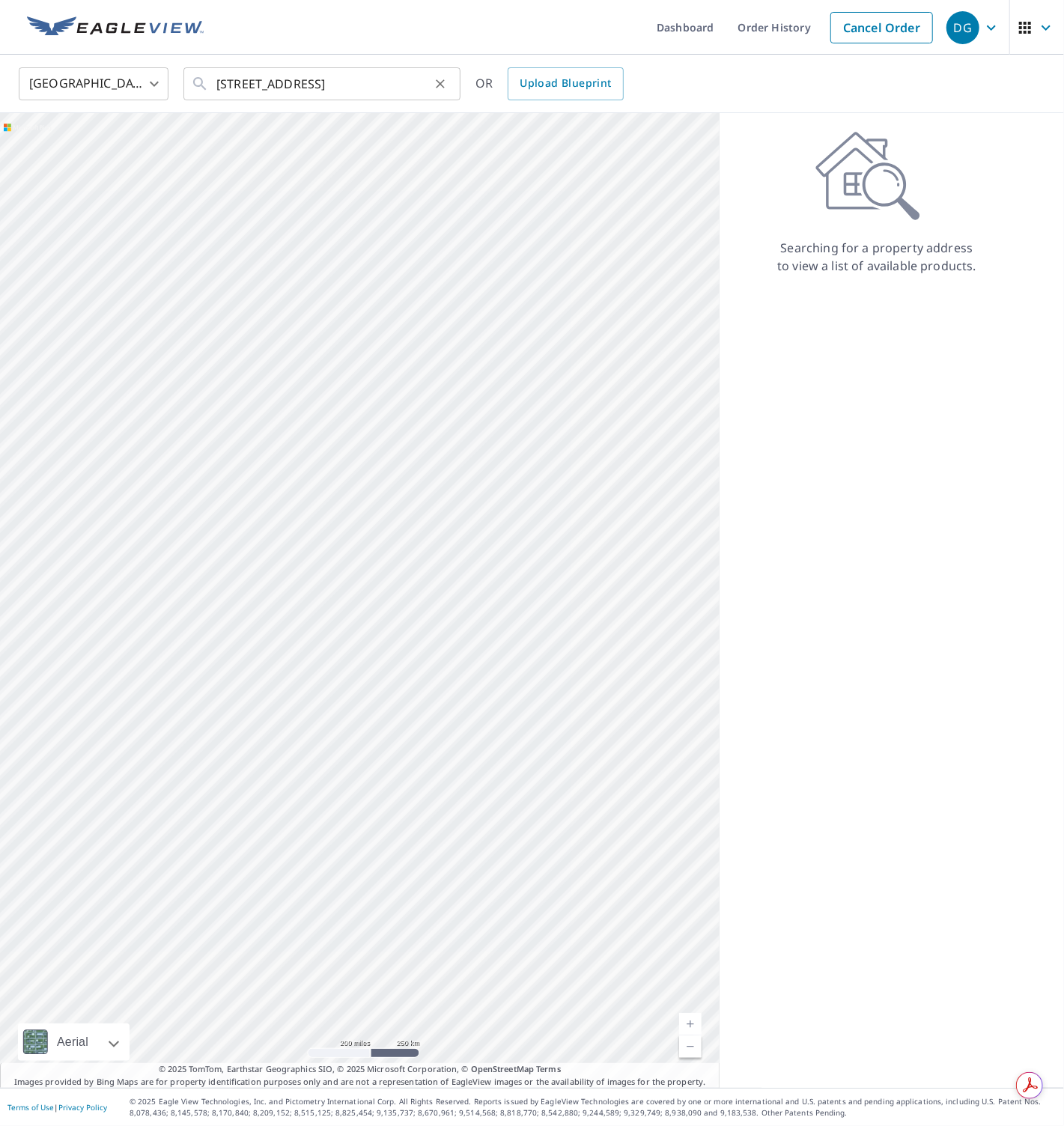
scroll to position [0, 0]
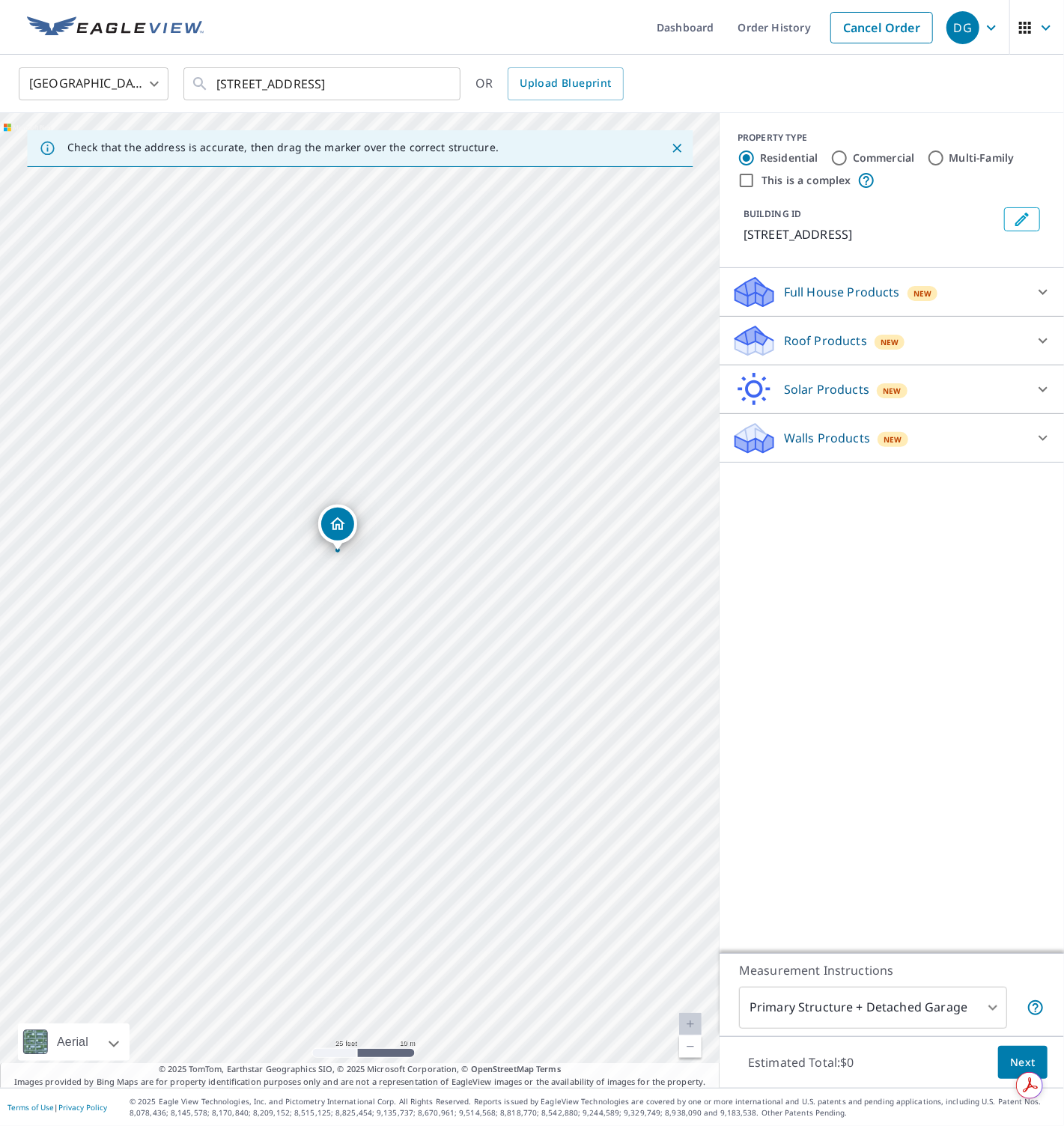
click at [753, 347] on icon at bounding box center [753, 348] width 8 height 14
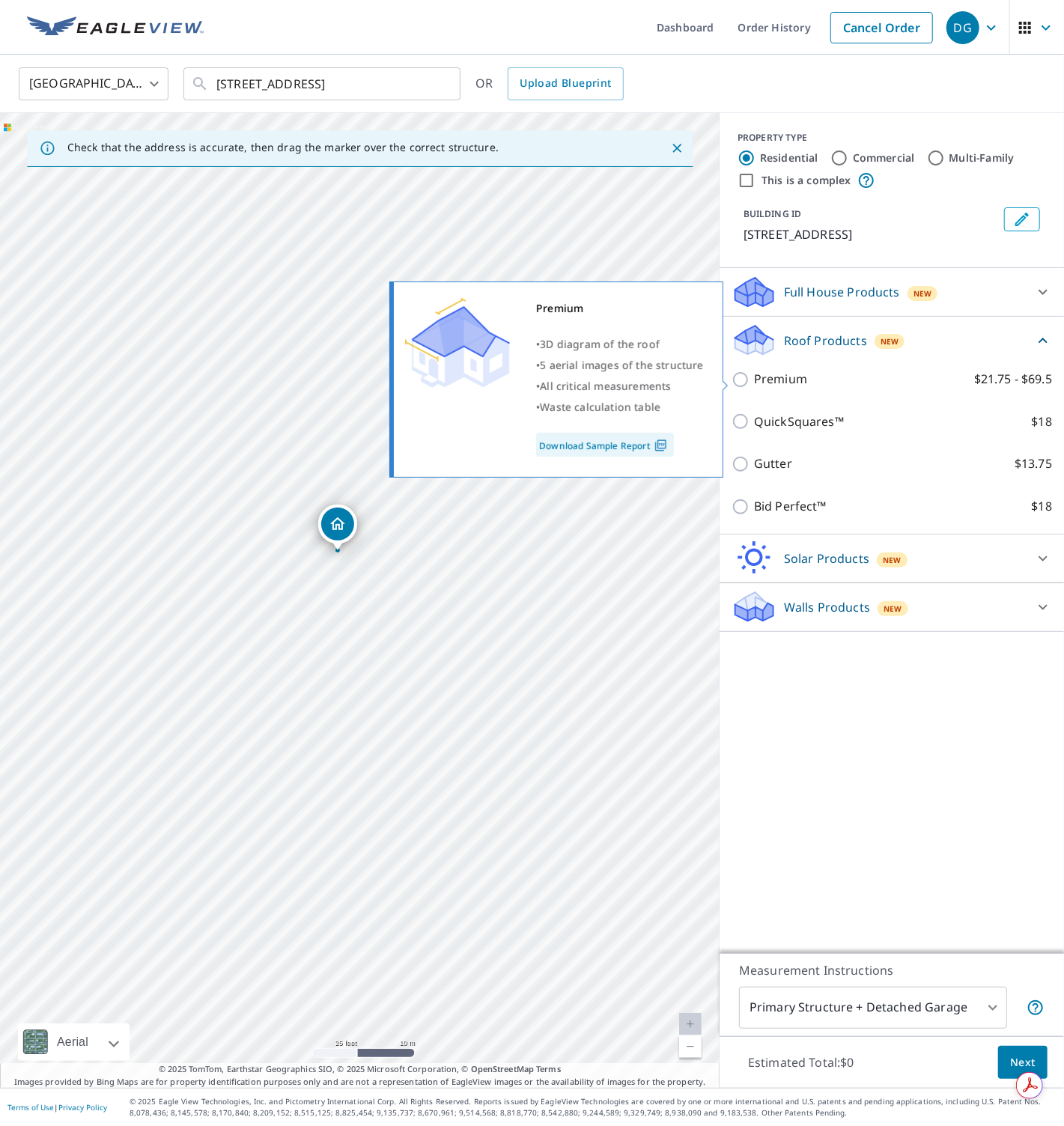
click at [772, 382] on p "Premium" at bounding box center [781, 379] width 53 height 19
click at [754, 382] on input "Premium $21.75 - $69.5" at bounding box center [743, 380] width 23 height 18
checkbox input "true"
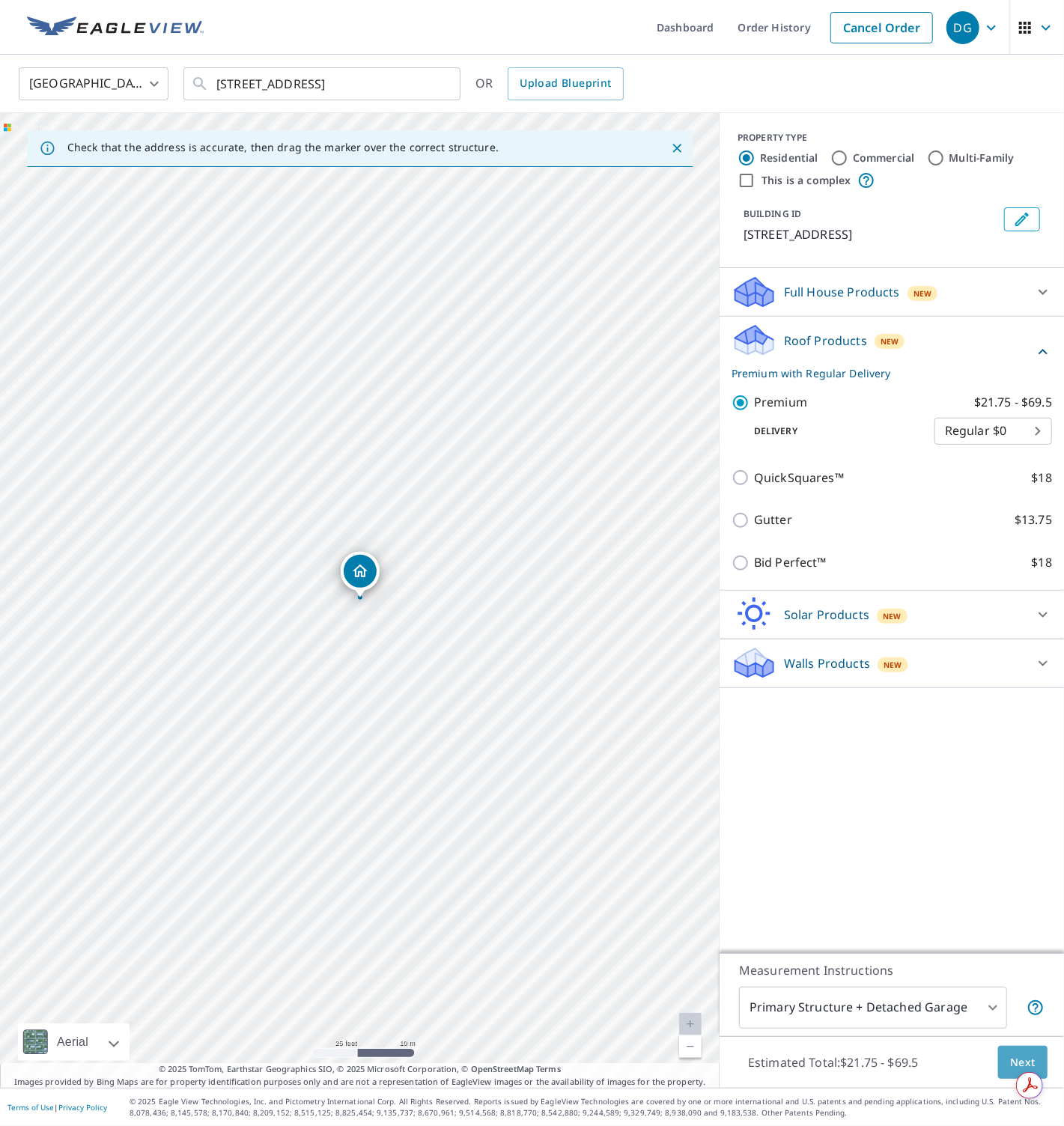
click at [1006, 1051] on button "Next" at bounding box center [1023, 1063] width 49 height 34
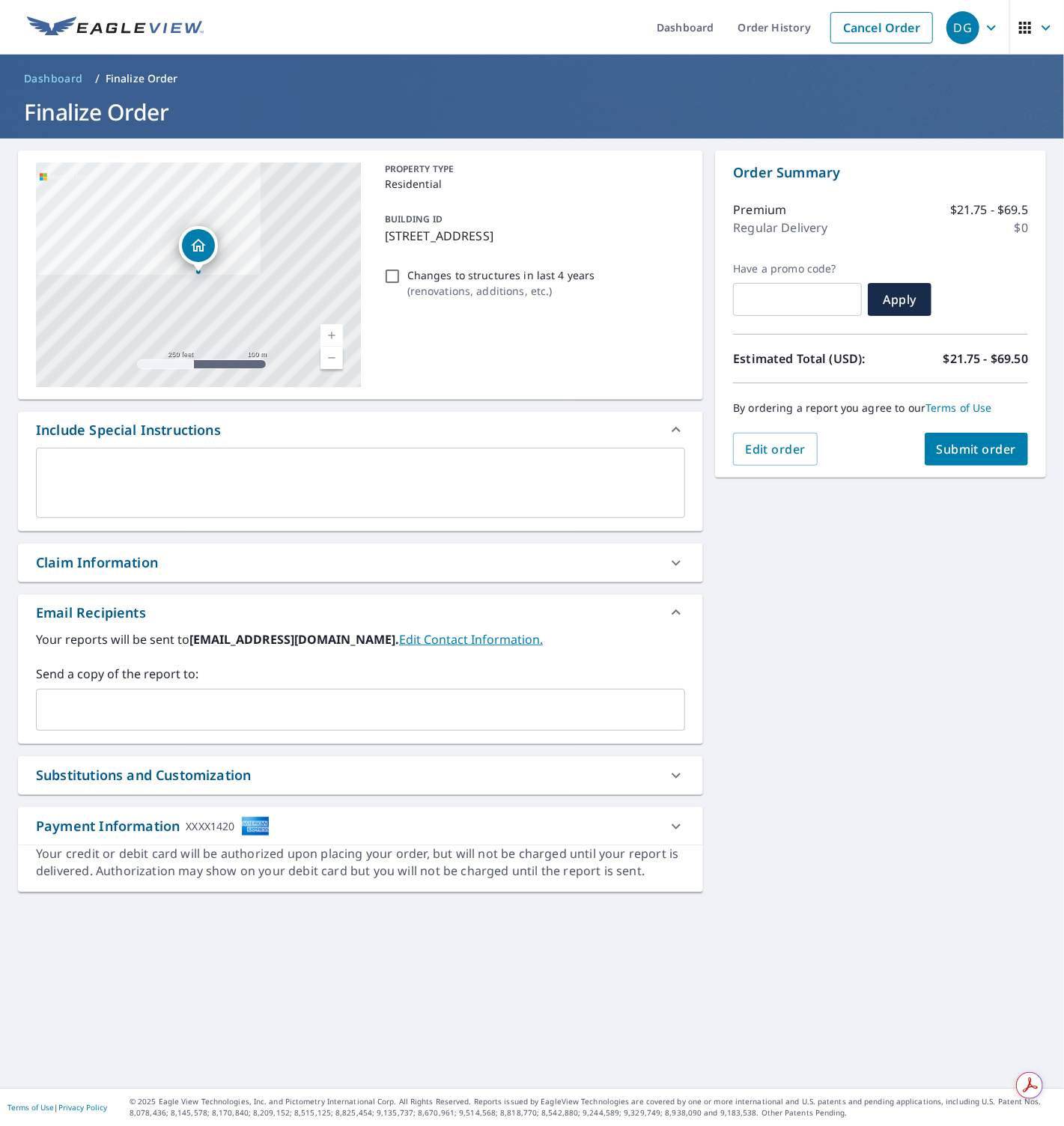
click at [389, 277] on input "Changes to structures in last 4 years ( renovations, additions, etc. )" at bounding box center [393, 276] width 18 height 18
checkbox input "true"
drag, startPoint x: 859, startPoint y: 655, endPoint x: 866, endPoint y: 625, distance: 30.8
click at [859, 653] on div "1 Talaquah Blvd Ormond Beach, FL 32174 Aerial Road A standard road map Aerial A…" at bounding box center [532, 613] width 1064 height 949
click at [959, 463] on button "Submit order" at bounding box center [976, 449] width 104 height 33
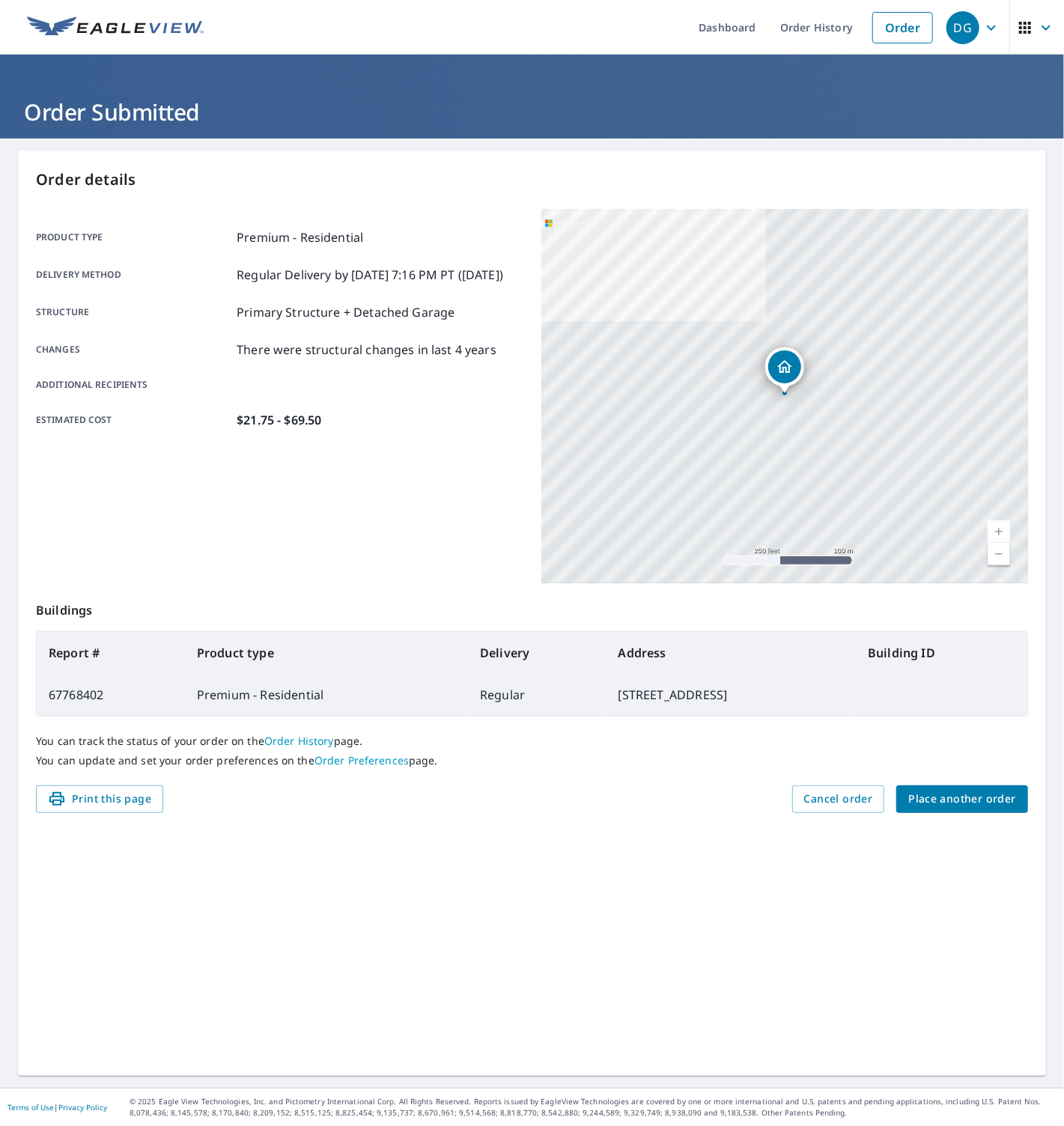
click at [952, 796] on span "Place another order" at bounding box center [962, 799] width 108 height 19
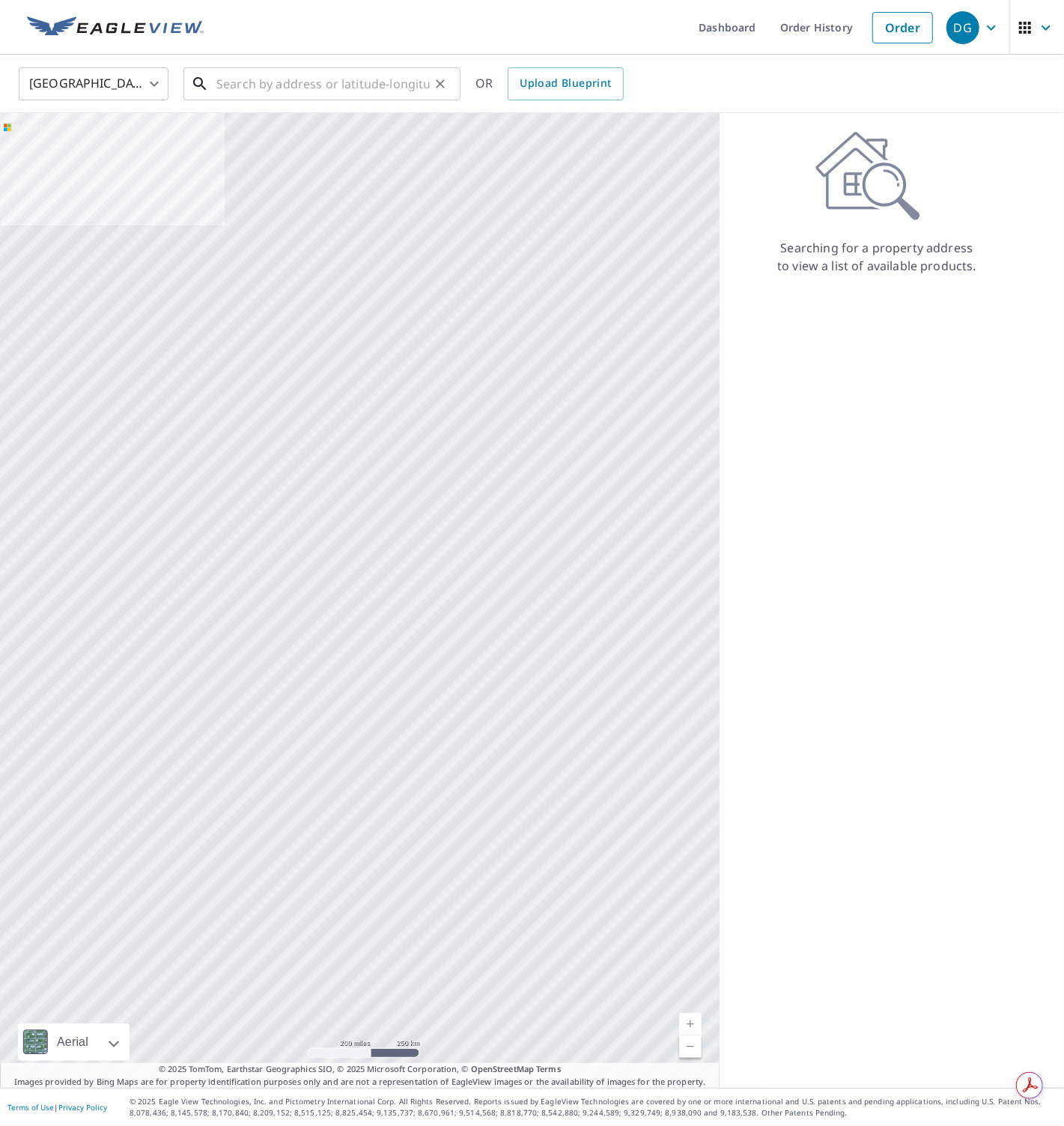
click at [310, 80] on input "text" at bounding box center [323, 84] width 214 height 42
paste input "611 Ixora Avenue, Ellenton"
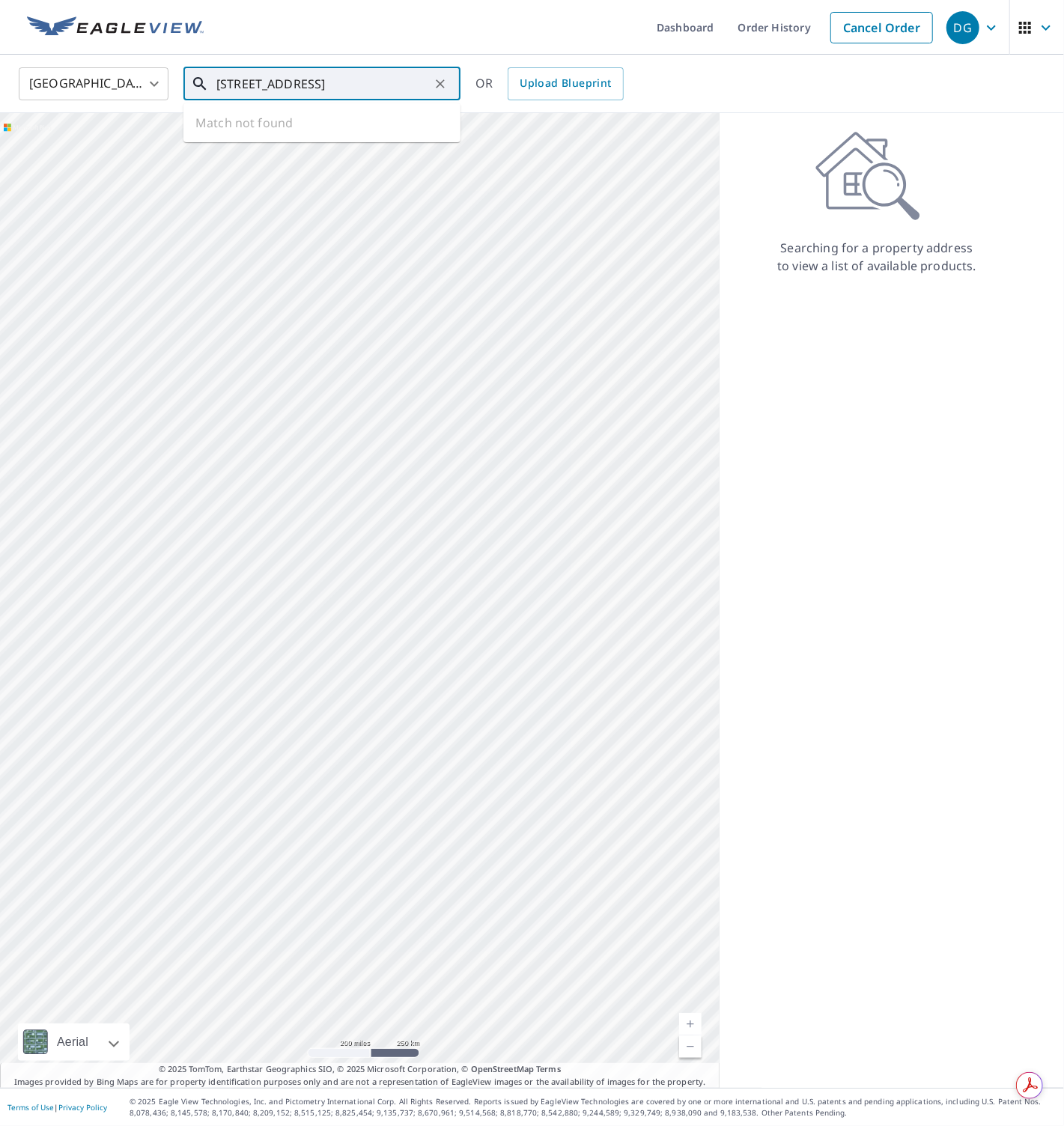
type input "611 Ixora Avenue, Ellenton"
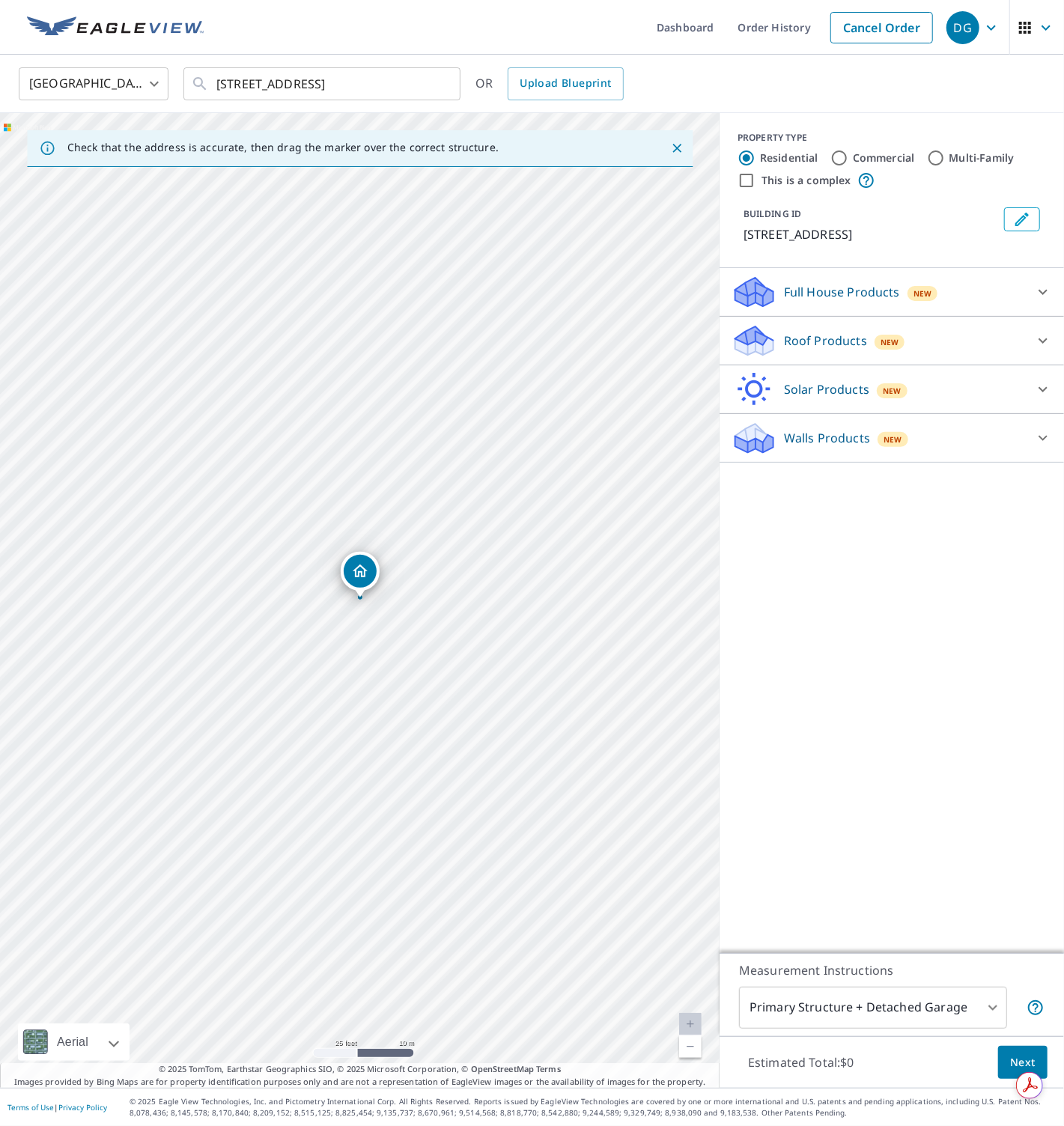
click at [761, 344] on icon at bounding box center [754, 335] width 39 height 19
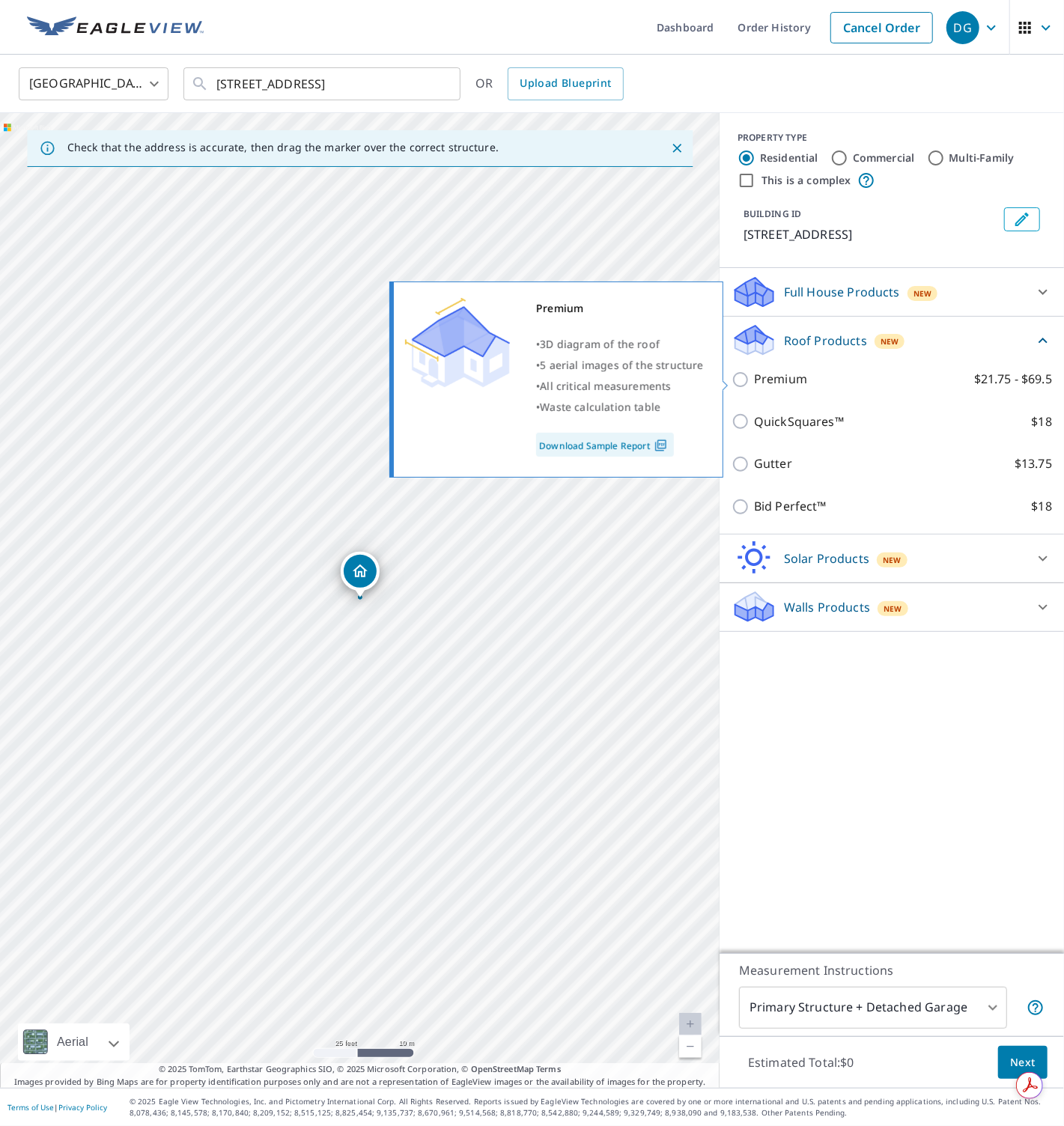
click at [770, 380] on p "Premium" at bounding box center [781, 379] width 53 height 19
click at [754, 380] on input "Premium $21.75 - $69.5" at bounding box center [743, 380] width 23 height 18
checkbox input "true"
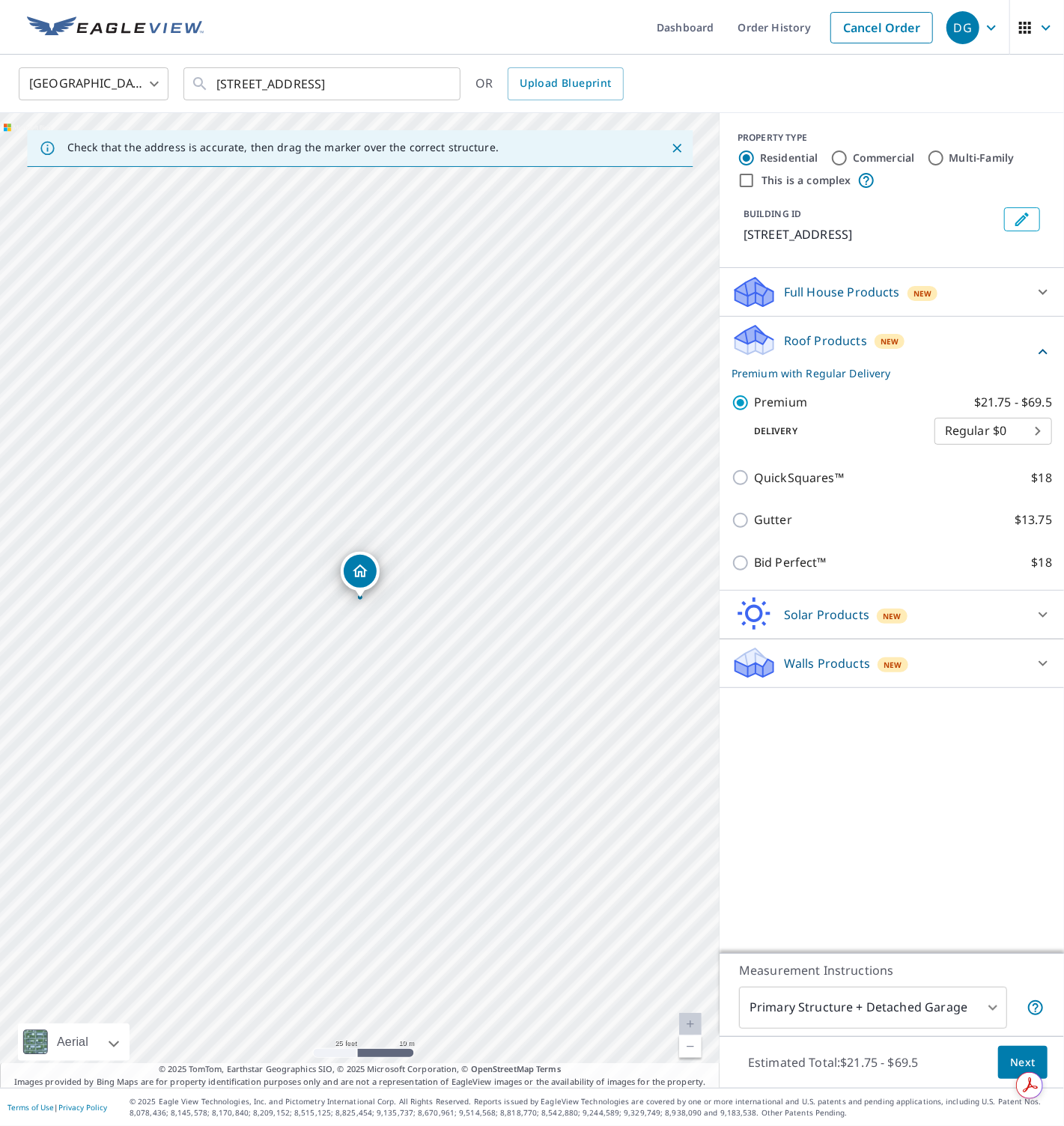
click at [1006, 1055] on span "Next" at bounding box center [1023, 1063] width 26 height 19
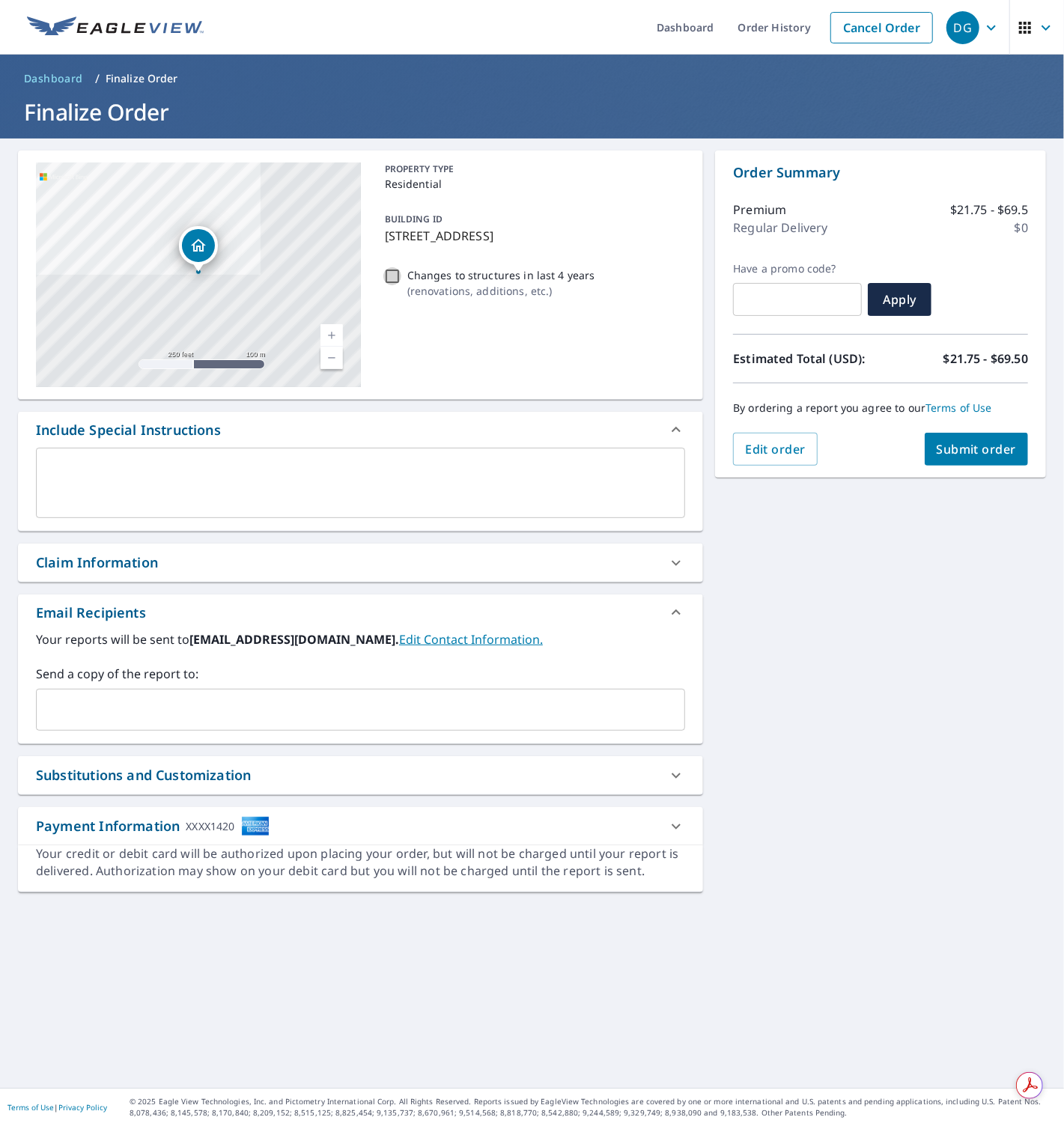
click at [394, 282] on input "Changes to structures in last 4 years ( renovations, additions, etc. )" at bounding box center [393, 276] width 18 height 18
checkbox input "true"
click at [983, 444] on span "Submit order" at bounding box center [976, 449] width 80 height 17
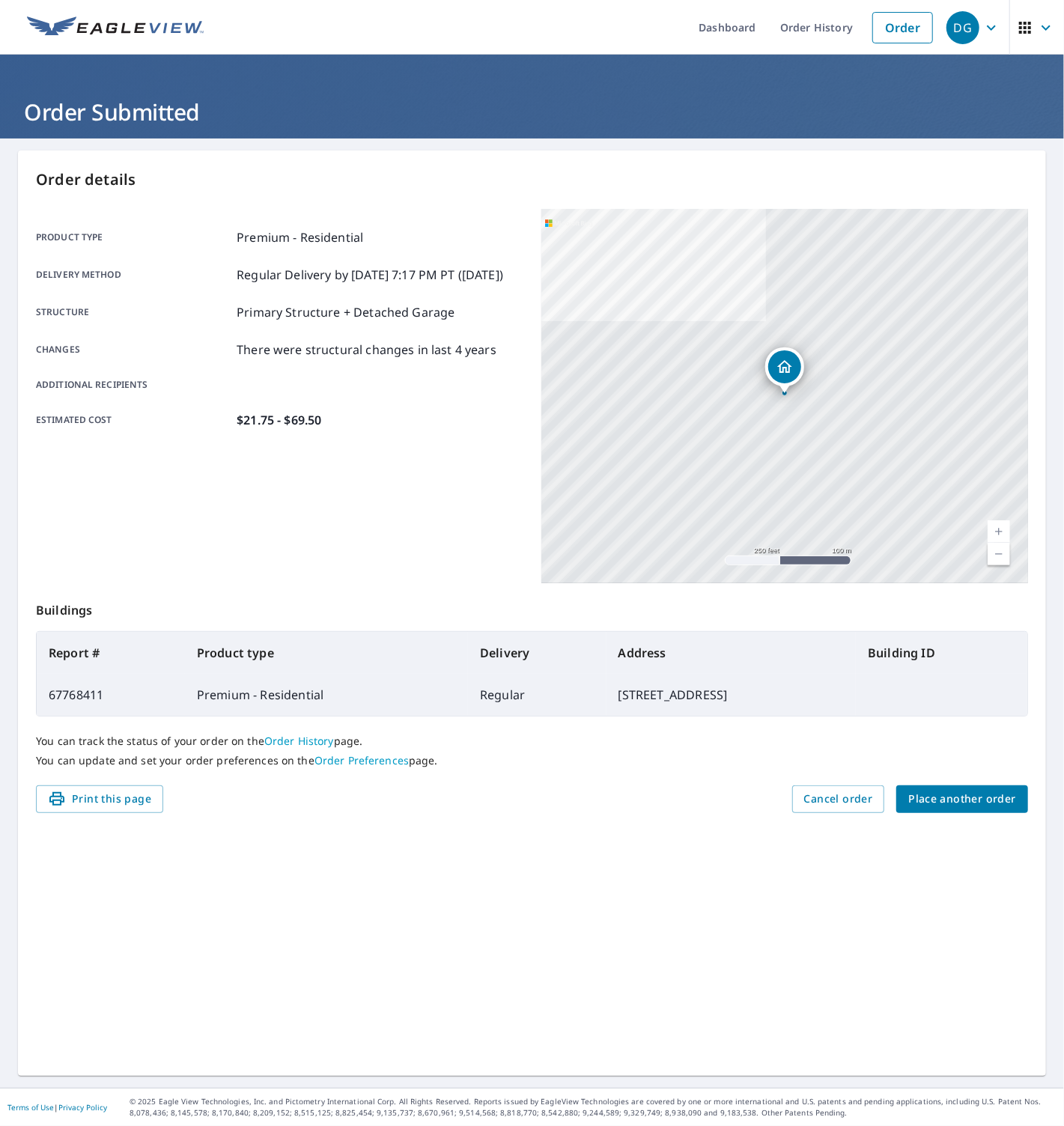
click at [963, 794] on span "Place another order" at bounding box center [962, 799] width 108 height 19
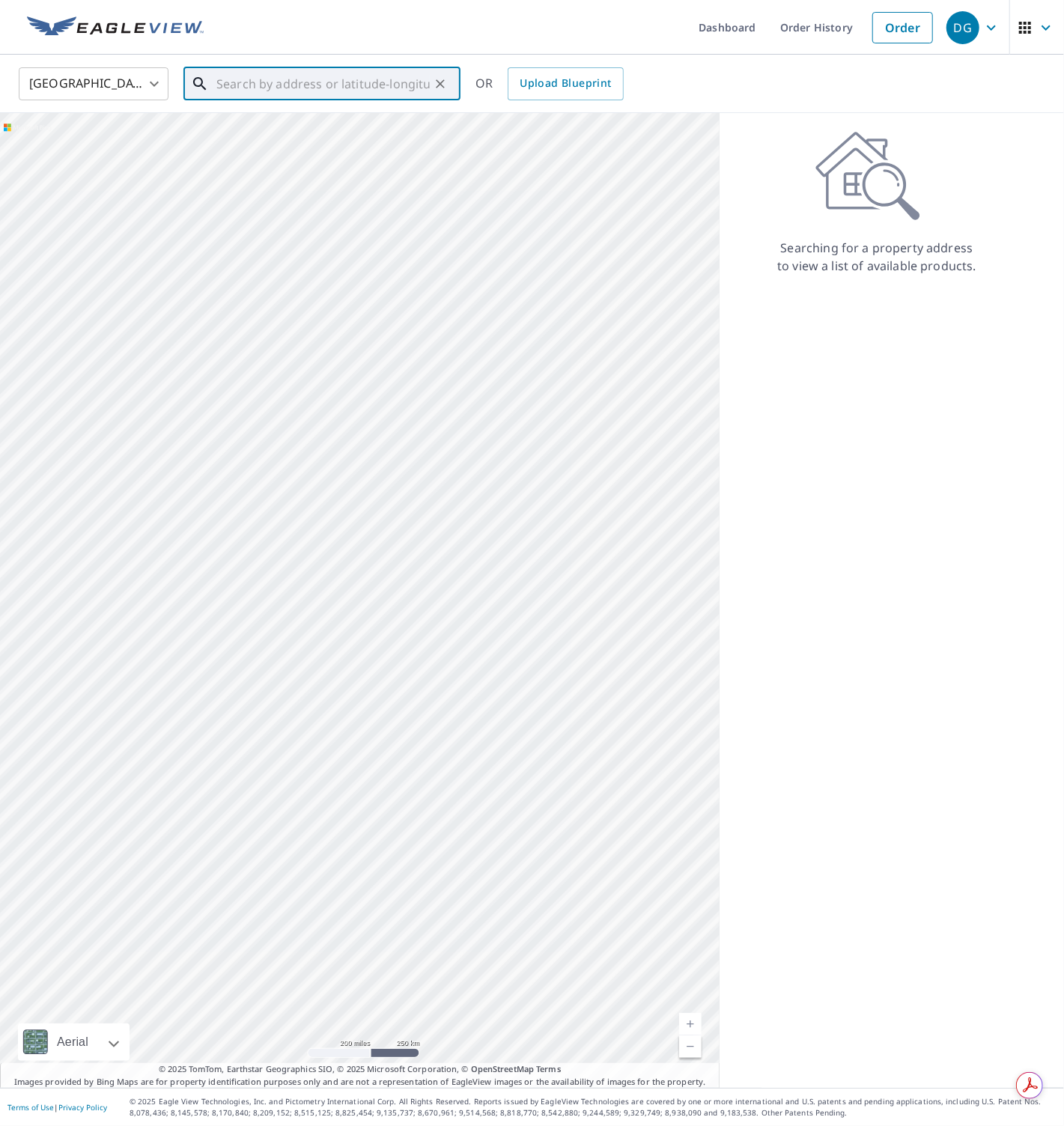
click at [292, 94] on input "text" at bounding box center [323, 84] width 214 height 42
paste input "2610 South Wildwind Circle, Spring"
type input "2610 South Wildwind Circle, Spring"
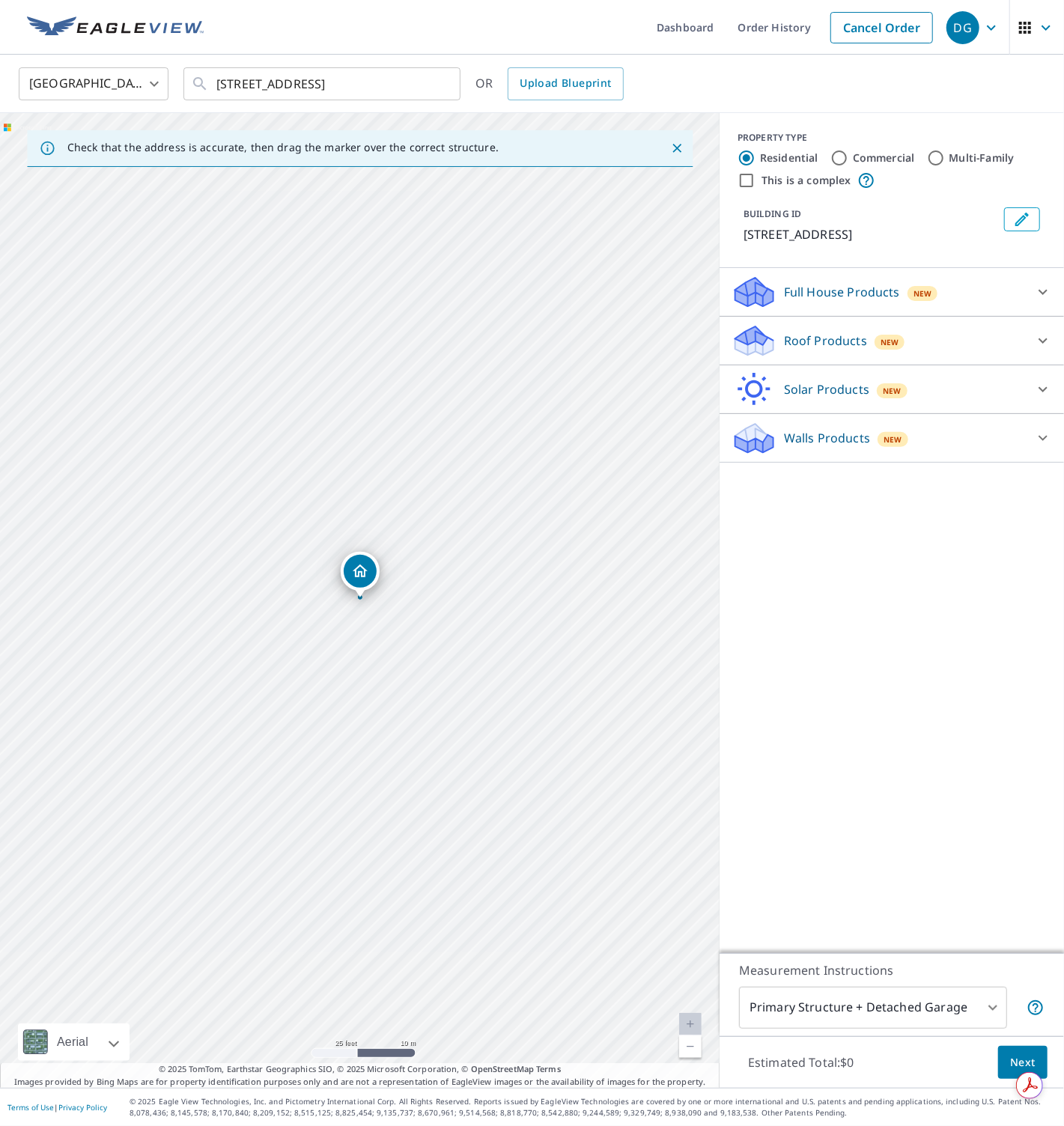
click at [750, 346] on icon at bounding box center [753, 348] width 8 height 14
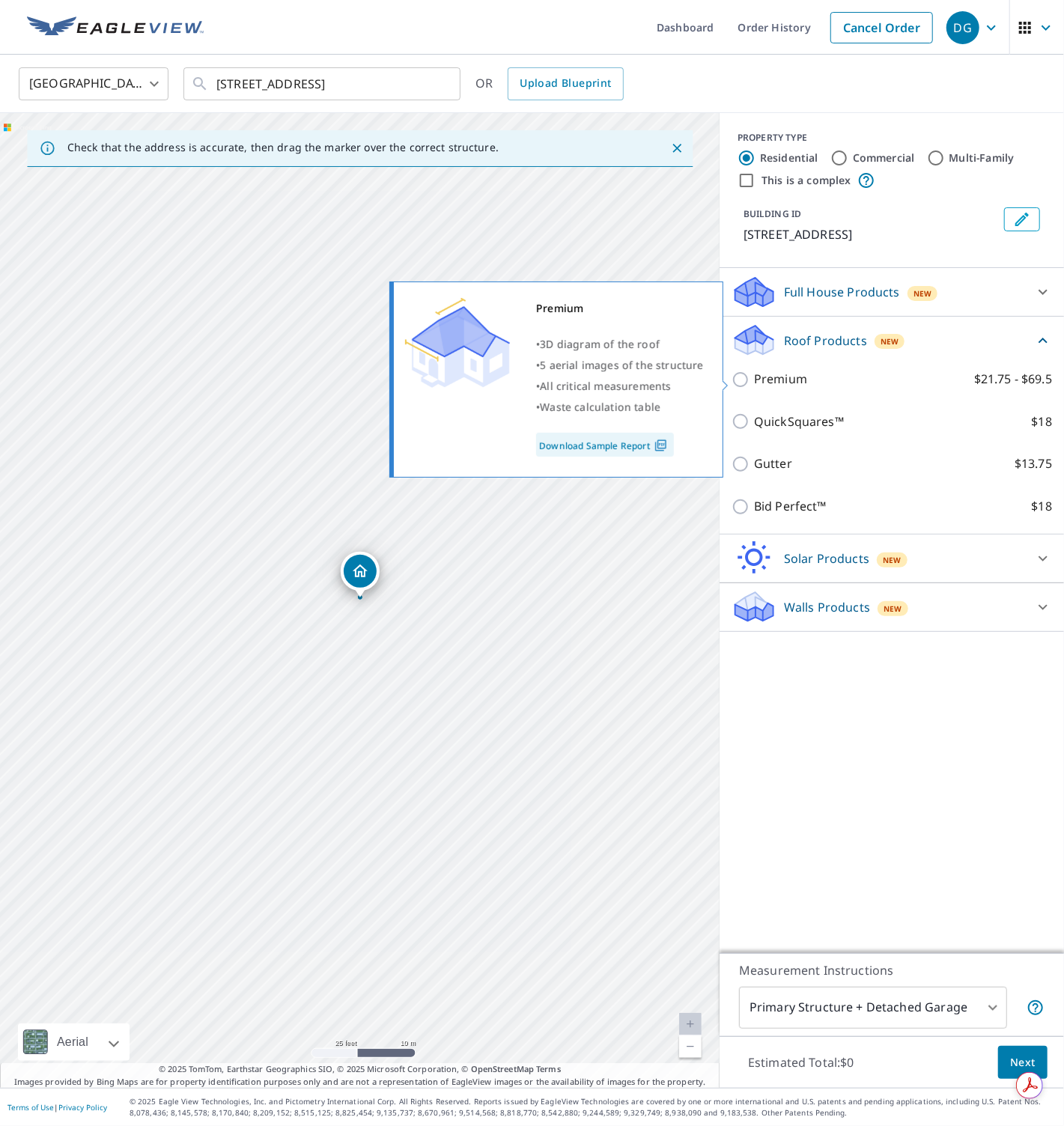
click at [773, 374] on p "Premium" at bounding box center [781, 379] width 53 height 19
click at [754, 374] on input "Premium $21.75 - $69.5" at bounding box center [743, 380] width 23 height 18
checkbox input "true"
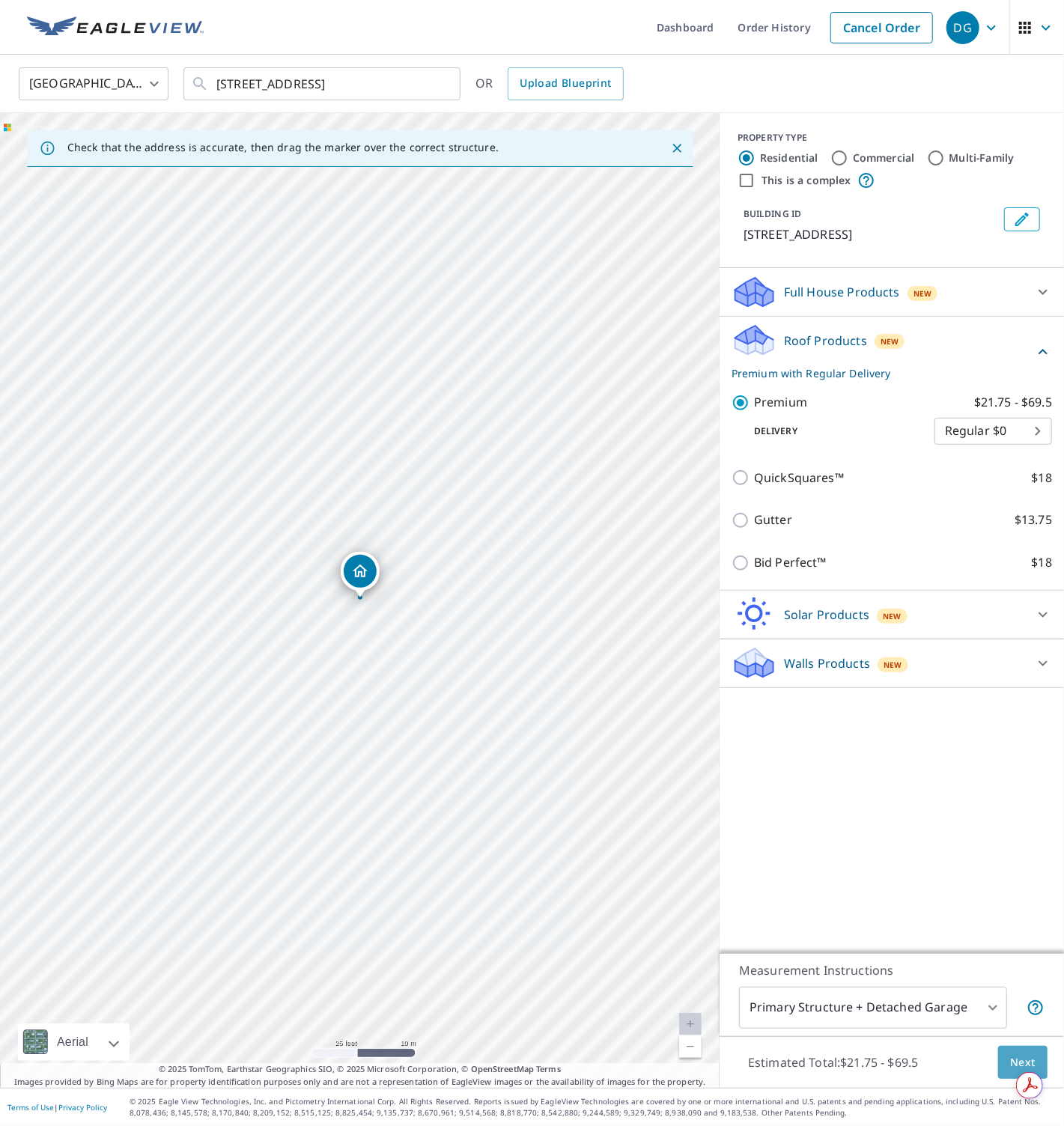
click at [1006, 1051] on button "Next" at bounding box center [1023, 1063] width 49 height 34
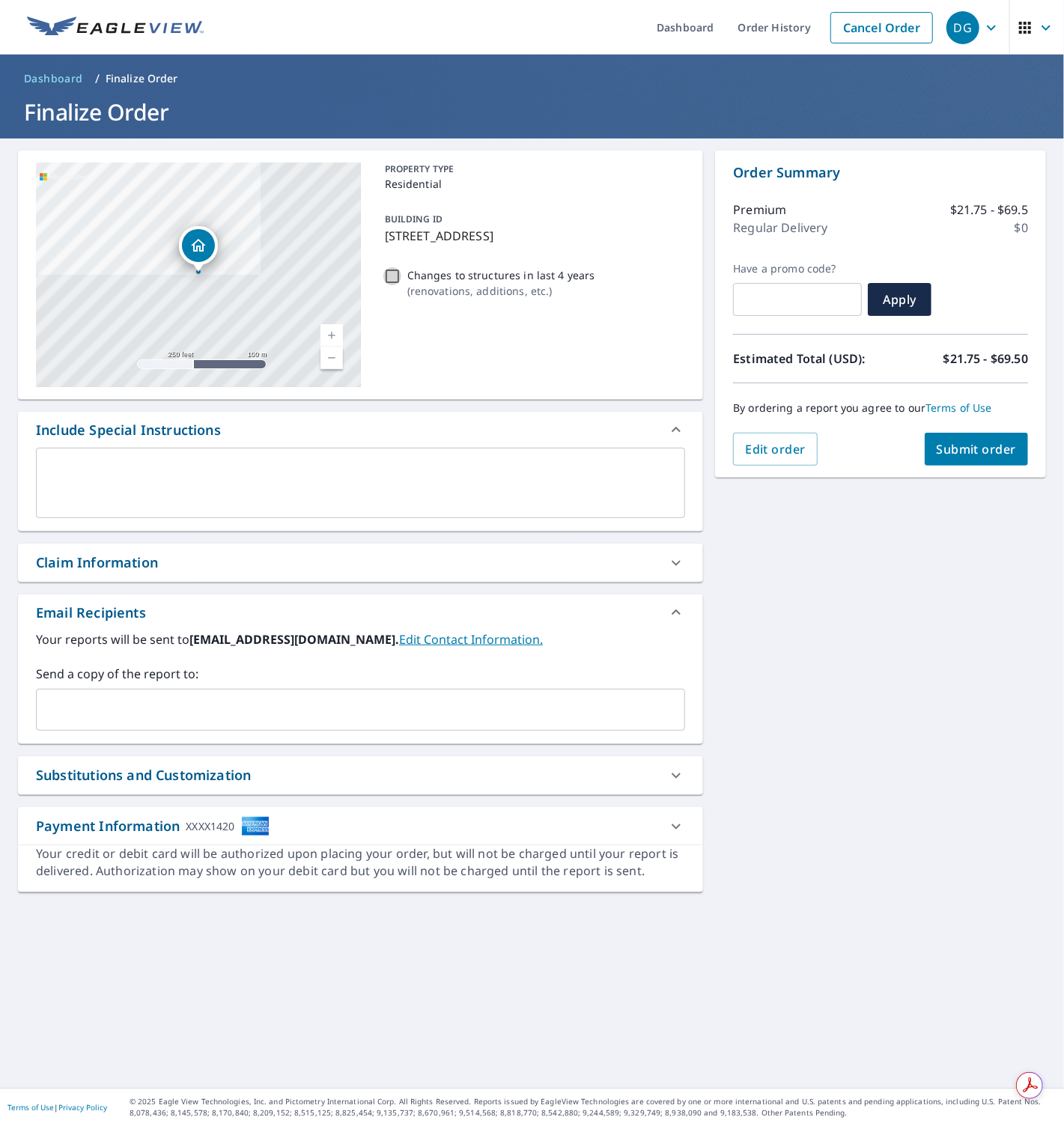
drag, startPoint x: 396, startPoint y: 270, endPoint x: 427, endPoint y: 306, distance: 47.5
click at [396, 270] on input "Changes to structures in last 4 years ( renovations, additions, etc. )" at bounding box center [393, 276] width 18 height 18
checkbox input "true"
drag, startPoint x: 971, startPoint y: 563, endPoint x: 1001, endPoint y: 481, distance: 87.3
click at [974, 554] on div "2610 S Wildwind Cir Spring, TX 77380 Aerial Road A standard road map Aerial A d…" at bounding box center [532, 613] width 1064 height 949
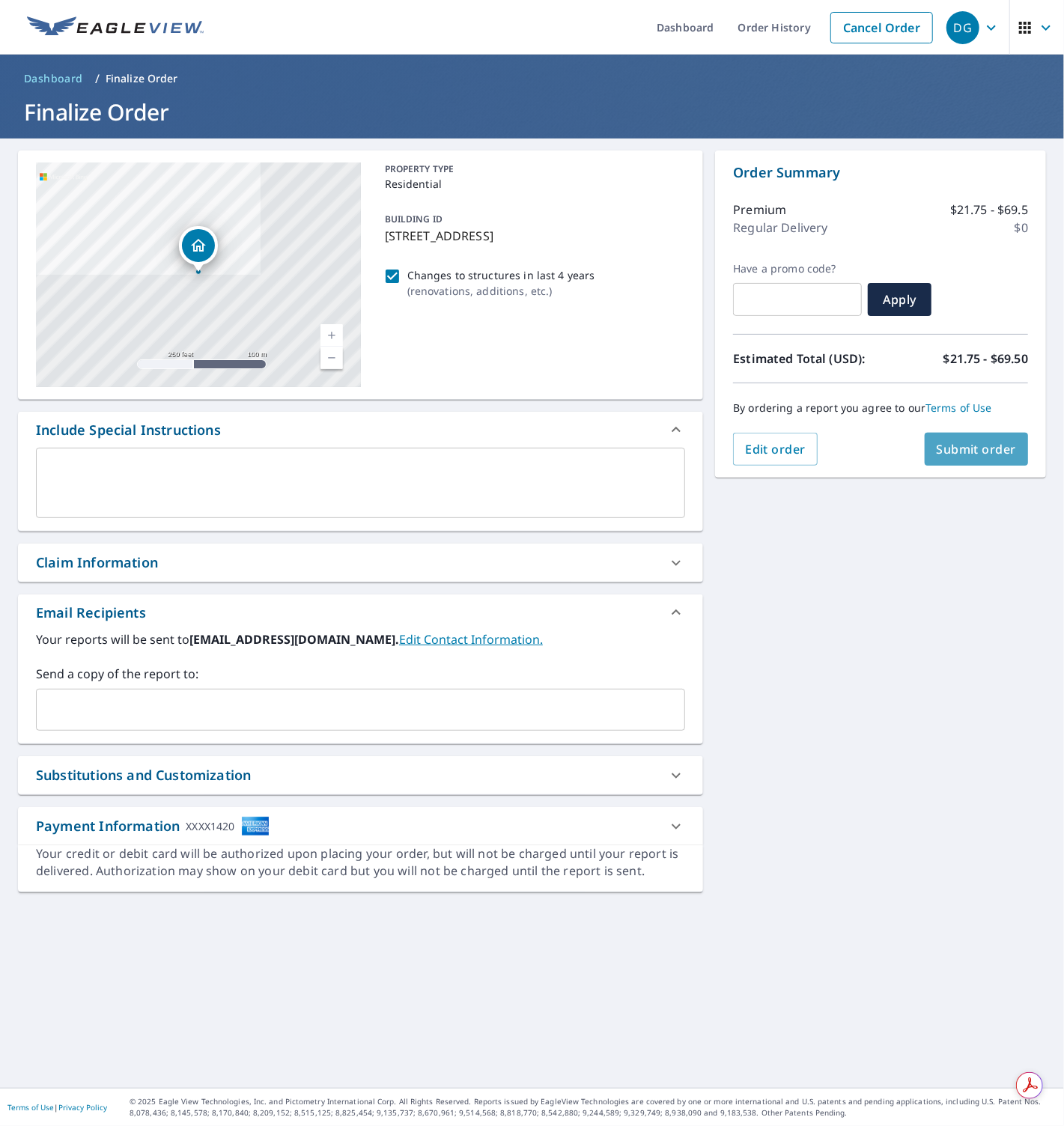
click at [985, 448] on span "Submit order" at bounding box center [976, 449] width 80 height 17
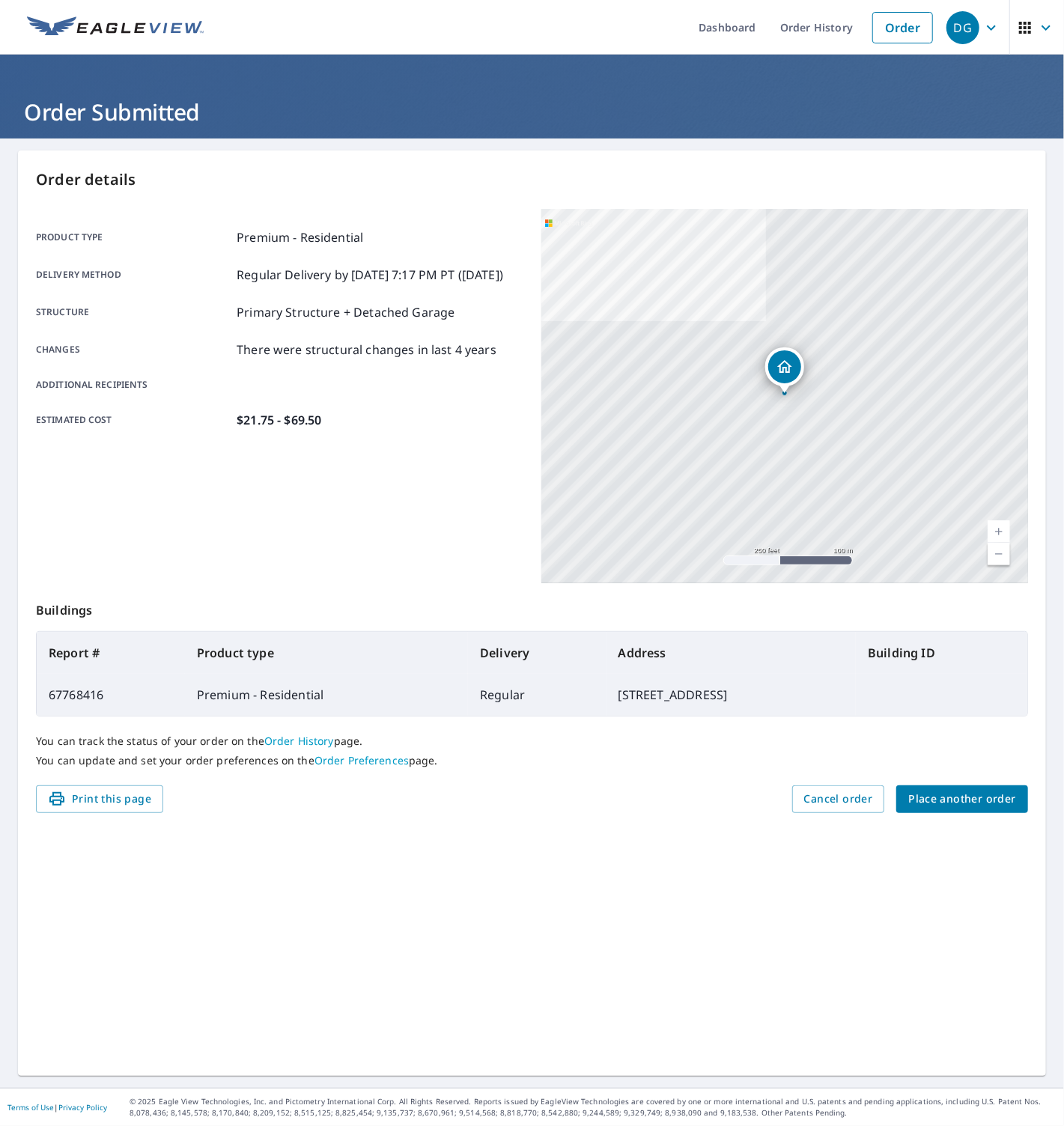
click at [927, 796] on span "Place another order" at bounding box center [962, 799] width 108 height 19
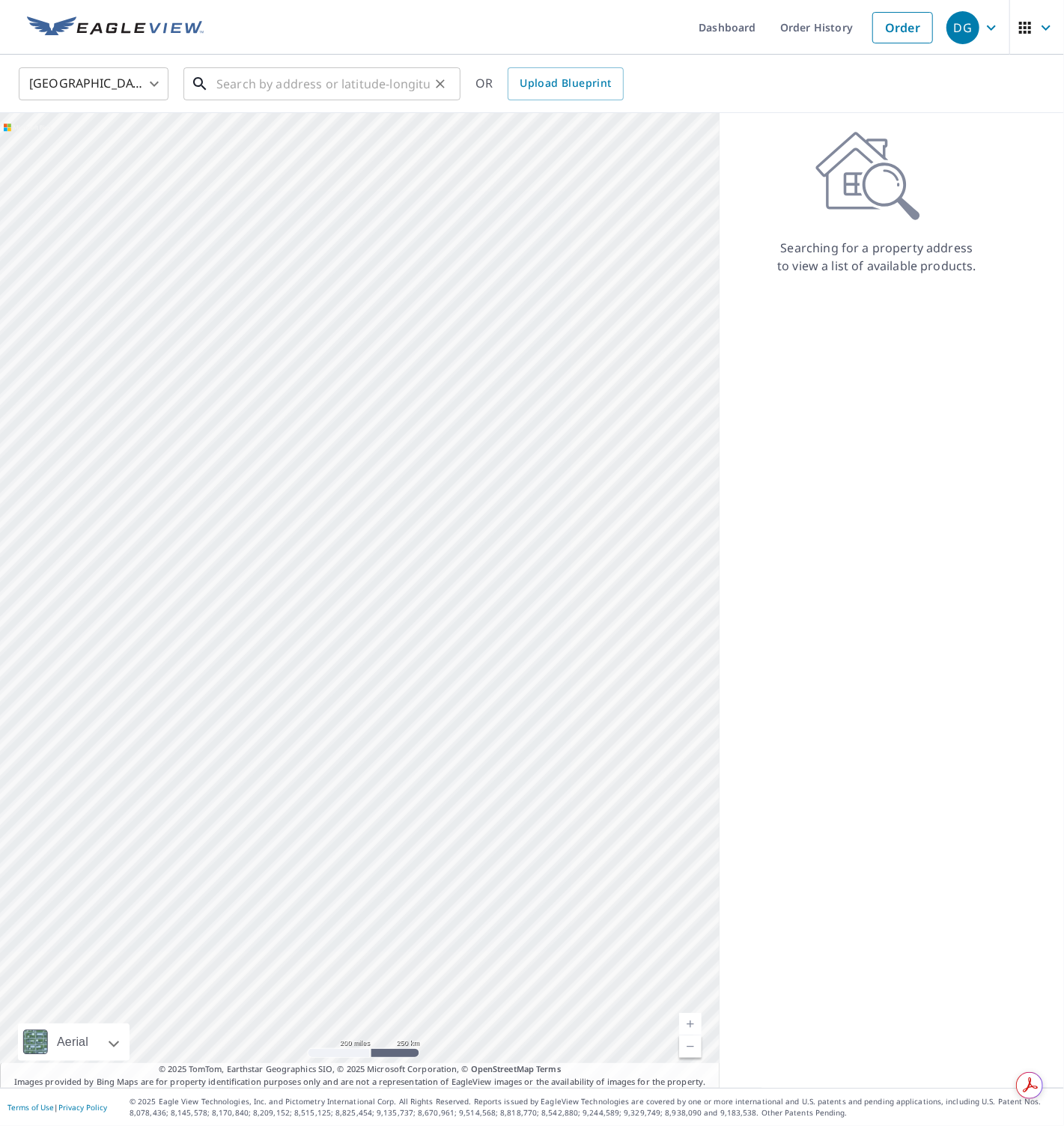
click at [270, 82] on input "text" at bounding box center [323, 84] width 214 height 42
paste input "5921 Southeast 4th Place, Ocala"
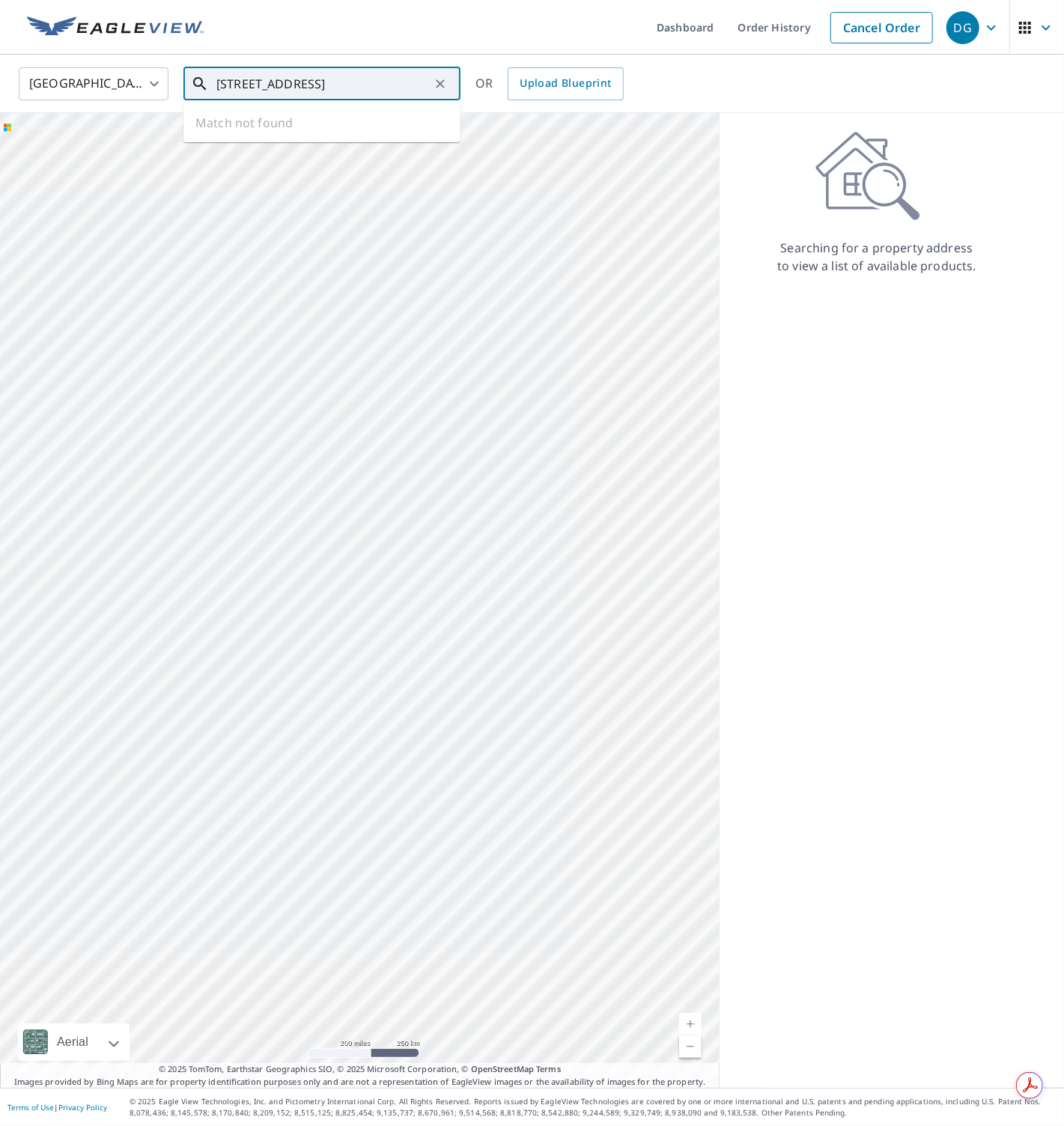
type input "5921 Southeast 4th Place, Ocala"
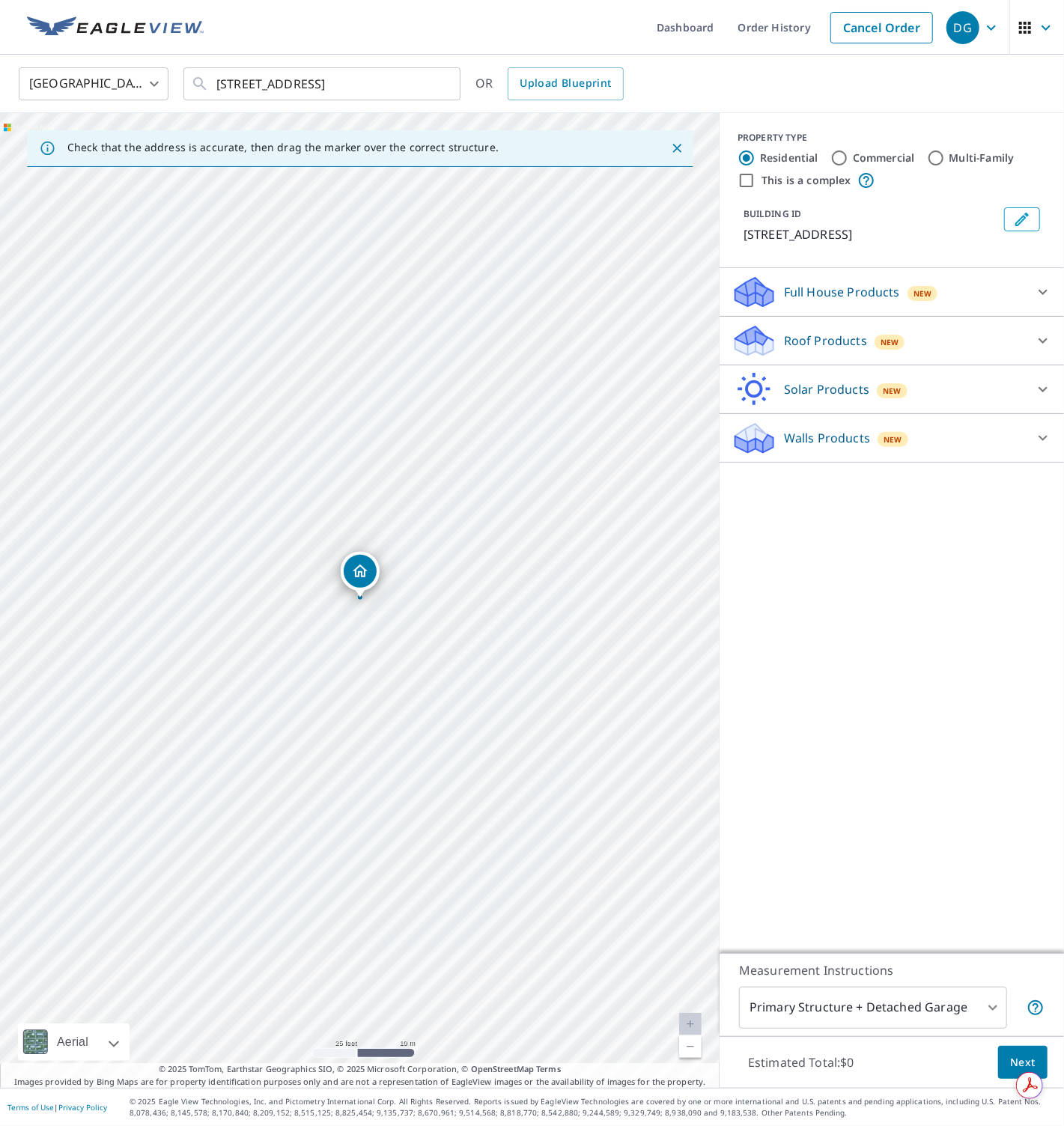
click at [781, 335] on div "Roof Products New" at bounding box center [878, 341] width 294 height 36
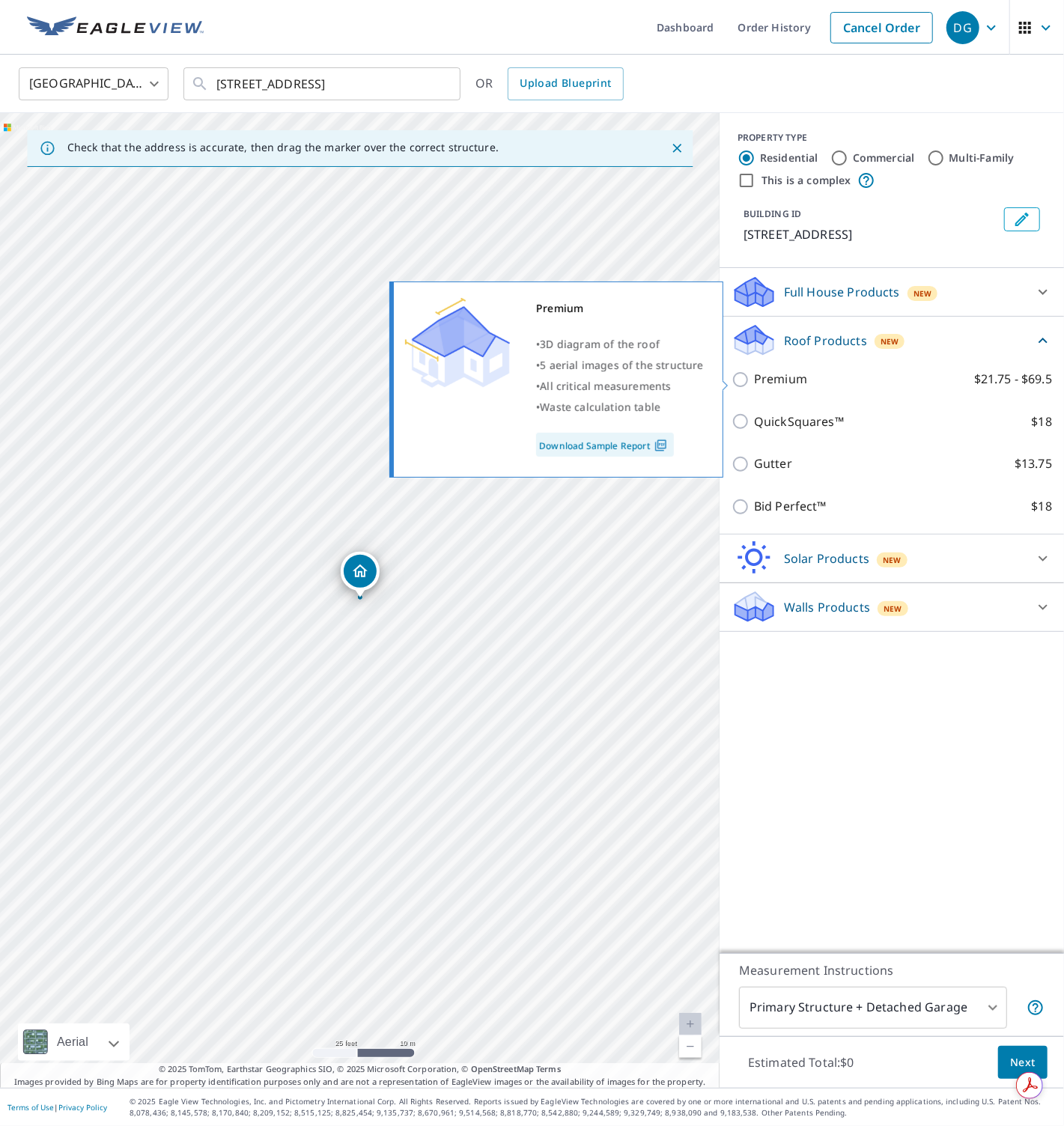
click at [782, 381] on p "Premium" at bounding box center [781, 379] width 53 height 19
click at [754, 381] on input "Premium $21.75 - $69.5" at bounding box center [743, 380] width 23 height 18
checkbox input "true"
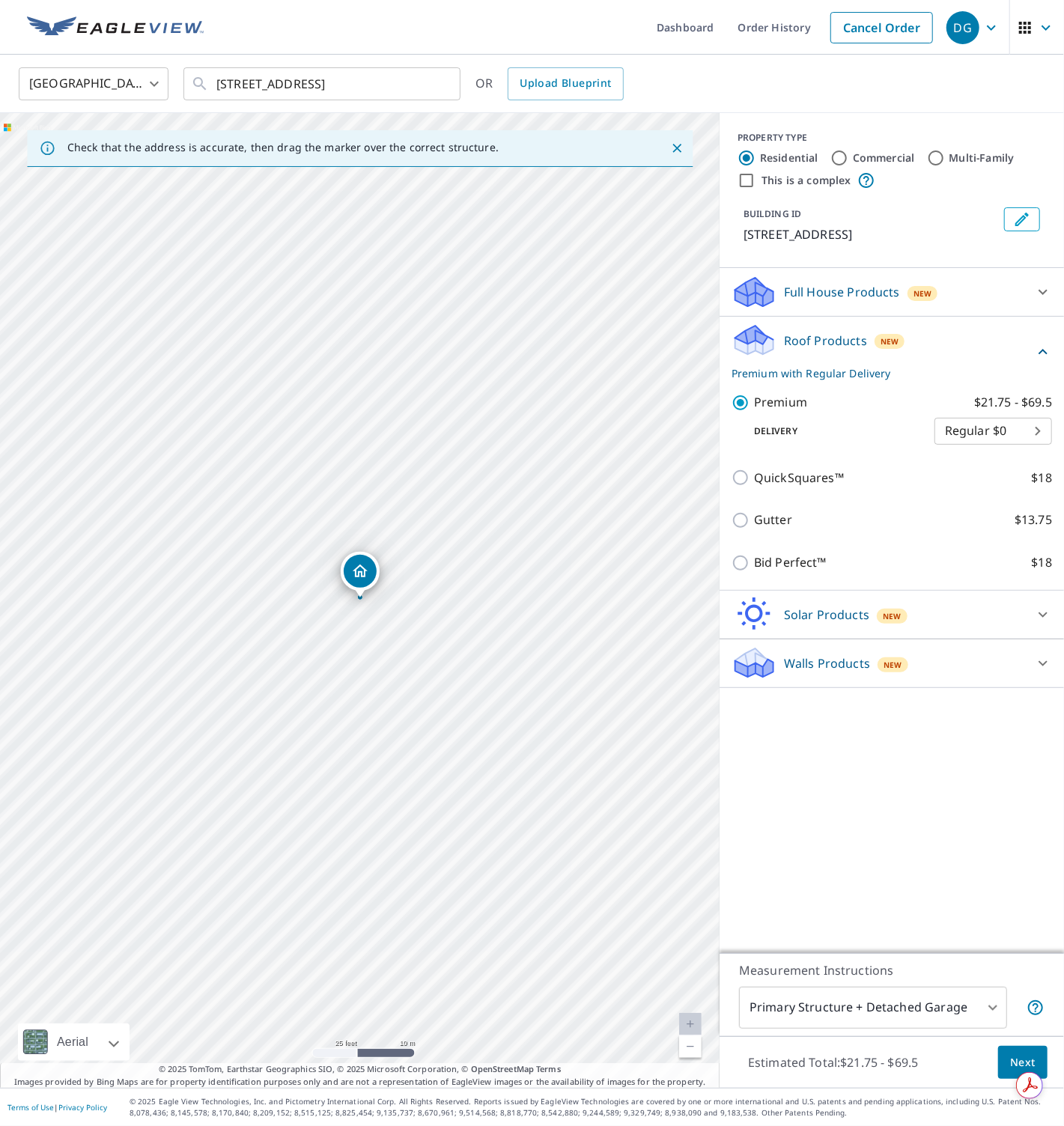
click at [1005, 1054] on button "Next" at bounding box center [1023, 1063] width 49 height 34
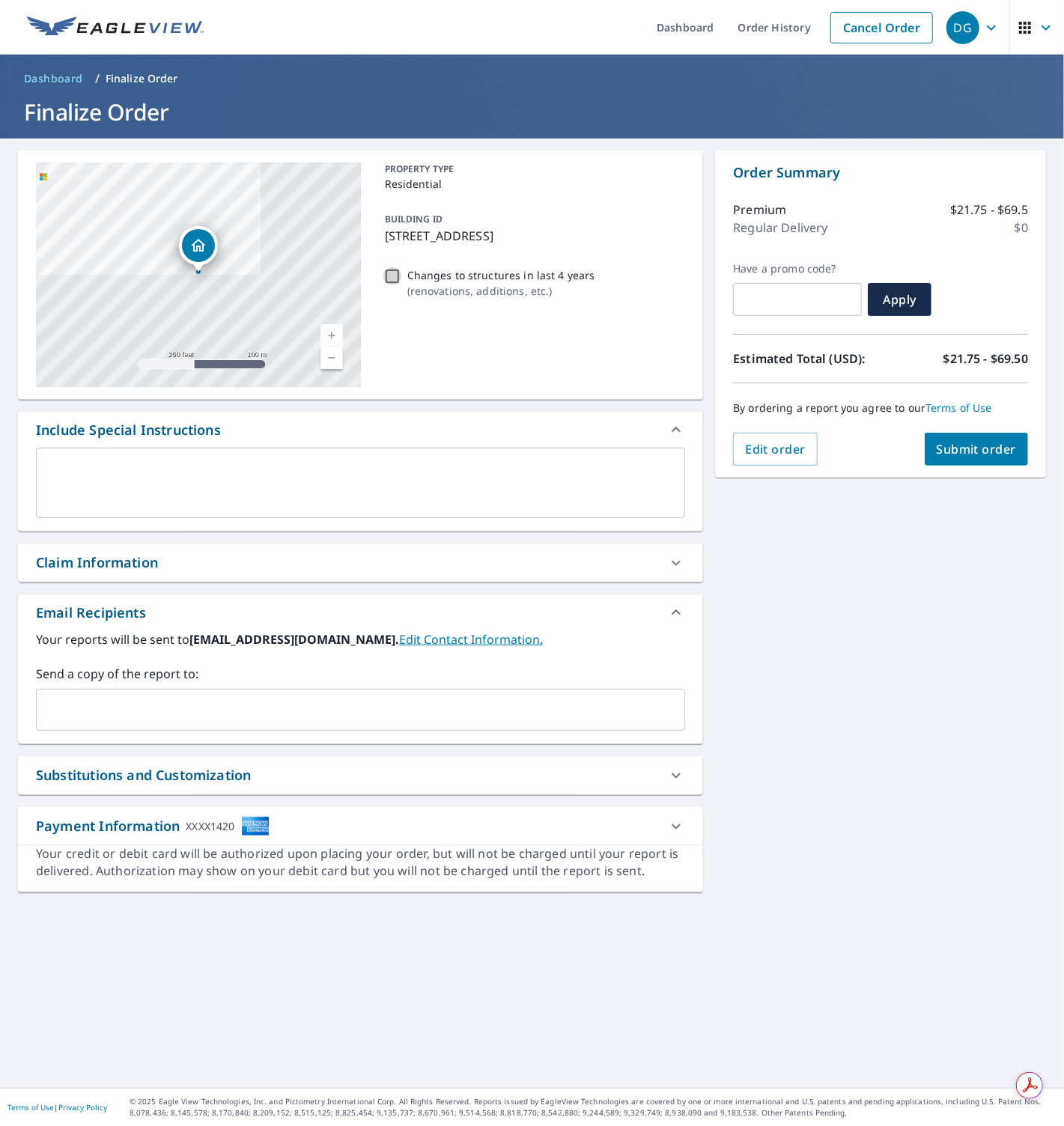
click at [390, 276] on input "Changes to structures in last 4 years ( renovations, additions, etc. )" at bounding box center [393, 276] width 18 height 18
checkbox input "true"
click at [943, 455] on span "Submit order" at bounding box center [976, 449] width 80 height 17
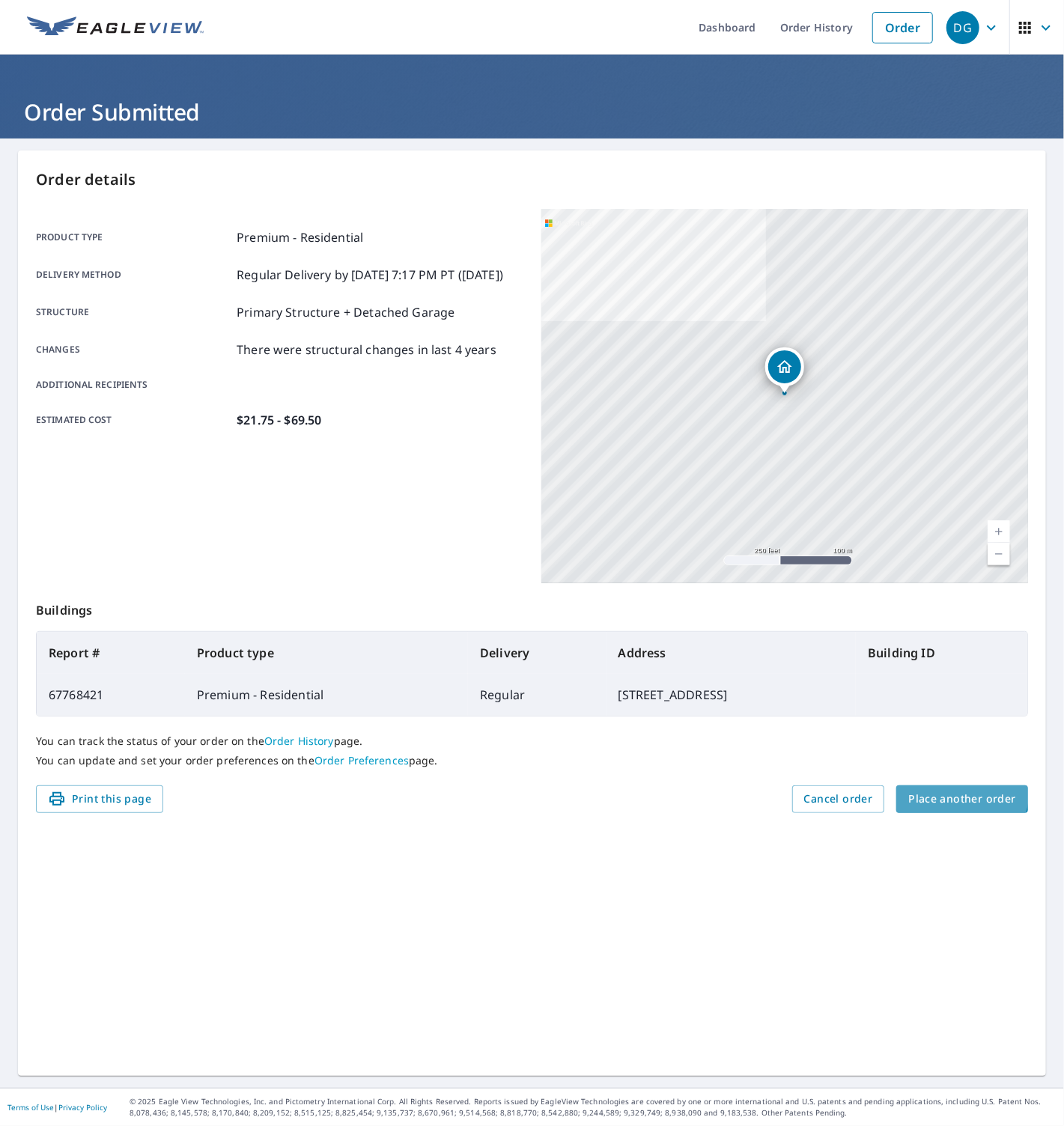
click at [936, 788] on button "Place another order" at bounding box center [962, 799] width 132 height 28
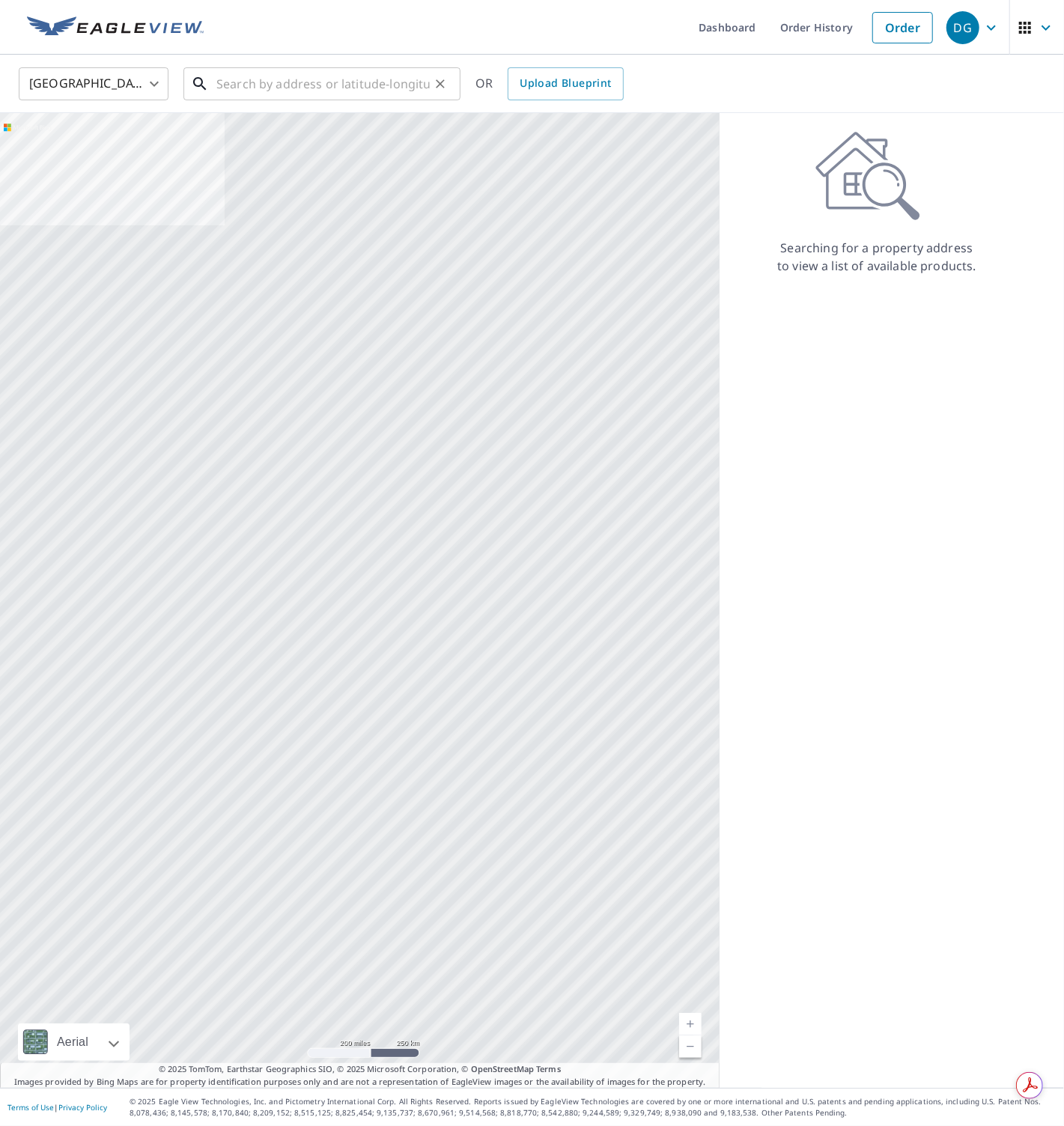
click at [292, 86] on input "text" at bounding box center [323, 84] width 214 height 42
paste input "7360 Ulmerton Road Unit 13D, Largo"
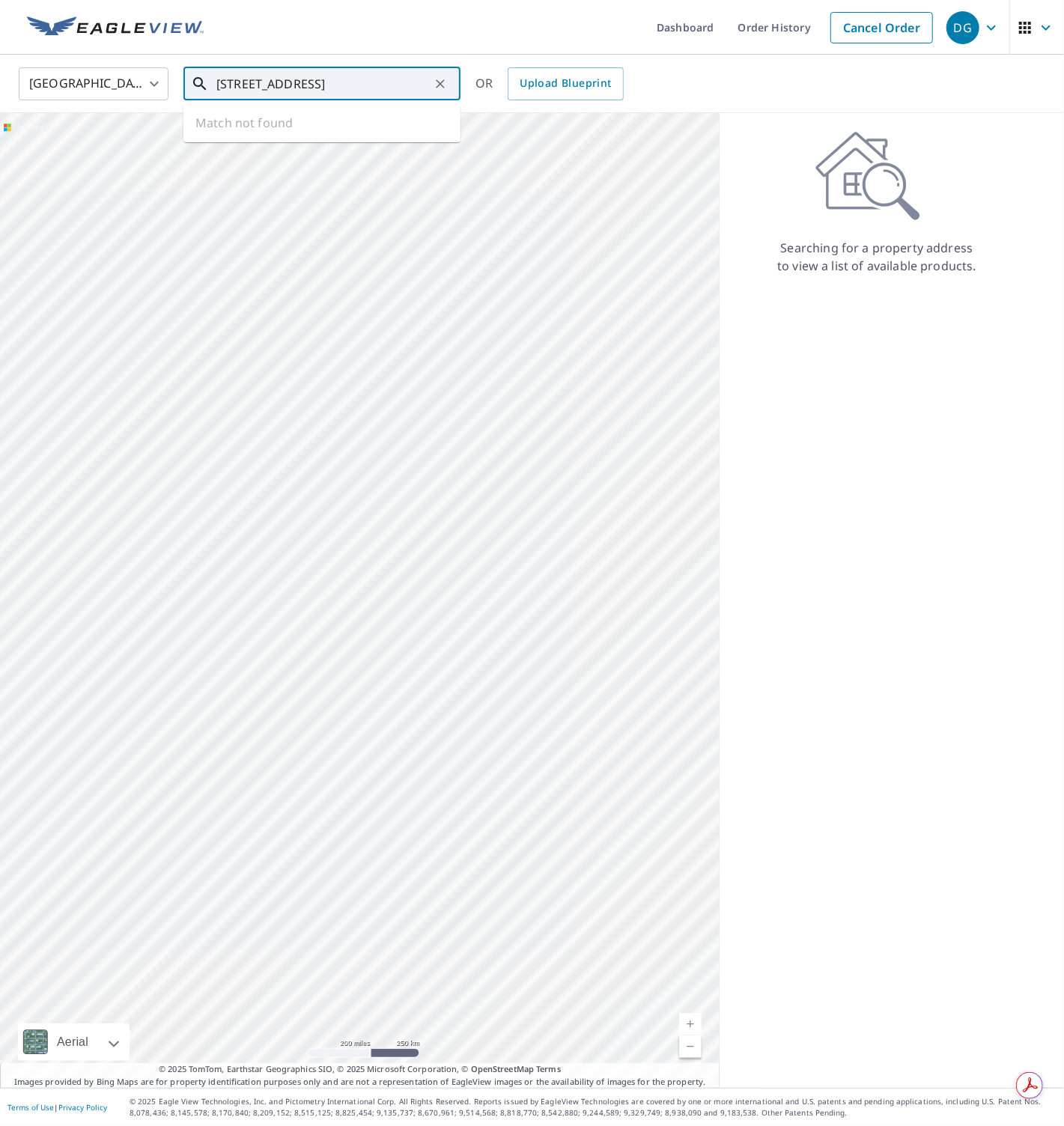
type input "7360 Ulmerton Road Unit 13D, Largo"
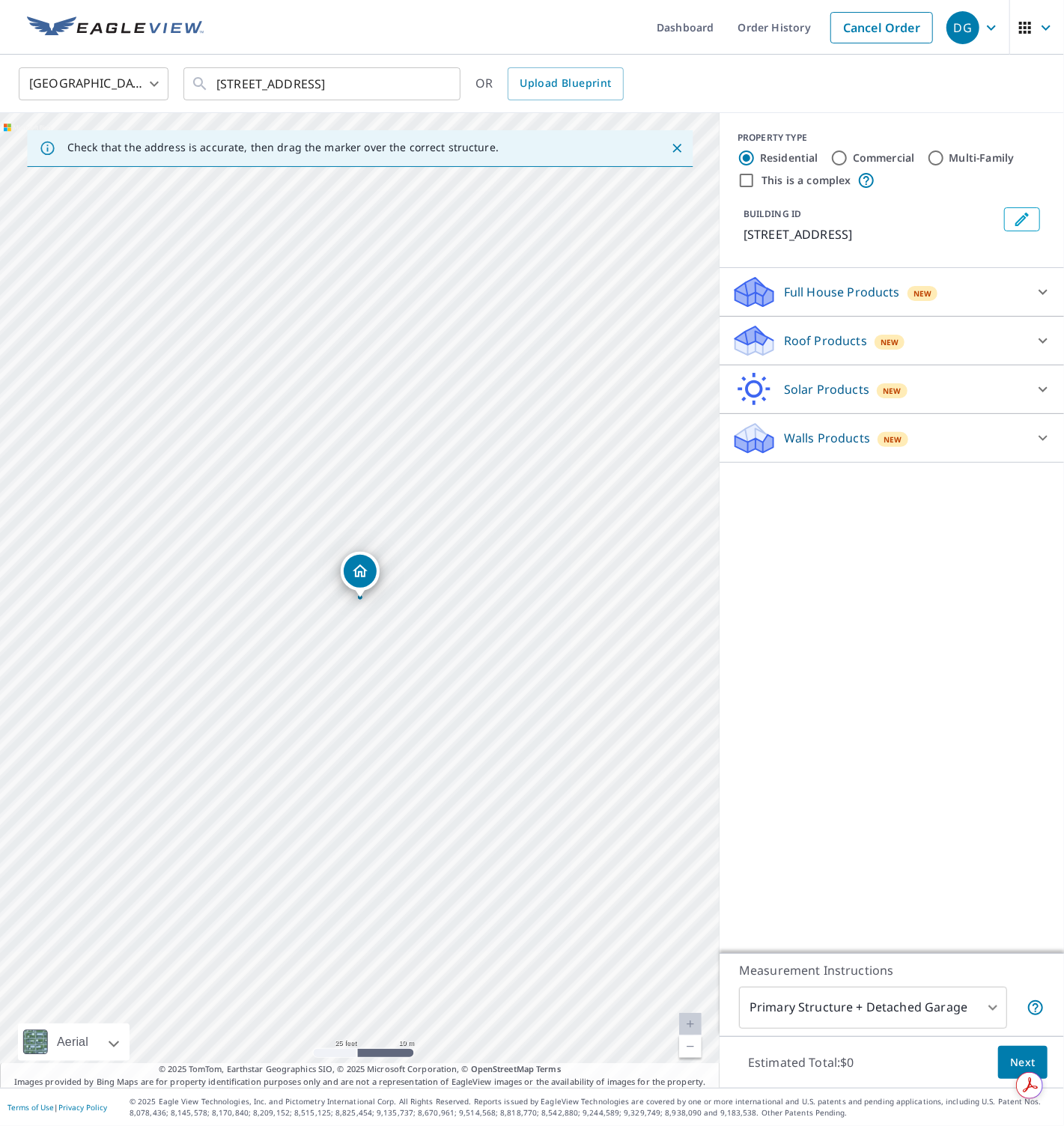
click at [768, 332] on icon at bounding box center [754, 341] width 44 height 36
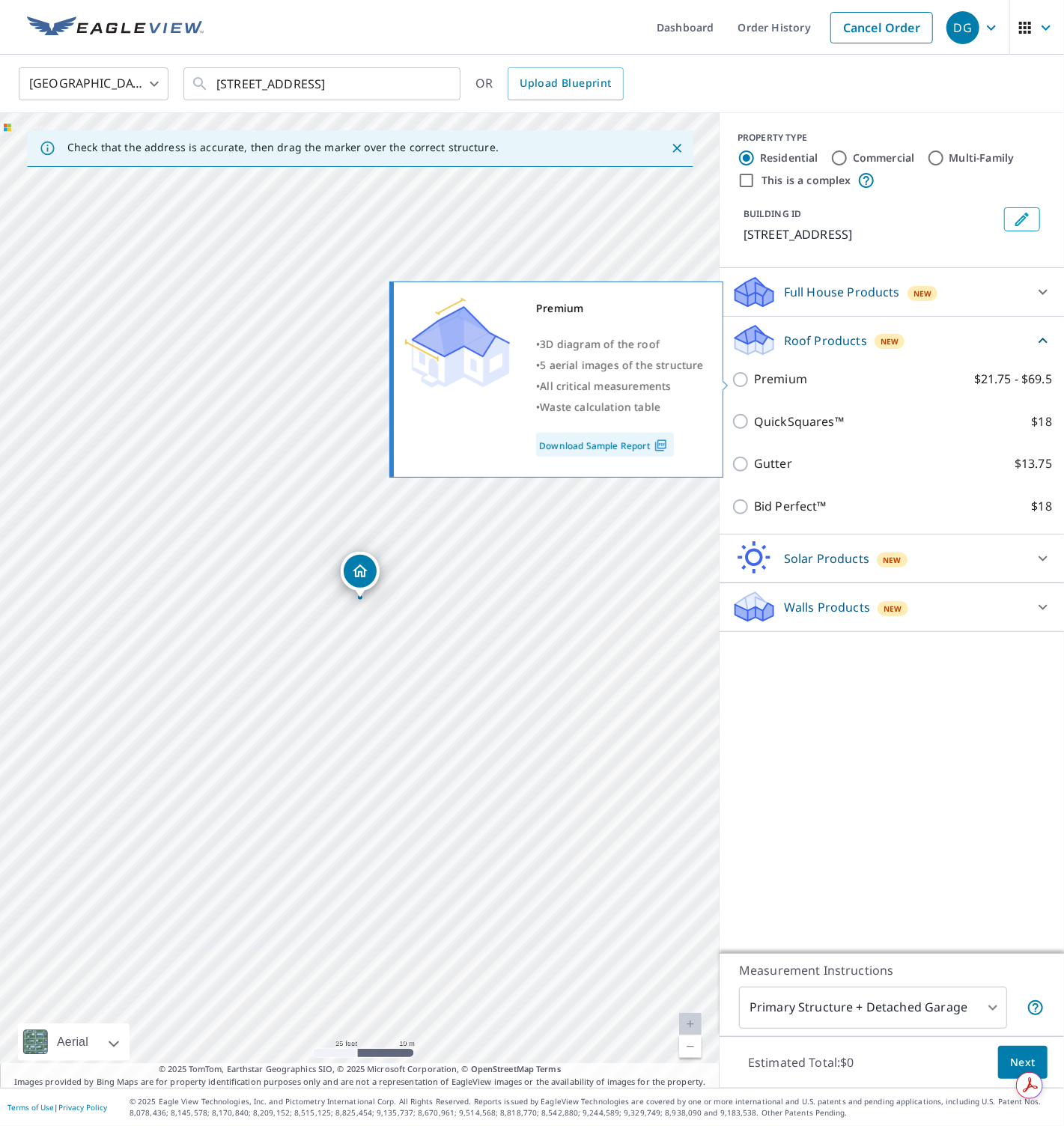
click at [789, 384] on p "Premium" at bounding box center [781, 379] width 53 height 19
click at [754, 384] on input "Premium $21.75 - $69.5" at bounding box center [743, 380] width 23 height 18
checkbox input "true"
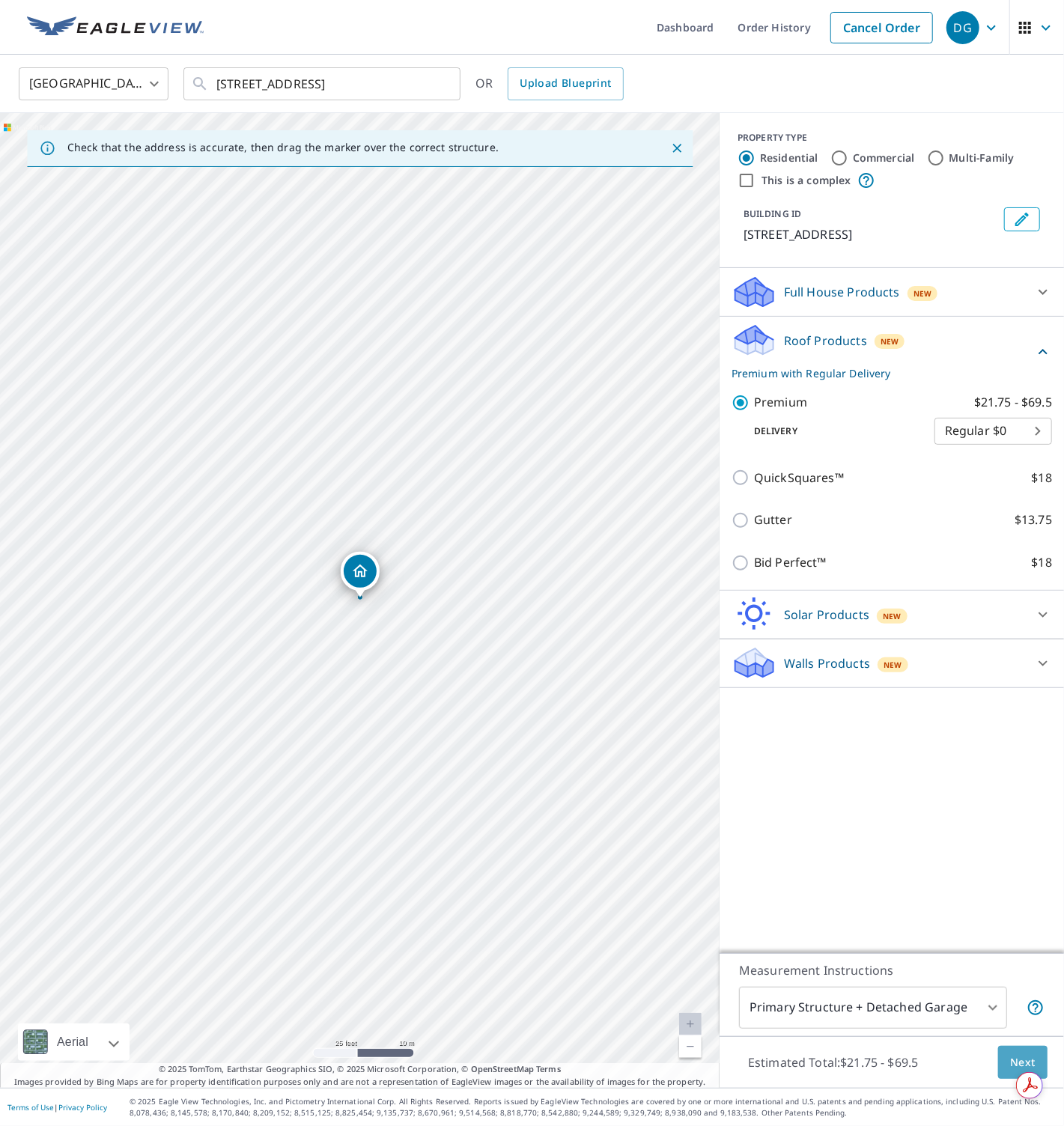
click at [1006, 1061] on span "Next" at bounding box center [1023, 1063] width 26 height 19
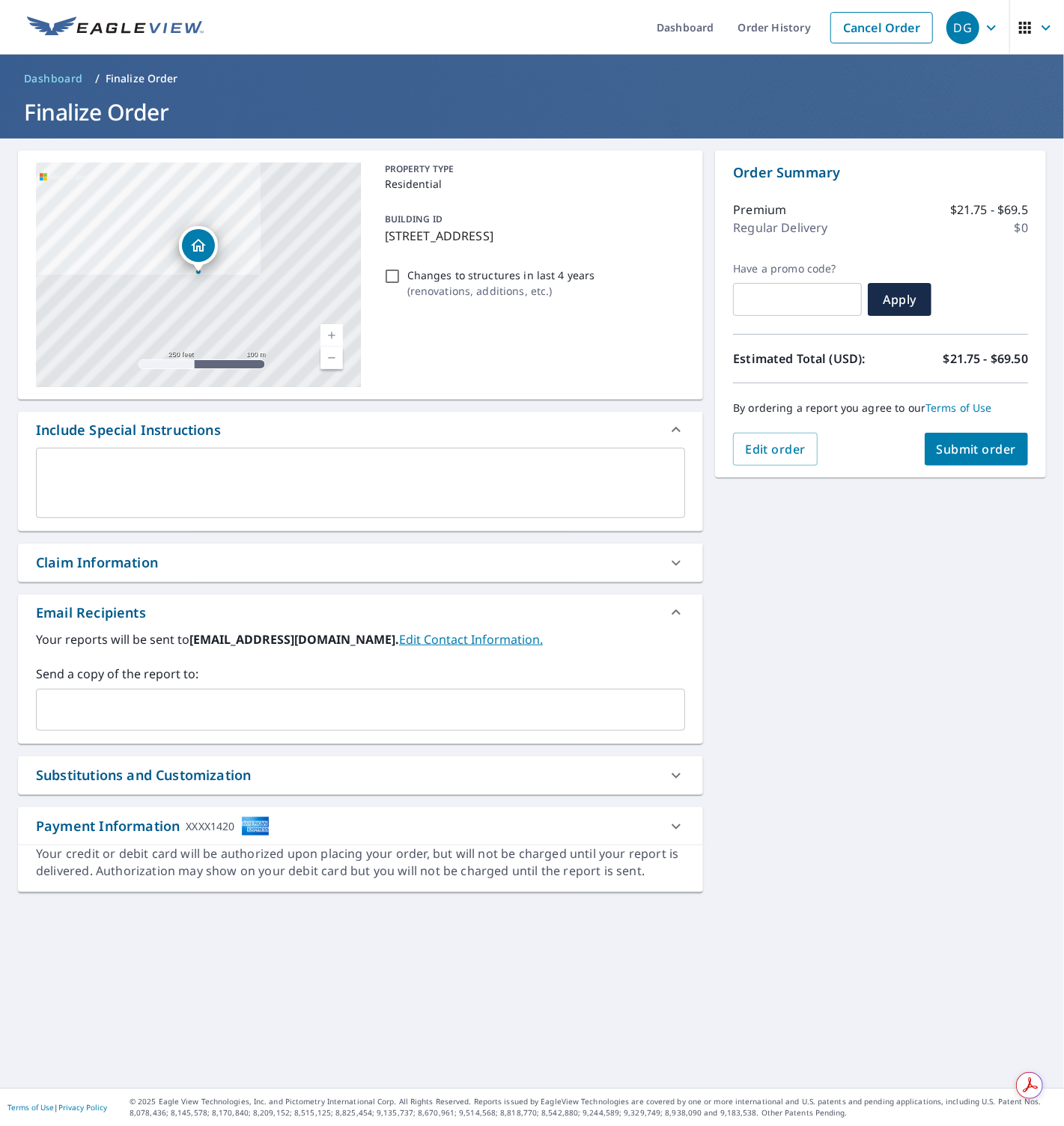
drag, startPoint x: 402, startPoint y: 276, endPoint x: 375, endPoint y: 275, distance: 27.0
click at [399, 276] on div "Changes to structures in last 4 years ( renovations, additions, etc. )" at bounding box center [532, 283] width 308 height 41
drag, startPoint x: 390, startPoint y: 273, endPoint x: 455, endPoint y: 300, distance: 70.4
click at [391, 273] on input "Changes to structures in last 4 years ( renovations, additions, etc. )" at bounding box center [393, 276] width 18 height 18
checkbox input "true"
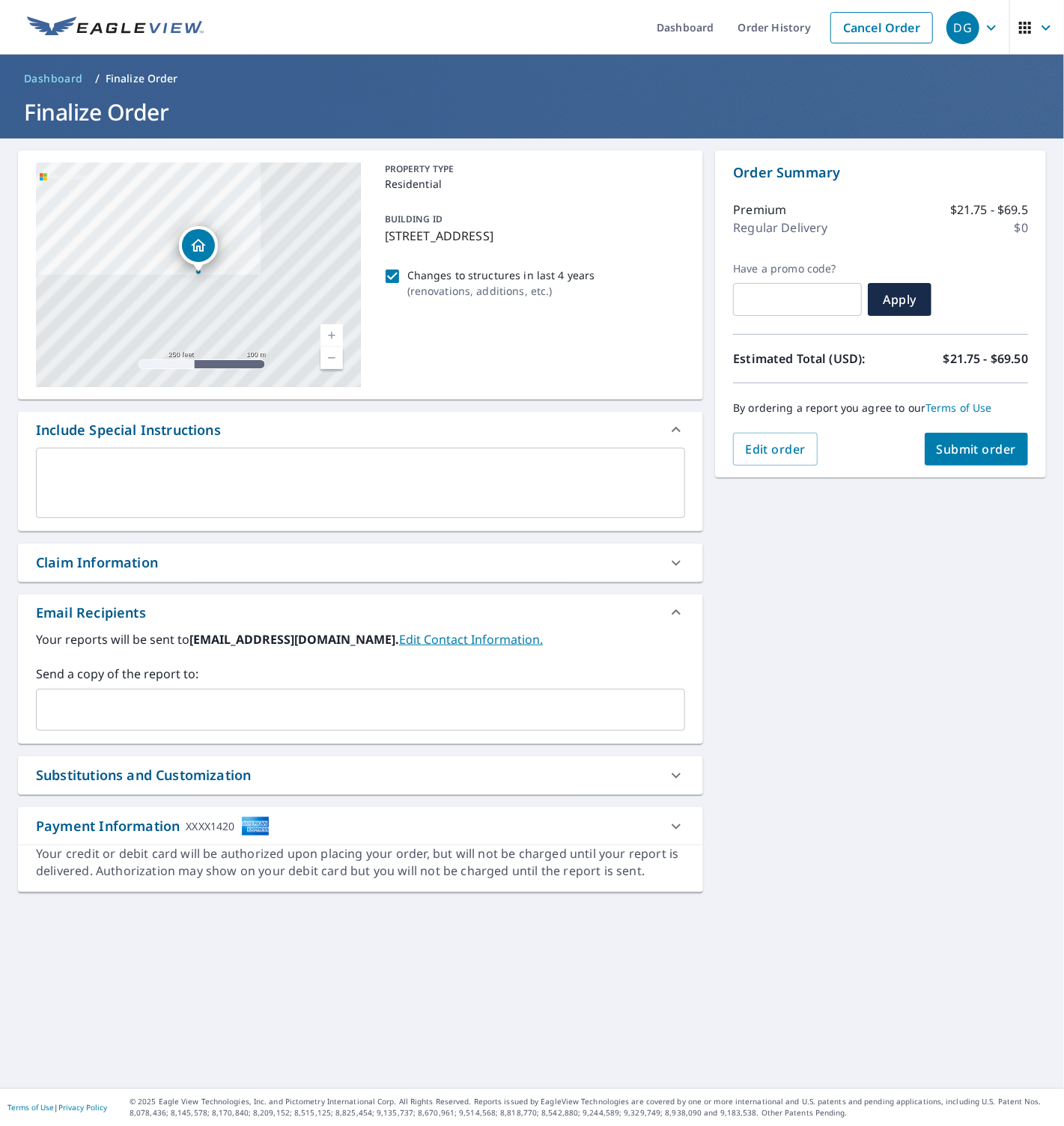
drag, startPoint x: 1001, startPoint y: 607, endPoint x: 977, endPoint y: 490, distance: 119.4
click at [995, 588] on div "7360 Ulmerton Rd Apt 13D Largo, FL 33771 Aerial Road A standard road map Aerial…" at bounding box center [532, 613] width 1064 height 949
click at [970, 450] on span "Submit order" at bounding box center [976, 449] width 80 height 17
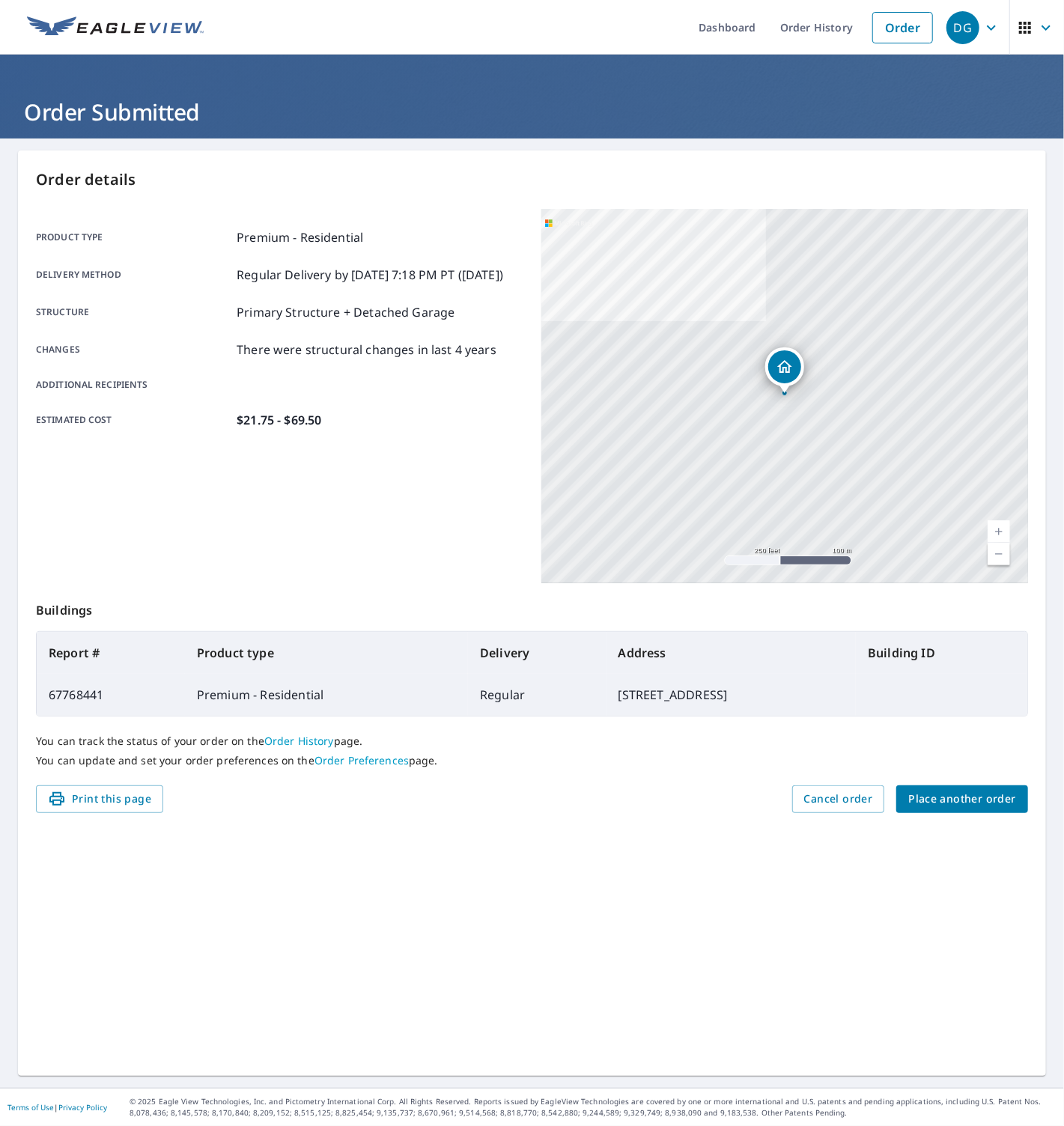
click at [952, 796] on span "Place another order" at bounding box center [962, 799] width 108 height 19
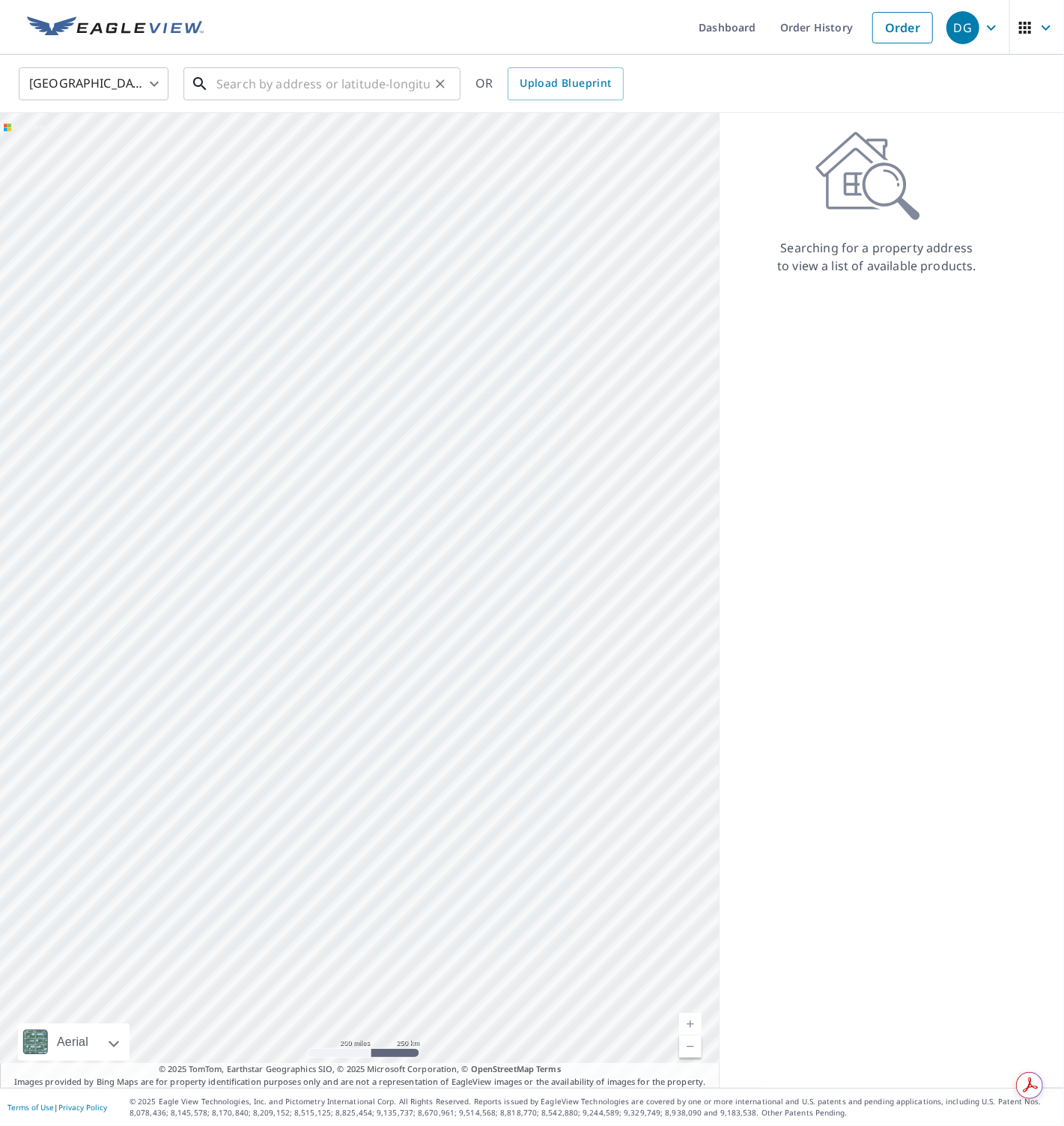
click at [310, 80] on input "text" at bounding box center [323, 84] width 214 height 42
paste input "4822 Joyce Drive, Lakeland"
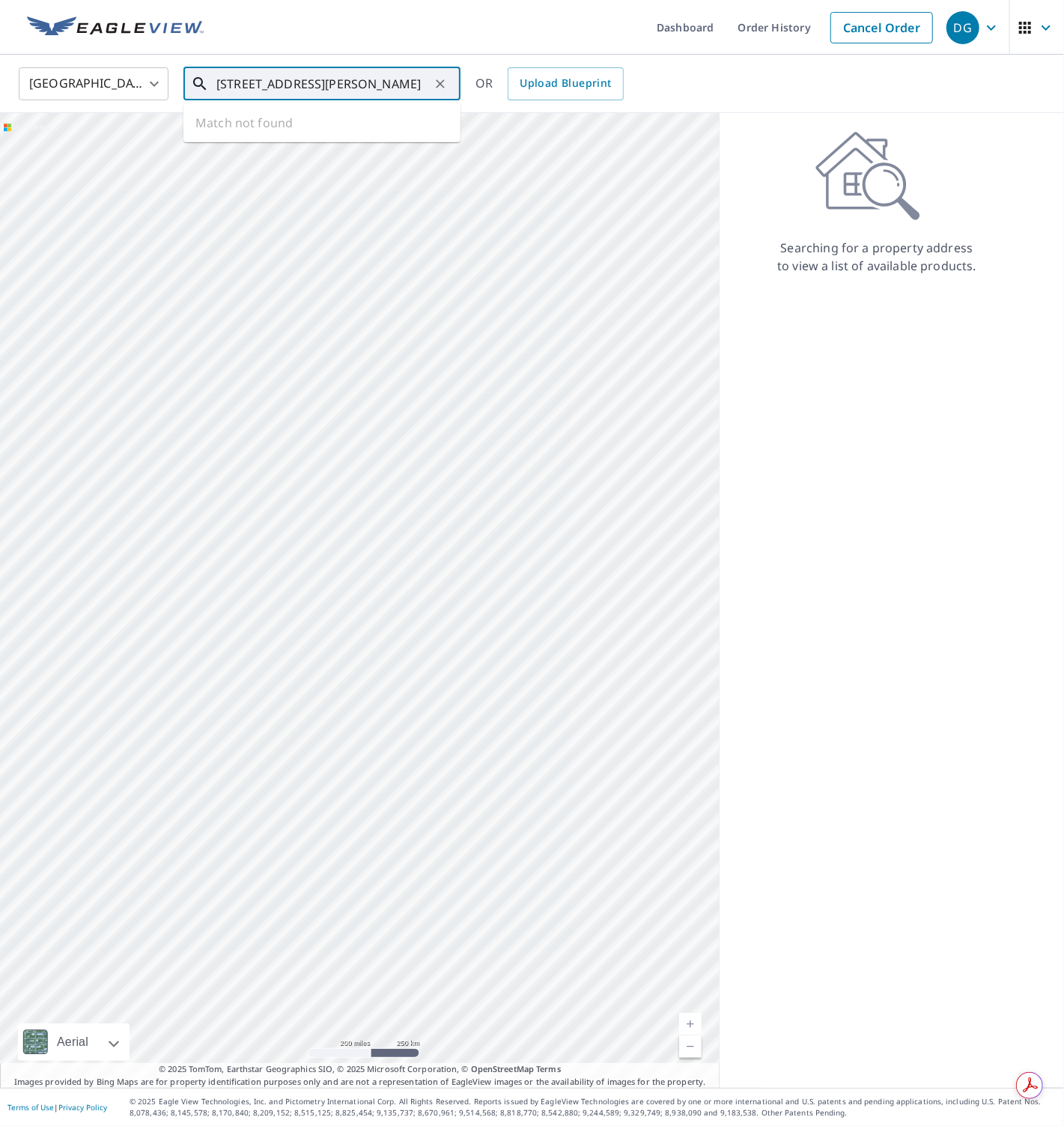
type input "4822 Joyce Drive, Lakeland"
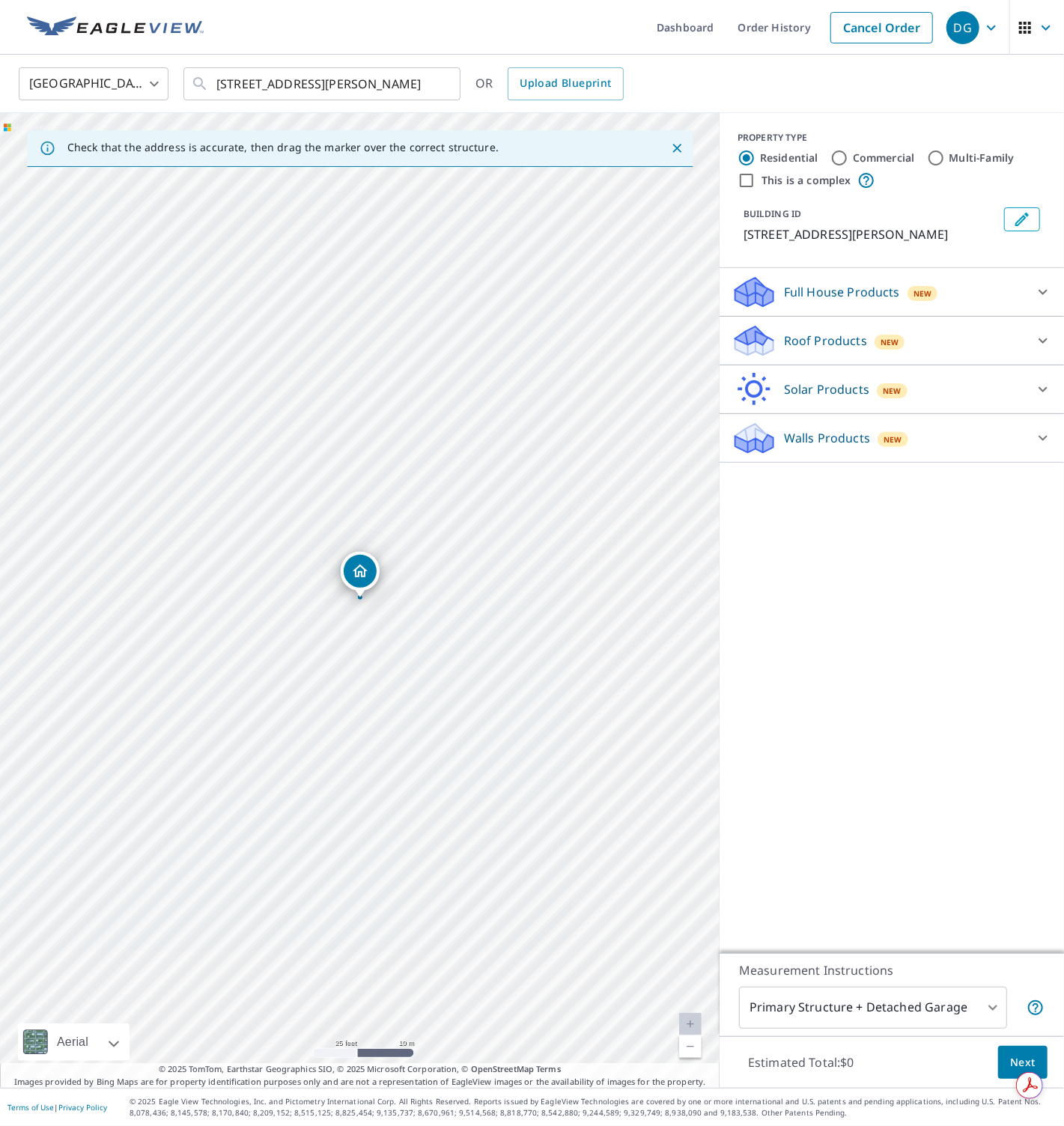
click at [804, 347] on p "Roof Products" at bounding box center [826, 341] width 83 height 18
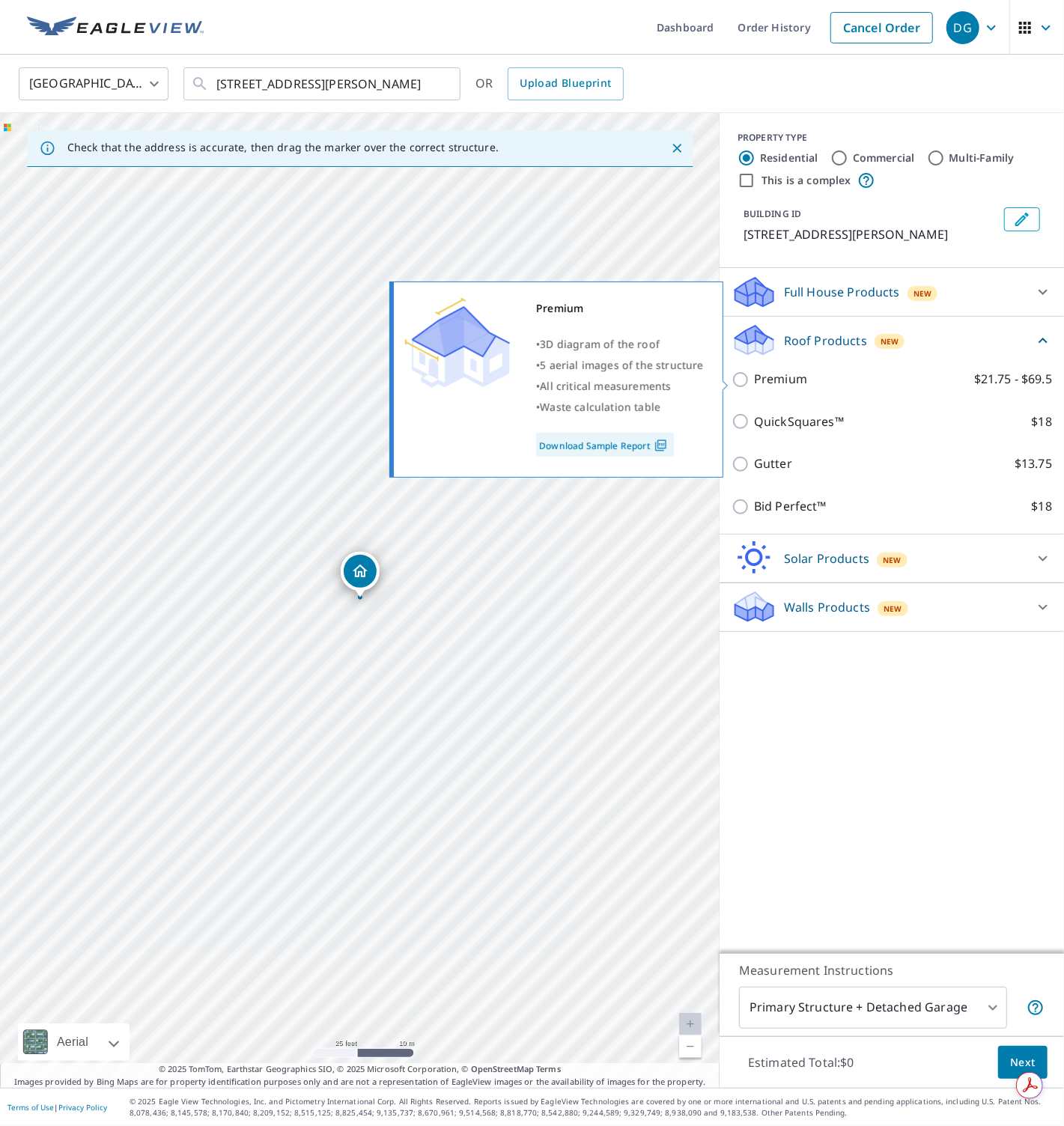
click at [788, 381] on p "Premium" at bounding box center [781, 379] width 53 height 19
click at [754, 381] on input "Premium $21.75 - $69.5" at bounding box center [743, 380] width 23 height 18
checkbox input "true"
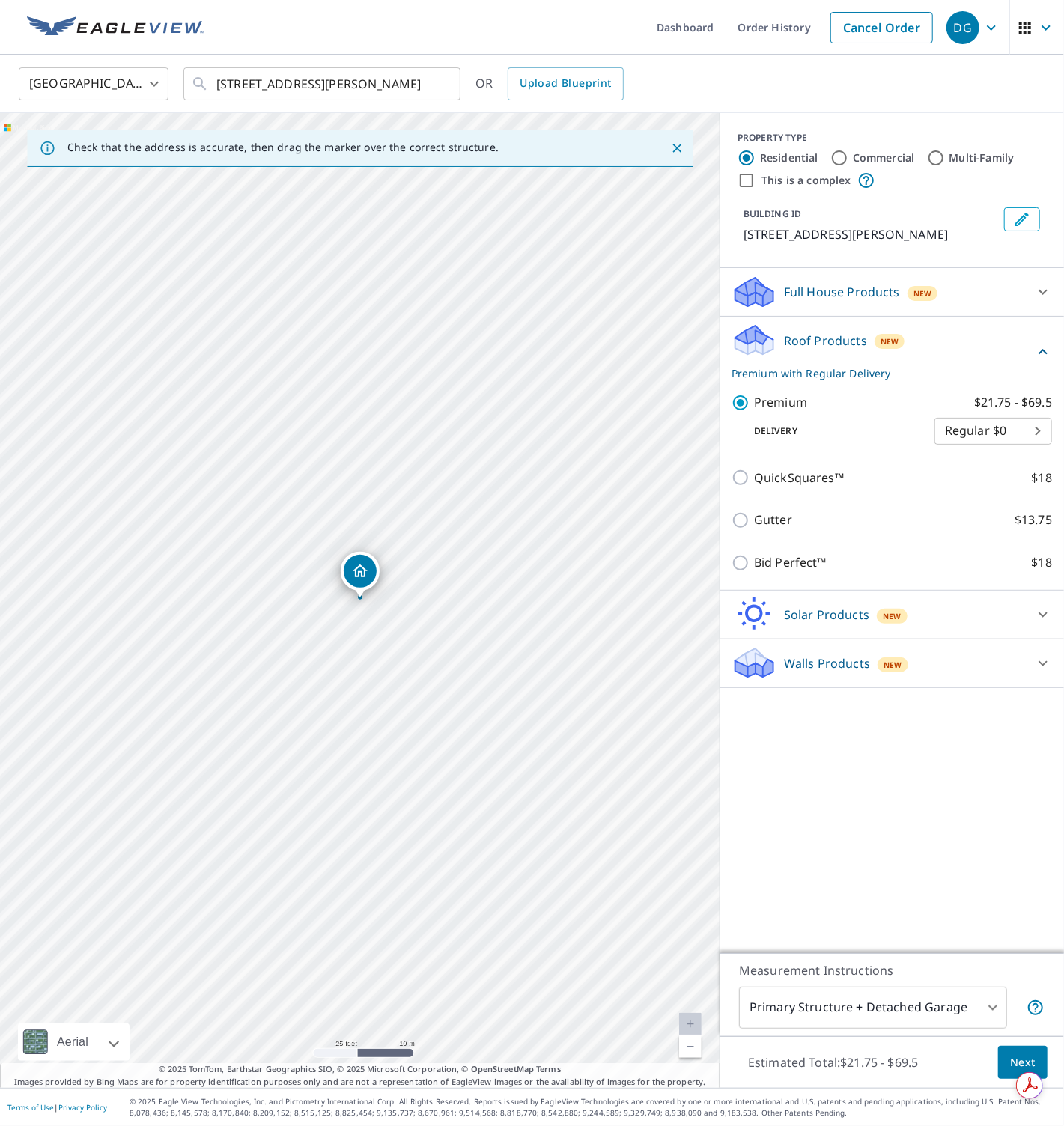
click at [1006, 1052] on button "Next" at bounding box center [1023, 1063] width 49 height 34
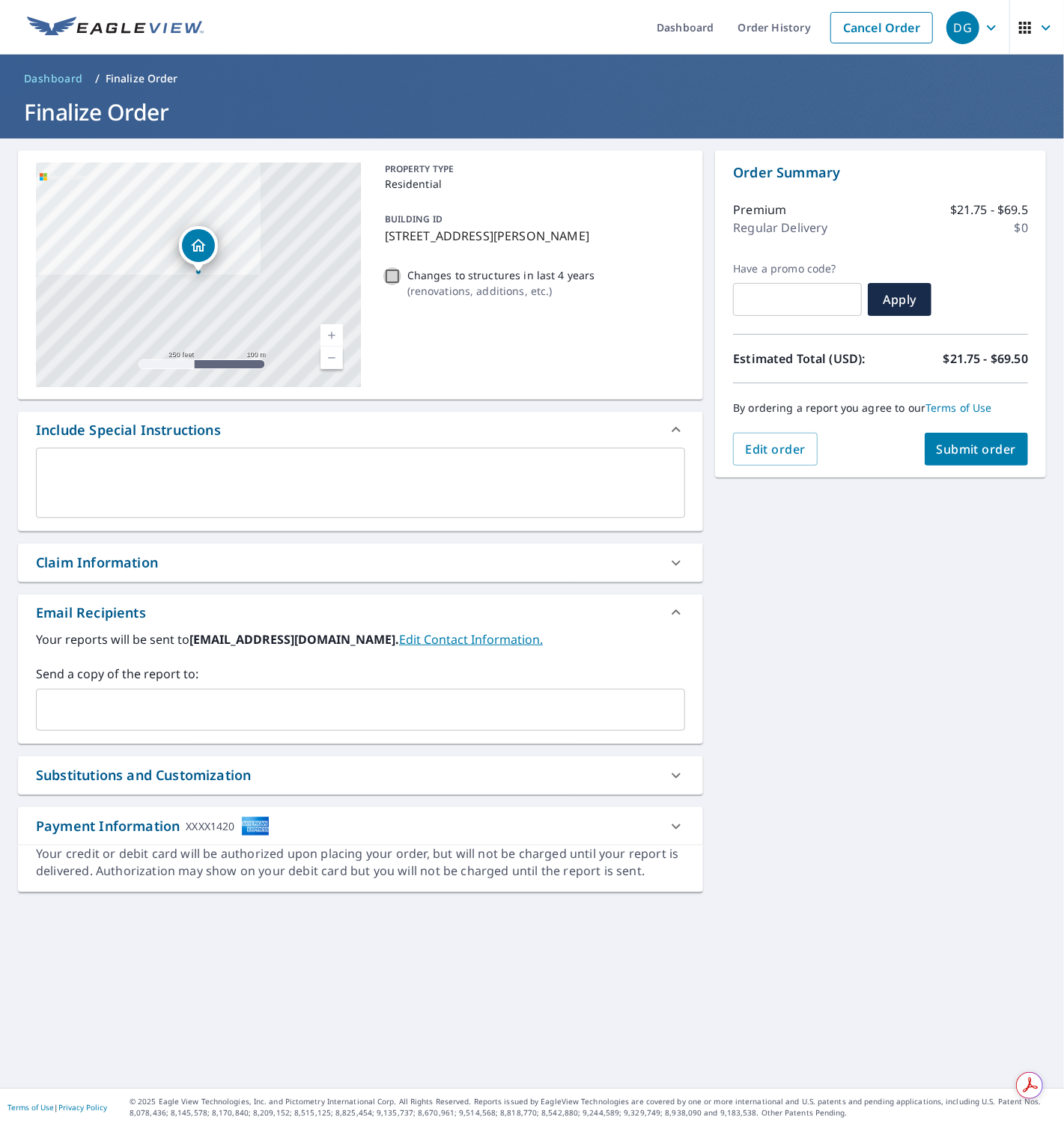
drag, startPoint x: 388, startPoint y: 278, endPoint x: 549, endPoint y: 295, distance: 161.9
click at [388, 278] on input "Changes to structures in last 4 years ( renovations, additions, etc. )" at bounding box center [393, 276] width 18 height 18
checkbox input "true"
click at [928, 501] on div "4822 Joyce Dr Lakeland, FL 33805 Aerial Road A standard road map Aerial A detai…" at bounding box center [532, 613] width 1064 height 949
click at [959, 453] on span "Submit order" at bounding box center [976, 449] width 80 height 17
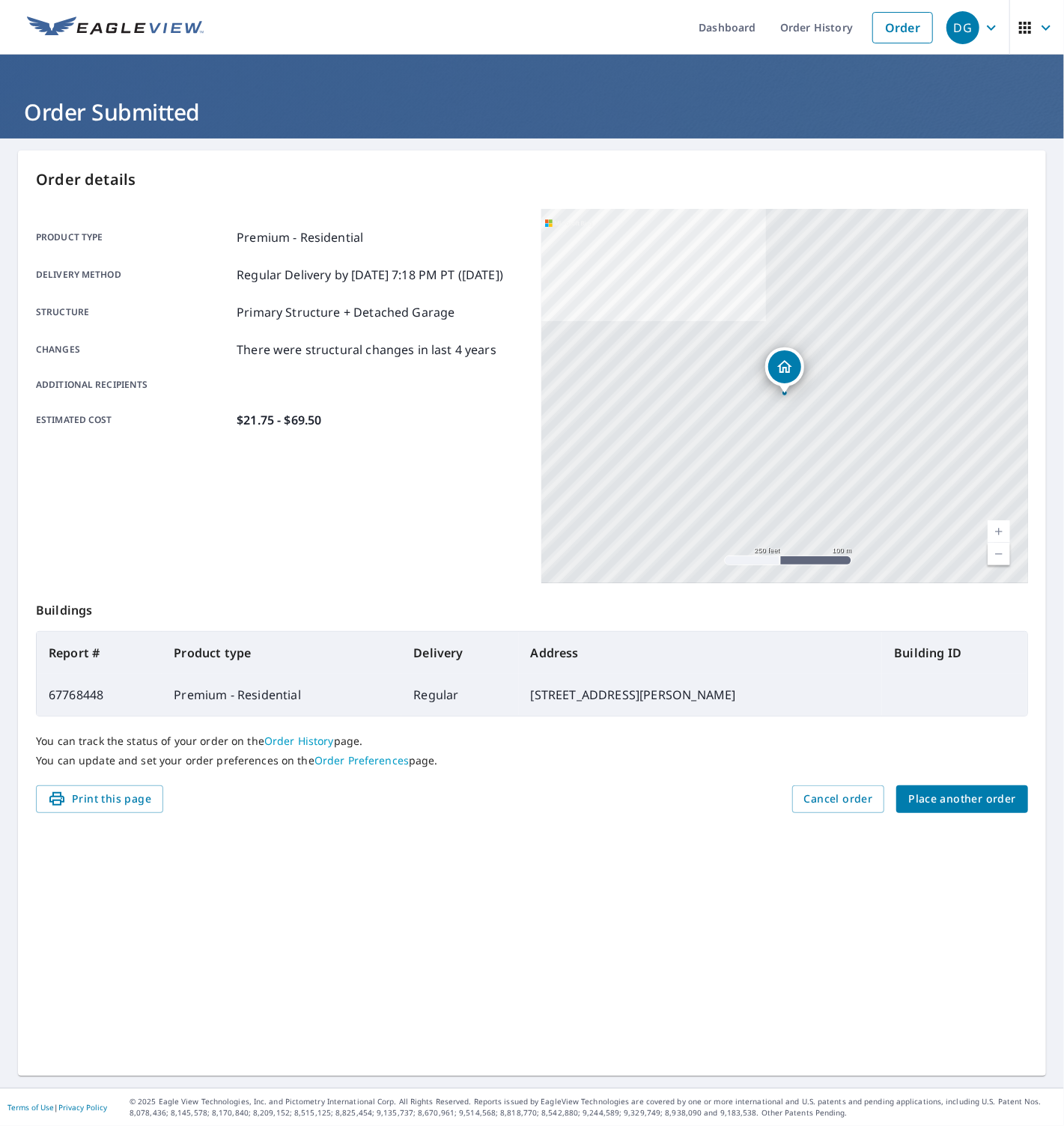
click at [978, 801] on span "Place another order" at bounding box center [962, 799] width 108 height 19
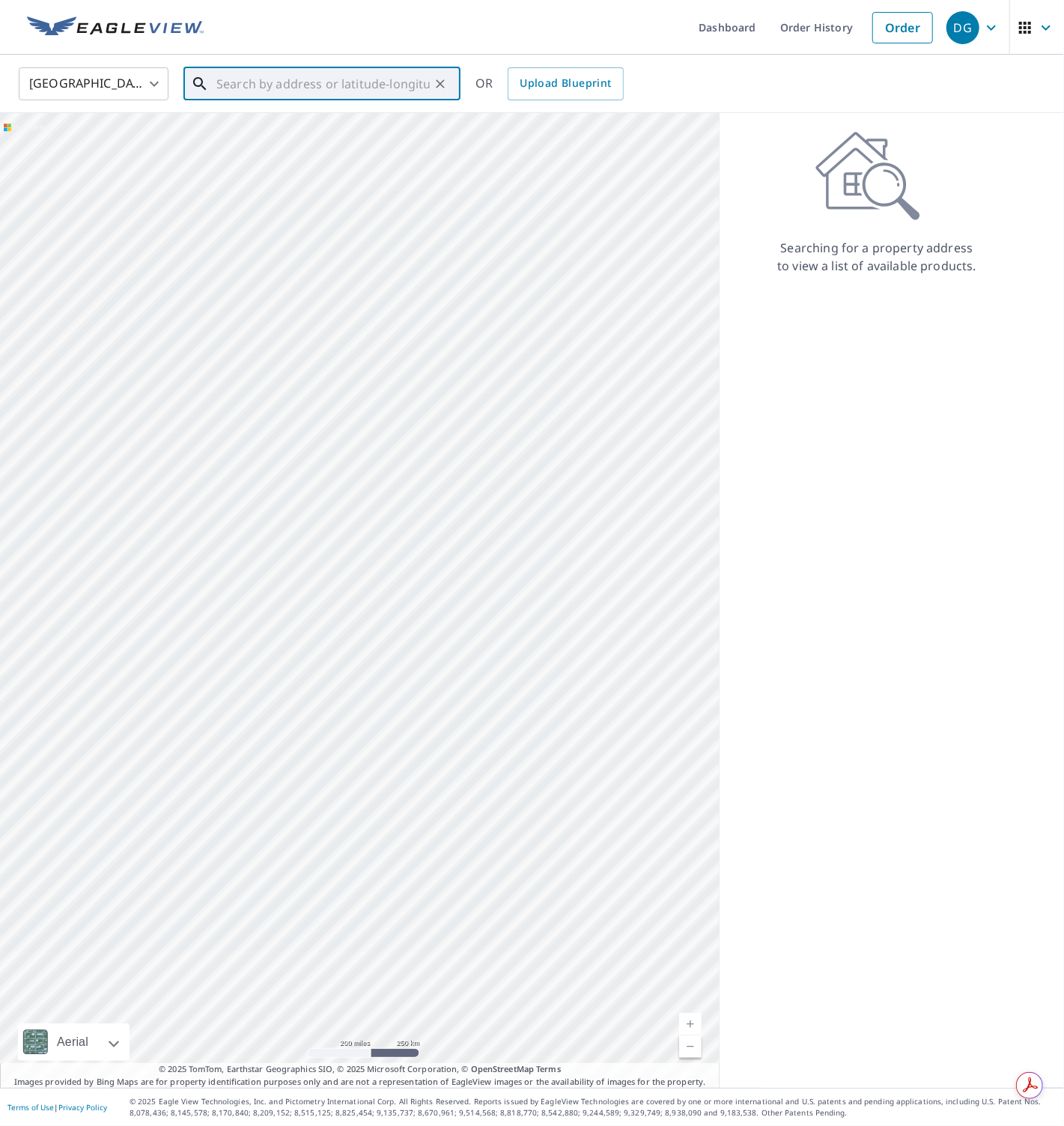
click at [303, 95] on input "text" at bounding box center [323, 84] width 214 height 42
paste input "3409 Fernwood Drive, Kissimmee"
type input "3409 Fernwood Drive, Kissimmee"
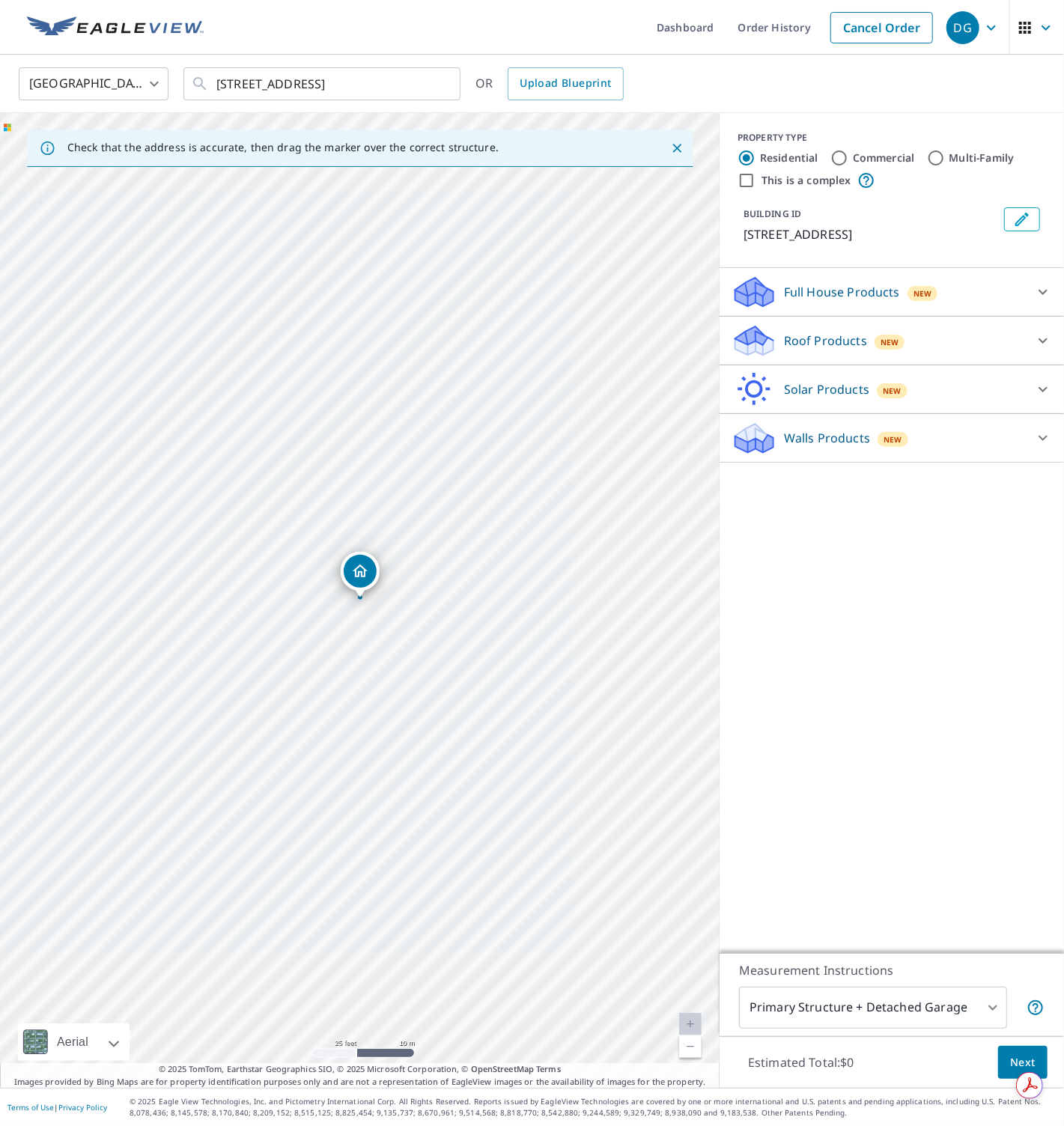
click at [832, 333] on p "Roof Products" at bounding box center [826, 341] width 83 height 18
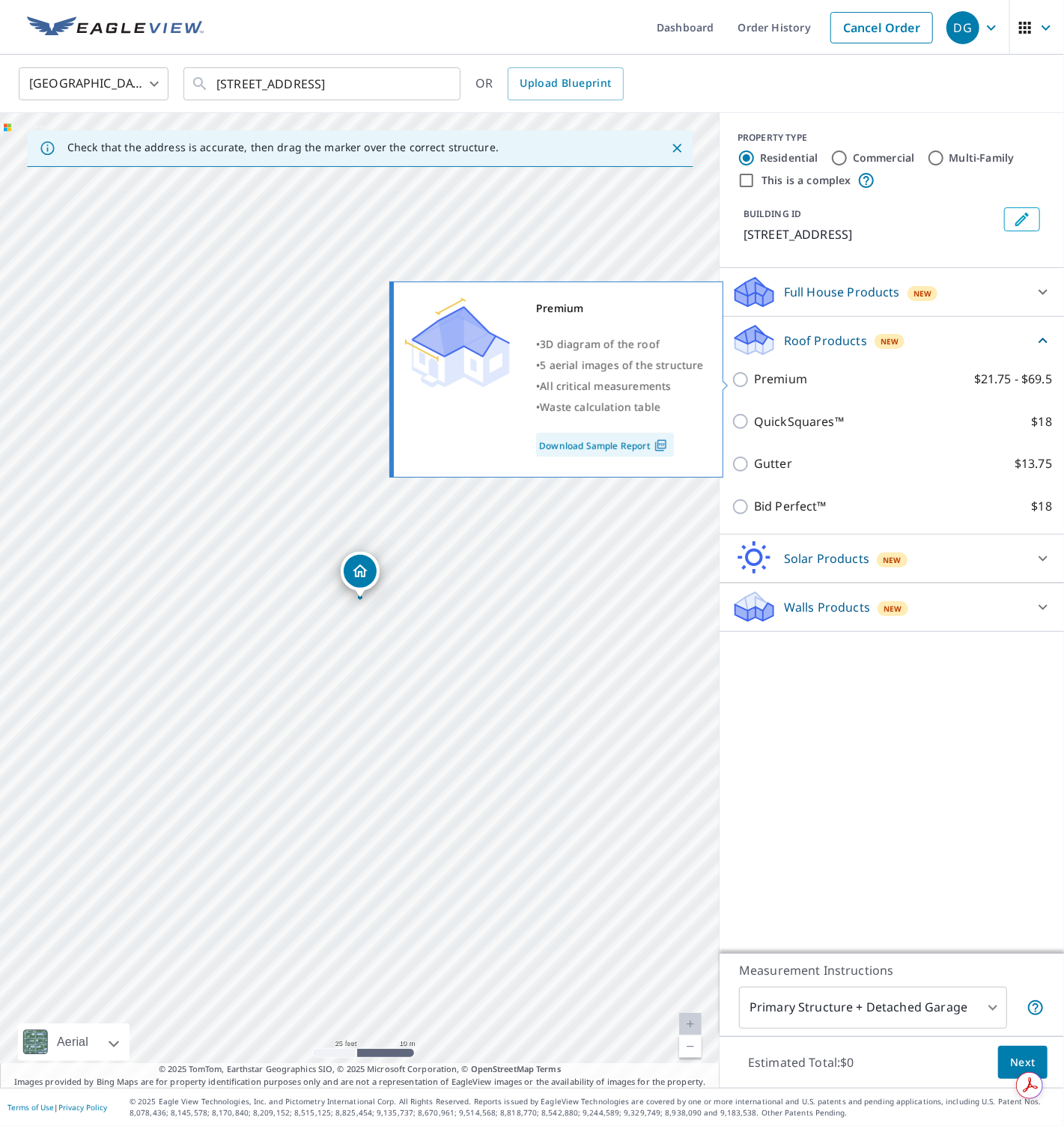
click at [784, 381] on p "Premium" at bounding box center [781, 379] width 53 height 19
click at [754, 381] on input "Premium $21.75 - $69.5" at bounding box center [743, 380] width 23 height 18
checkbox input "true"
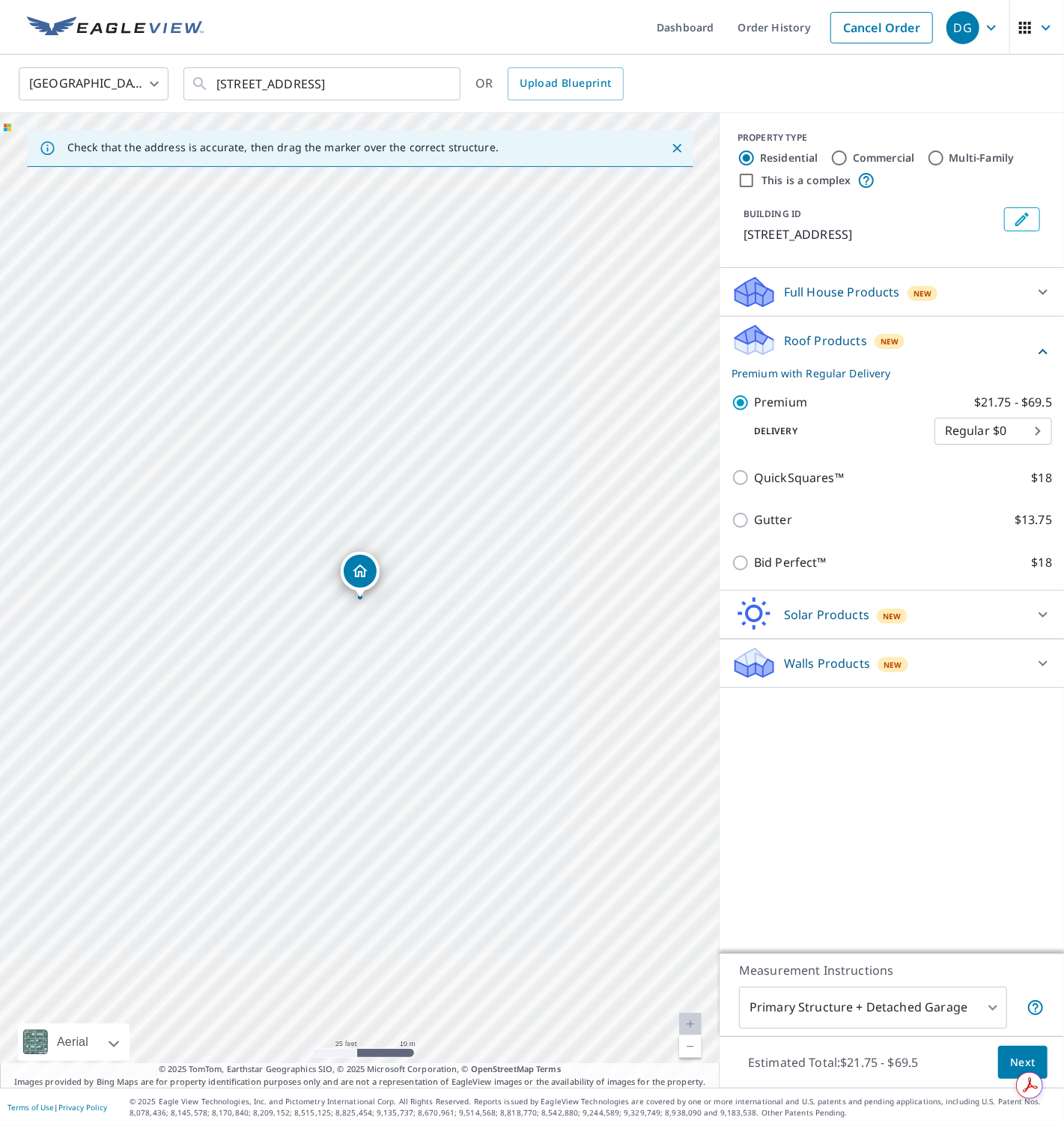
click at [1006, 1054] on span "Next" at bounding box center [1023, 1063] width 26 height 19
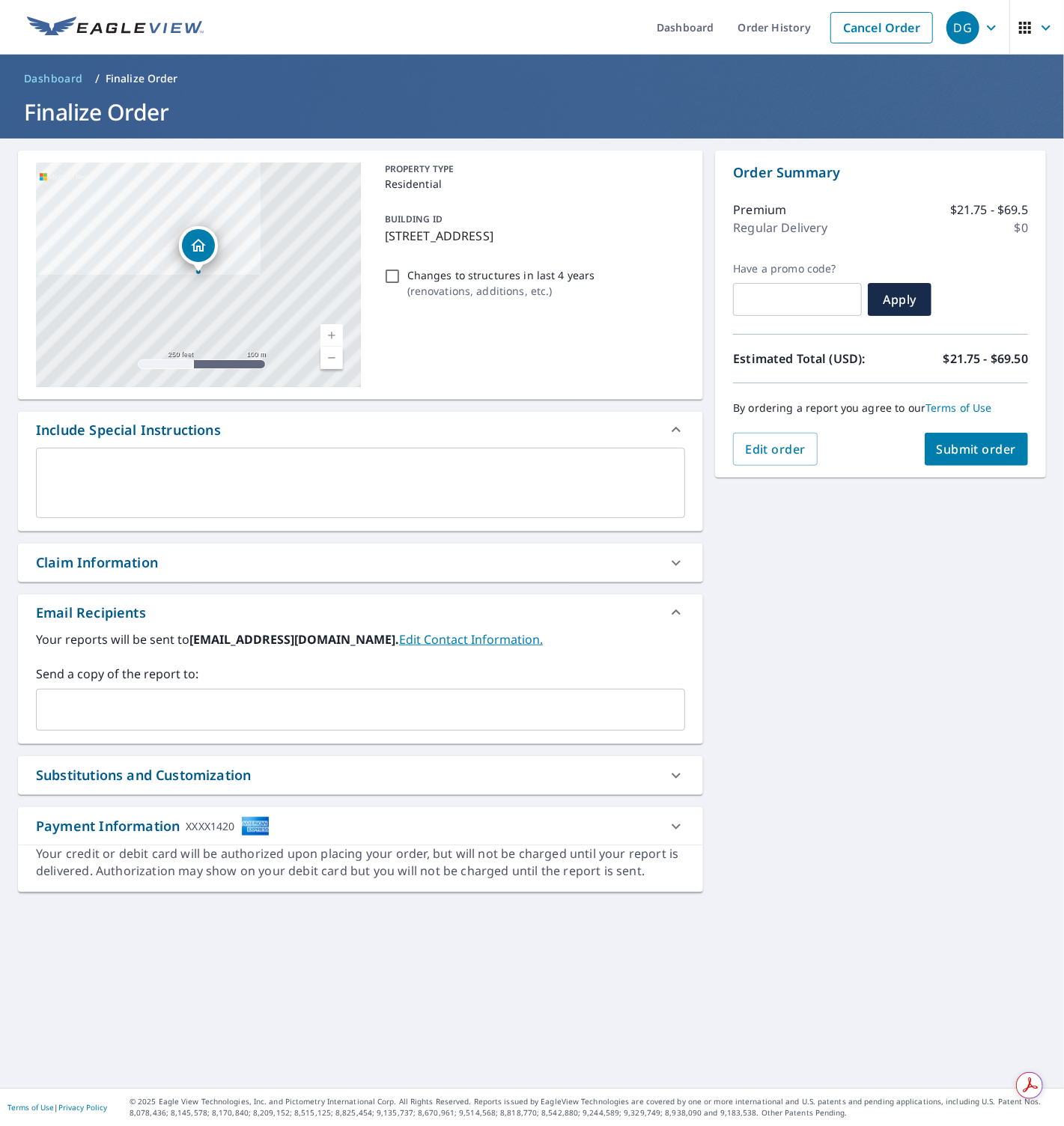
click at [391, 276] on input "Changes to structures in last 4 years ( renovations, additions, etc. )" at bounding box center [393, 276] width 18 height 18
checkbox input "true"
drag, startPoint x: 970, startPoint y: 534, endPoint x: 977, endPoint y: 468, distance: 66.4
click at [969, 516] on div "3409 Fernwood Dr Kissimmee, FL 34741 Aerial Road A standard road map Aerial A d…" at bounding box center [532, 613] width 1064 height 949
click at [977, 458] on button "Submit order" at bounding box center [976, 449] width 104 height 33
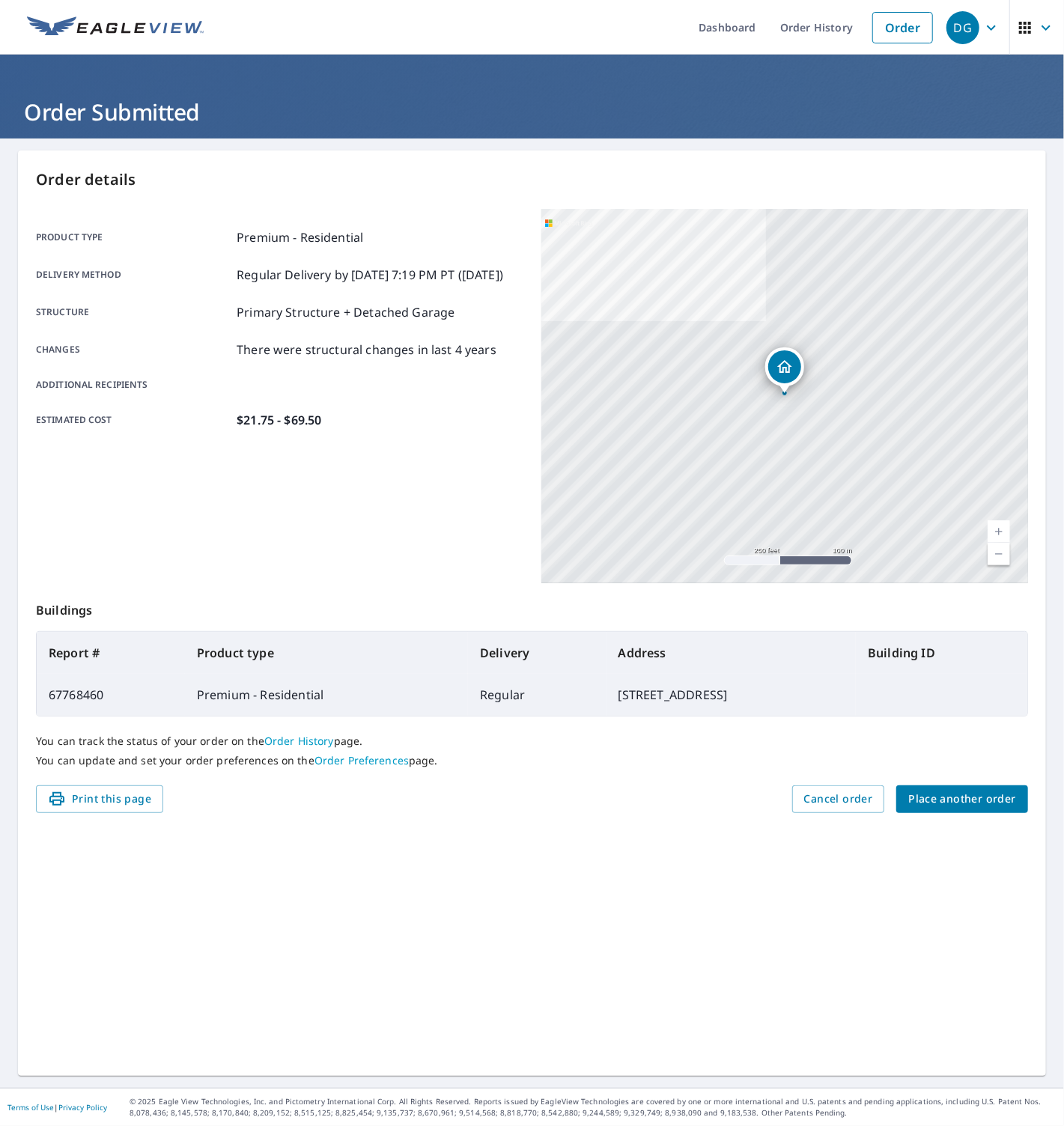
click at [935, 807] on span "Place another order" at bounding box center [962, 799] width 108 height 19
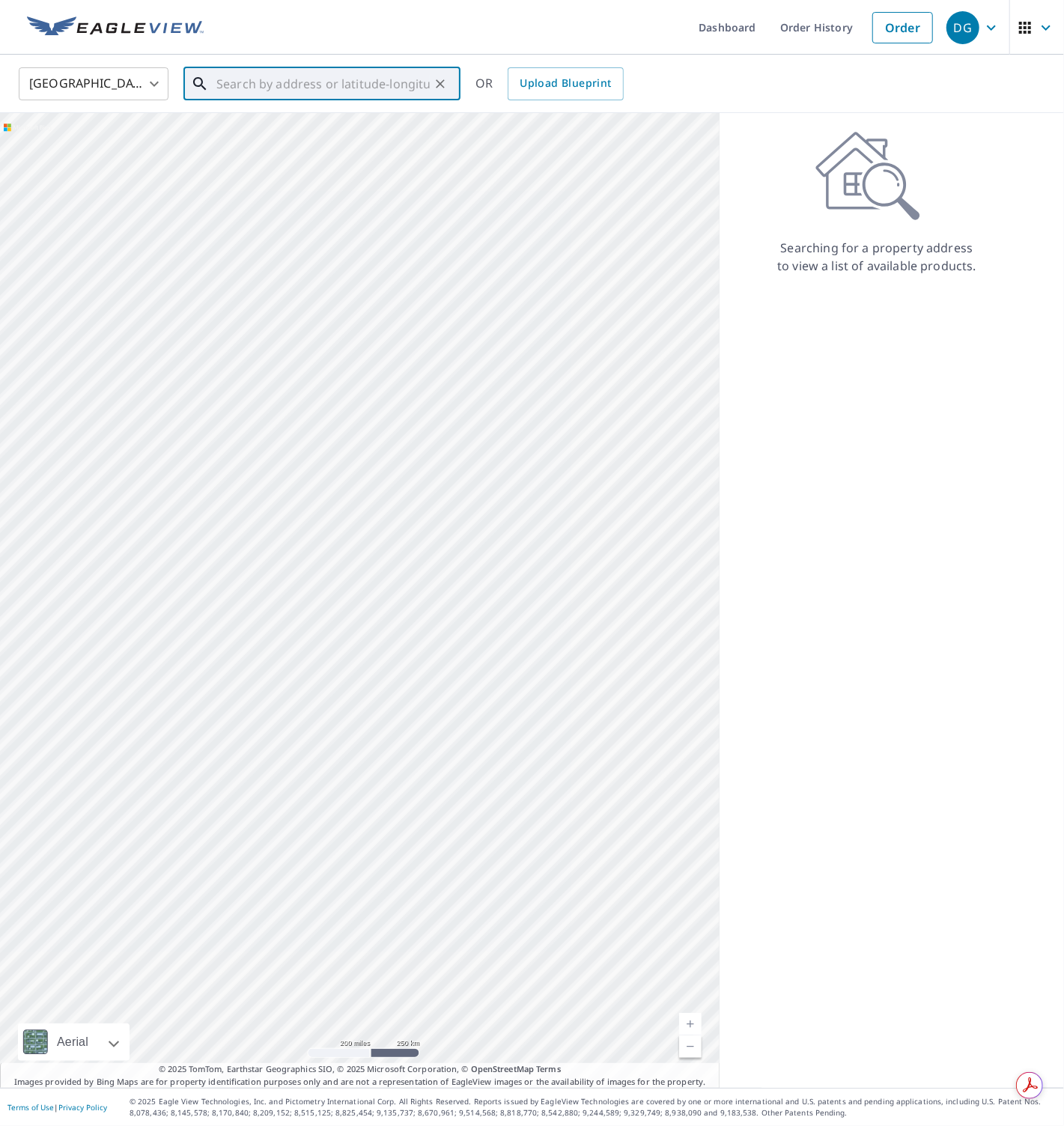
drag, startPoint x: 344, startPoint y: 97, endPoint x: 332, endPoint y: 90, distance: 13.9
click at [339, 93] on input "text" at bounding box center [323, 84] width 214 height 42
paste input "5614 Escalante Canyon Drive, Kissimmee"
type input "5614 Escalante Canyon Drive, Kissimmee"
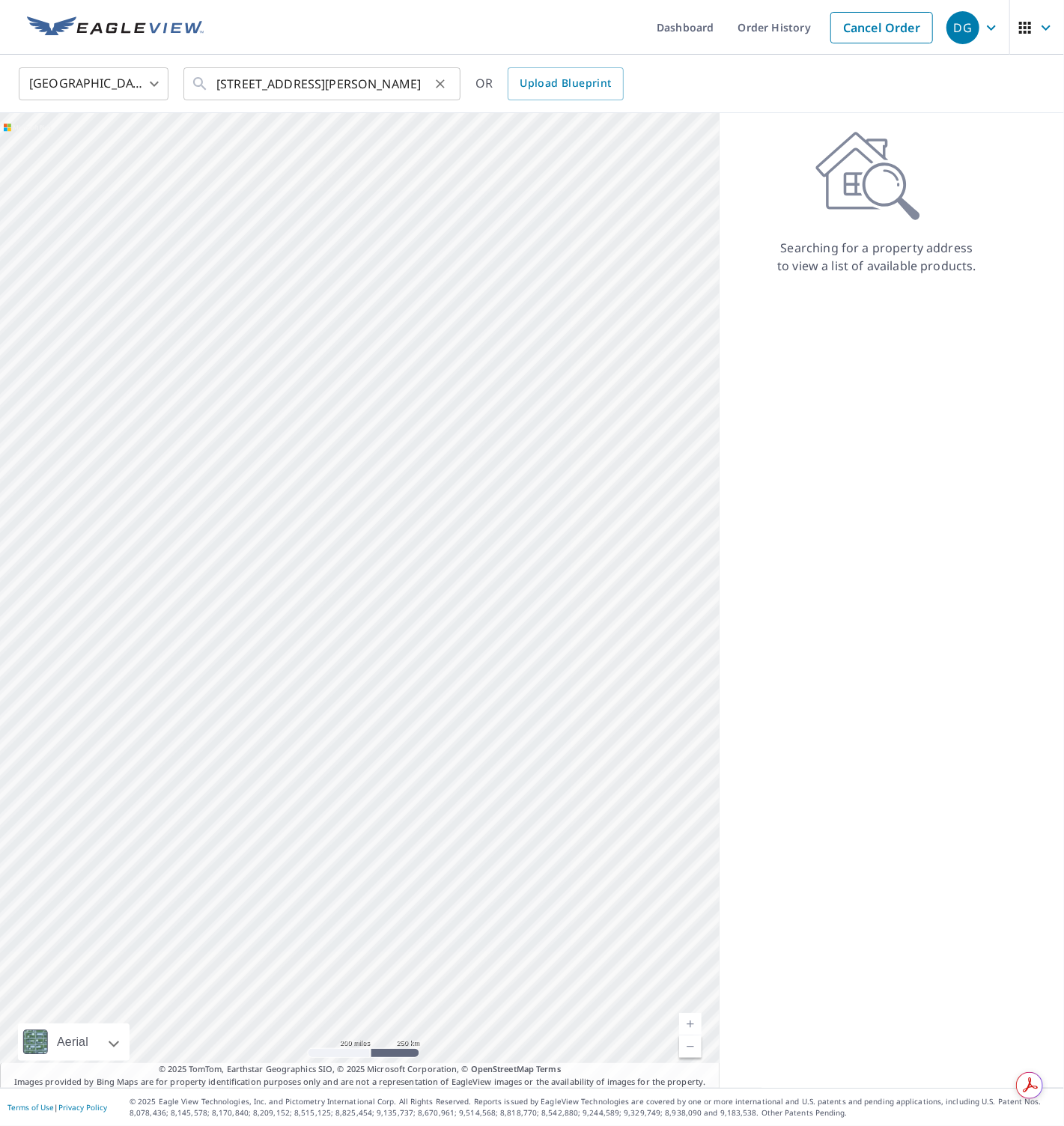
scroll to position [0, 0]
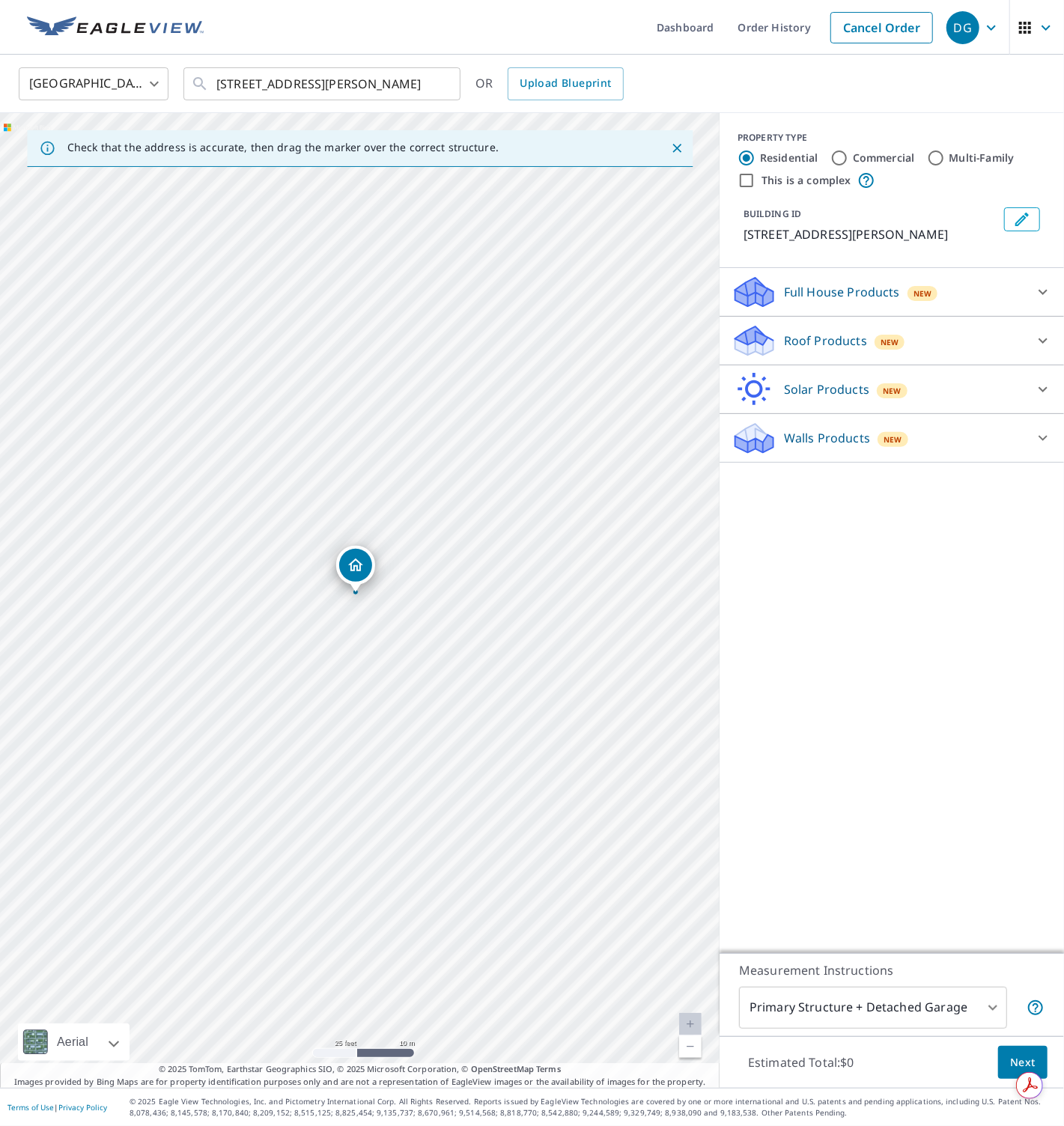
click at [770, 351] on icon at bounding box center [754, 341] width 44 height 36
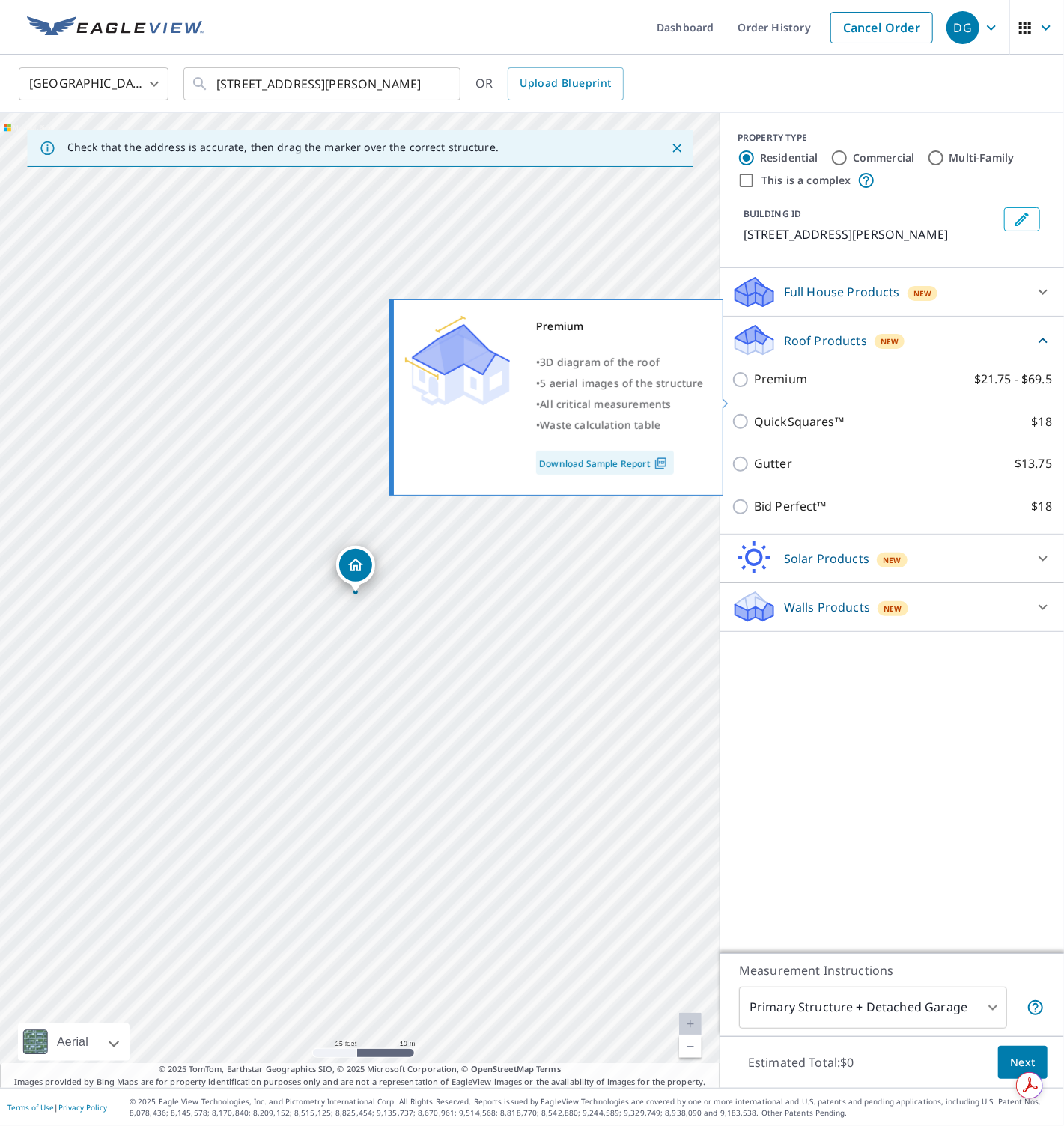
click at [777, 389] on p "Premium" at bounding box center [781, 379] width 53 height 19
click at [754, 389] on input "Premium $21.75 - $69.5" at bounding box center [743, 380] width 23 height 18
checkbox input "true"
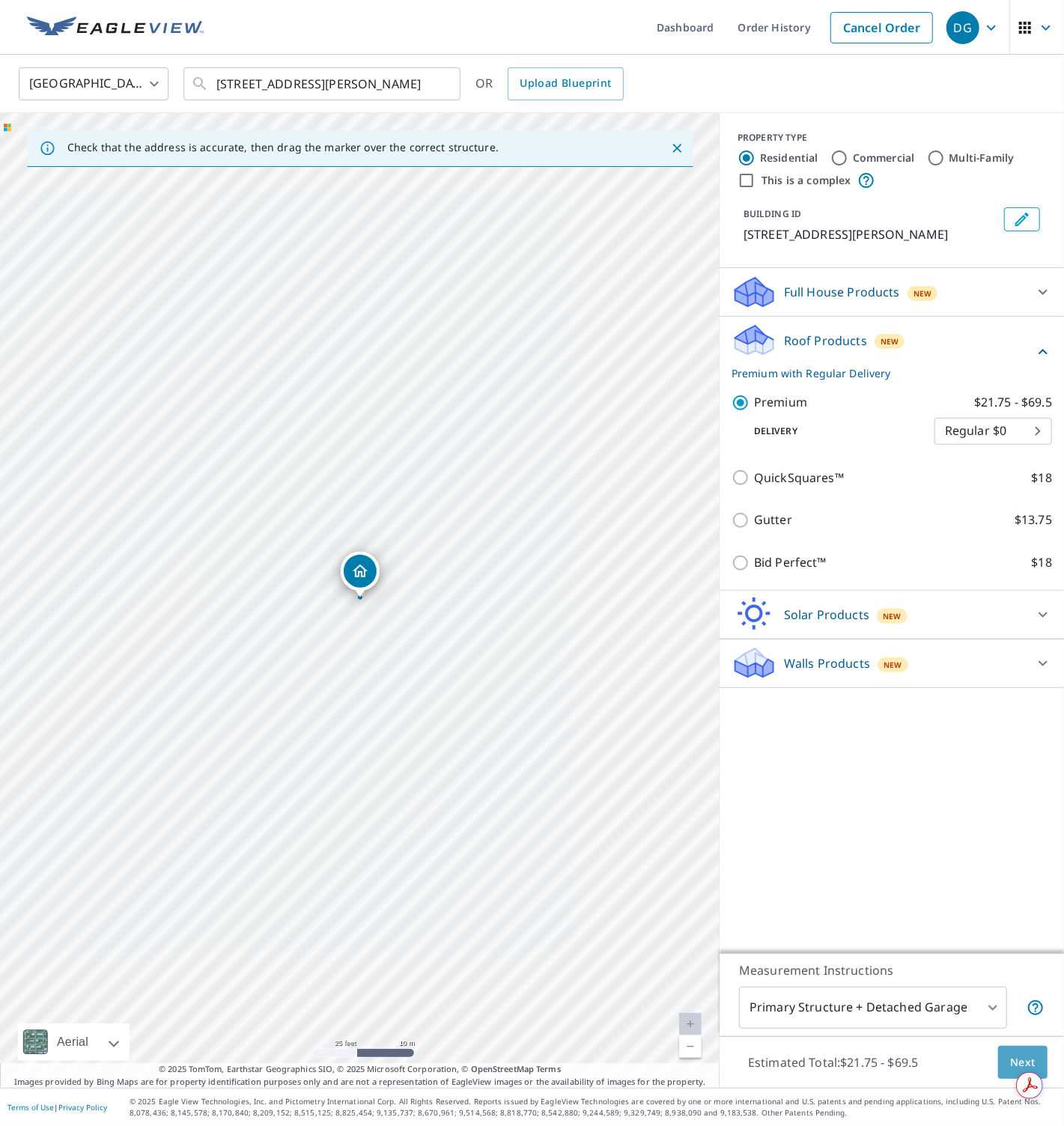
click at [1006, 1054] on span "Next" at bounding box center [1023, 1063] width 26 height 19
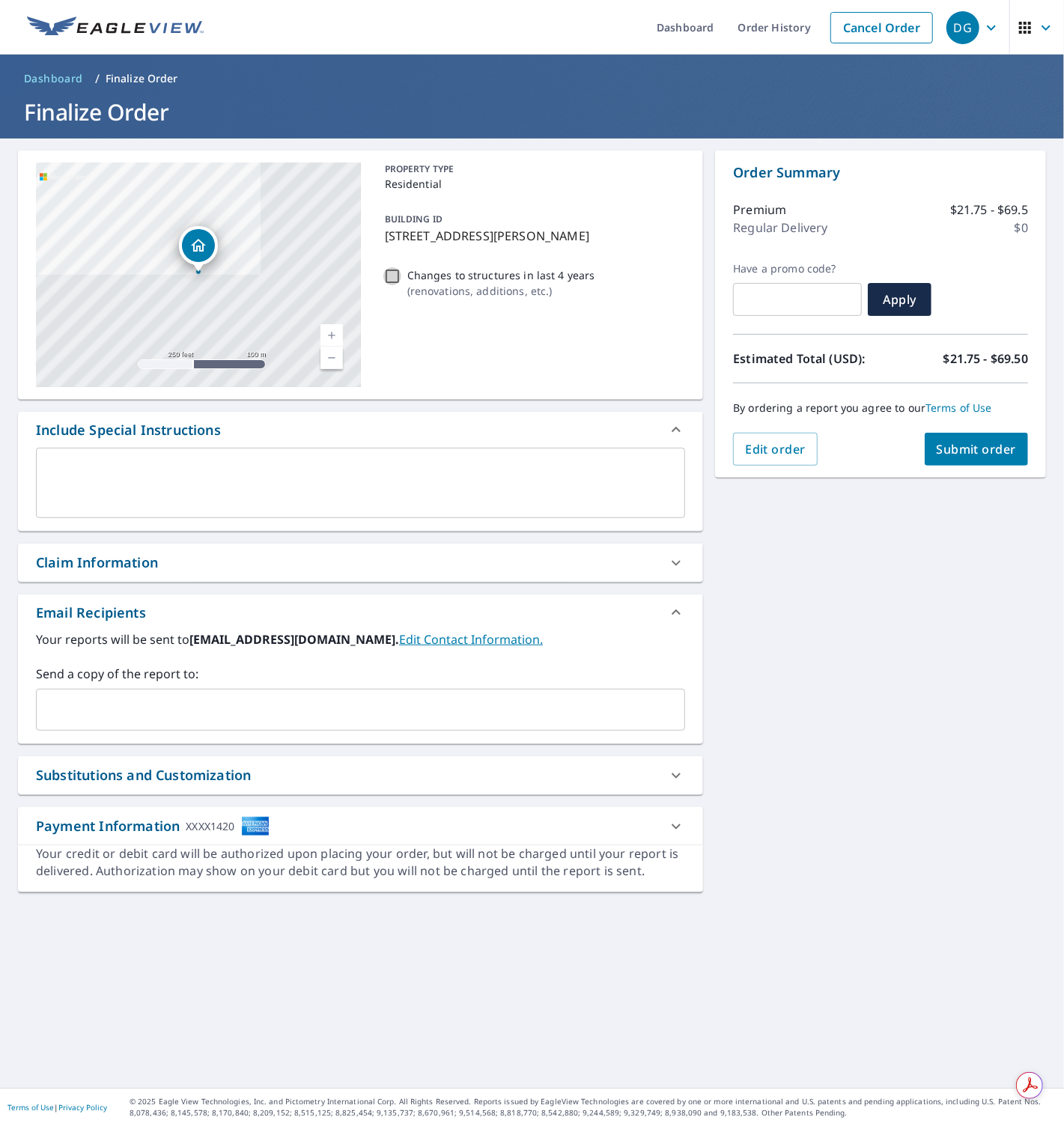
click at [395, 276] on input "Changes to structures in last 4 years ( renovations, additions, etc. )" at bounding box center [393, 276] width 18 height 18
checkbox input "true"
drag, startPoint x: 943, startPoint y: 556, endPoint x: 963, endPoint y: 496, distance: 63.2
click at [945, 554] on div "5614 Escalante Canyon Dr Kissimmee, FL 34758 Aerial Road A standard road map Ae…" at bounding box center [532, 613] width 1064 height 949
click at [953, 445] on span "Submit order" at bounding box center [976, 449] width 80 height 17
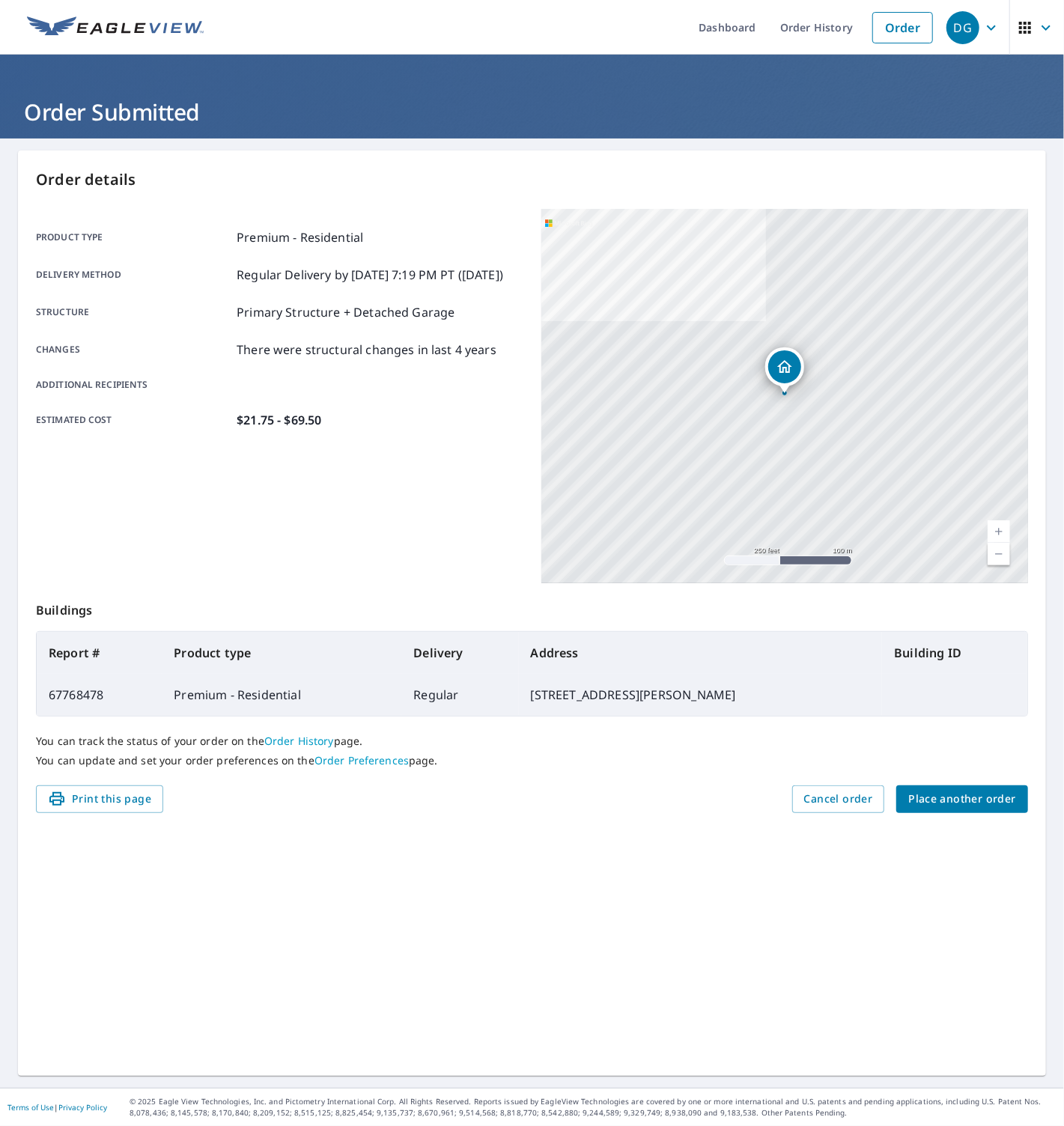
click at [941, 807] on span "Place another order" at bounding box center [962, 799] width 108 height 19
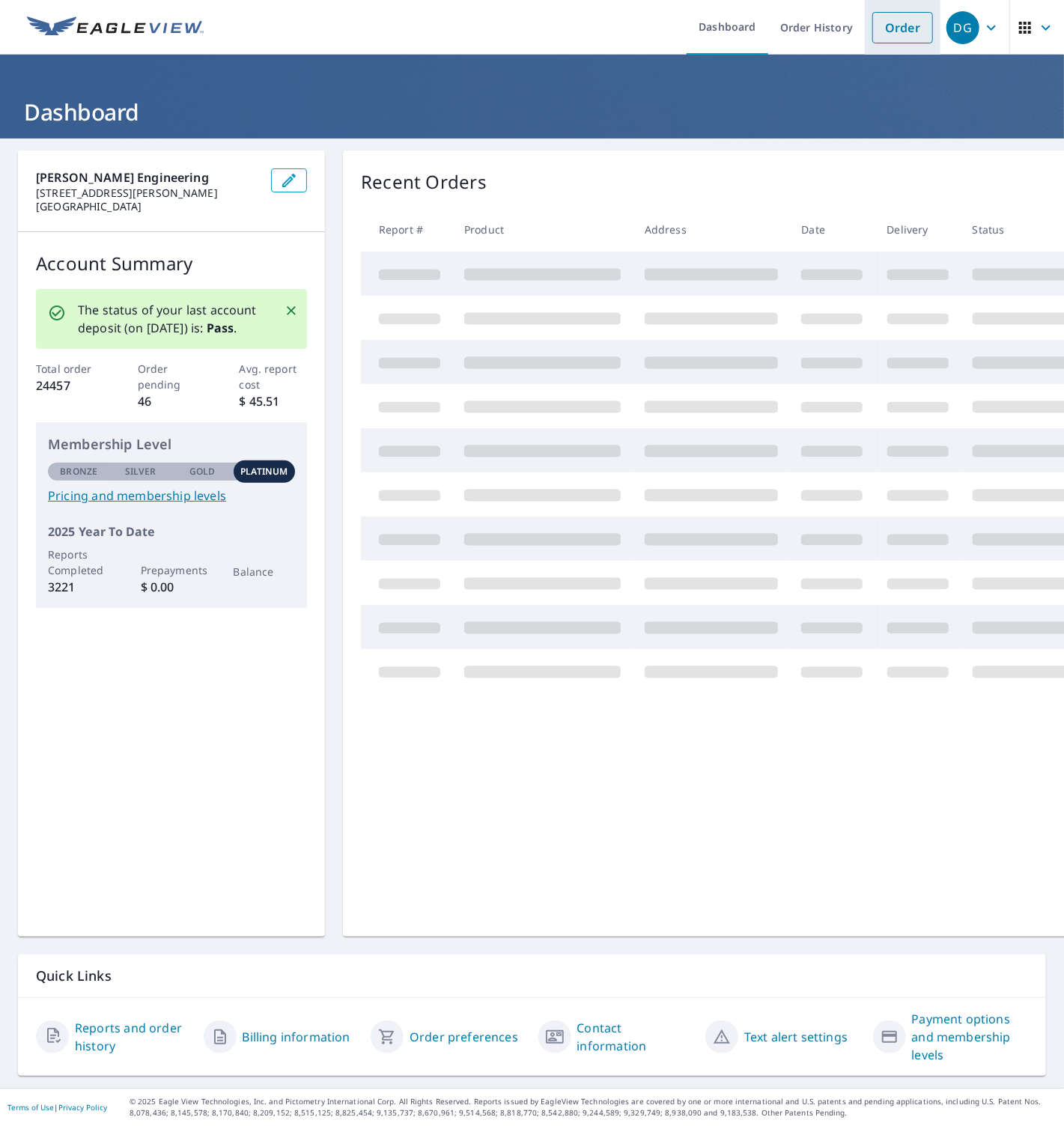
drag, startPoint x: 891, startPoint y: 31, endPoint x: 890, endPoint y: 39, distance: 8.1
click at [891, 32] on link "Order" at bounding box center [902, 28] width 60 height 32
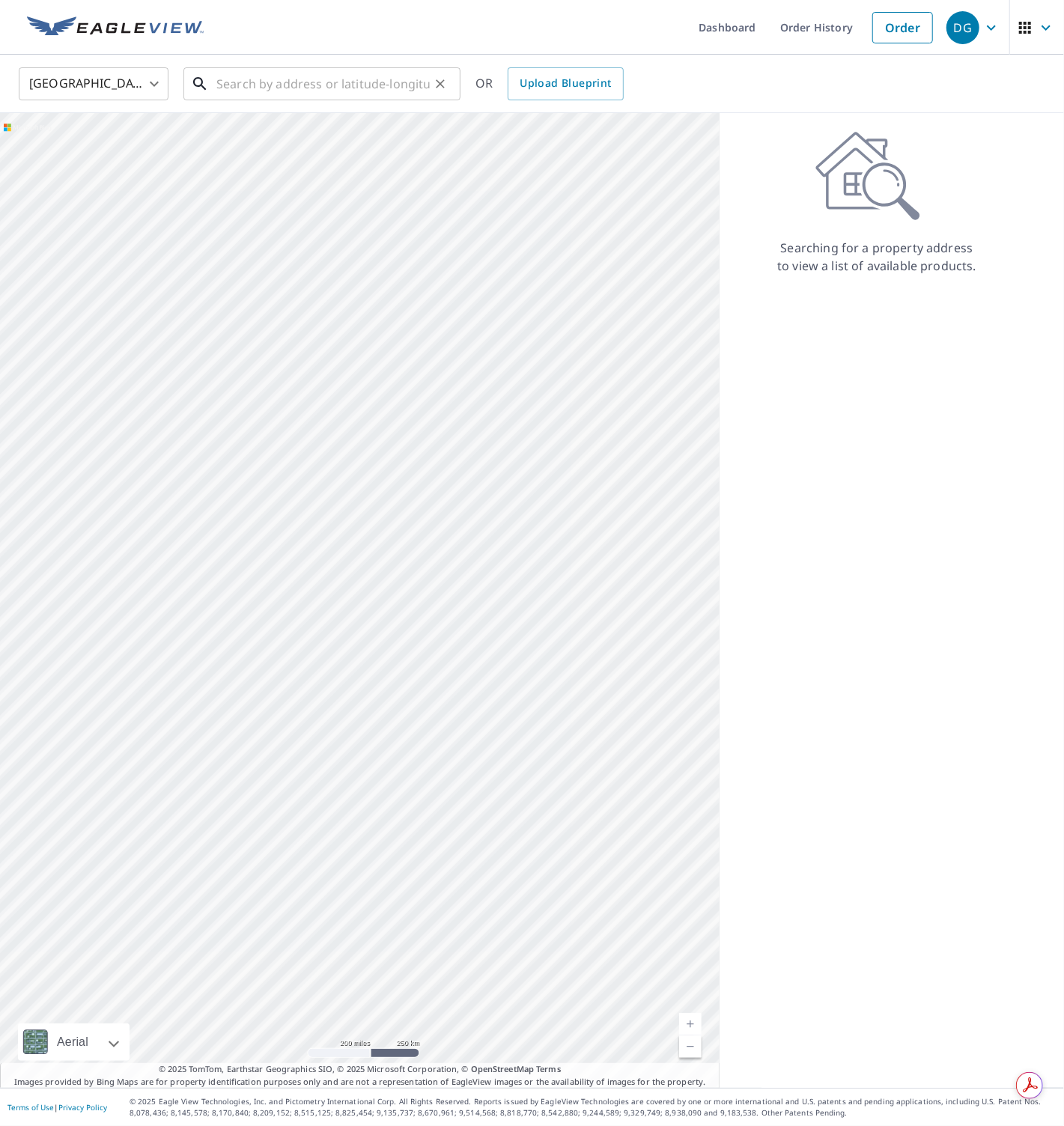
click at [313, 90] on input "text" at bounding box center [323, 84] width 214 height 42
paste input "11252 Harry Hines Boulevard, Dallas, TX, 75226"
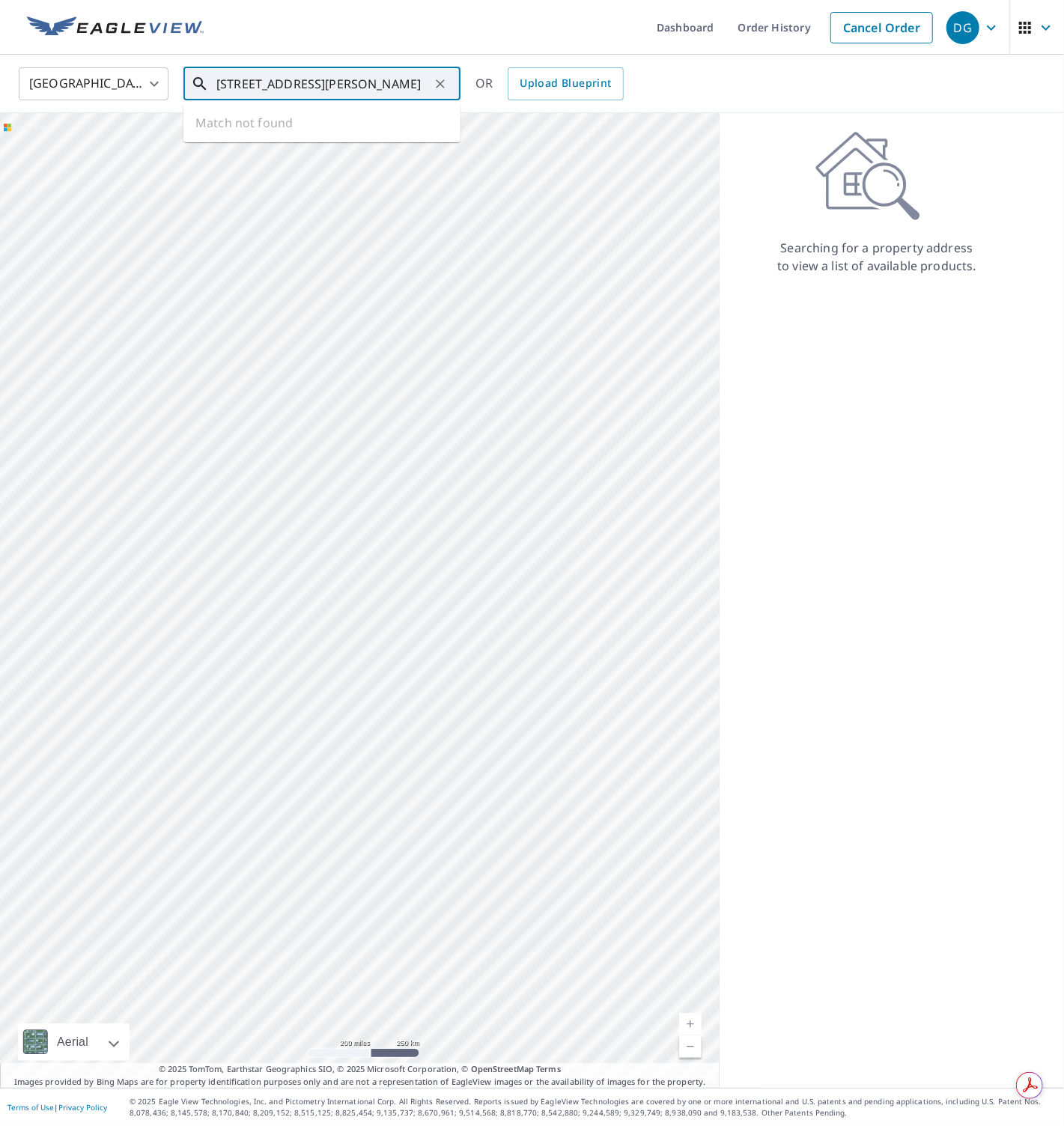
scroll to position [0, 57]
type input "11252 Harry Hines Blvd Dallas, TX 75229"
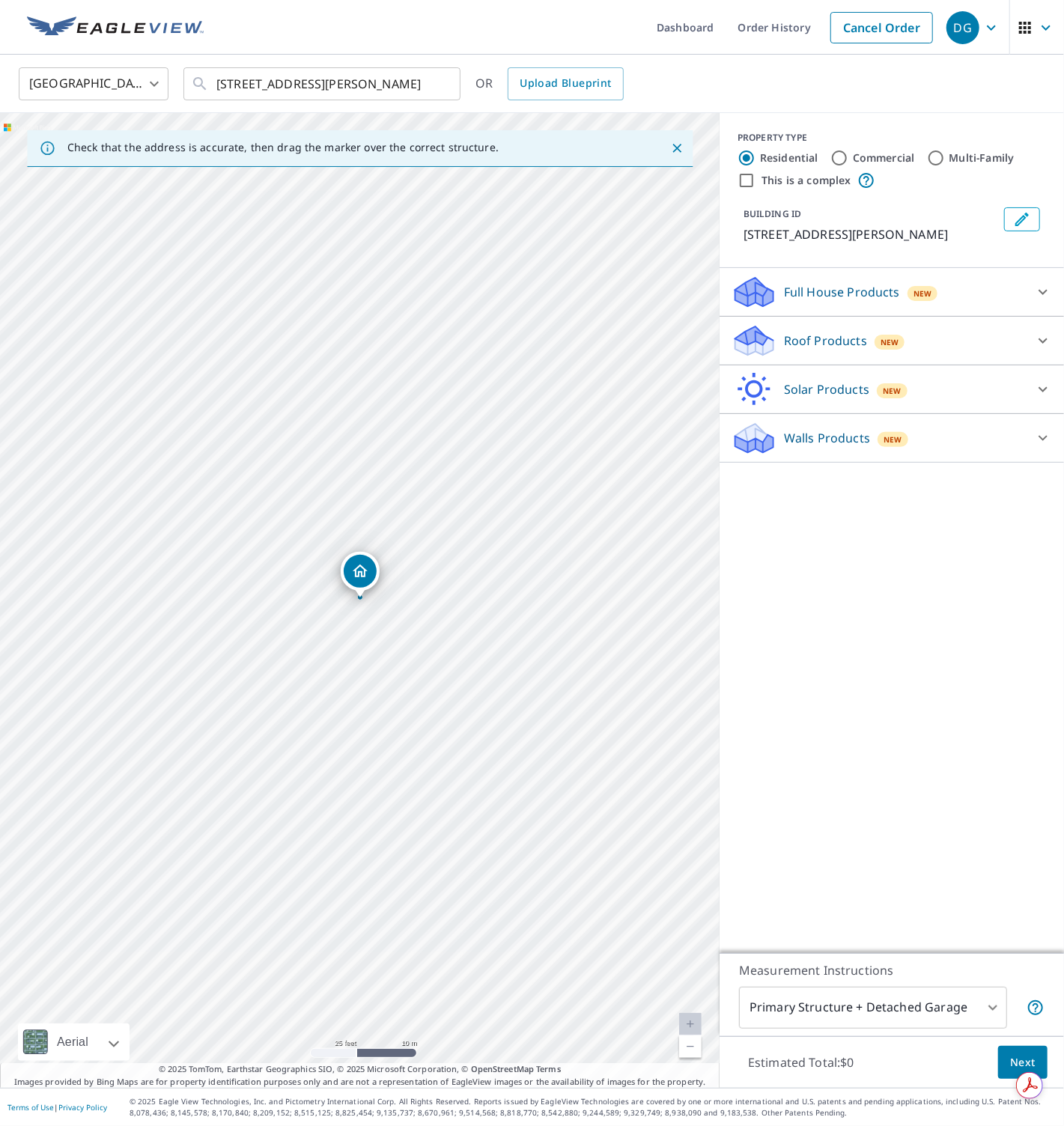
click at [890, 155] on label "Commercial" at bounding box center [884, 157] width 62 height 15
click at [848, 155] on input "Commercial" at bounding box center [840, 158] width 18 height 18
radio input "true"
type input "4"
click at [752, 181] on input "This is a complex" at bounding box center [747, 180] width 18 height 18
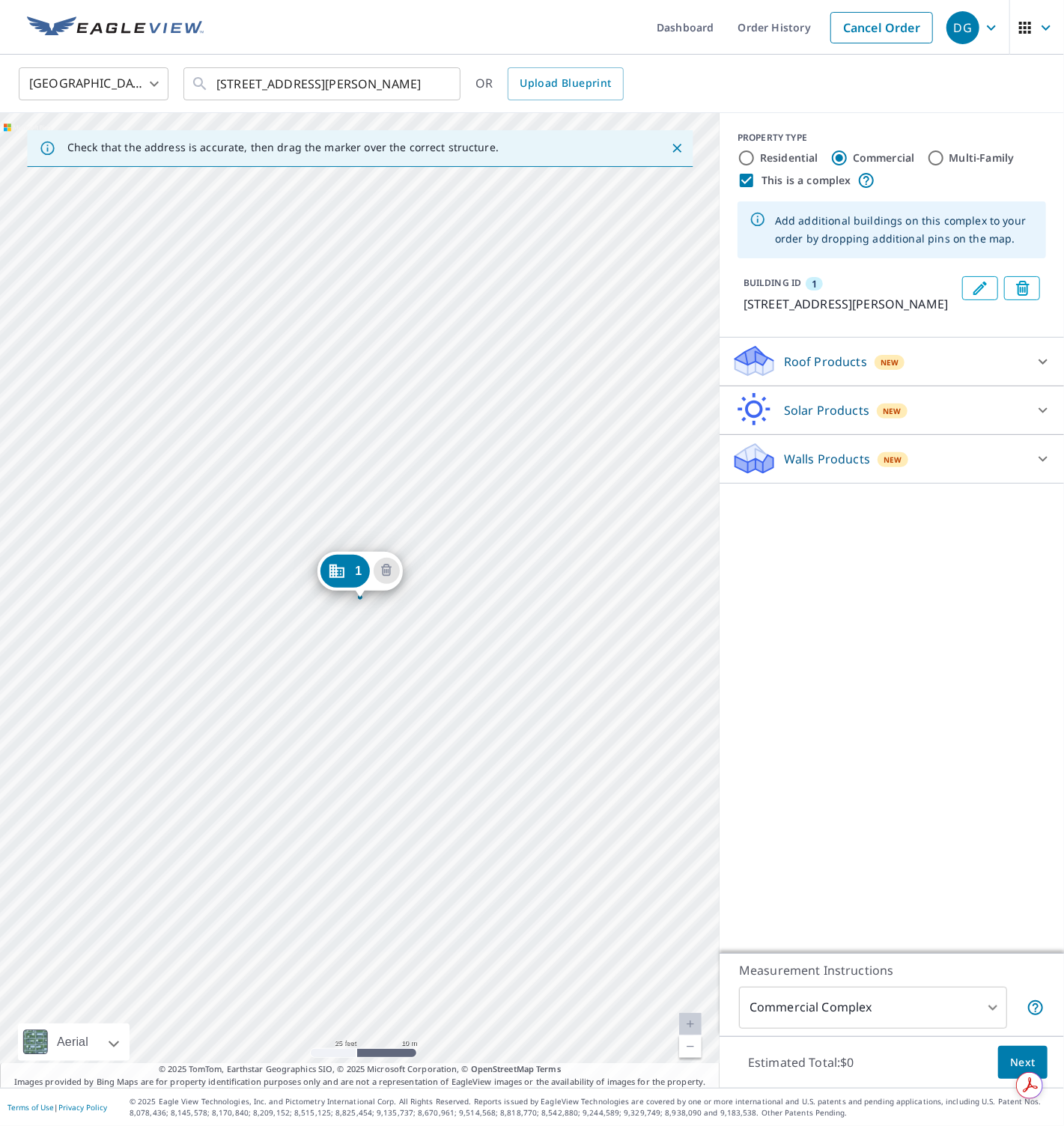
click at [748, 180] on input "This is a complex" at bounding box center [747, 180] width 18 height 18
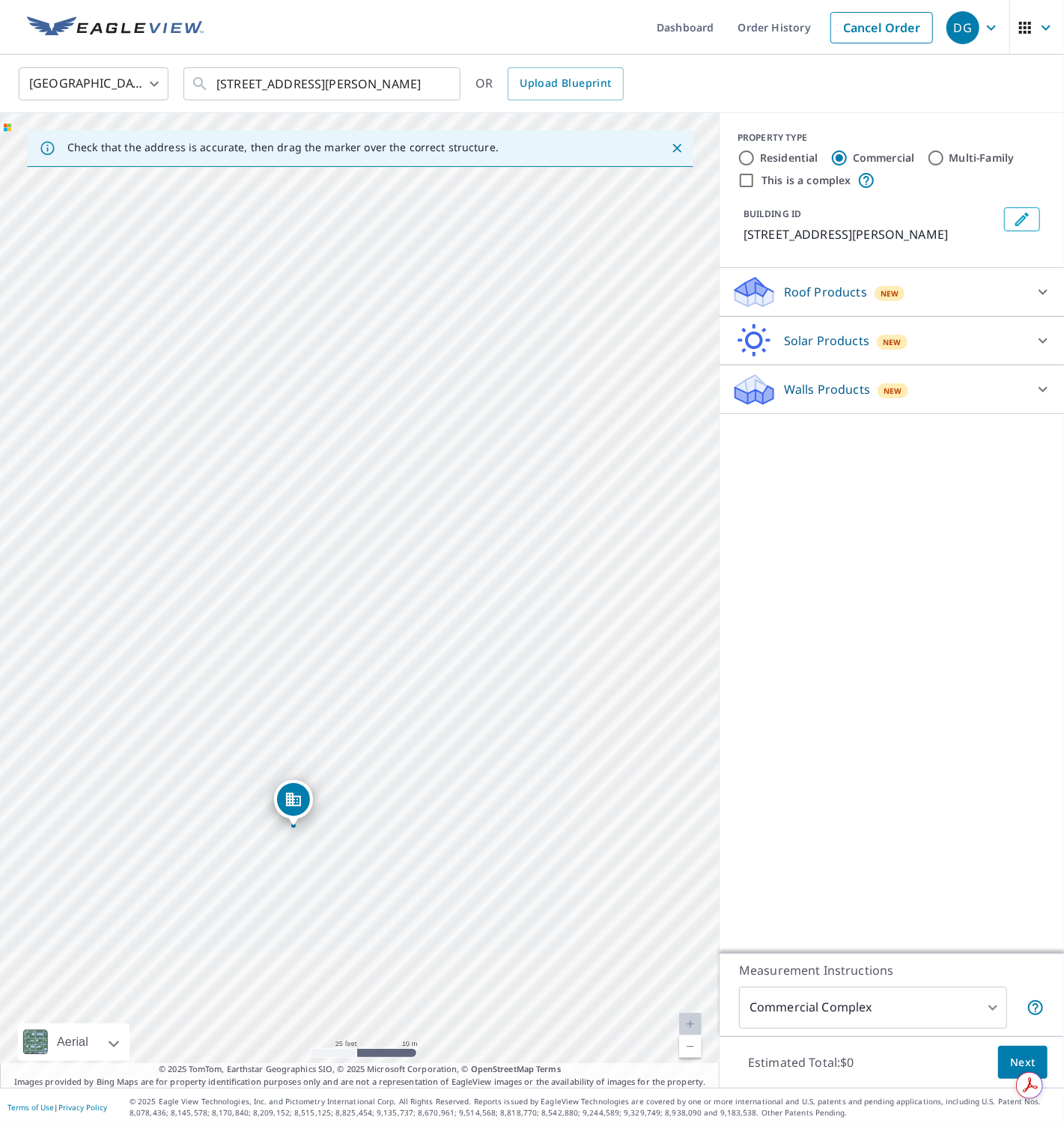
drag, startPoint x: 354, startPoint y: 569, endPoint x: 288, endPoint y: 798, distance: 238.3
click at [336, 365] on div "11252 Harry Hines Blvd Dallas, TX 75229" at bounding box center [360, 600] width 720 height 975
click at [480, 366] on div "11252 Harry Hines Blvd Dallas, TX 75229" at bounding box center [360, 600] width 720 height 975
click at [751, 179] on input "This is a complex" at bounding box center [747, 180] width 18 height 18
checkbox input "true"
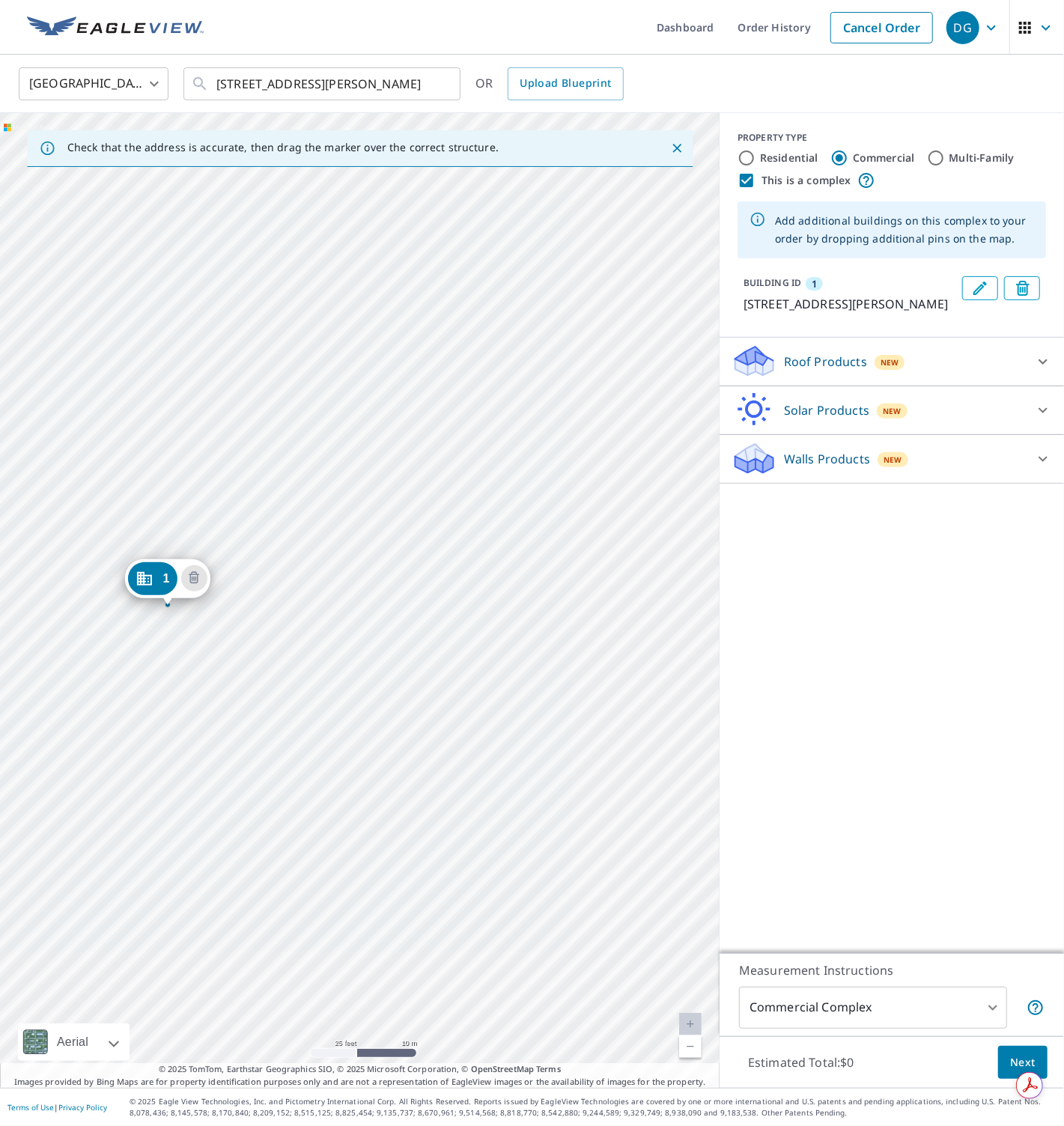
drag, startPoint x: 619, startPoint y: 781, endPoint x: 427, endPoint y: 784, distance: 192.0
click at [427, 788] on div "1 11252 Harry Hines Blvd Dallas, TX 75229" at bounding box center [360, 600] width 720 height 975
click at [971, 289] on icon "Edit building 1" at bounding box center [980, 288] width 18 height 18
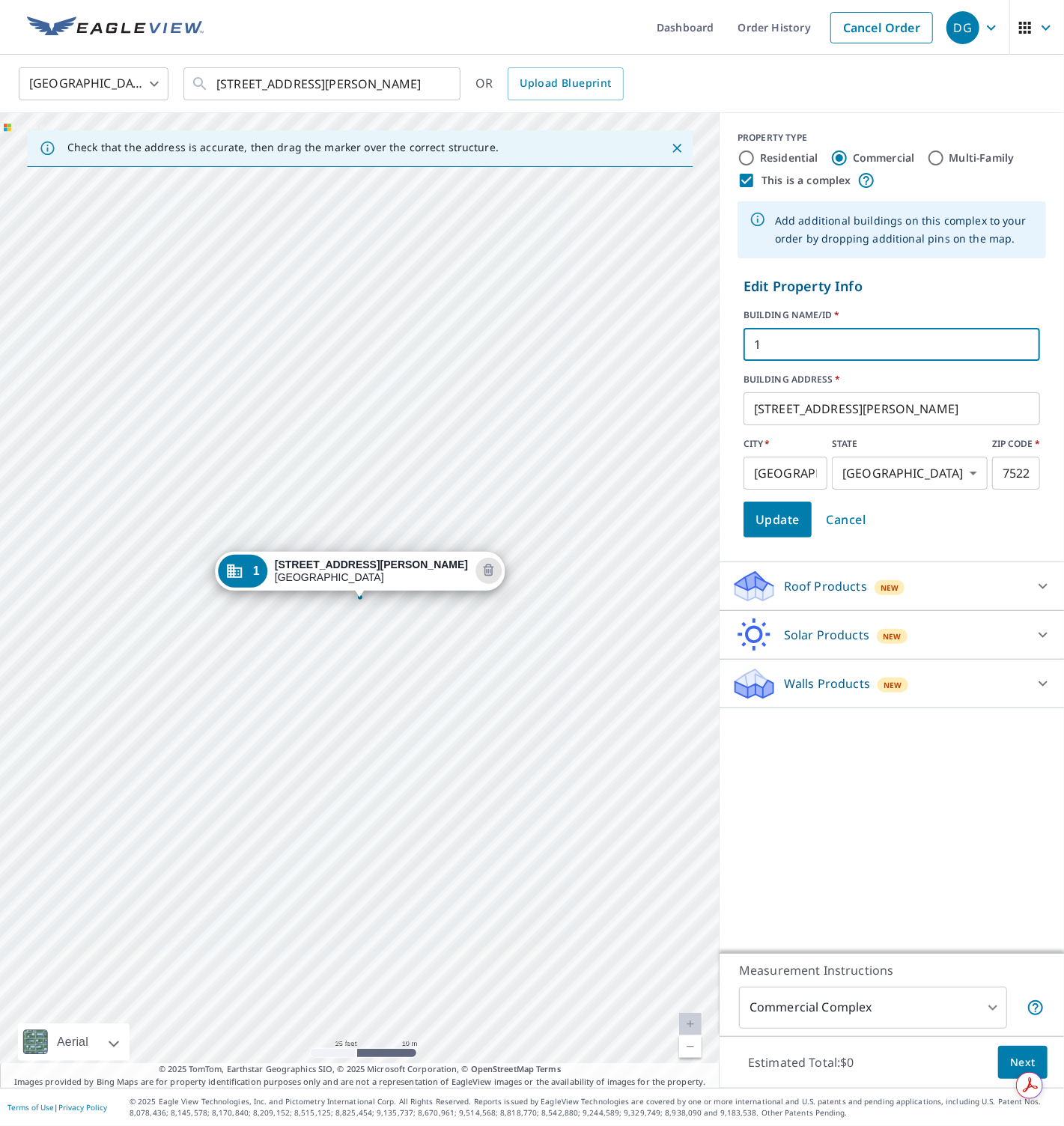
drag, startPoint x: 794, startPoint y: 345, endPoint x: 745, endPoint y: 347, distance: 49.0
click at [745, 347] on input "1" at bounding box center [892, 344] width 297 height 42
click at [372, 365] on div "1 11252 Harry Hines Blvd Dallas, TX 75229" at bounding box center [360, 600] width 720 height 975
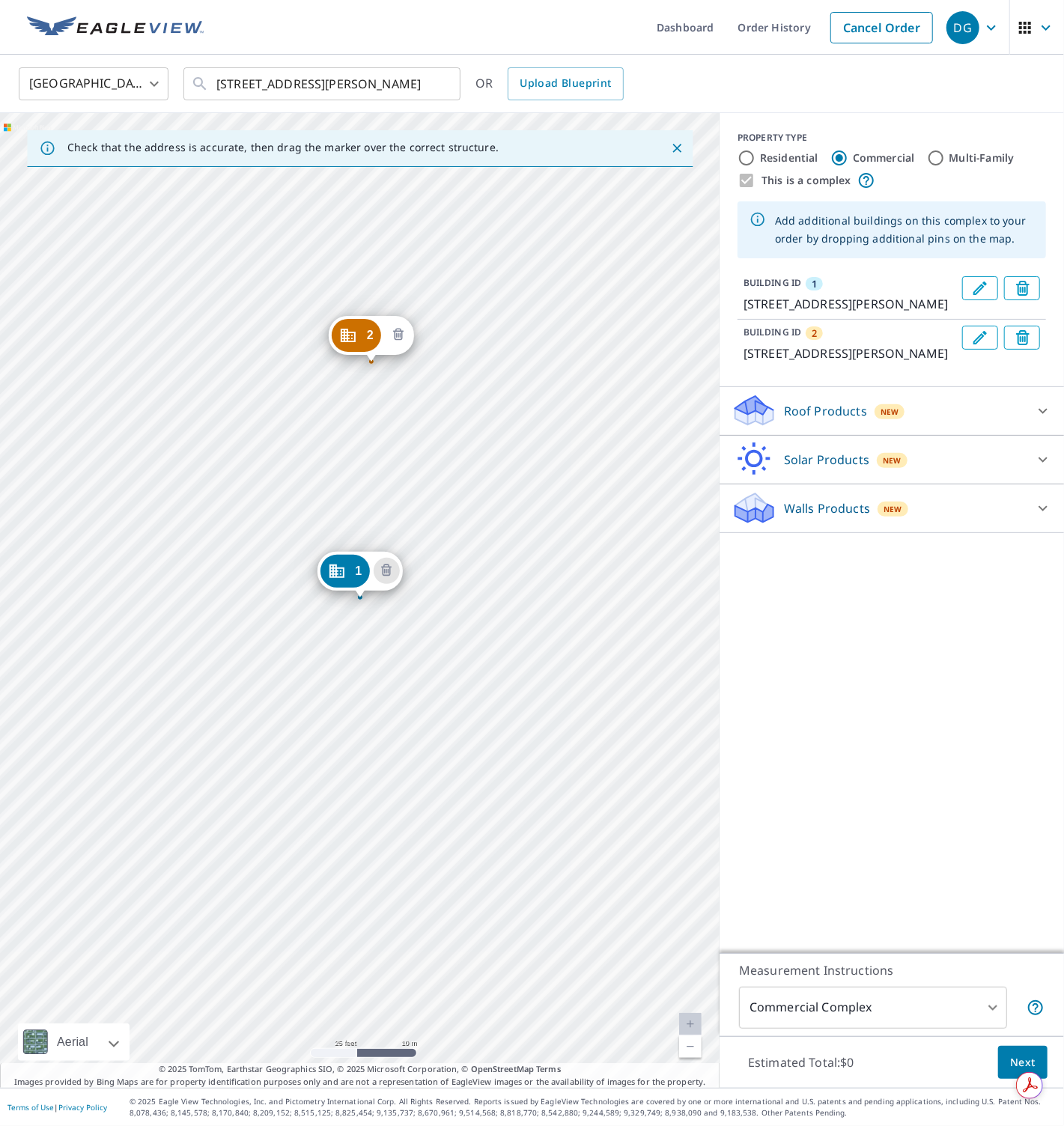
click at [405, 335] on icon "Delete building 2" at bounding box center [399, 335] width 18 height 18
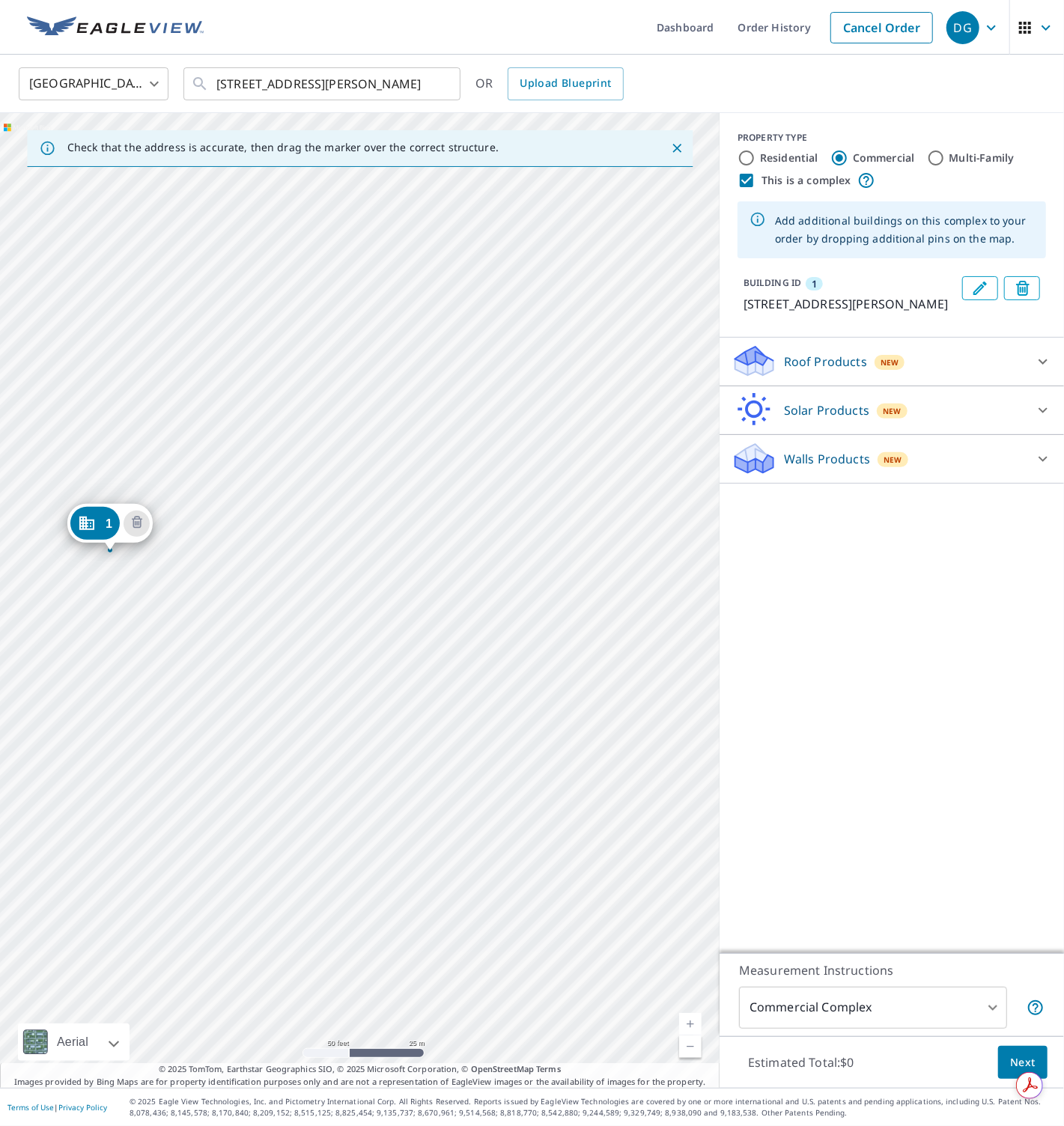
drag, startPoint x: 603, startPoint y: 622, endPoint x: 278, endPoint y: 670, distance: 328.5
click at [278, 670] on div "1 11252 Harry Hines Blvd Dallas, TX 75229" at bounding box center [360, 600] width 720 height 975
click at [476, 443] on div "1 11252 Harry Hines Blvd Dallas, TX 75229" at bounding box center [360, 600] width 720 height 975
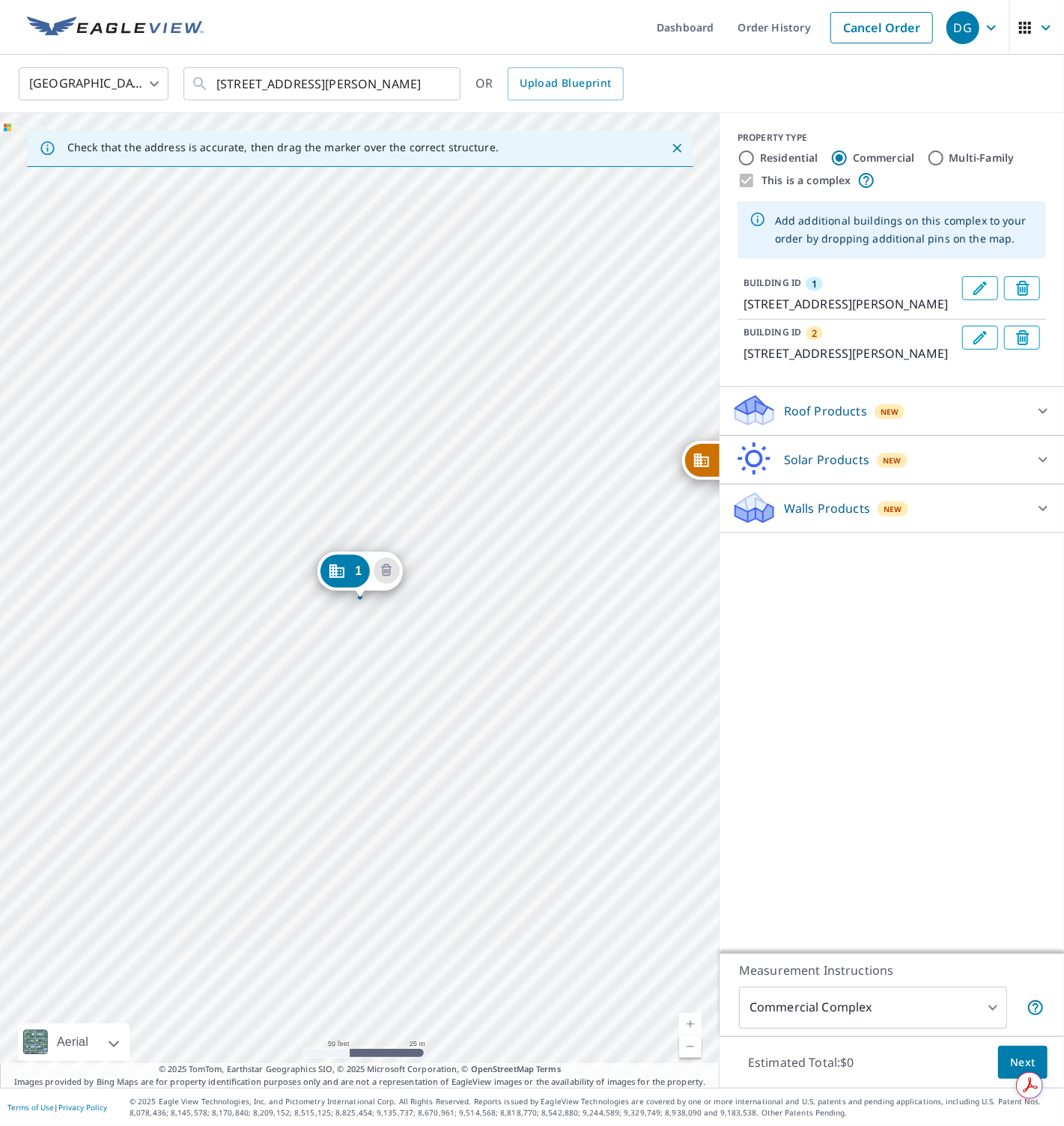
click at [420, 480] on div "2 11249 Denton Dr Dallas, TX 75229 1 11252 Harry Hines Blvd Dallas, TX 75229" at bounding box center [360, 600] width 720 height 975
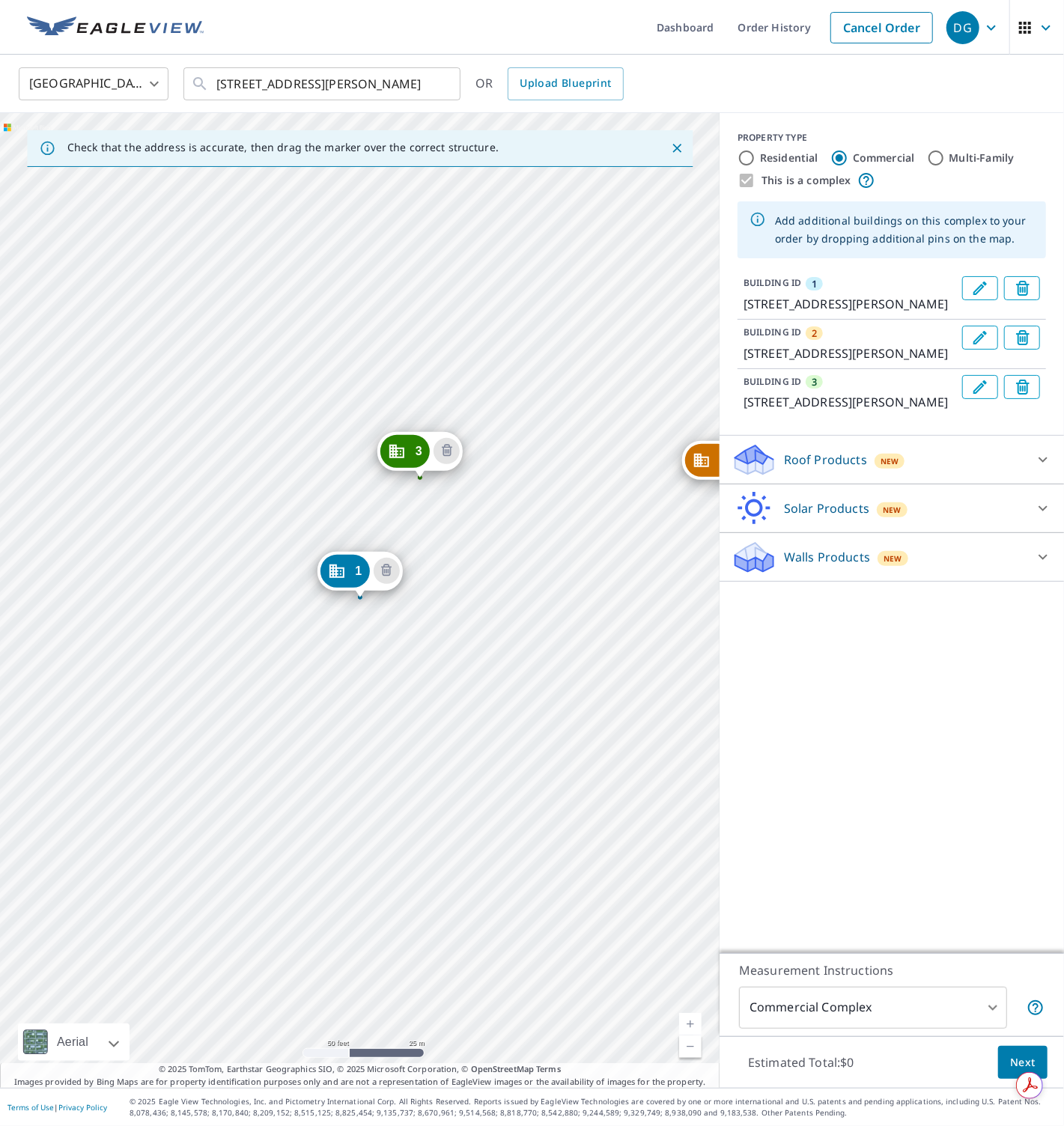
click at [813, 469] on p "Roof Products" at bounding box center [826, 460] width 83 height 18
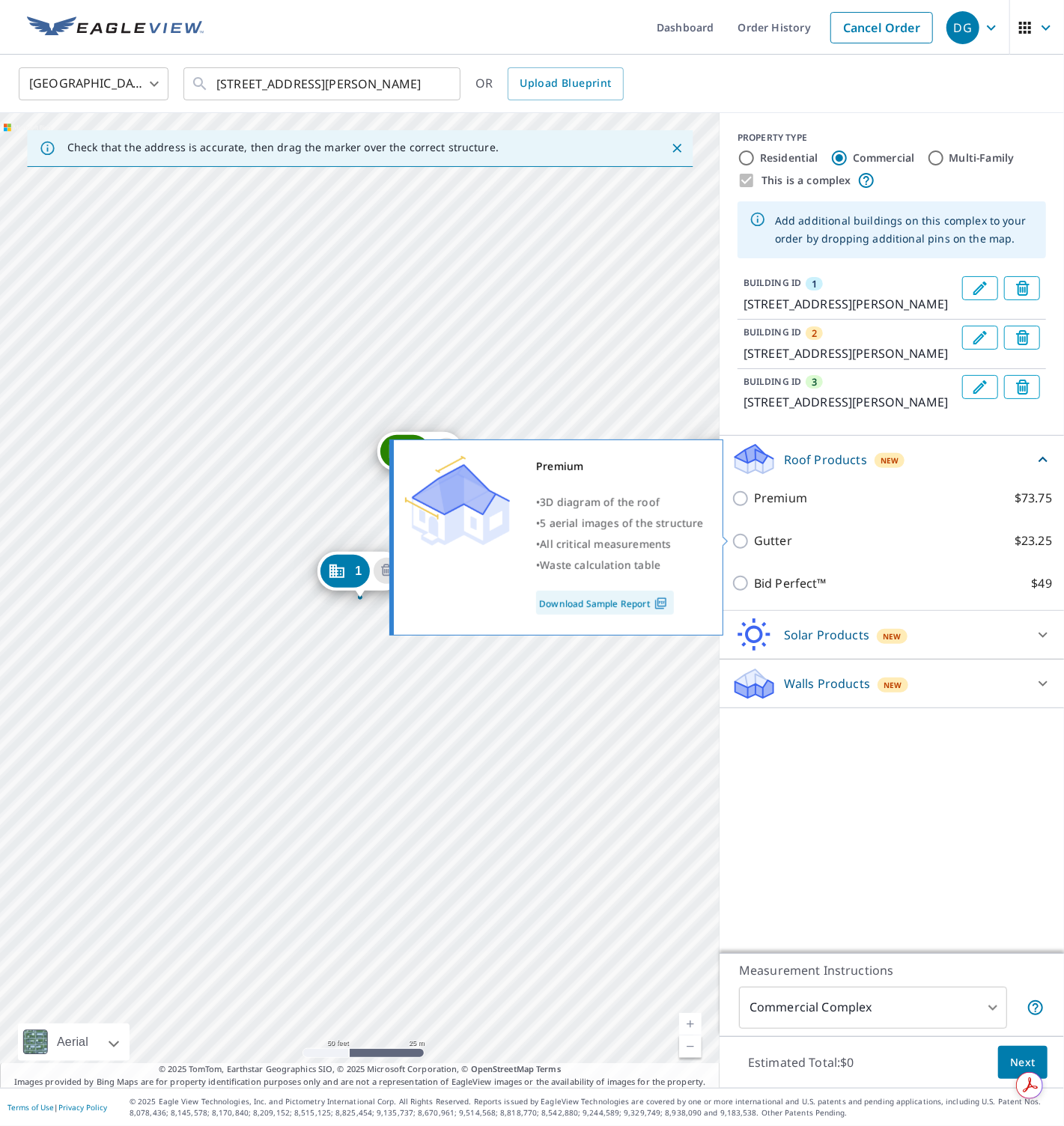
click at [799, 507] on p "Premium" at bounding box center [781, 498] width 53 height 19
click at [754, 507] on input "Premium $73.75" at bounding box center [743, 498] width 23 height 18
checkbox input "true"
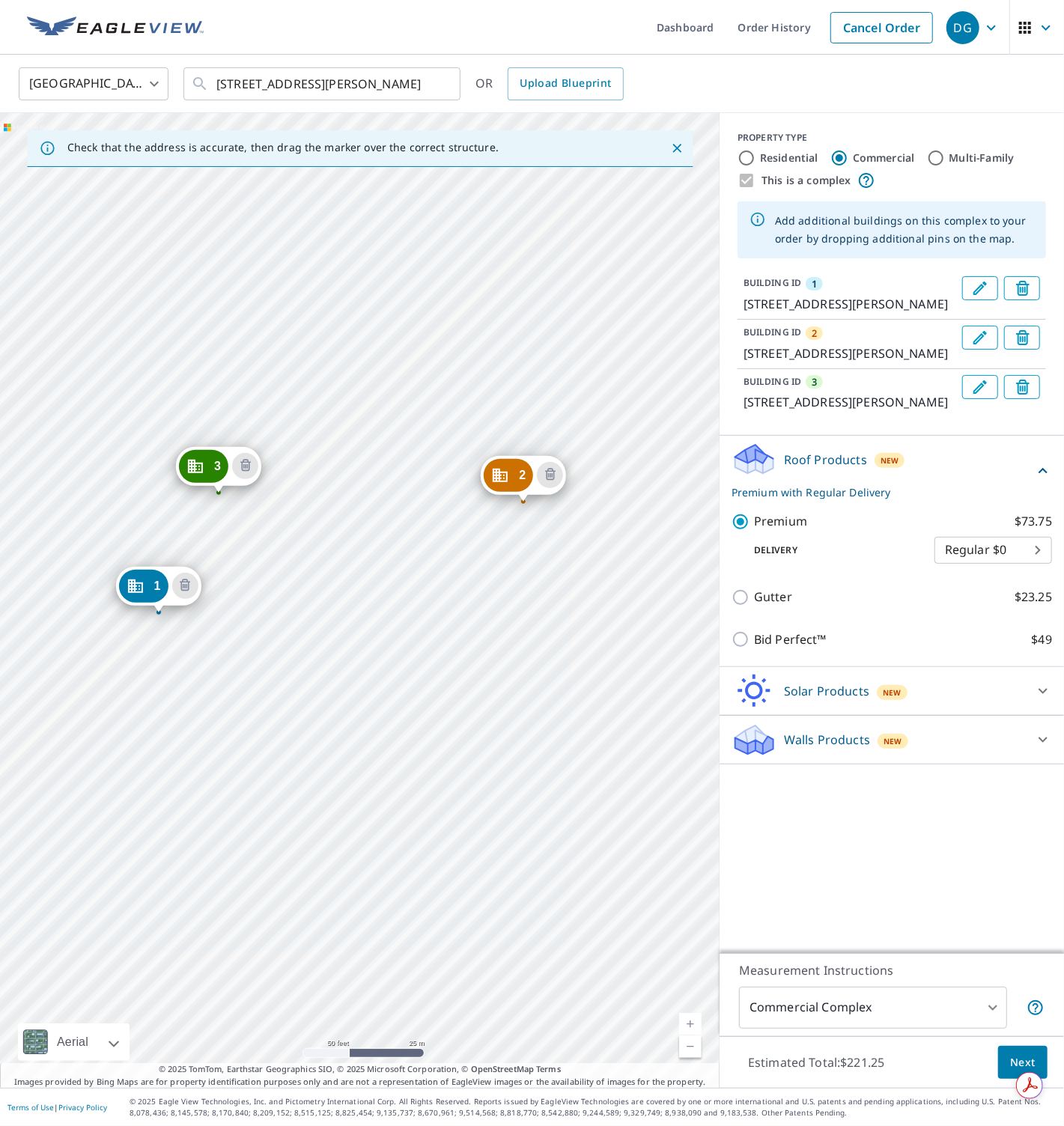
drag, startPoint x: 622, startPoint y: 692, endPoint x: 420, endPoint y: 707, distance: 202.6
click at [420, 707] on div "2 [STREET_ADDRESS][PERSON_NAME][PERSON_NAME] [STREET_ADDRESS][PERSON_NAME] 1 [S…" at bounding box center [360, 600] width 720 height 975
drag, startPoint x: 528, startPoint y: 476, endPoint x: 517, endPoint y: 483, distance: 13.0
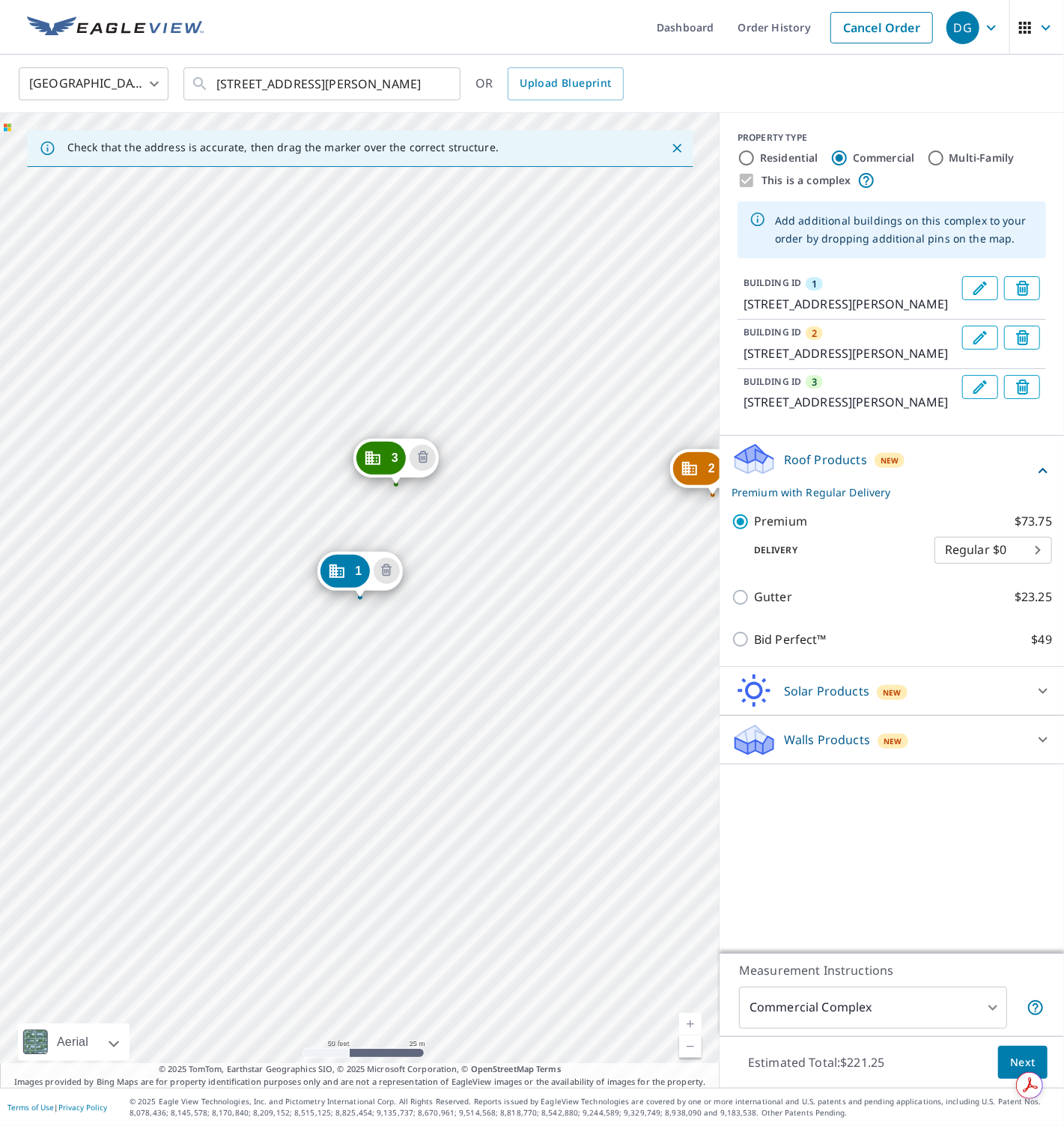
drag, startPoint x: 426, startPoint y: 464, endPoint x: 402, endPoint y: 471, distance: 25.0
drag, startPoint x: 355, startPoint y: 575, endPoint x: 366, endPoint y: 576, distance: 11.0
click at [1027, 1057] on span "Next" at bounding box center [1023, 1063] width 26 height 19
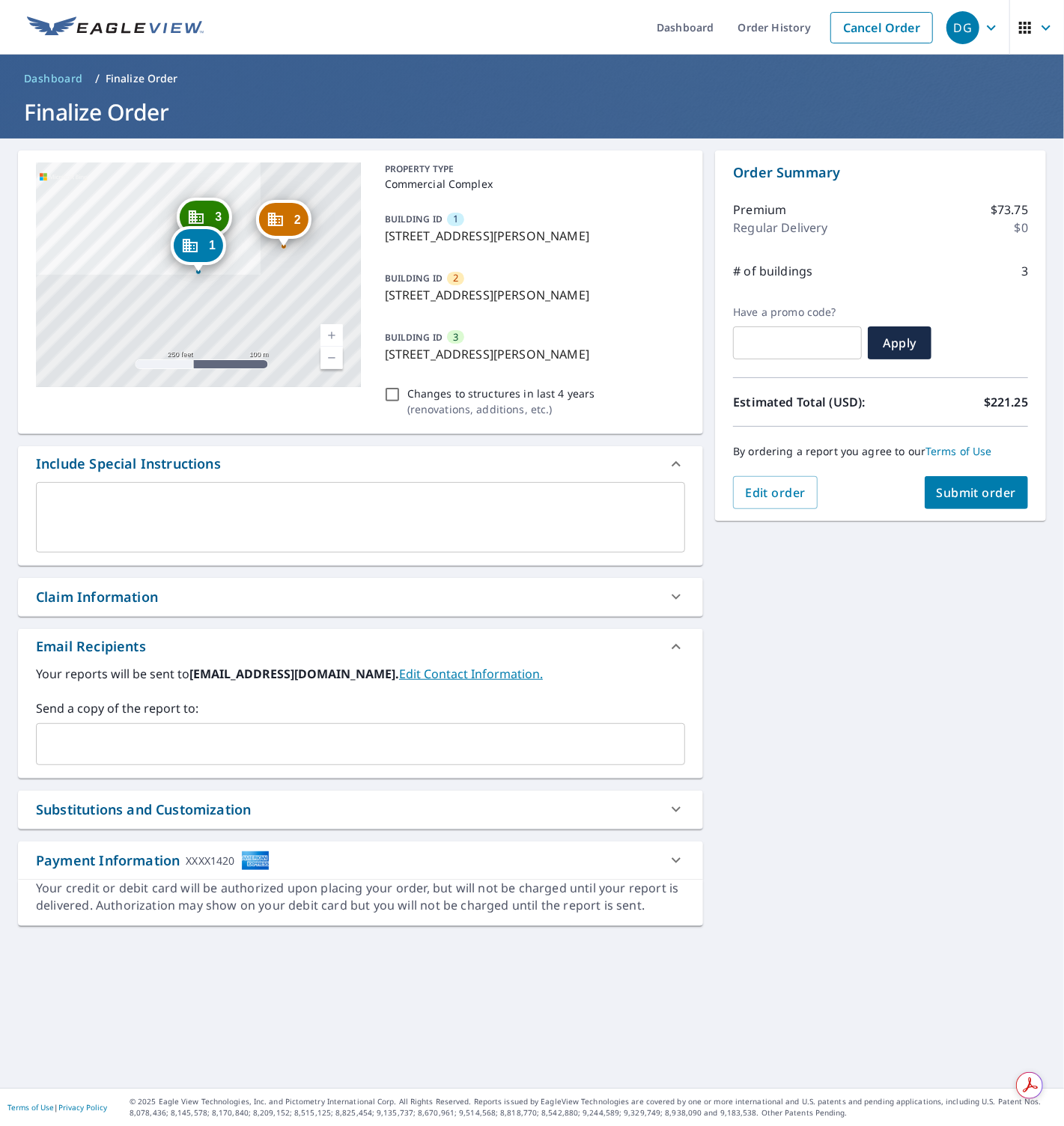
click at [394, 396] on input "Changes to structures in last 4 years ( renovations, additions, etc. )" at bounding box center [393, 394] width 18 height 18
checkbox input "true"
click at [958, 496] on span "Submit order" at bounding box center [976, 492] width 80 height 17
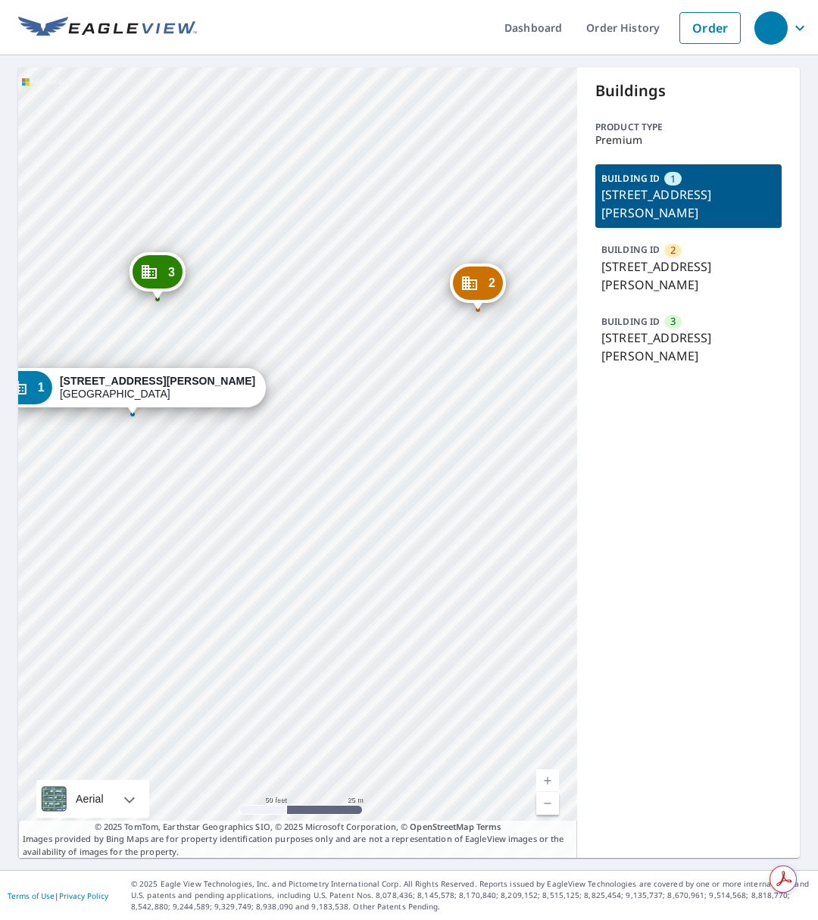
drag, startPoint x: 279, startPoint y: 444, endPoint x: 350, endPoint y: 514, distance: 100.1
click at [350, 514] on div "2 [STREET_ADDRESS][PERSON_NAME][PERSON_NAME] [STREET_ADDRESS][PERSON_NAME] 1 [S…" at bounding box center [297, 462] width 559 height 791
click at [679, 270] on p "[STREET_ADDRESS][PERSON_NAME]" at bounding box center [688, 275] width 174 height 36
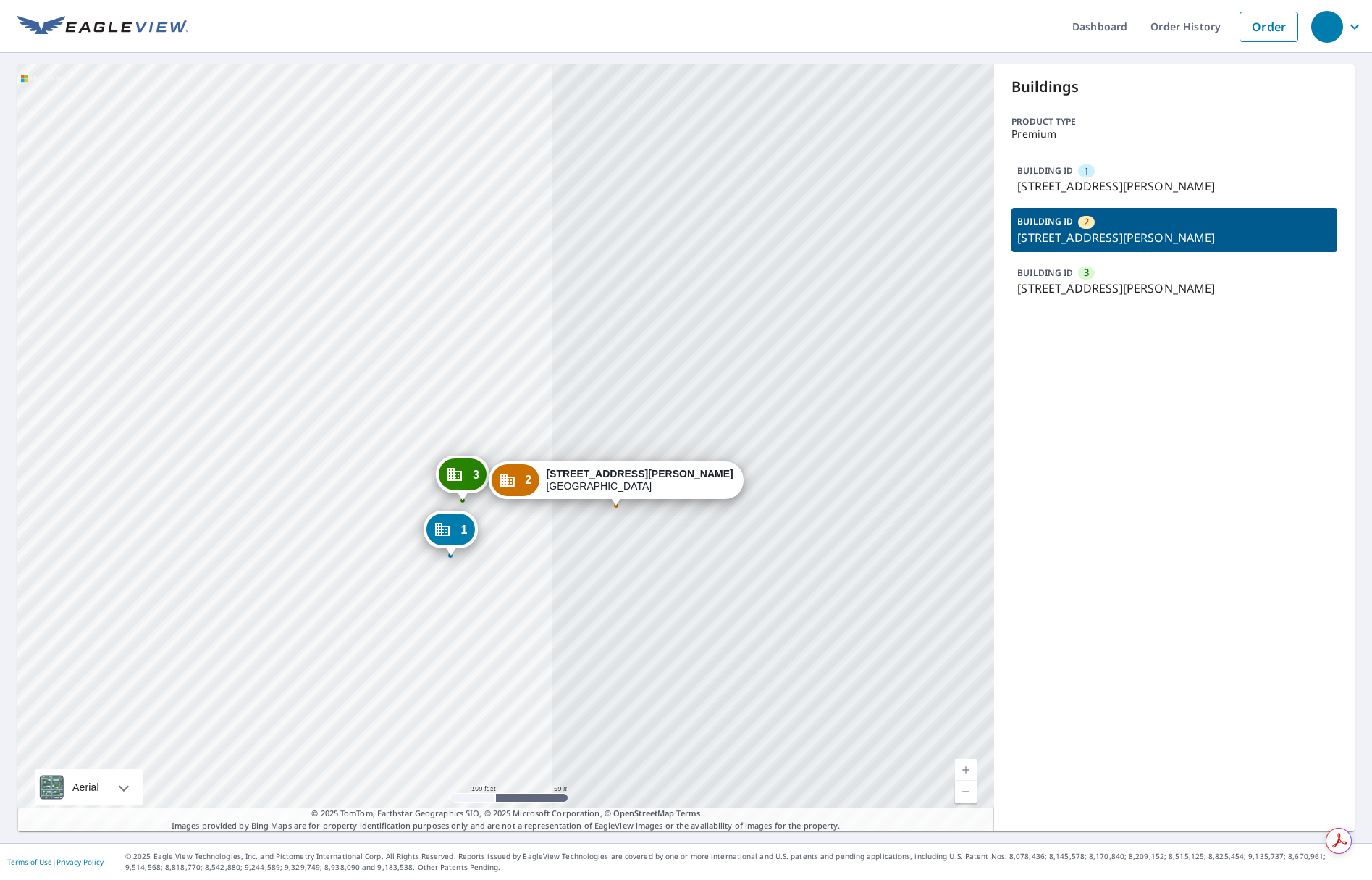
click at [772, 287] on p "[STREET_ADDRESS][PERSON_NAME]" at bounding box center [1174, 288] width 315 height 17
